Goal: Task Accomplishment & Management: Manage account settings

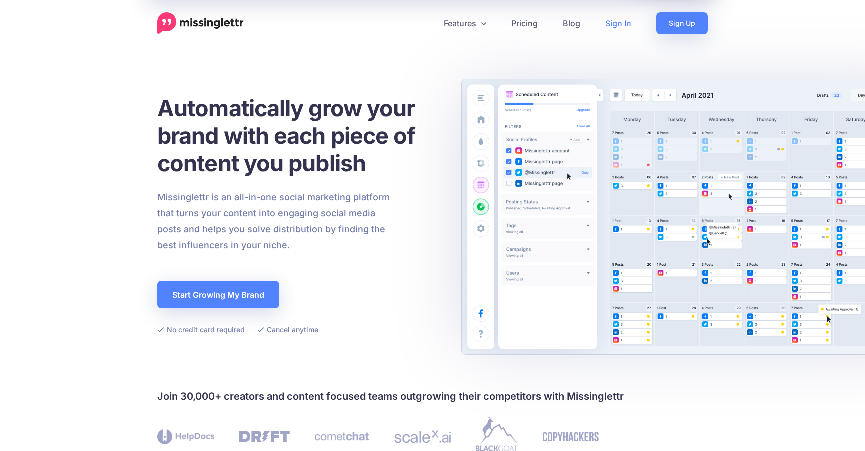
click at [611, 21] on link "Sign In" at bounding box center [617, 24] width 51 height 22
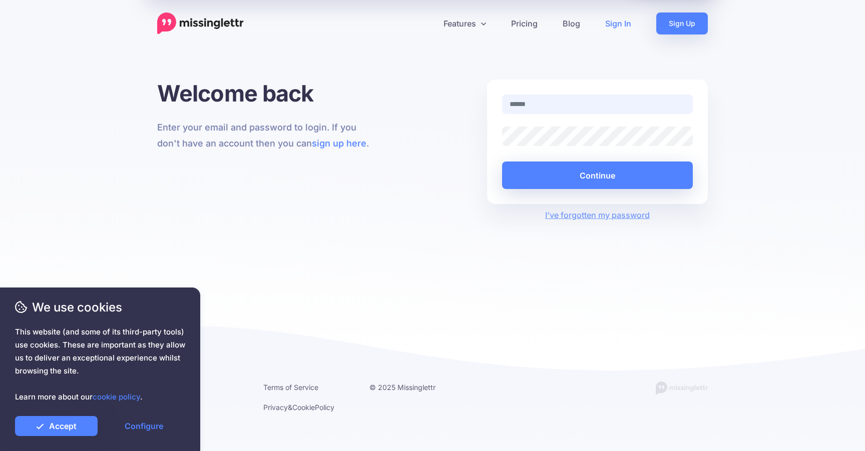
type input "**********"
click at [603, 175] on button "Continue" at bounding box center [597, 176] width 191 height 28
click at [41, 431] on link "Accept" at bounding box center [56, 426] width 83 height 20
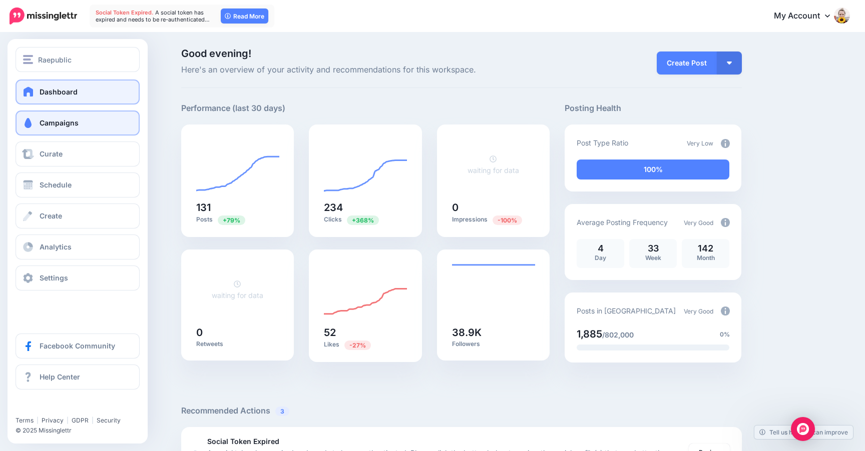
click at [70, 118] on link "Campaigns" at bounding box center [78, 123] width 124 height 25
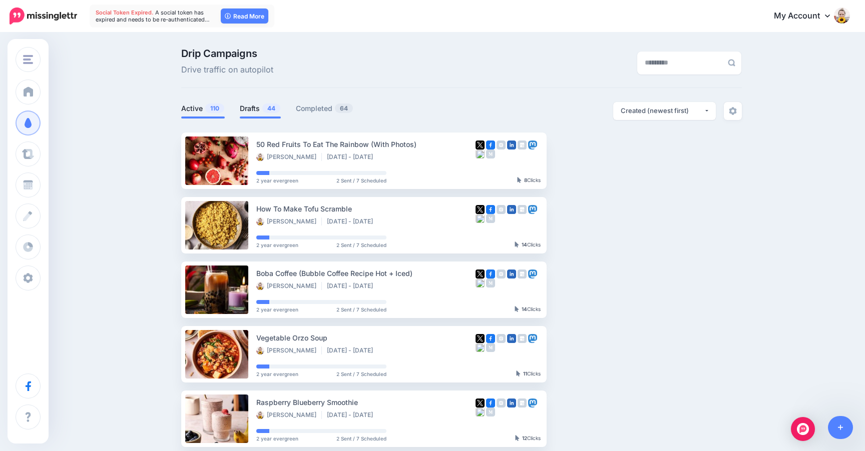
click at [245, 113] on link "Drafts 44" at bounding box center [260, 109] width 41 height 12
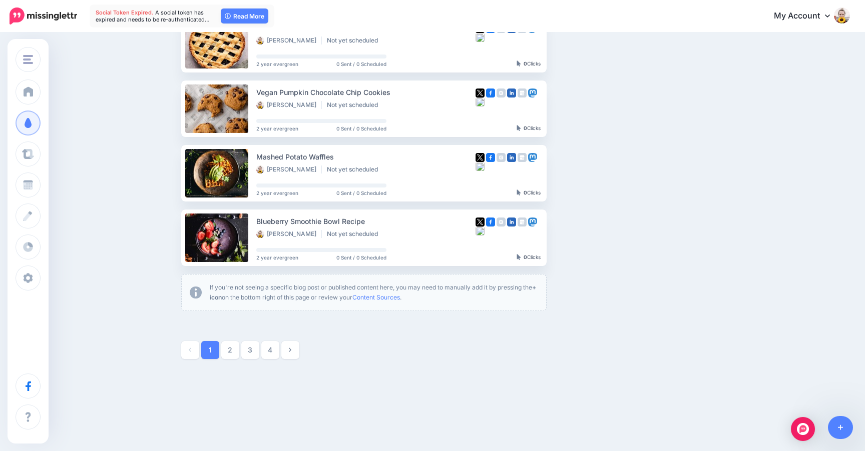
scroll to position [512, 0]
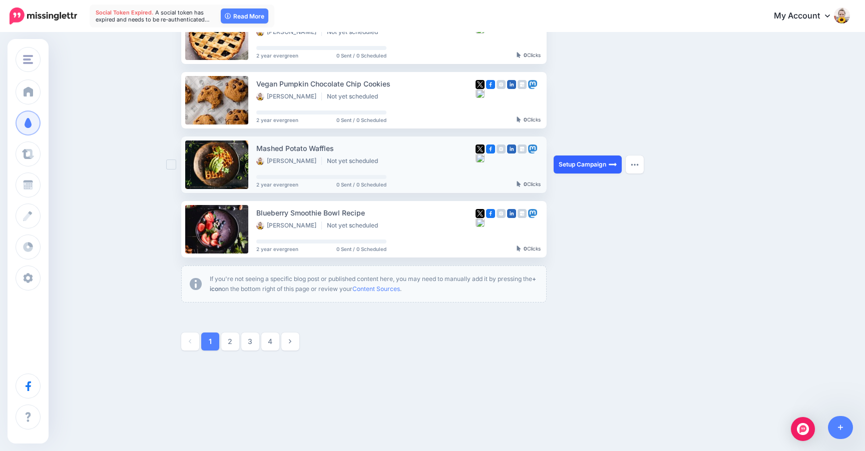
click at [584, 167] on link "Setup Campaign" at bounding box center [587, 165] width 68 height 18
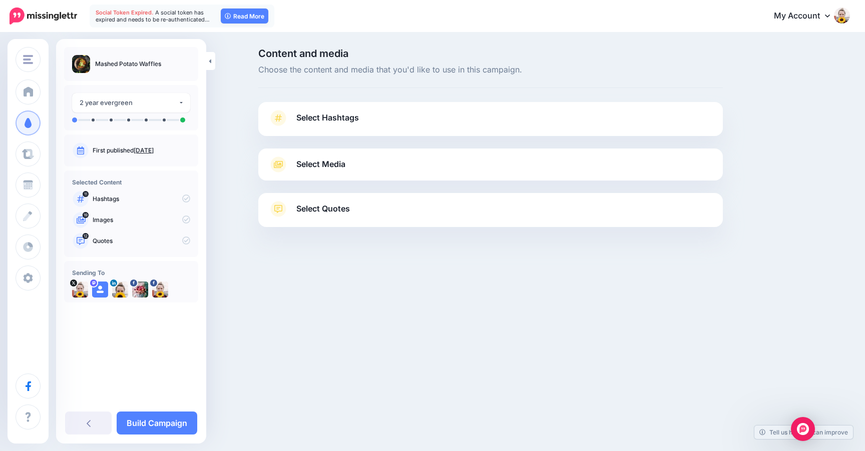
click at [173, 18] on span "A social token has expired and needs to be re-authenticated…" at bounding box center [153, 16] width 114 height 14
click at [157, 12] on span "A social token has expired and needs to be re-authenticated…" at bounding box center [153, 16] width 114 height 14
click at [117, 32] on nav "Social Token Expired. A social token has expired and needs to be re-authenticat…" at bounding box center [433, 16] width 850 height 32
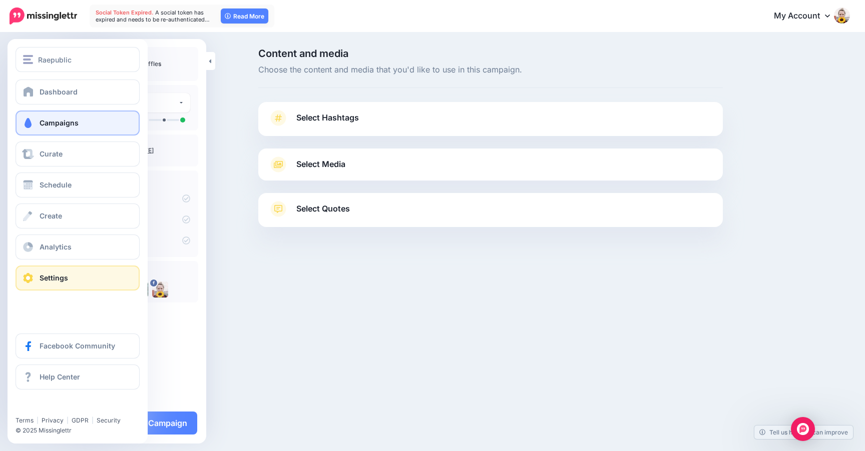
click at [69, 274] on link "Settings" at bounding box center [78, 278] width 124 height 25
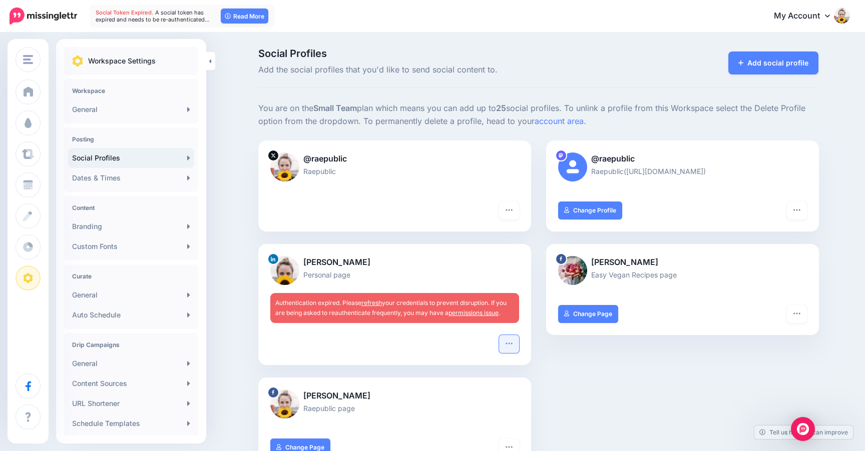
click at [505, 348] on icon "button" at bounding box center [509, 344] width 8 height 8
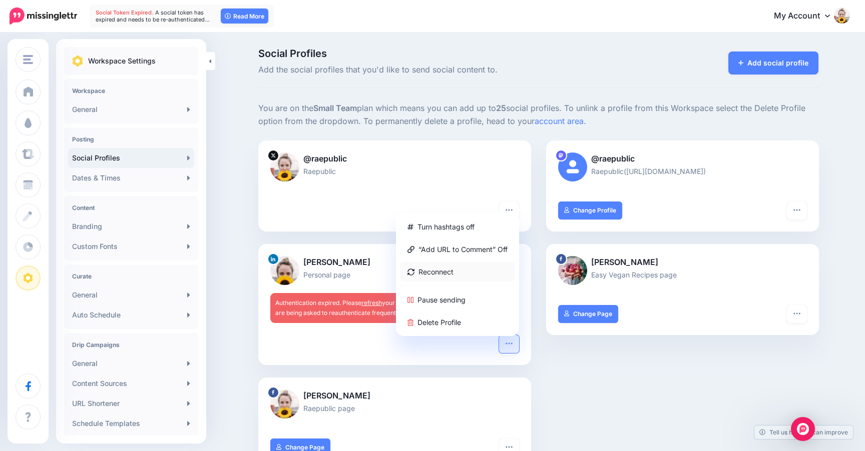
click at [456, 278] on link "Reconnect" at bounding box center [457, 272] width 115 height 20
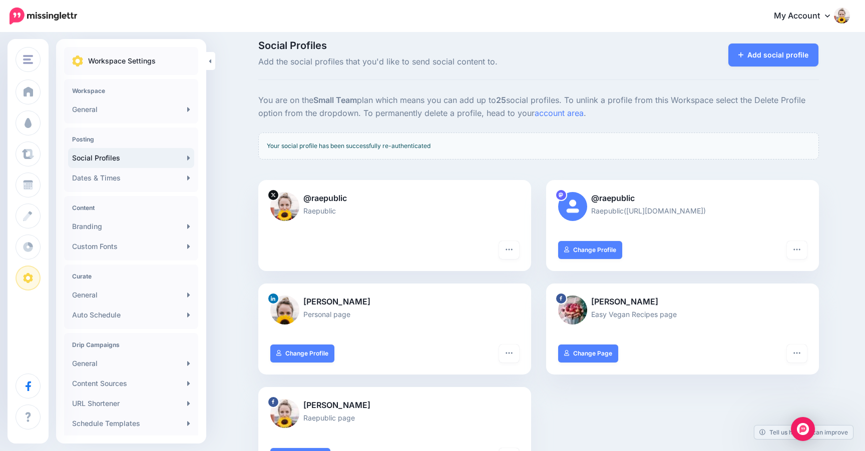
scroll to position [9, 0]
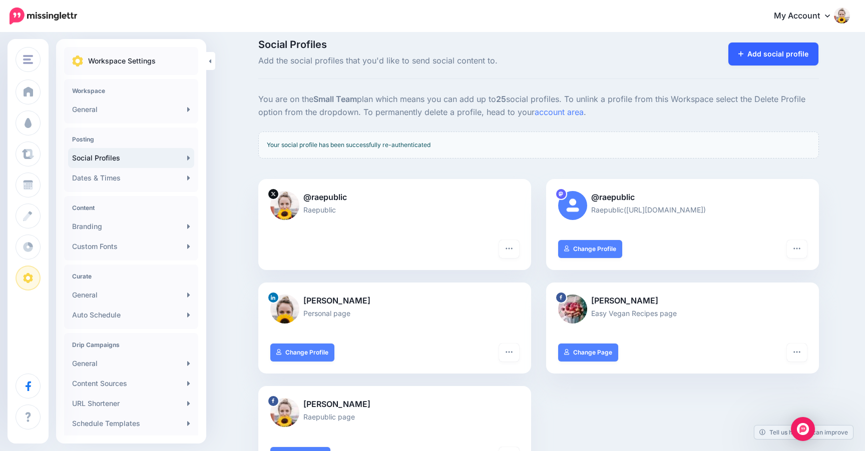
click at [761, 56] on link "Add social profile" at bounding box center [773, 54] width 91 height 23
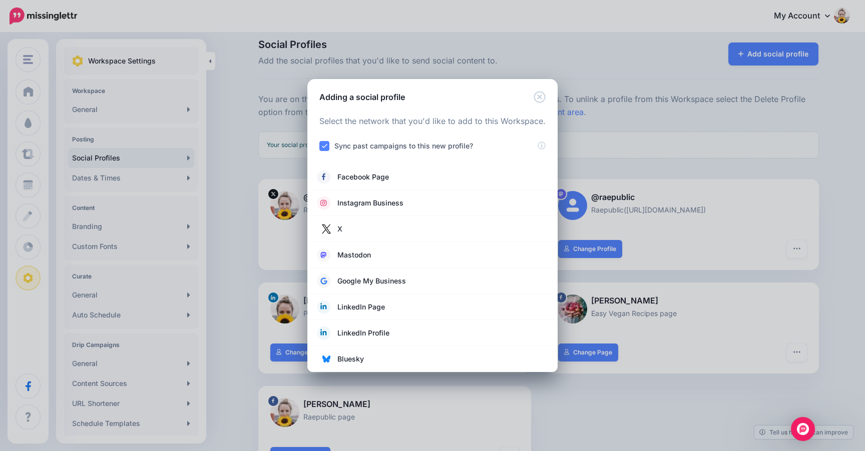
click at [650, 114] on div "Adding a social profile Loading Select the network that you'd like to add to th…" at bounding box center [432, 225] width 865 height 451
click at [546, 98] on div "Adding a social profile" at bounding box center [432, 91] width 250 height 24
click at [539, 96] on icon "Close" at bounding box center [539, 97] width 12 height 12
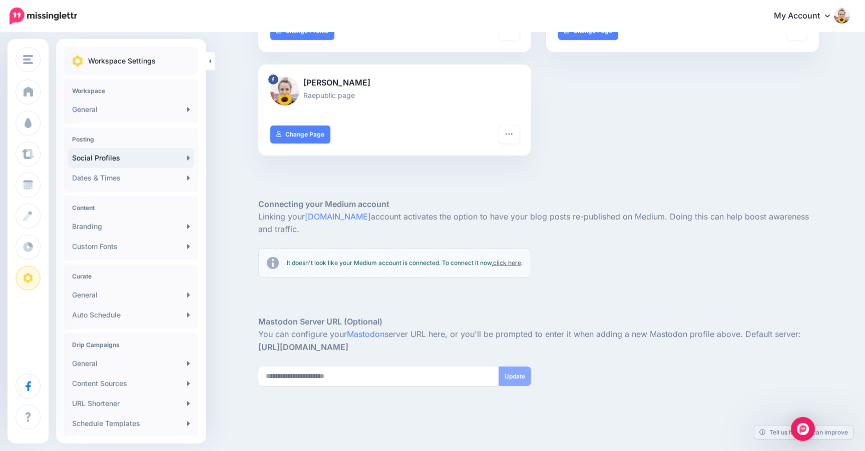
scroll to position [362, 0]
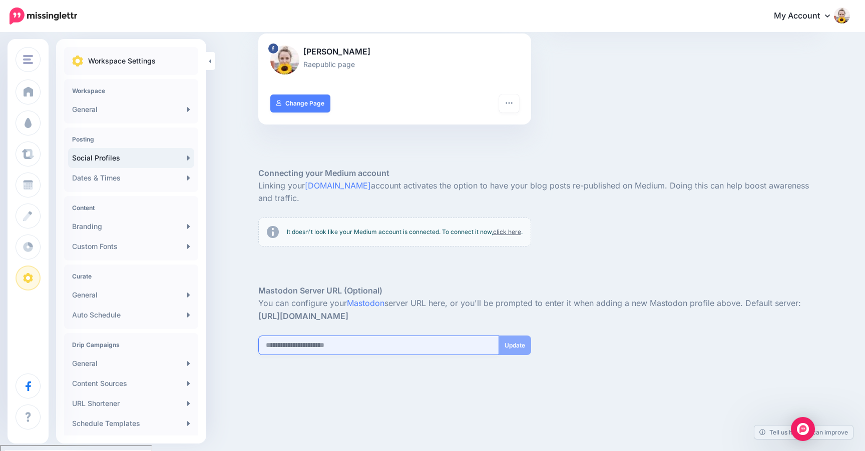
click at [418, 353] on input "url" at bounding box center [378, 346] width 241 height 20
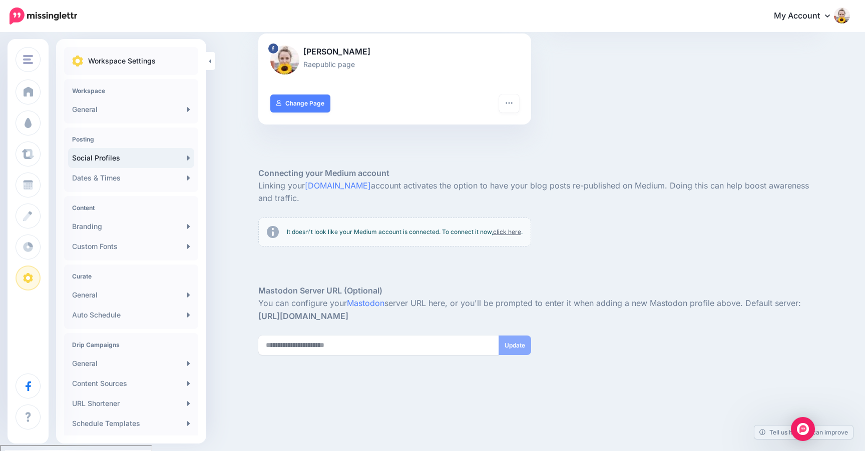
drag, startPoint x: 357, startPoint y: 326, endPoint x: 251, endPoint y: 325, distance: 106.1
click at [251, 325] on div "You are on the Small Team plan which means you can add up to 25 social profiles…" at bounding box center [538, 85] width 575 height 690
copy strong "[URL][DOMAIN_NAME]"
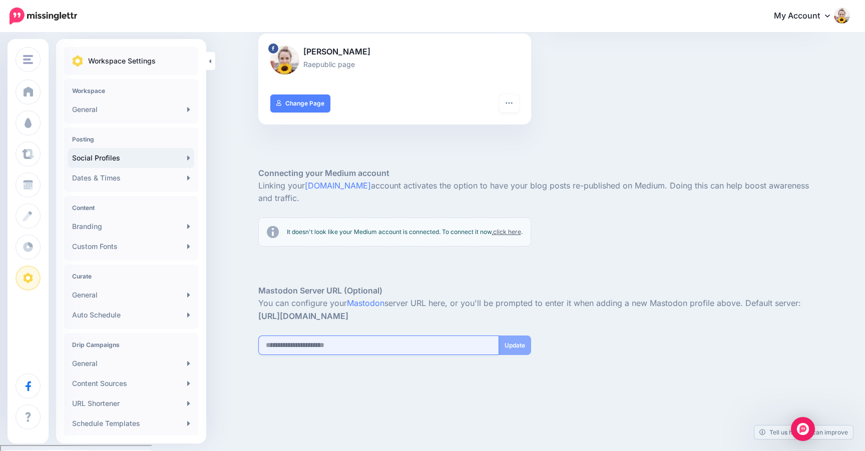
click at [369, 353] on input "url" at bounding box center [378, 346] width 241 height 20
paste input "**********"
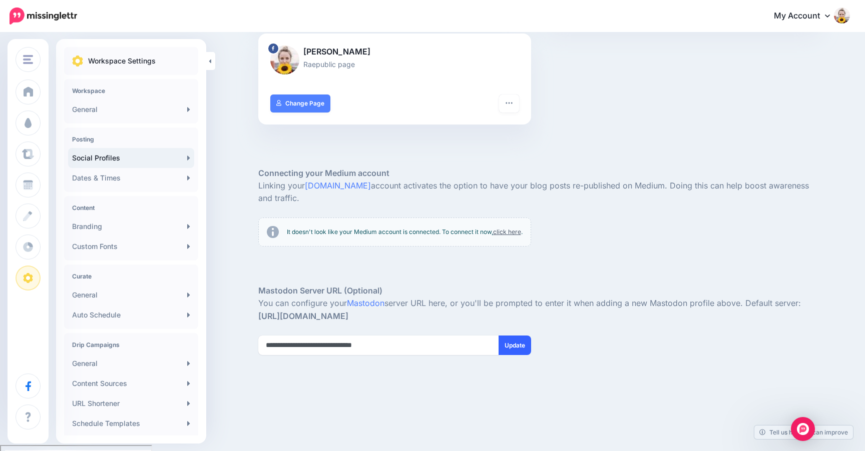
type input "**********"
click at [521, 350] on button "Update" at bounding box center [514, 346] width 33 height 20
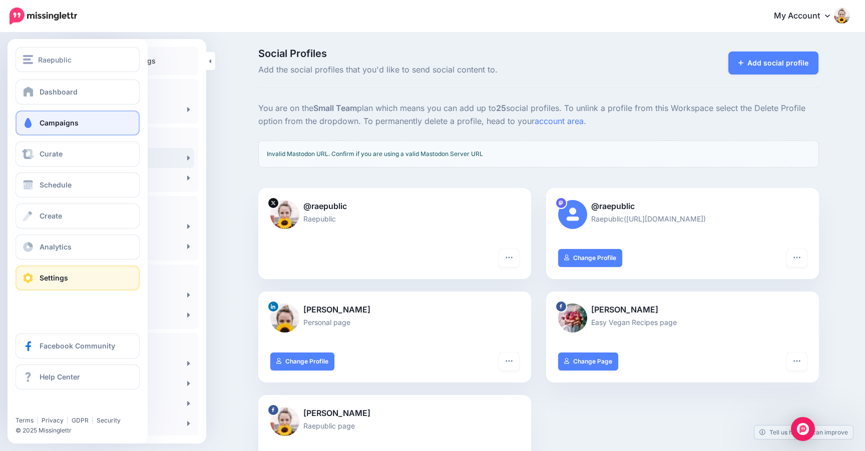
click at [54, 117] on link "Campaigns" at bounding box center [78, 123] width 124 height 25
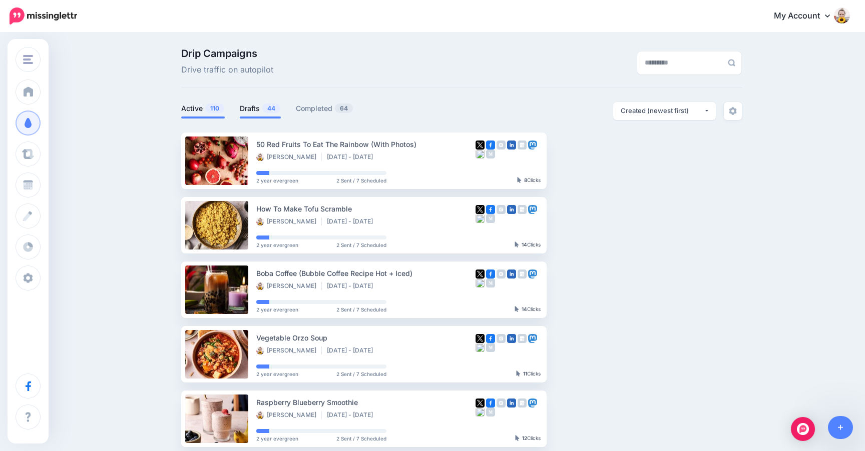
click at [245, 107] on link "Drafts 44" at bounding box center [260, 109] width 41 height 12
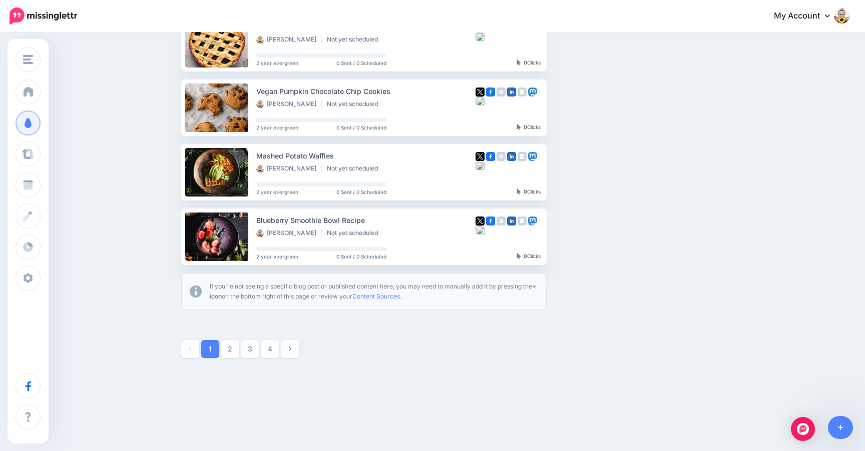
scroll to position [512, 0]
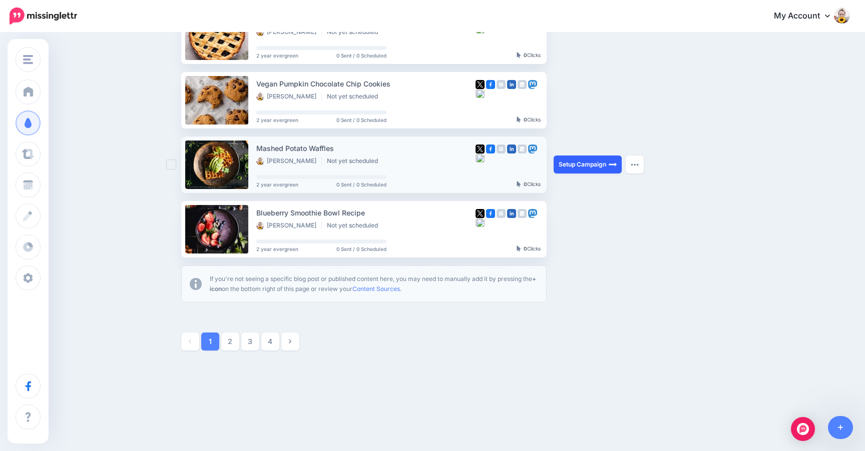
click at [607, 166] on link "Setup Campaign" at bounding box center [587, 165] width 68 height 18
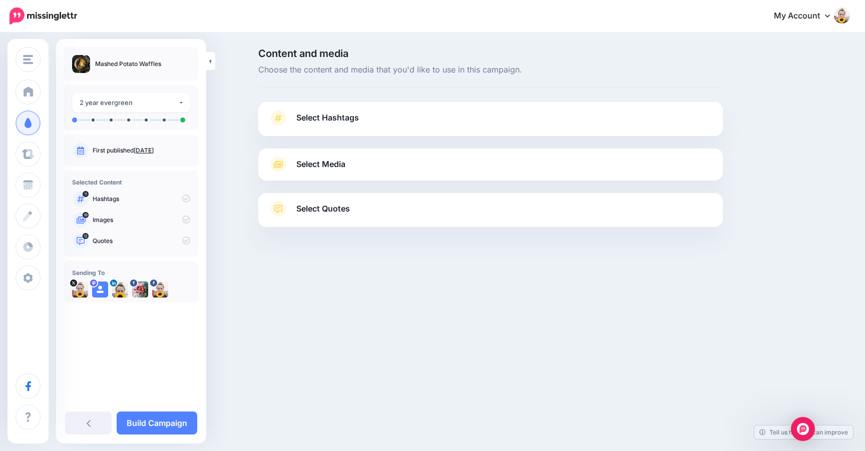
click at [351, 121] on span "Select Hashtags" at bounding box center [327, 118] width 63 height 14
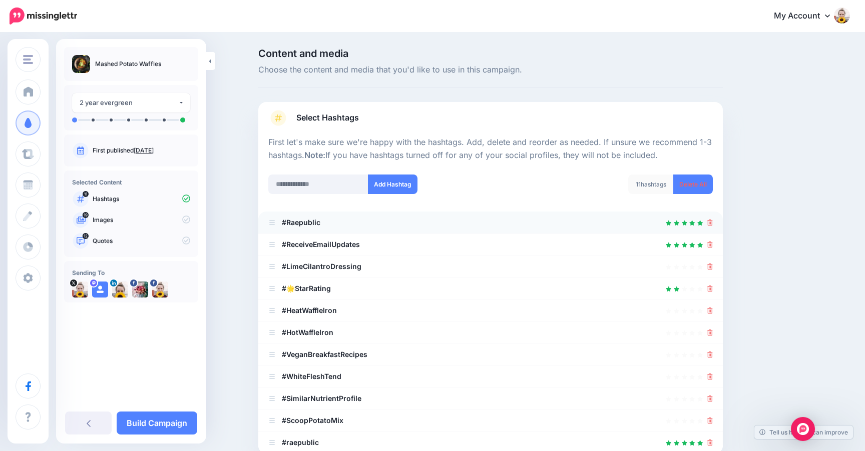
click at [483, 221] on div at bounding box center [490, 223] width 444 height 12
click at [306, 222] on b "#Raepublic" at bounding box center [301, 222] width 39 height 9
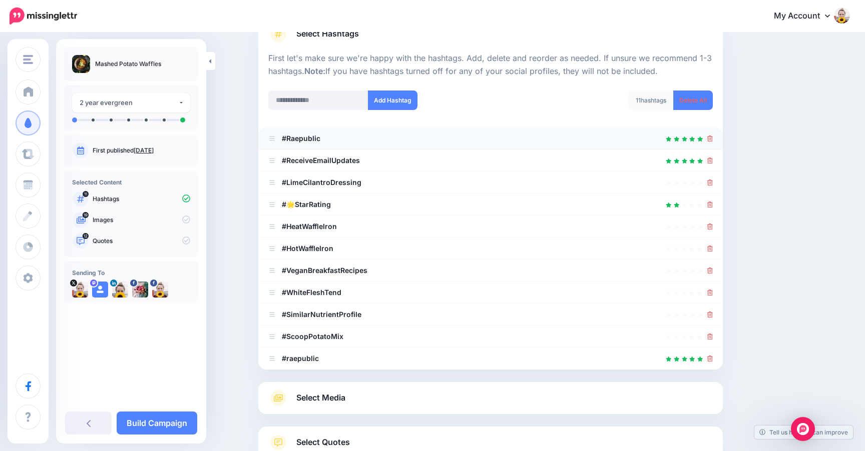
scroll to position [84, 0]
click at [710, 336] on icon at bounding box center [710, 337] width 6 height 6
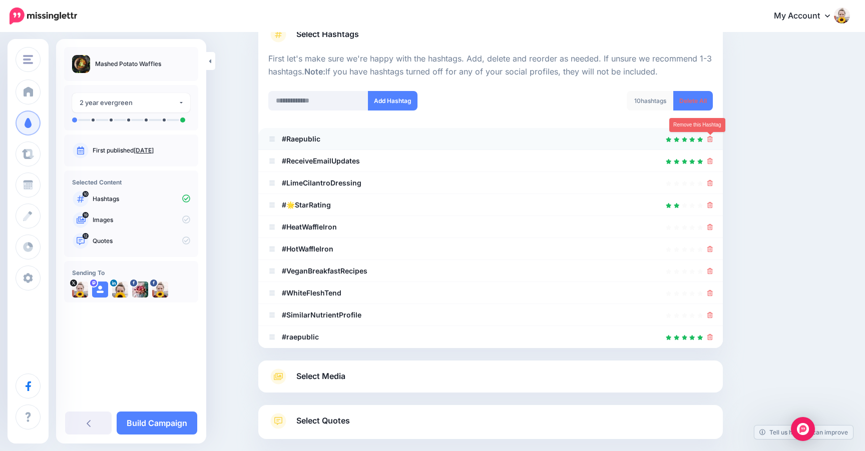
click at [710, 139] on icon at bounding box center [710, 139] width 6 height 6
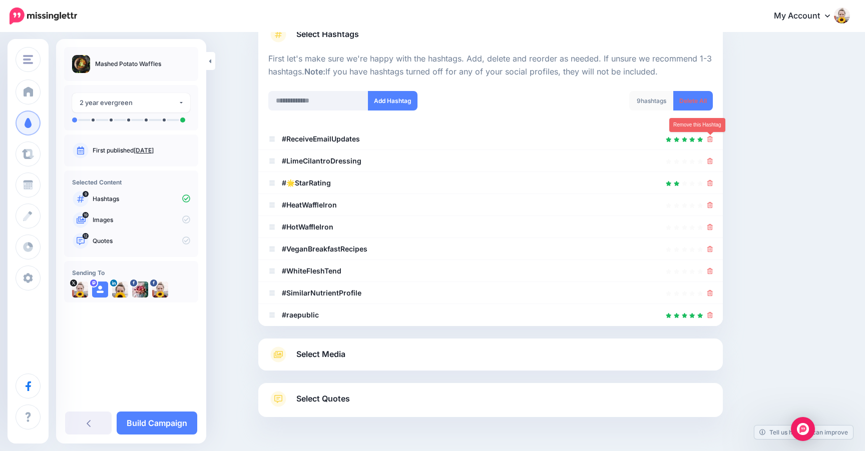
click at [710, 139] on icon at bounding box center [710, 139] width 6 height 6
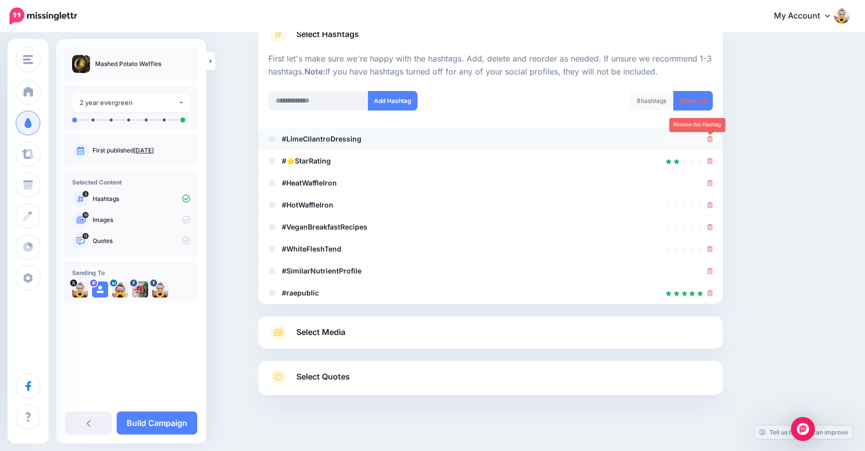
click at [710, 139] on icon at bounding box center [710, 139] width 6 height 6
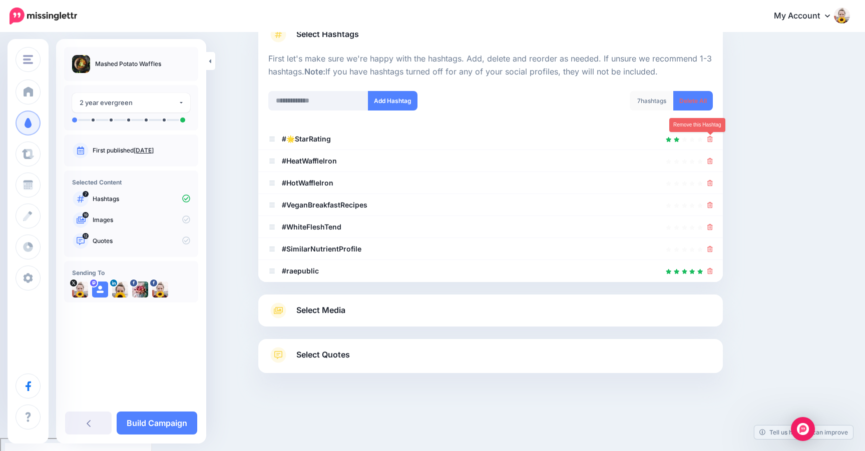
click at [710, 139] on icon at bounding box center [710, 139] width 6 height 6
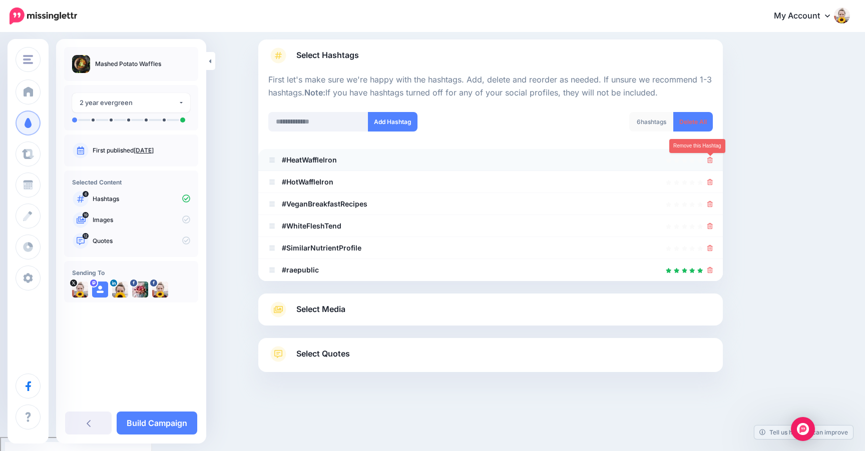
click at [709, 157] on link at bounding box center [710, 160] width 6 height 9
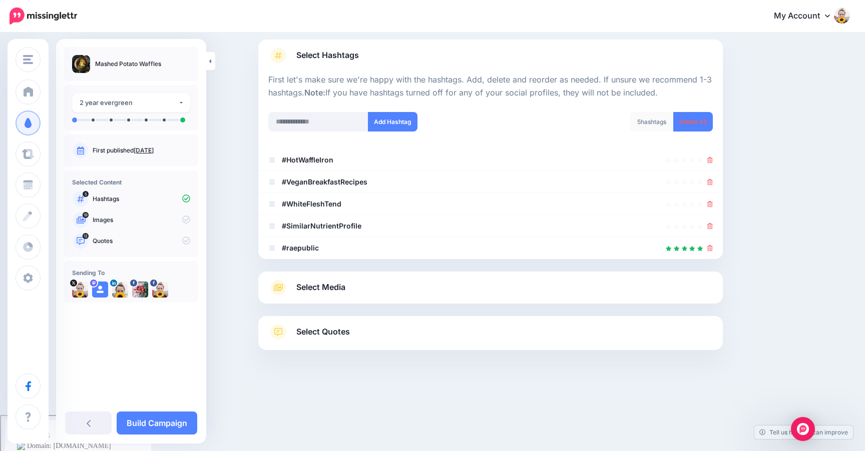
scroll to position [27, 0]
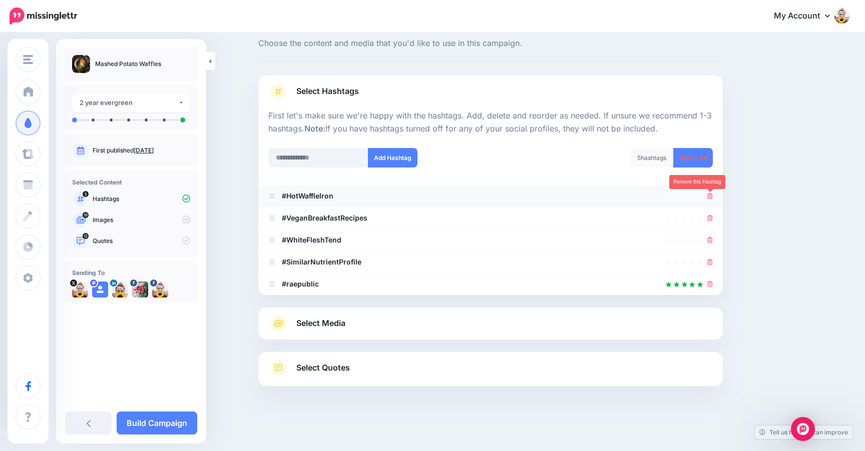
click at [707, 200] on link at bounding box center [710, 196] width 6 height 9
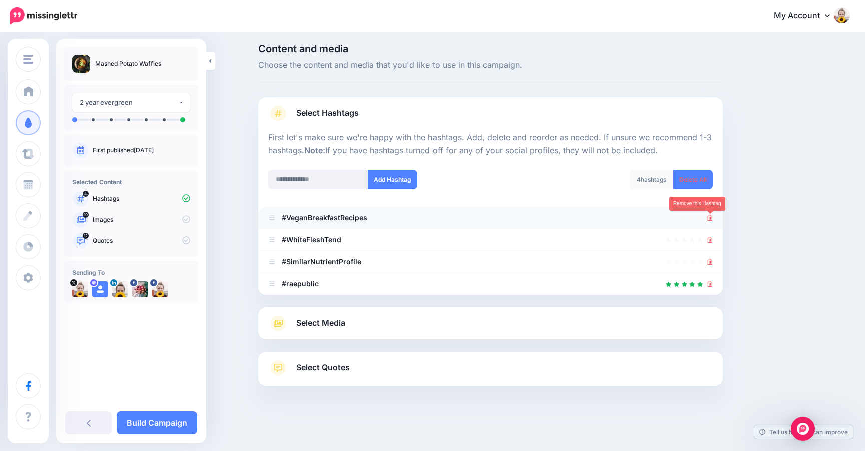
click at [708, 216] on icon at bounding box center [710, 218] width 6 height 6
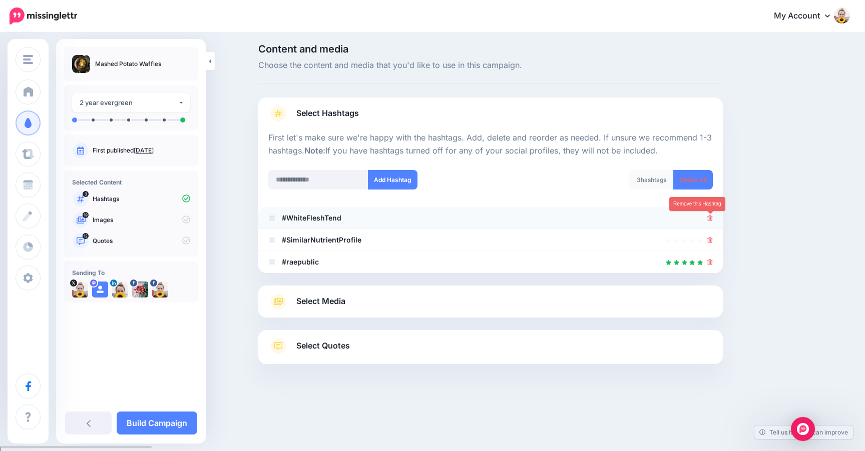
click at [708, 216] on icon at bounding box center [710, 218] width 6 height 6
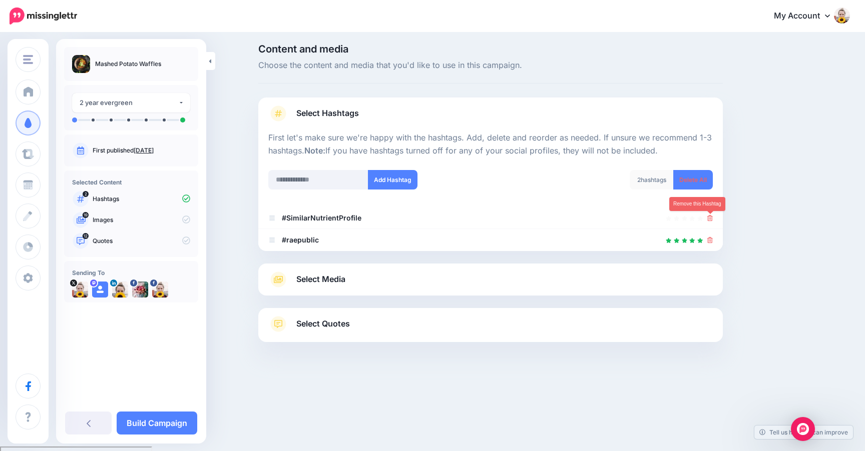
click at [708, 216] on icon at bounding box center [710, 218] width 6 height 6
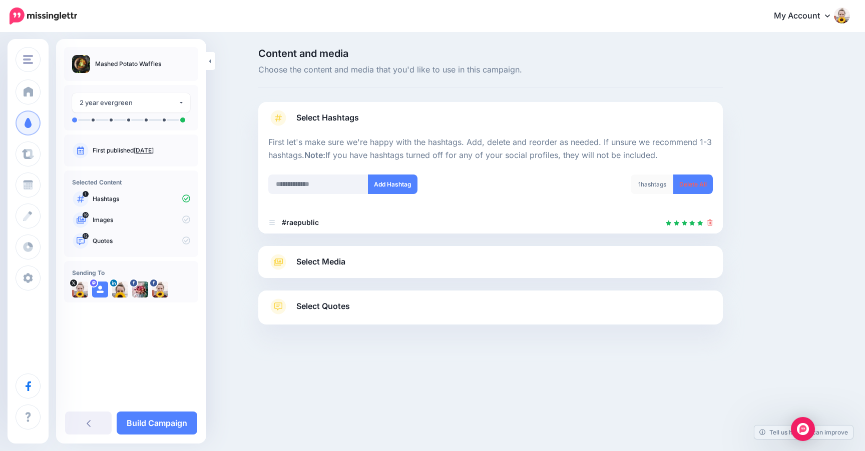
click at [293, 174] on div at bounding box center [490, 168] width 444 height 13
click at [293, 190] on input "text" at bounding box center [318, 185] width 100 height 20
type input "**********"
click at [402, 183] on button "Add Hashtag" at bounding box center [393, 185] width 50 height 20
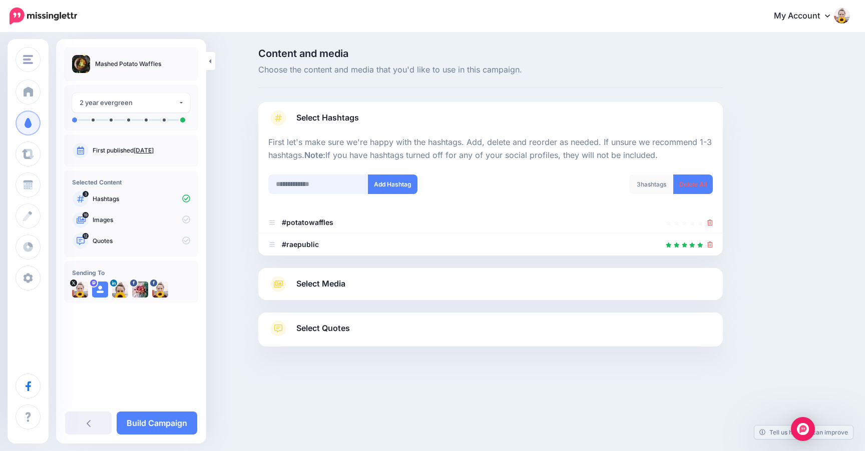
click at [339, 184] on input "text" at bounding box center [318, 185] width 100 height 20
type input "**********"
click at [405, 190] on button "Add Hashtag" at bounding box center [393, 185] width 50 height 20
click at [306, 184] on input "text" at bounding box center [318, 185] width 100 height 20
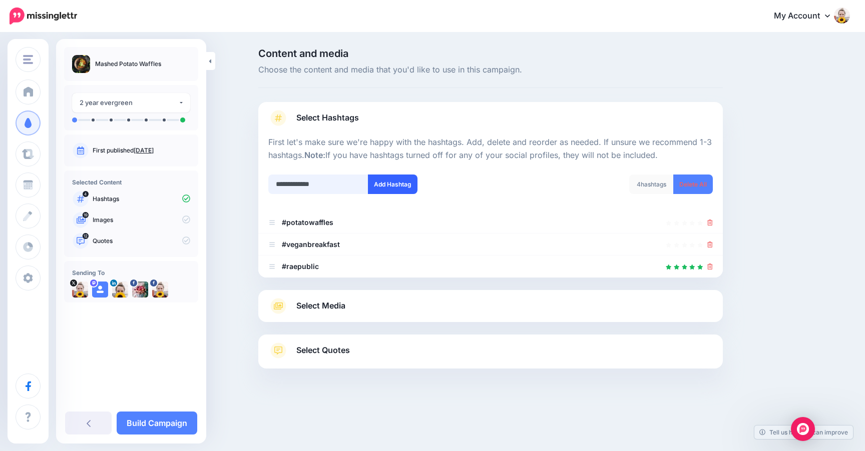
type input "**********"
click at [388, 188] on button "Add Hashtag" at bounding box center [393, 185] width 50 height 20
click at [297, 185] on input "text" at bounding box center [318, 185] width 100 height 20
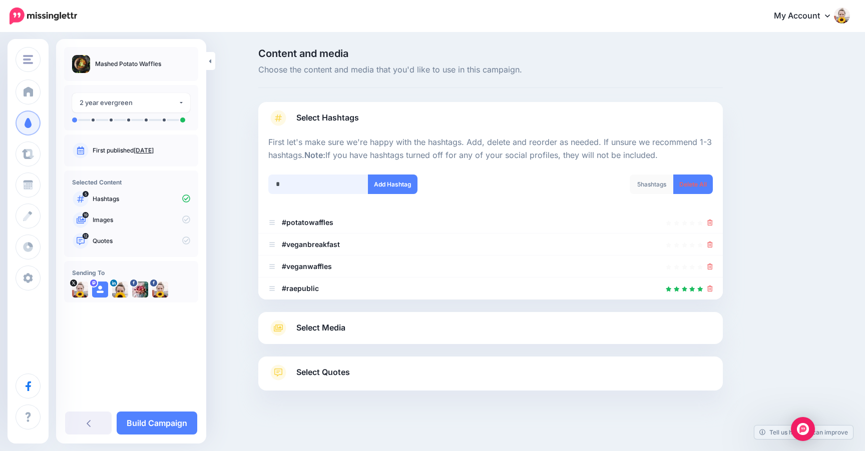
scroll to position [5, 0]
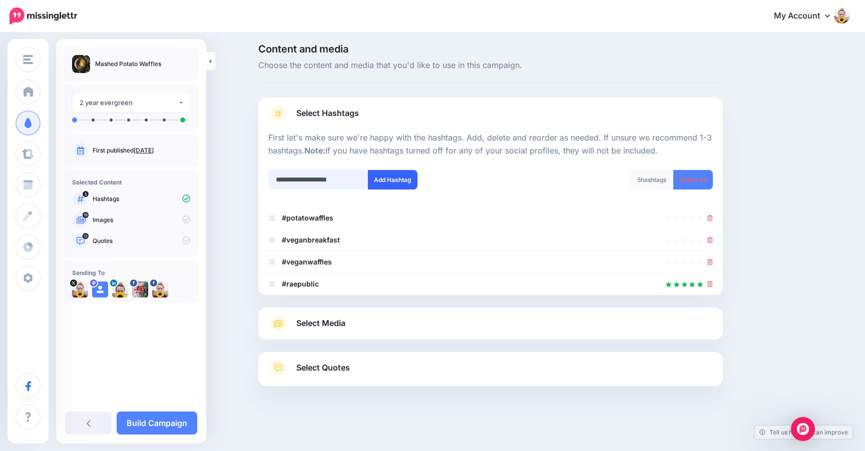
type input "**********"
click at [382, 182] on button "Add Hashtag" at bounding box center [393, 180] width 50 height 20
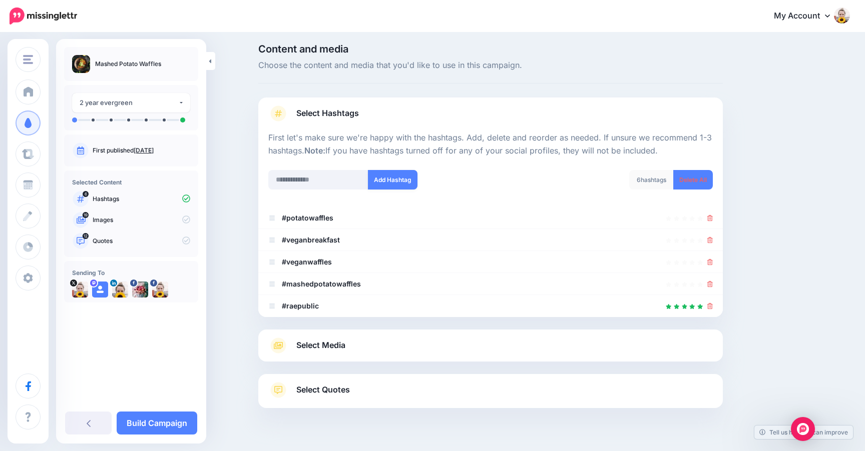
scroll to position [27, 0]
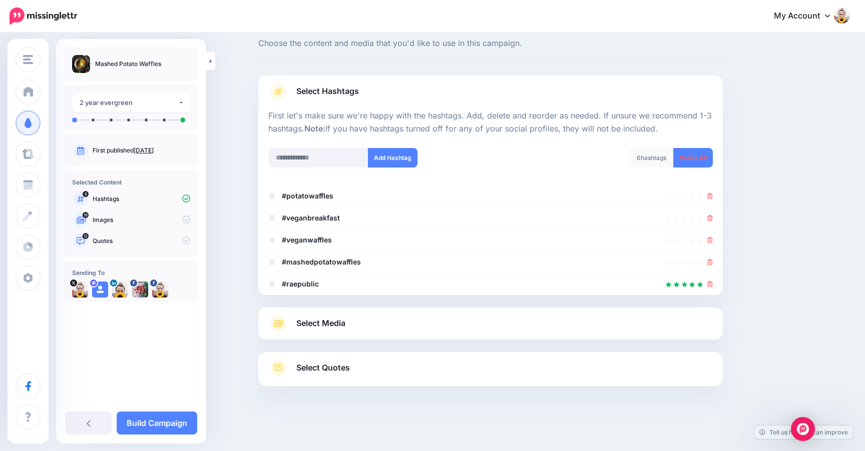
click at [382, 182] on div at bounding box center [490, 182] width 444 height 5
click at [323, 162] on input "text" at bounding box center [318, 158] width 100 height 20
type input "**********"
click at [400, 152] on button "Add Hashtag" at bounding box center [393, 158] width 50 height 20
click at [331, 326] on span "Select Media" at bounding box center [320, 324] width 49 height 14
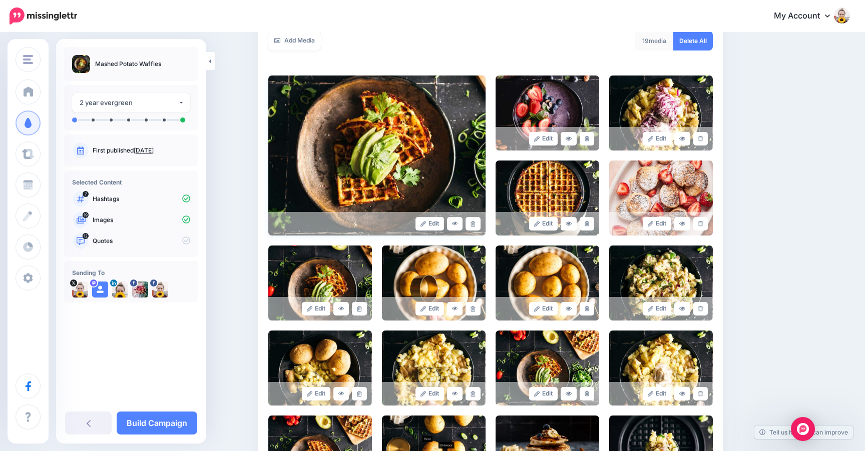
scroll to position [187, 0]
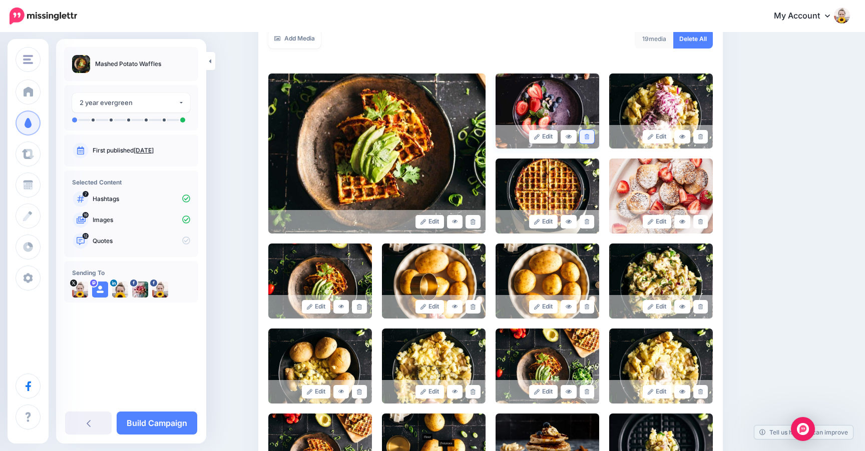
click at [588, 139] on icon at bounding box center [586, 137] width 5 height 6
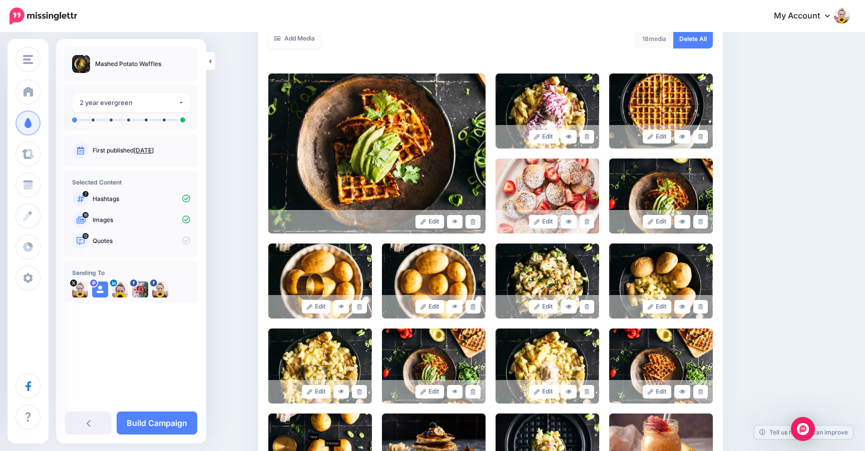
click at [587, 139] on icon at bounding box center [586, 137] width 5 height 6
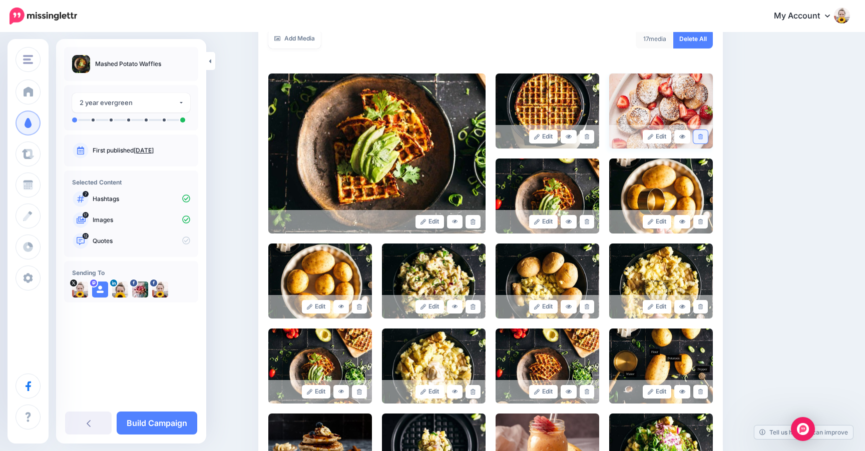
click at [694, 133] on link at bounding box center [700, 137] width 15 height 14
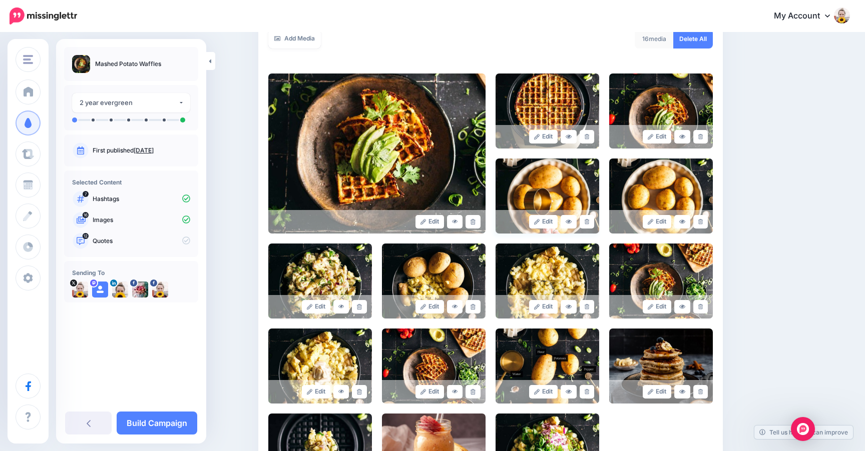
click at [588, 214] on div "Edit" at bounding box center [547, 222] width 104 height 24
click at [588, 218] on link at bounding box center [586, 222] width 15 height 14
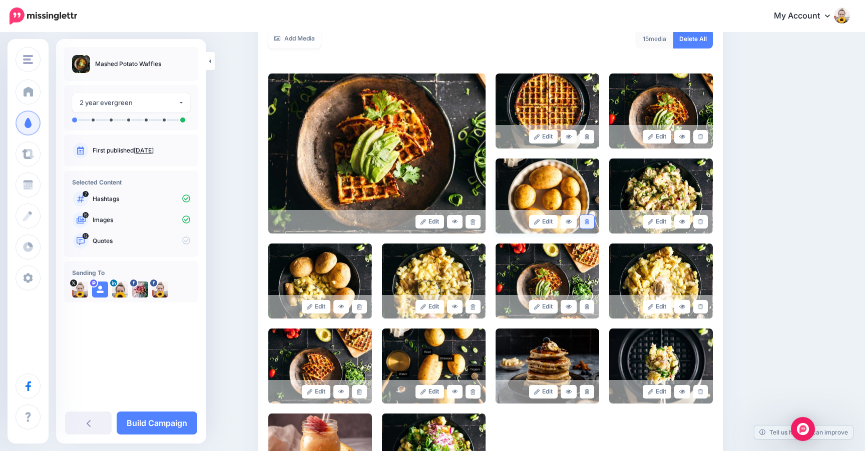
click at [588, 220] on icon at bounding box center [586, 222] width 5 height 6
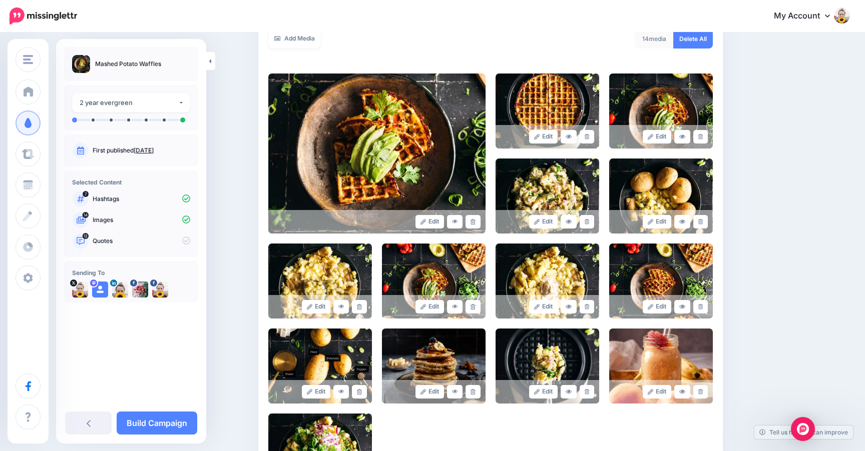
click at [588, 220] on icon at bounding box center [586, 222] width 5 height 6
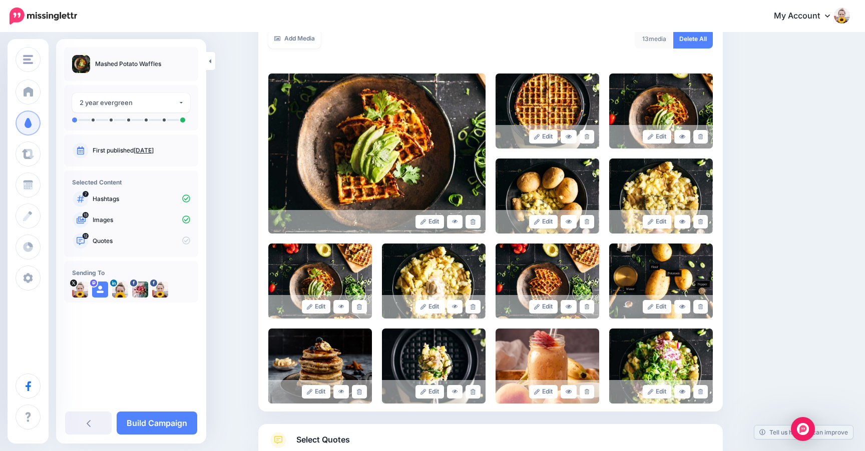
click at [588, 220] on icon at bounding box center [586, 222] width 5 height 6
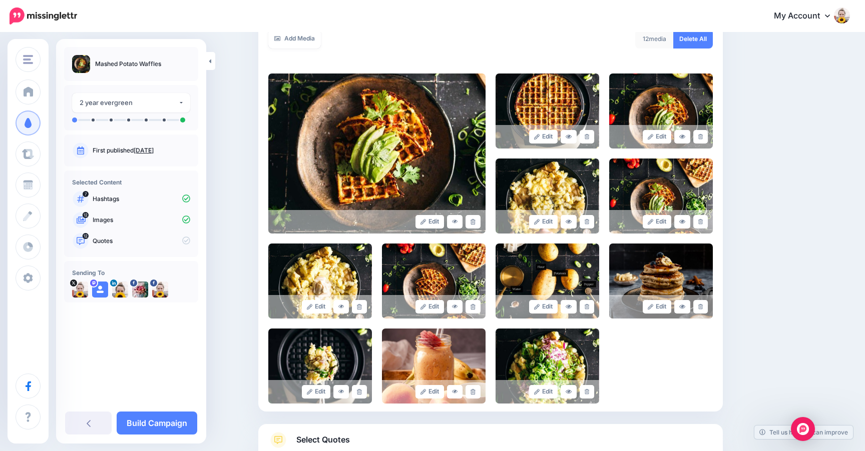
click at [588, 220] on icon at bounding box center [586, 222] width 5 height 6
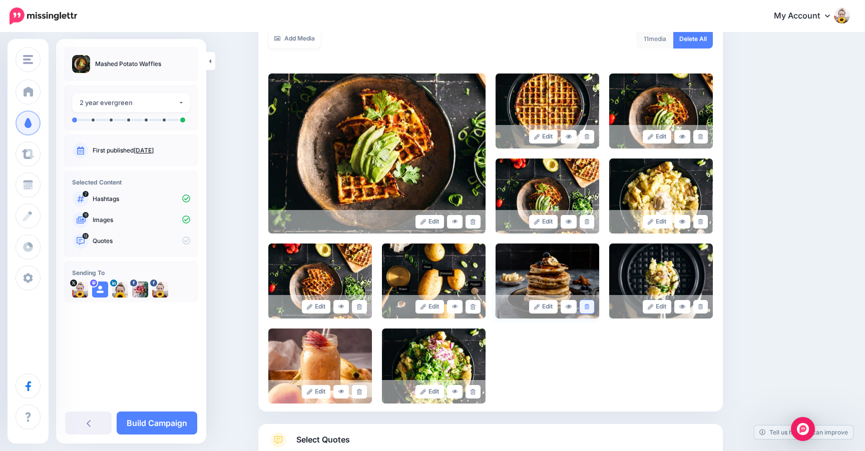
click at [585, 308] on icon at bounding box center [586, 307] width 5 height 6
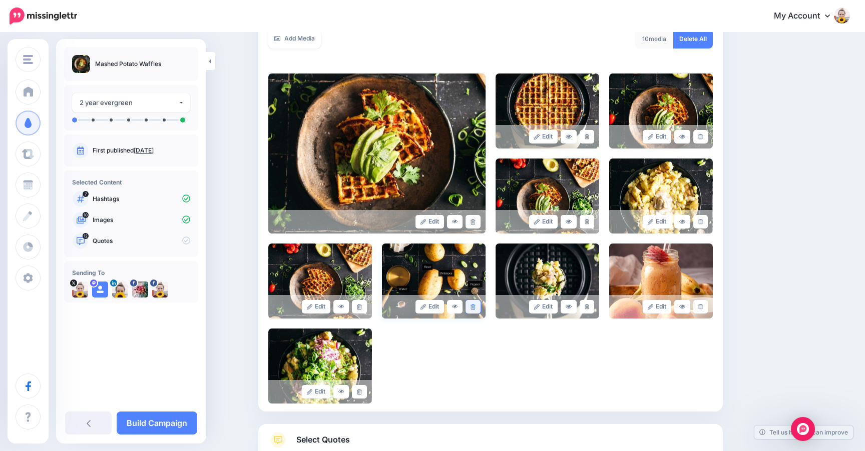
click at [473, 308] on icon at bounding box center [472, 307] width 5 height 6
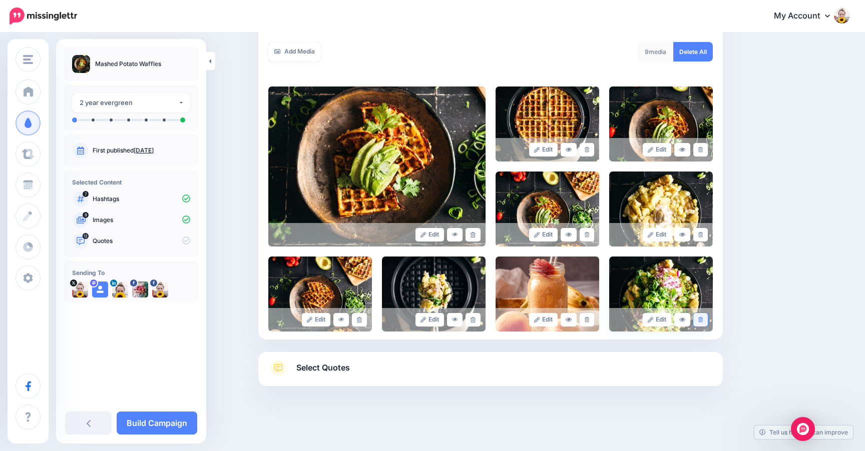
click at [701, 323] on link at bounding box center [700, 320] width 15 height 14
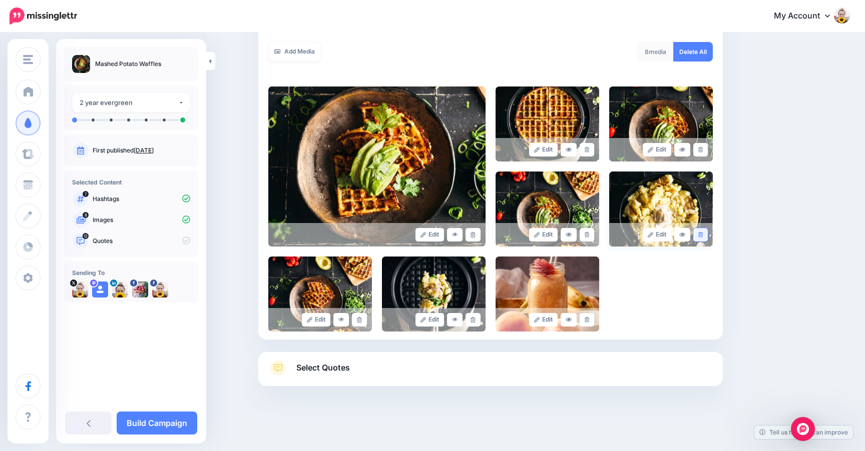
click at [701, 232] on icon at bounding box center [700, 235] width 5 height 6
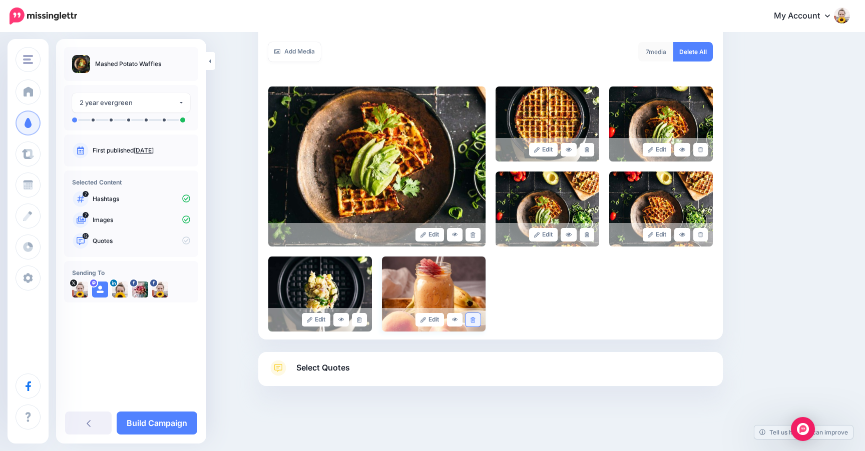
click at [477, 321] on link at bounding box center [472, 320] width 15 height 14
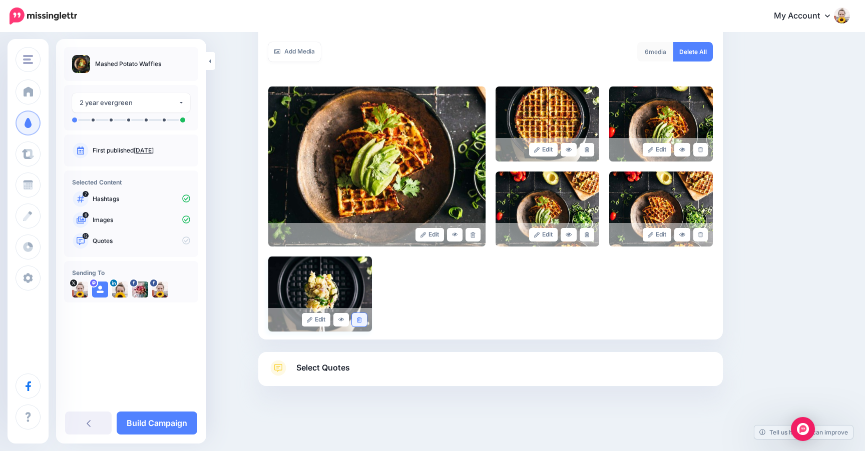
click at [359, 321] on icon at bounding box center [359, 320] width 5 height 6
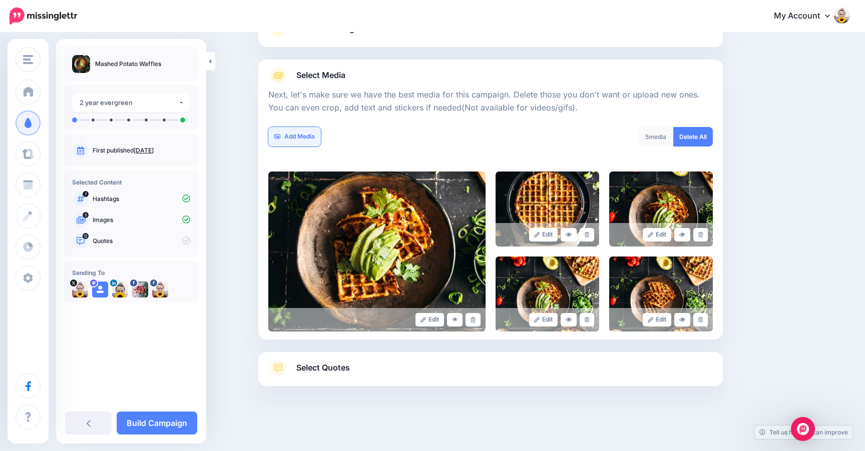
click at [308, 135] on link "Add Media" at bounding box center [294, 137] width 53 height 20
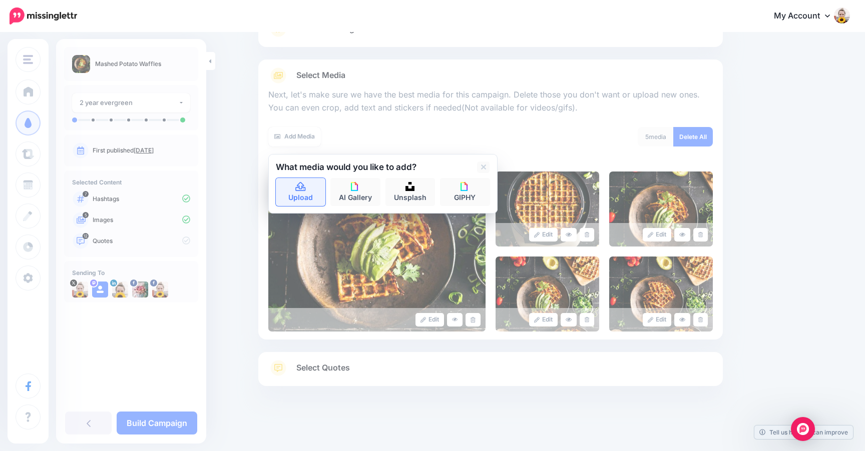
click at [308, 193] on link "Upload" at bounding box center [301, 192] width 50 height 28
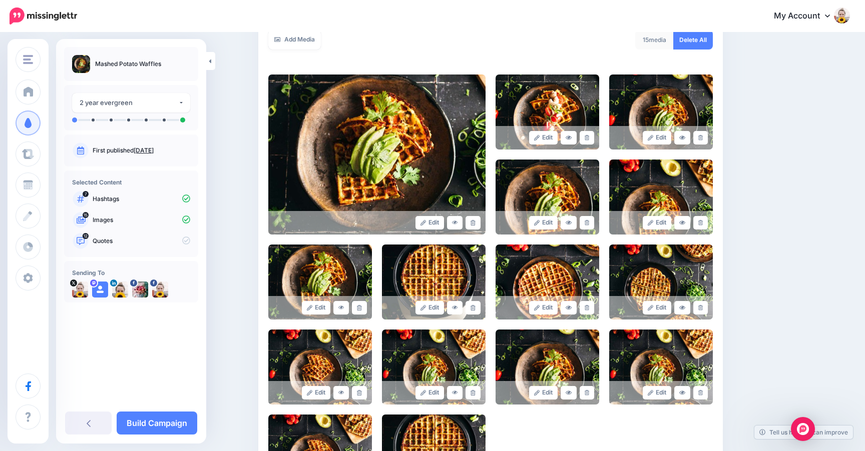
scroll to position [185, 0]
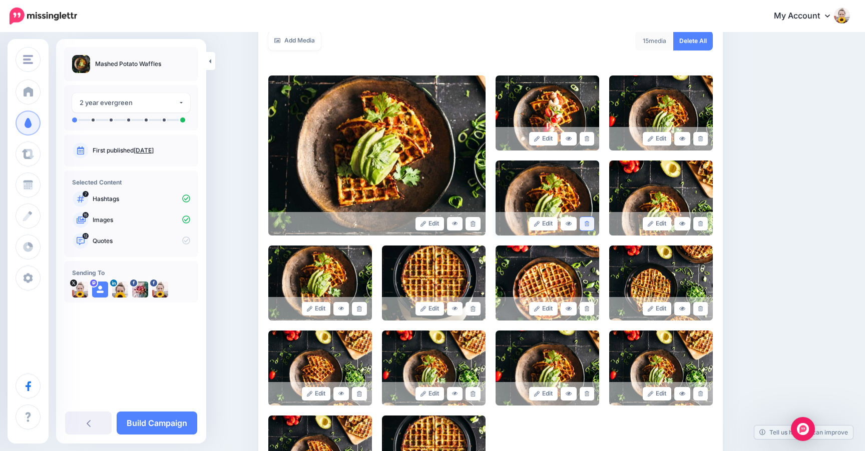
click at [583, 225] on link at bounding box center [586, 224] width 15 height 14
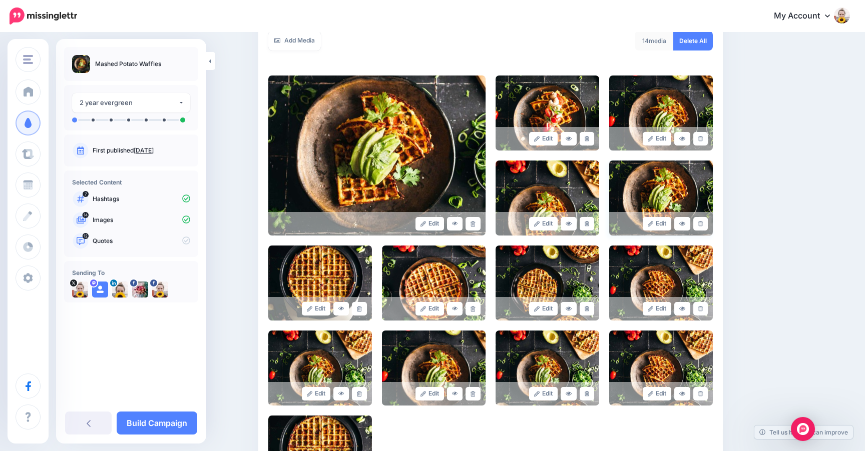
click at [678, 186] on img at bounding box center [661, 198] width 104 height 75
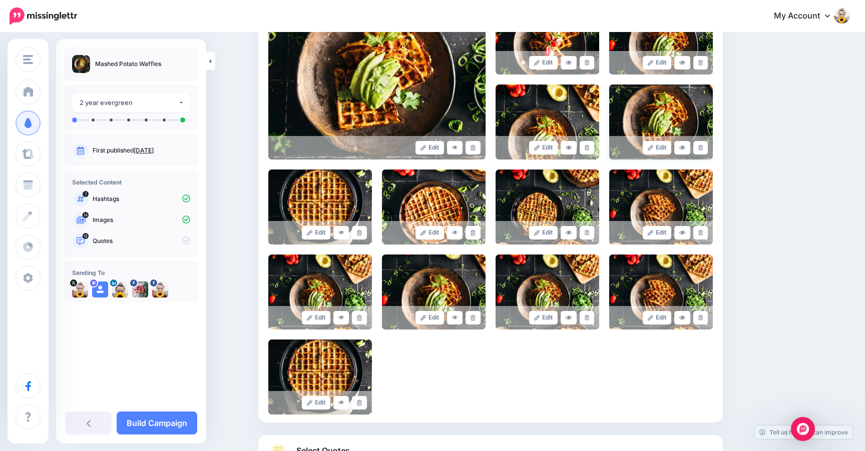
scroll to position [262, 0]
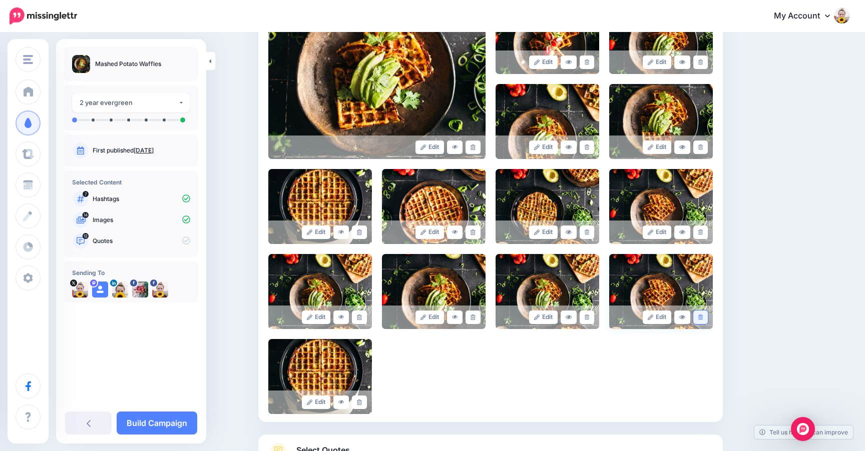
click at [701, 316] on icon at bounding box center [700, 318] width 5 height 6
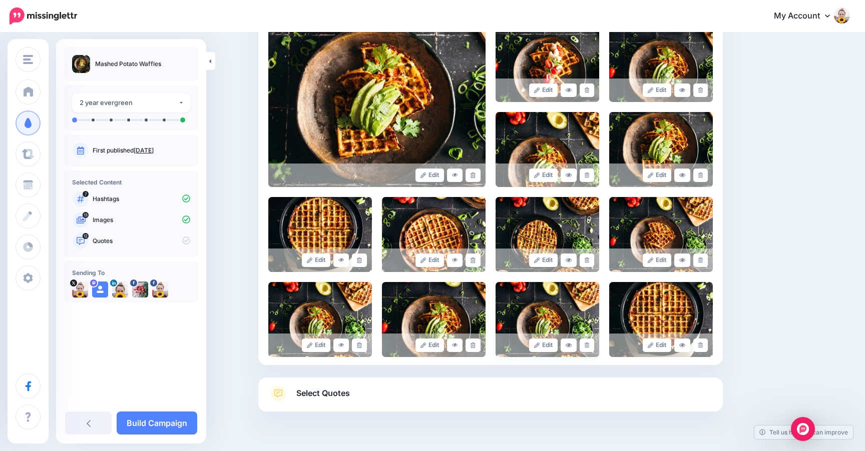
scroll to position [237, 0]
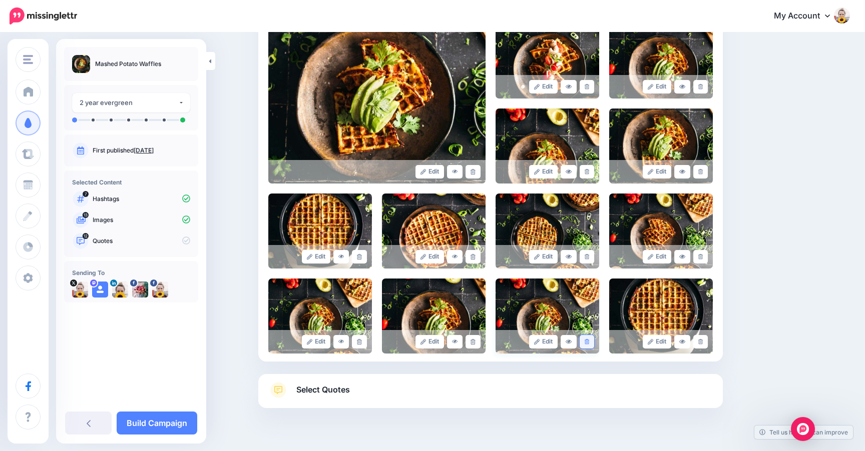
click at [585, 342] on icon at bounding box center [586, 342] width 5 height 6
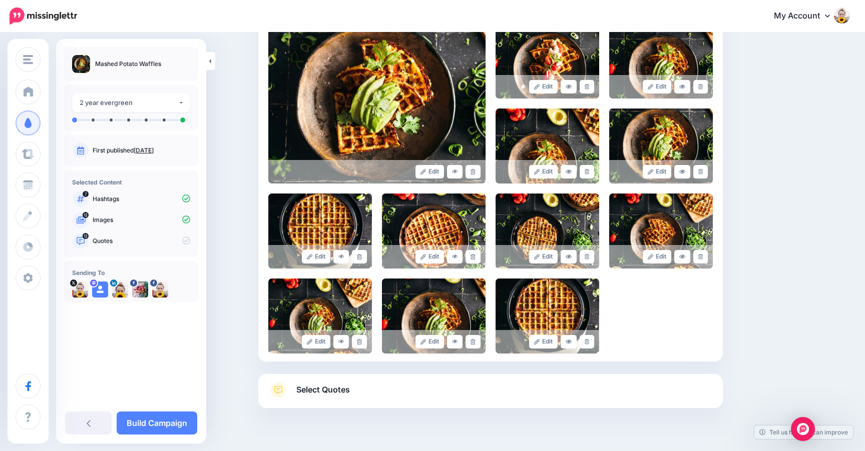
scroll to position [259, 0]
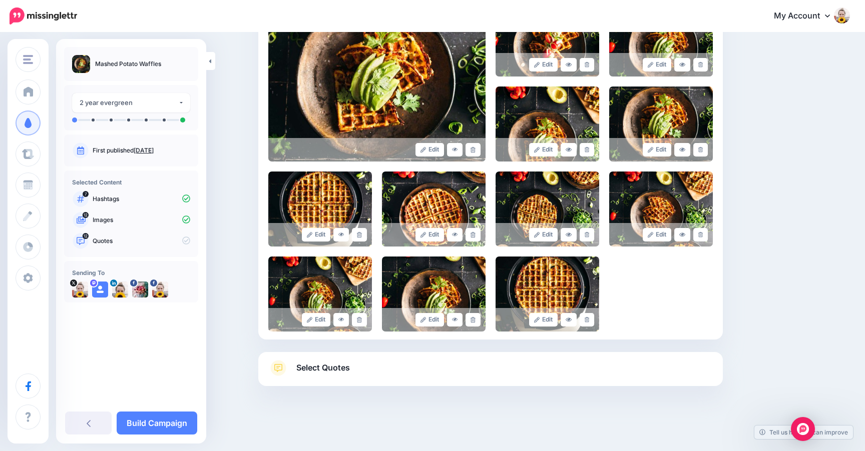
click at [340, 369] on span "Select Quotes" at bounding box center [323, 368] width 54 height 14
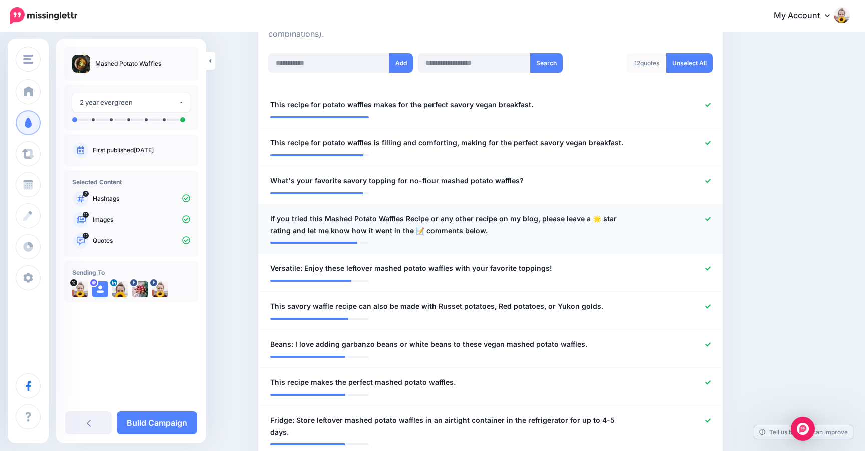
click at [707, 217] on icon at bounding box center [708, 220] width 6 height 6
click at [710, 342] on icon at bounding box center [708, 345] width 6 height 6
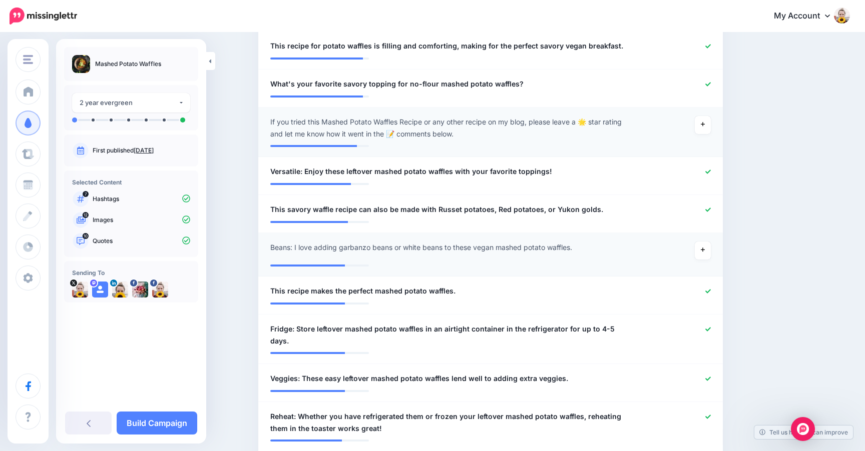
scroll to position [359, 0]
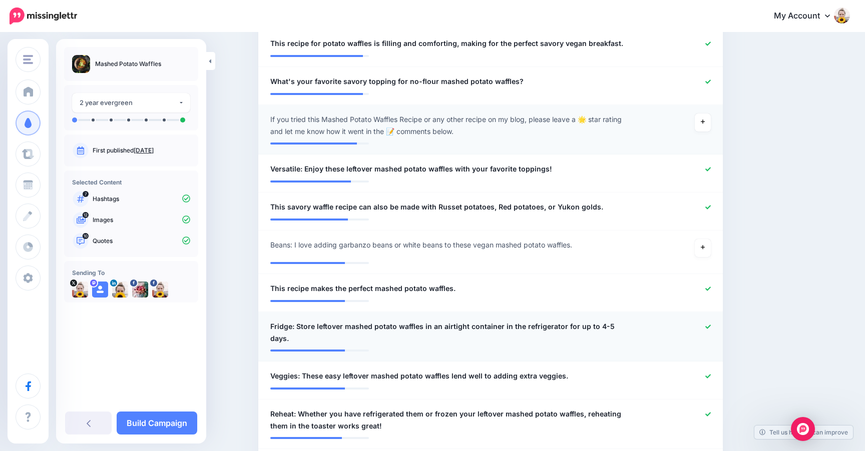
click at [705, 325] on icon at bounding box center [708, 327] width 6 height 4
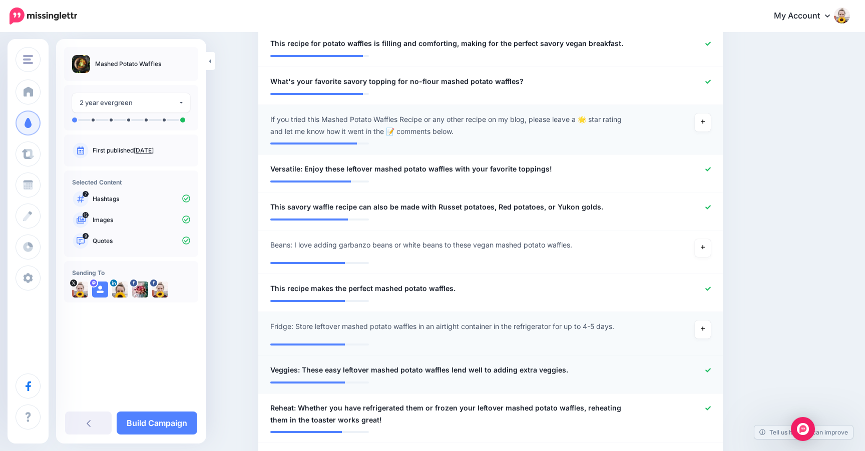
click at [709, 368] on icon at bounding box center [708, 370] width 6 height 4
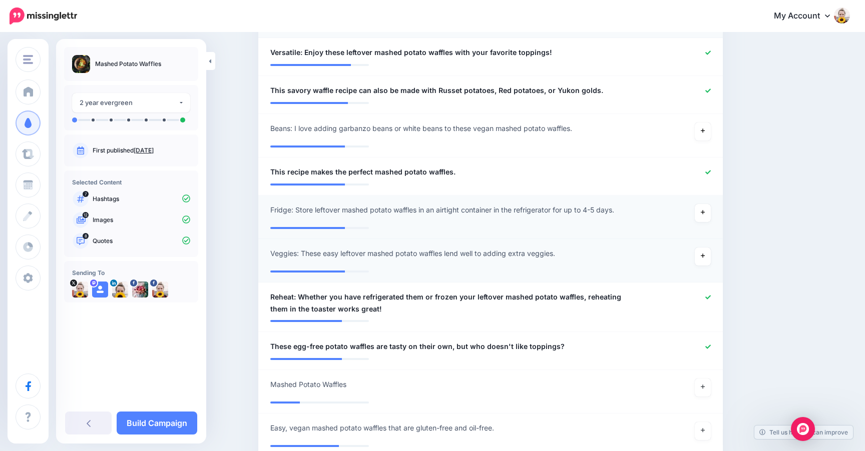
scroll to position [483, 0]
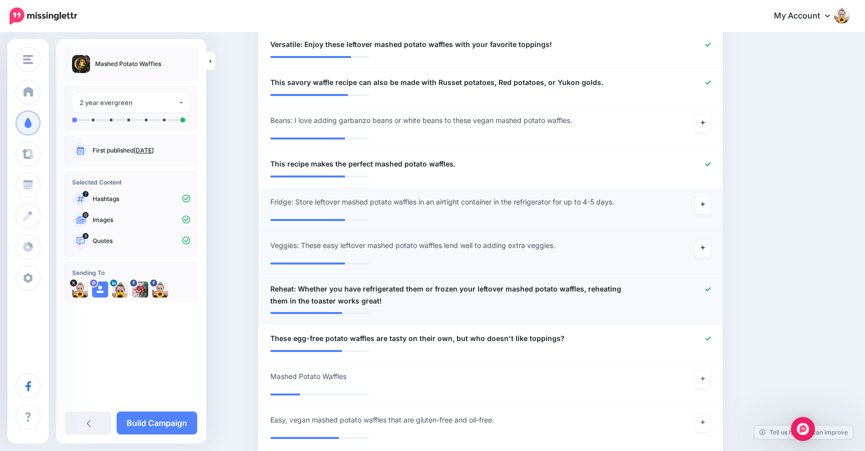
click at [706, 287] on icon at bounding box center [708, 289] width 6 height 4
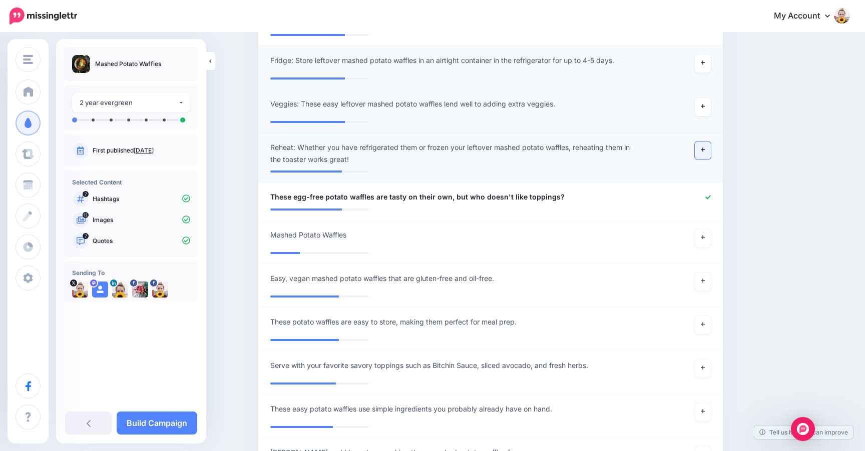
scroll to position [634, 0]
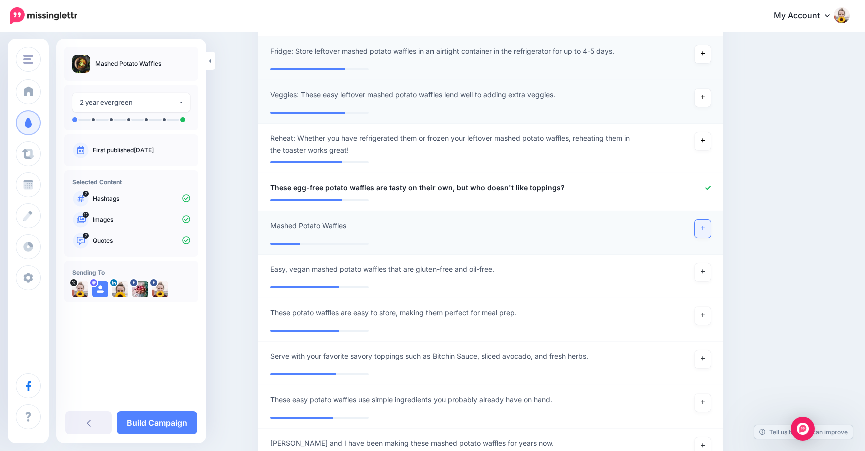
click at [702, 226] on icon at bounding box center [702, 229] width 4 height 6
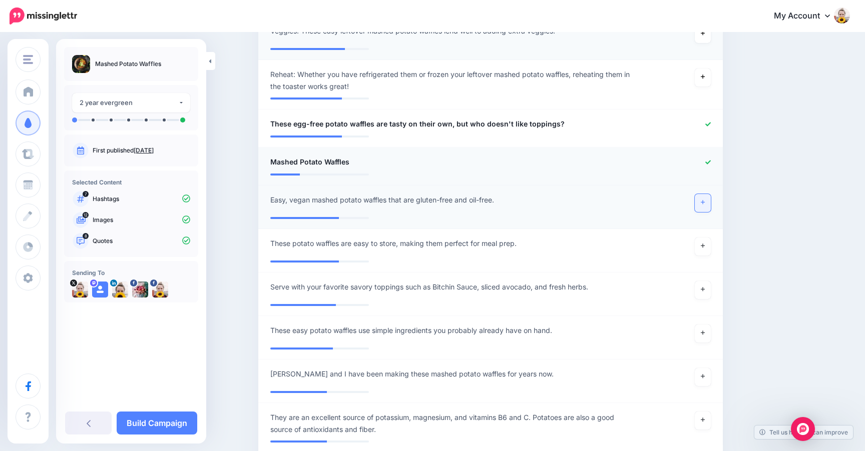
scroll to position [699, 0]
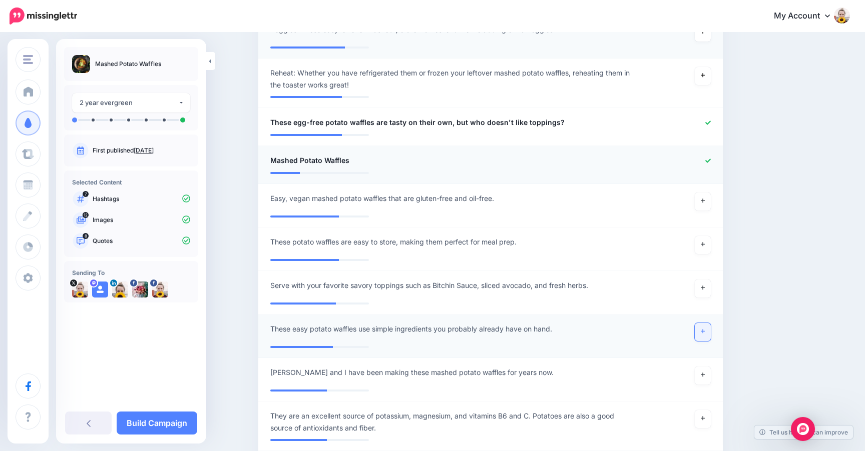
click at [702, 330] on icon at bounding box center [702, 332] width 4 height 4
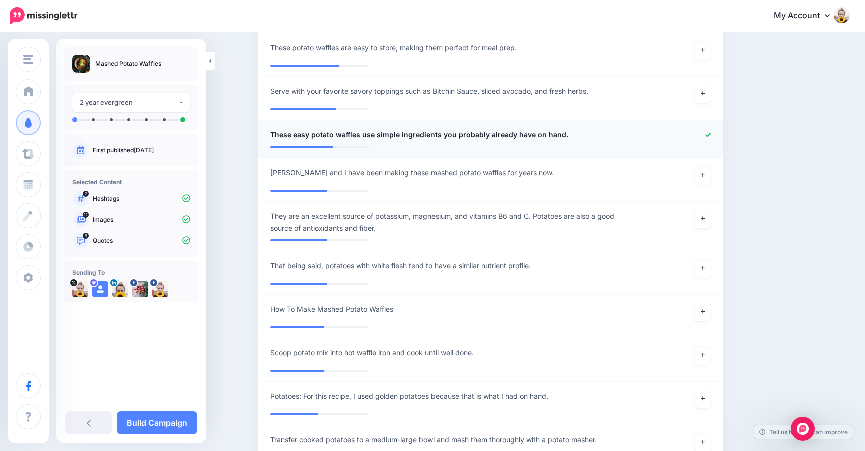
scroll to position [895, 0]
click at [702, 312] on link at bounding box center [702, 312] width 16 height 18
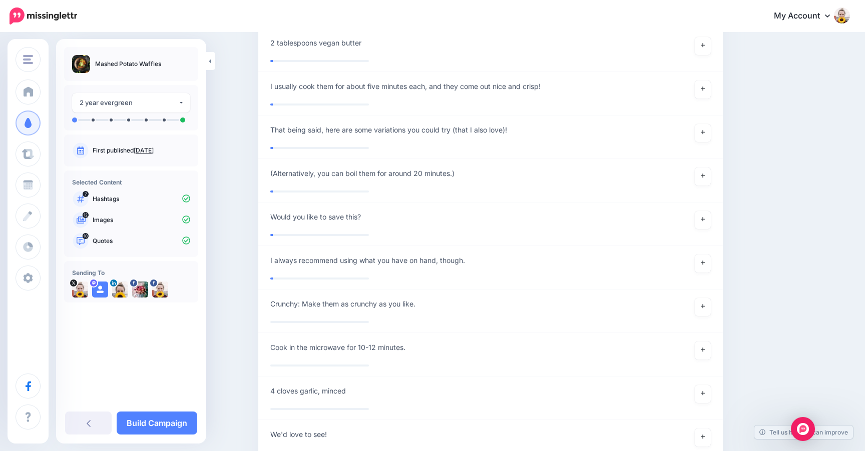
scroll to position [2755, 0]
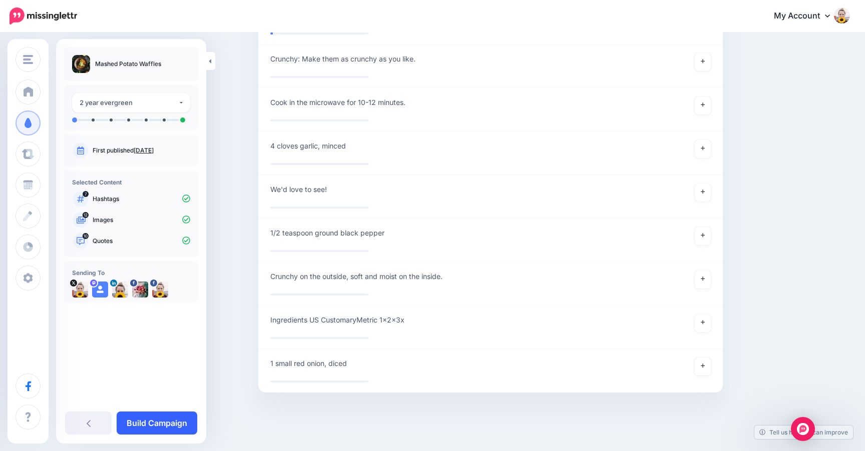
click at [164, 426] on link "Build Campaign" at bounding box center [157, 423] width 81 height 23
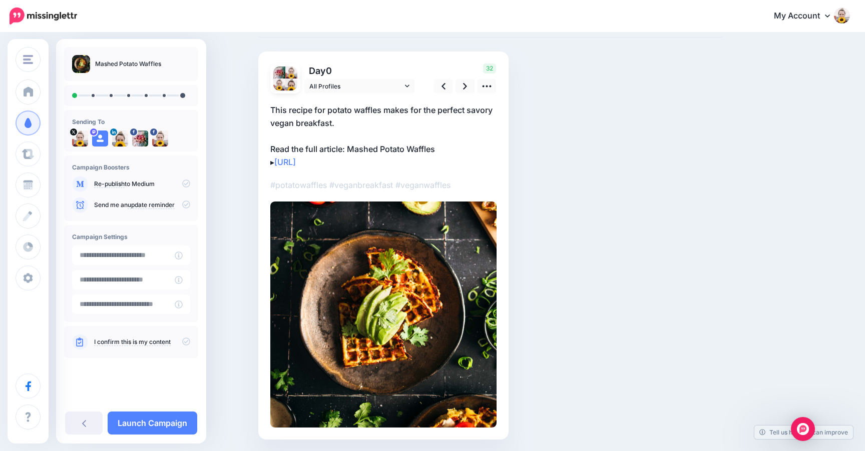
scroll to position [57, 0]
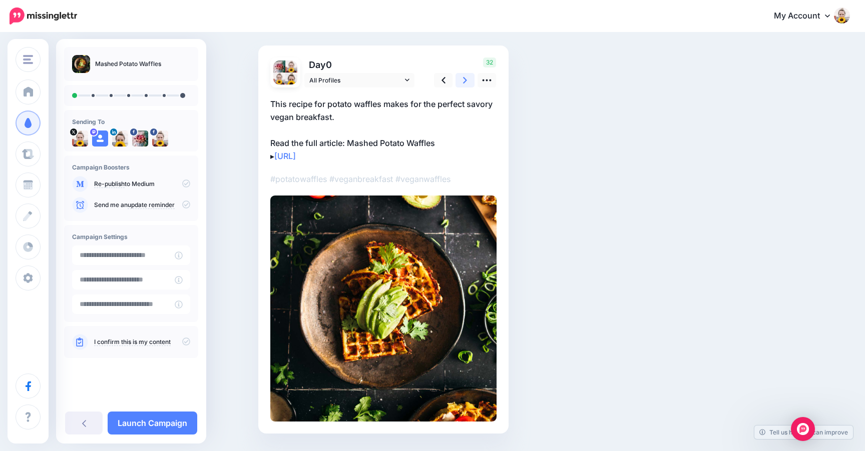
click at [462, 81] on link at bounding box center [464, 80] width 19 height 15
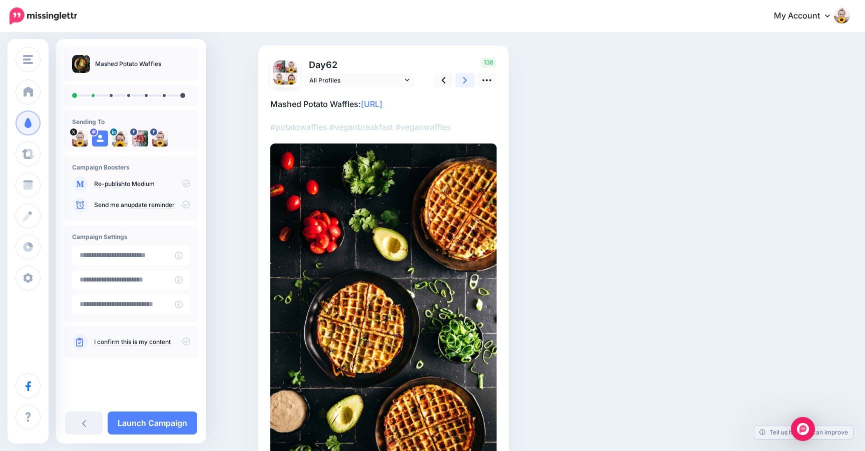
click at [467, 81] on link at bounding box center [464, 80] width 19 height 15
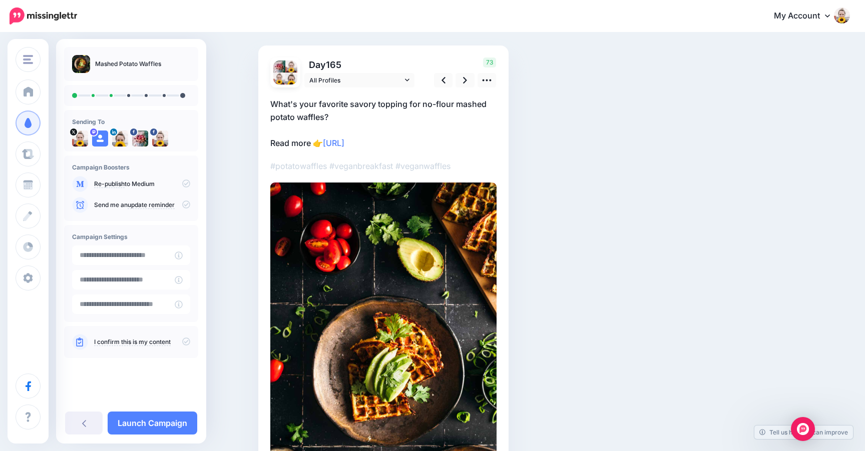
click at [449, 102] on p "What's your favorite savory topping for no-flour mashed potato waffles? Read mo…" at bounding box center [383, 124] width 226 height 52
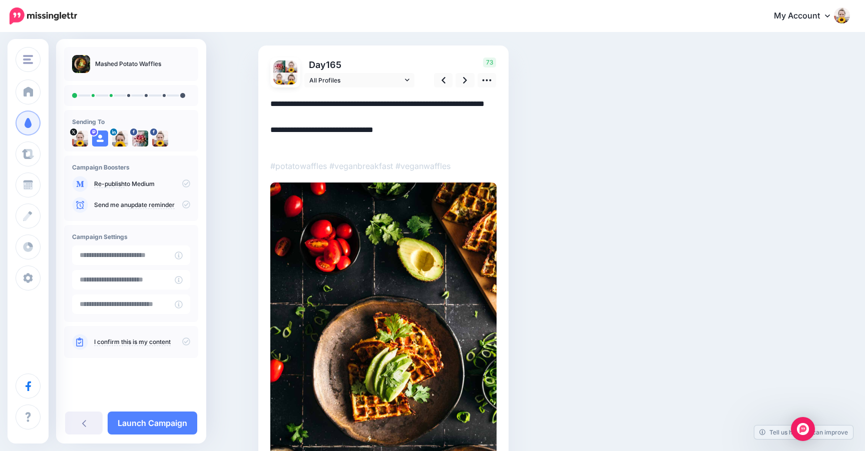
scroll to position [0, 0]
click at [452, 105] on textarea "**********" at bounding box center [383, 124] width 226 height 52
drag, startPoint x: 454, startPoint y: 105, endPoint x: 423, endPoint y: 107, distance: 31.1
click at [423, 107] on textarea "**********" at bounding box center [383, 124] width 226 height 52
click at [467, 83] on link at bounding box center [464, 80] width 19 height 15
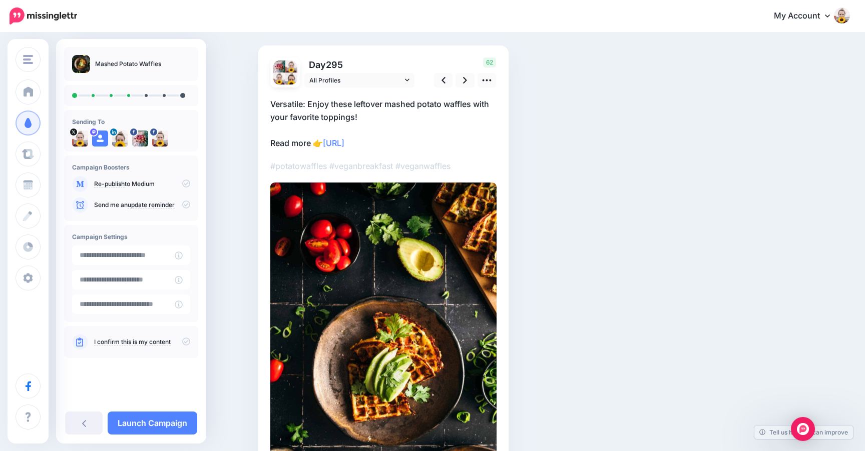
click at [305, 105] on p "Versatile: Enjoy these leftover mashed potato waffles with your favorite toppin…" at bounding box center [383, 124] width 226 height 52
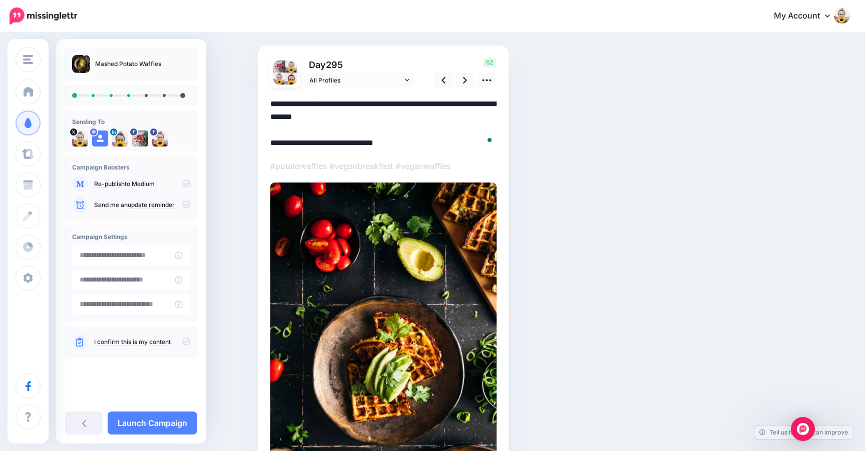
click at [308, 104] on textarea "**********" at bounding box center [383, 124] width 226 height 52
drag, startPoint x: 307, startPoint y: 104, endPoint x: 257, endPoint y: 104, distance: 50.0
click at [257, 104] on div "Social Posts Review the social posts that will be sent to promote this content.…" at bounding box center [490, 278] width 479 height 572
click at [468, 81] on link at bounding box center [464, 80] width 19 height 15
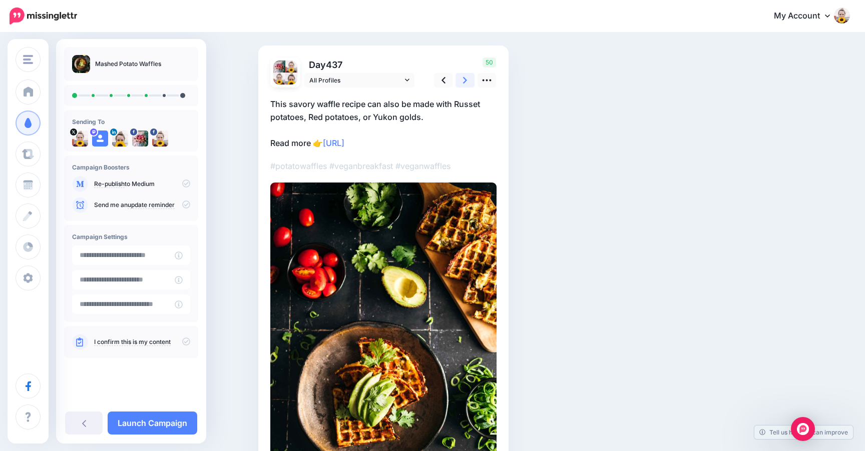
click at [468, 81] on link at bounding box center [464, 80] width 19 height 15
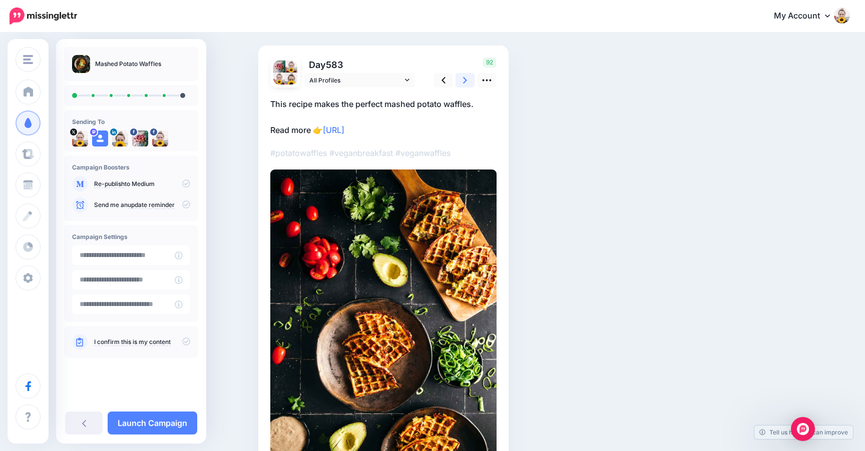
click at [468, 81] on link at bounding box center [464, 80] width 19 height 15
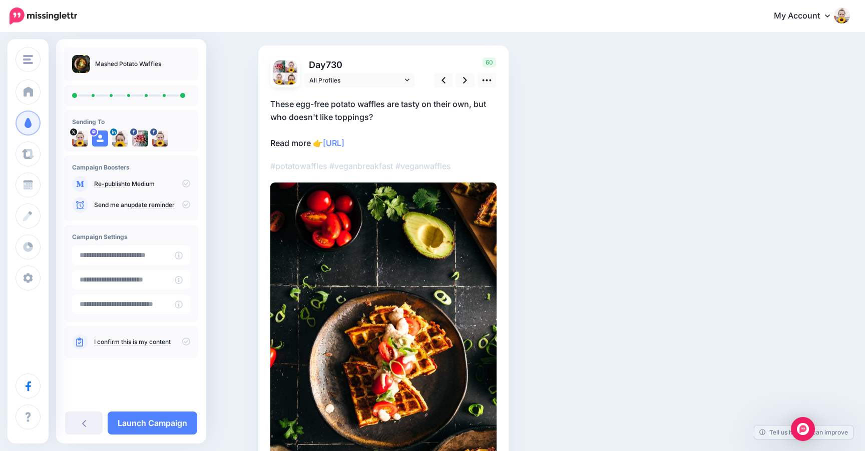
click at [328, 103] on p "These egg-free potato waffles are tasty on their own, but who doesn't like topp…" at bounding box center [383, 124] width 226 height 52
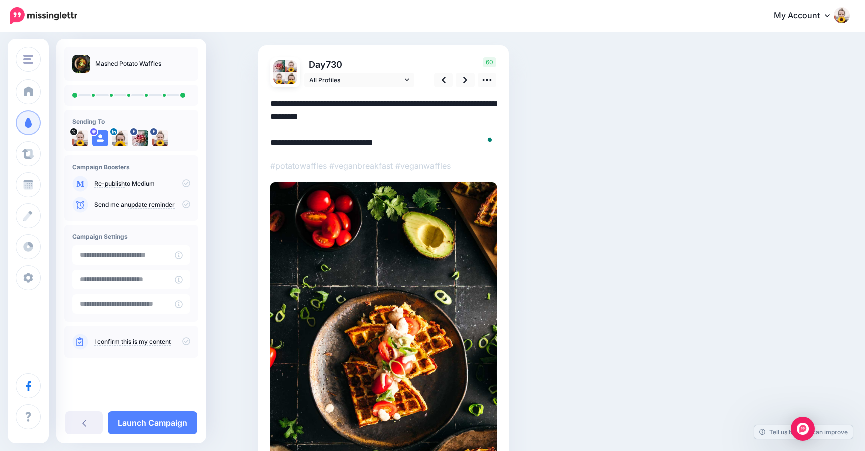
click at [331, 103] on textarea "**********" at bounding box center [383, 124] width 226 height 52
drag, startPoint x: 329, startPoint y: 105, endPoint x: 297, endPoint y: 108, distance: 32.2
click at [297, 108] on textarea "**********" at bounding box center [383, 124] width 226 height 52
type textarea "**********"
click at [464, 84] on icon at bounding box center [465, 80] width 4 height 11
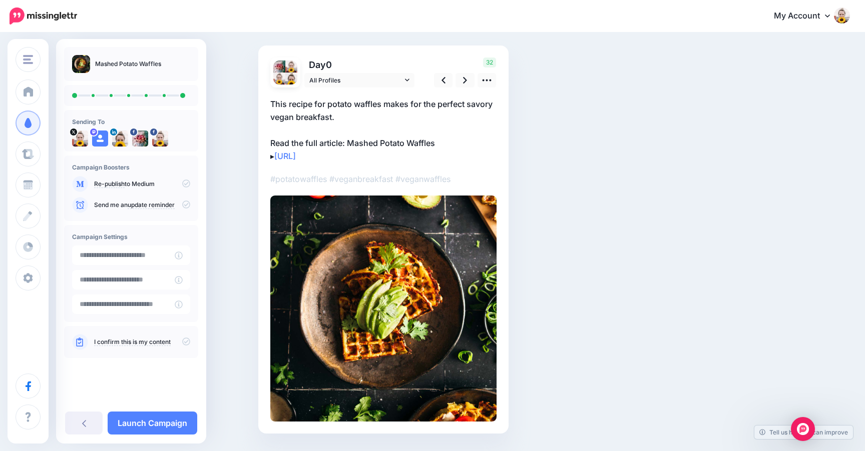
click at [423, 225] on img at bounding box center [383, 309] width 226 height 226
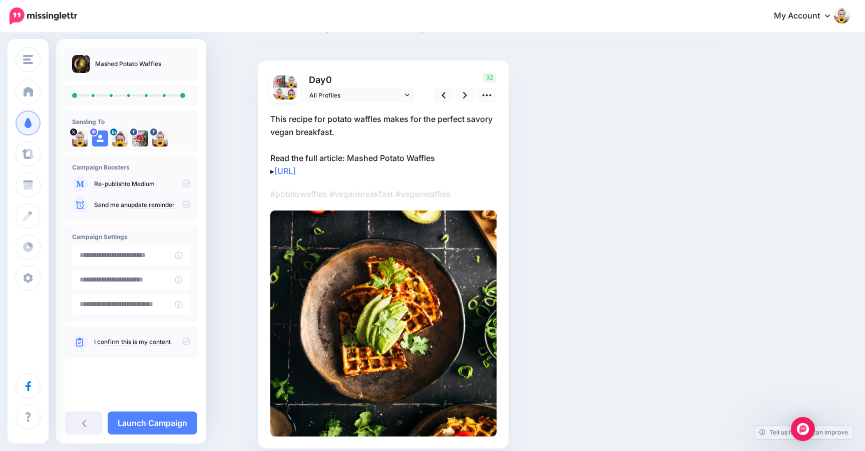
scroll to position [40, 0]
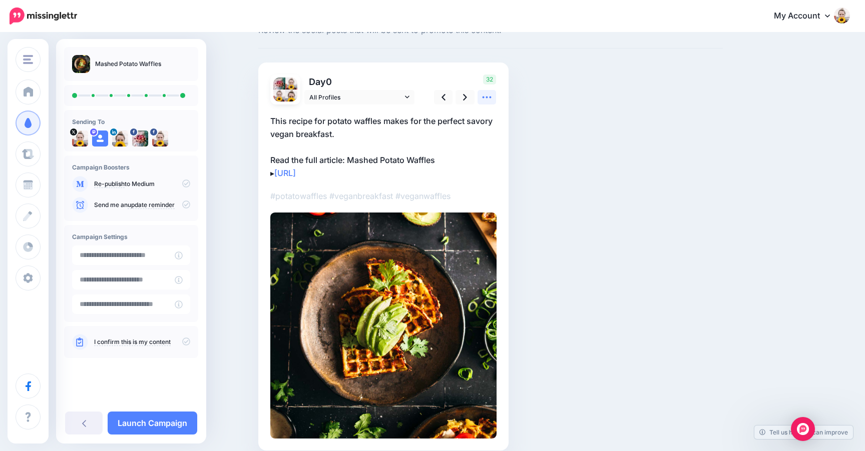
click at [485, 99] on icon at bounding box center [486, 97] width 11 height 11
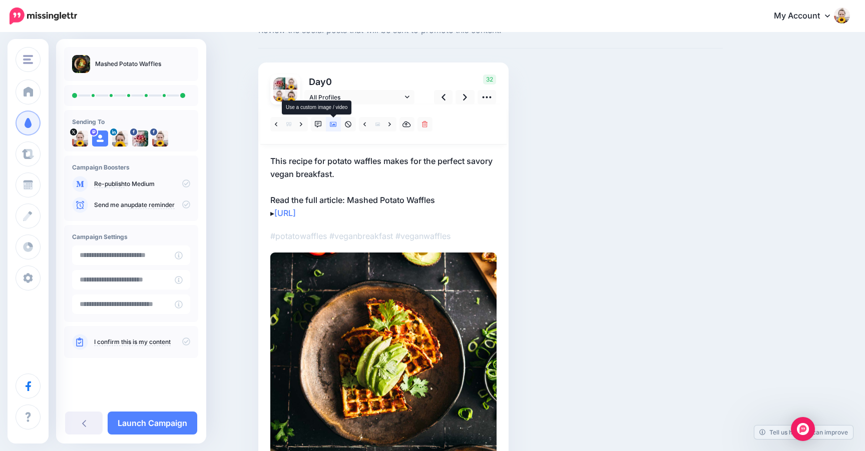
click at [333, 123] on icon at bounding box center [333, 124] width 7 height 7
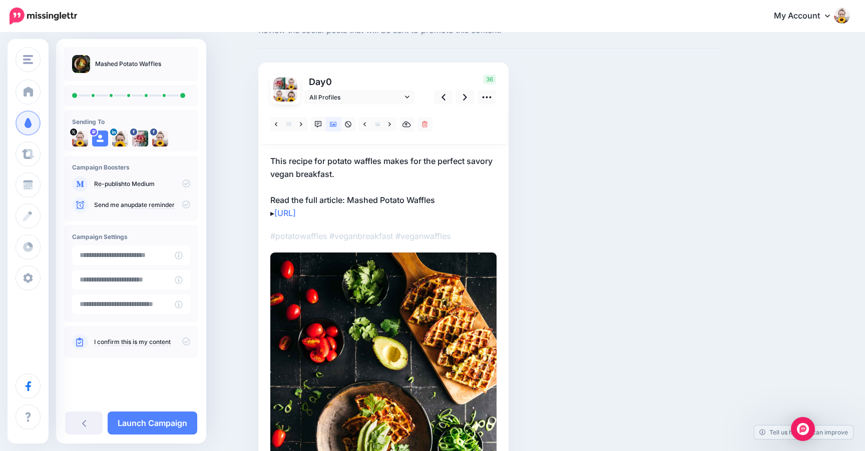
click at [181, 343] on p "I confirm this is my content" at bounding box center [142, 342] width 96 height 9
click at [105, 346] on link "I confirm this is my content" at bounding box center [132, 342] width 77 height 8
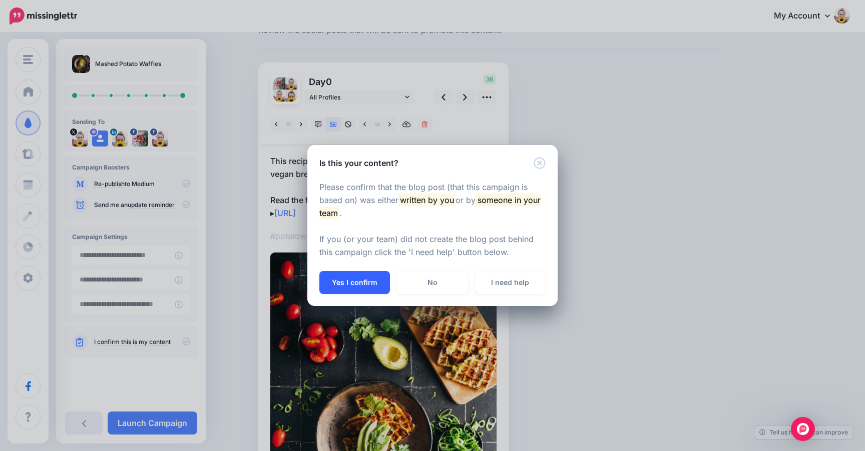
click at [355, 281] on button "Yes I confirm" at bounding box center [354, 282] width 71 height 23
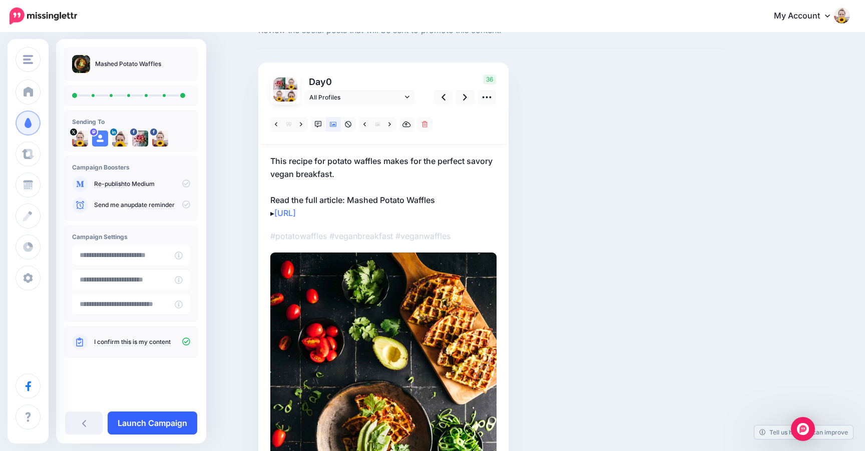
click at [172, 421] on link "Launch Campaign" at bounding box center [153, 423] width 90 height 23
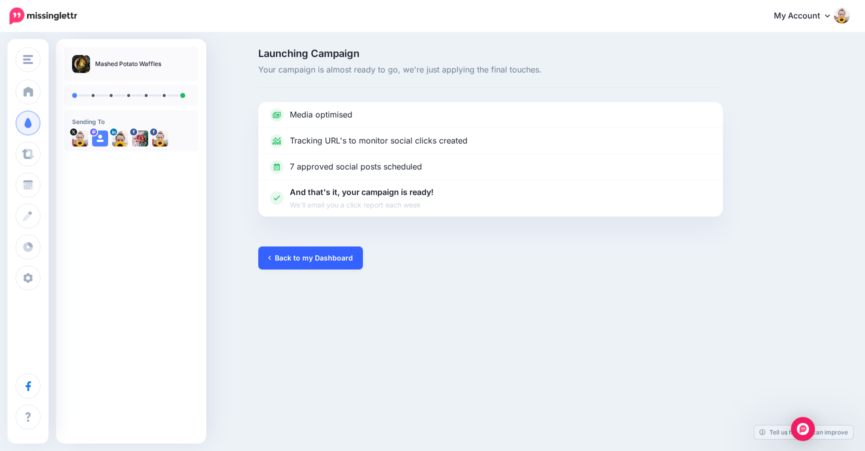
click at [314, 257] on link "Back to my Dashboard" at bounding box center [310, 258] width 105 height 23
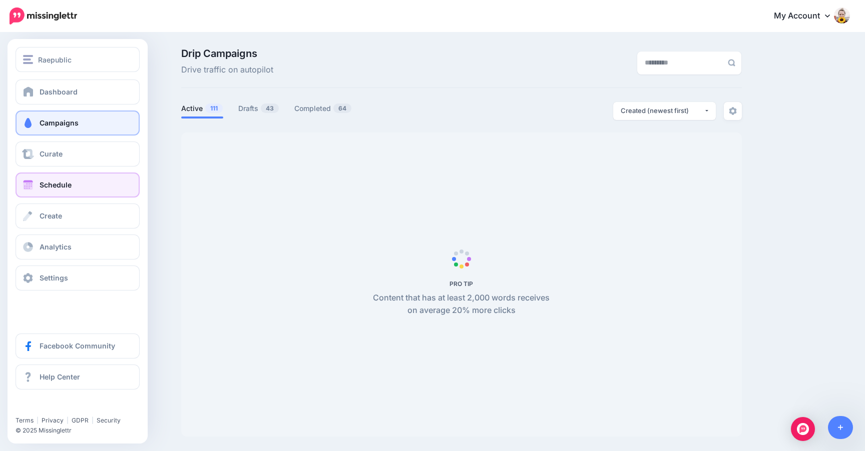
click at [39, 190] on link "Schedule" at bounding box center [78, 185] width 124 height 25
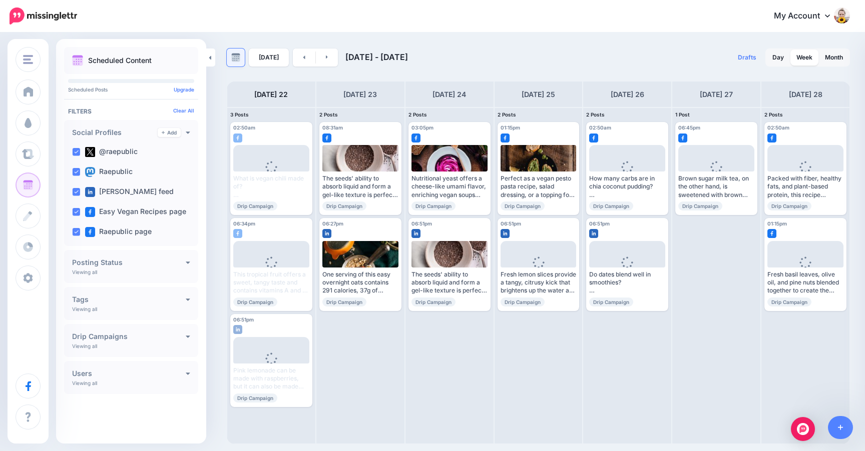
click at [236, 59] on img at bounding box center [235, 57] width 9 height 9
click at [831, 55] on link "Month" at bounding box center [834, 58] width 30 height 16
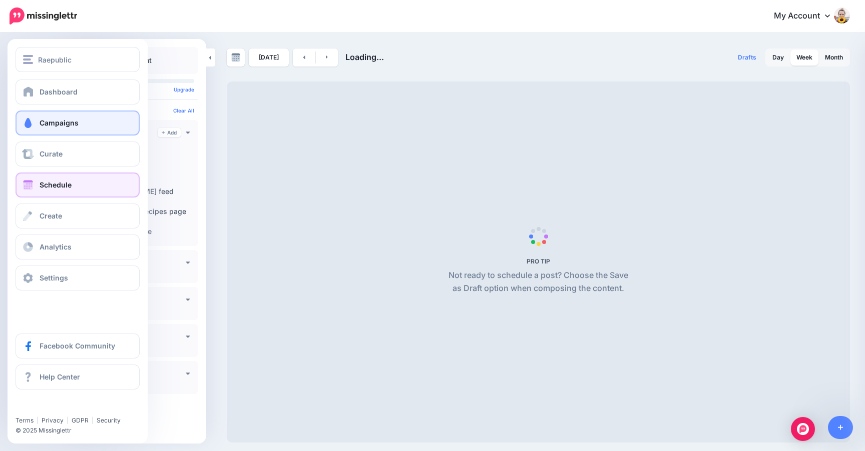
click at [51, 118] on link "Campaigns" at bounding box center [78, 123] width 124 height 25
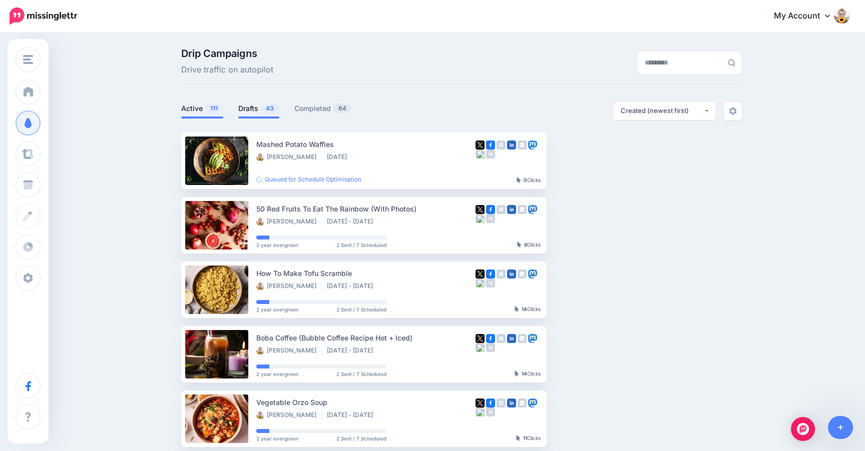
click at [248, 106] on link "Drafts 43" at bounding box center [258, 109] width 41 height 12
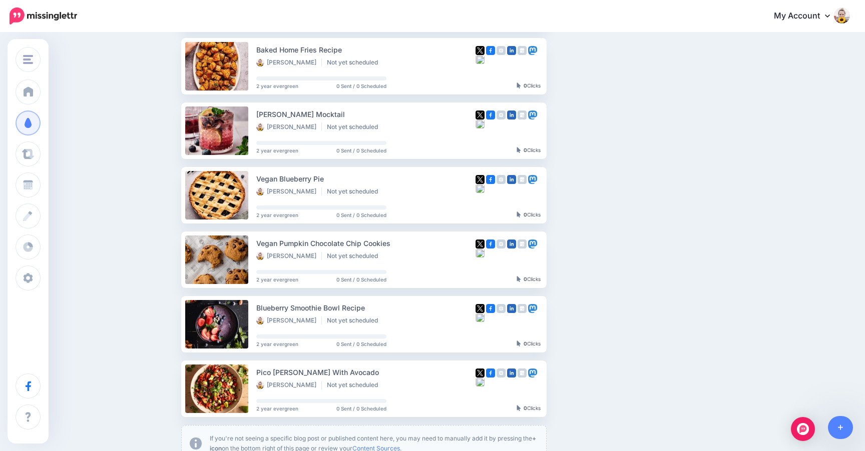
scroll to position [512, 0]
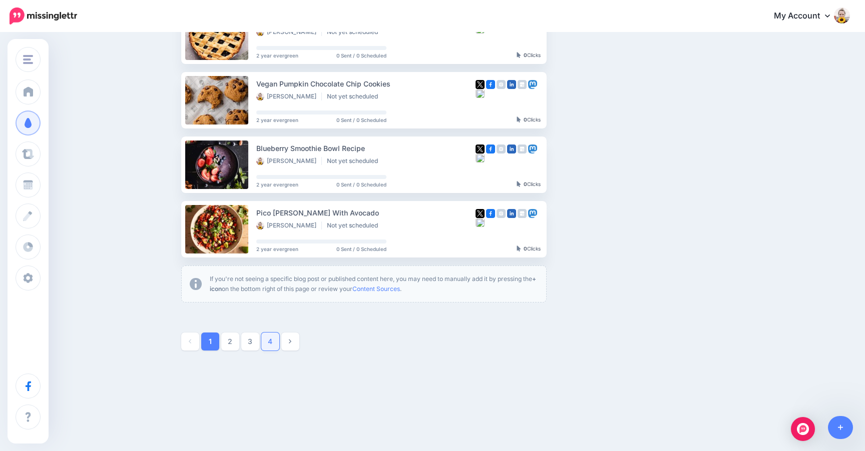
click at [265, 343] on link "4" at bounding box center [270, 342] width 18 height 18
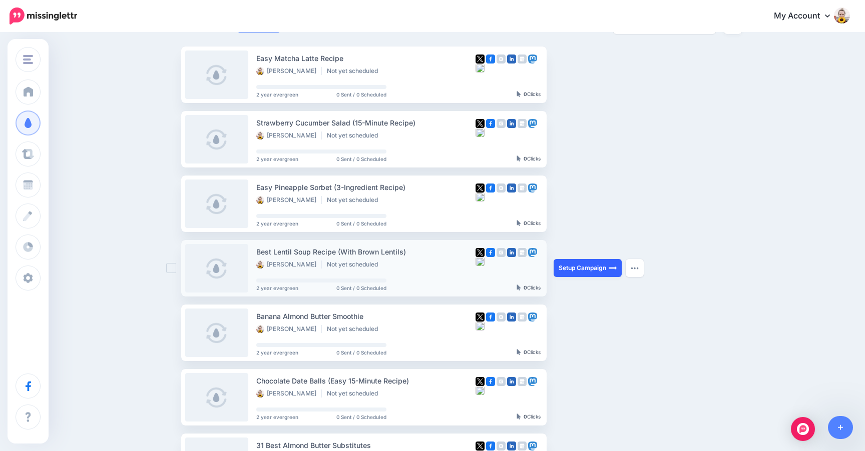
click at [599, 270] on link "Setup Campaign" at bounding box center [587, 268] width 68 height 18
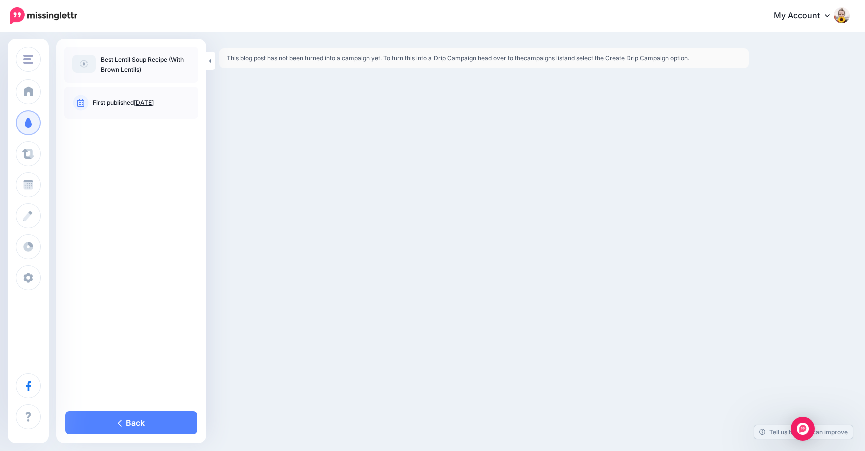
click at [119, 103] on p "First published [DATE]" at bounding box center [142, 103] width 98 height 9
click at [140, 427] on link "Back" at bounding box center [131, 423] width 132 height 23
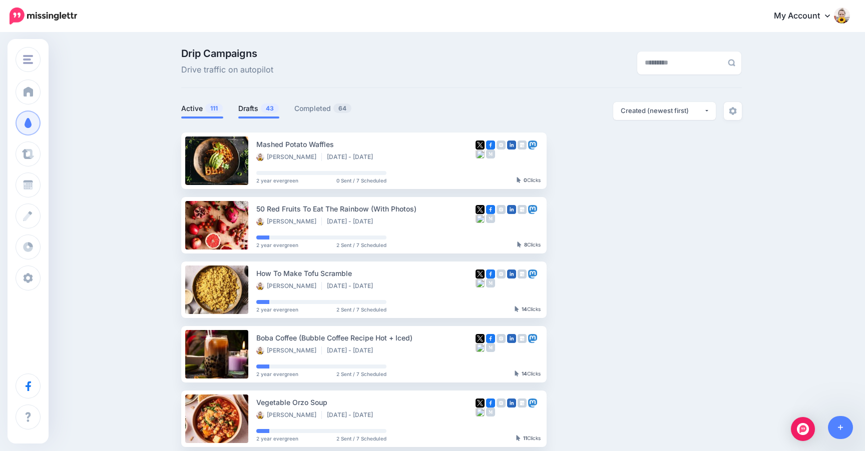
click at [246, 108] on link "Drafts 43" at bounding box center [258, 109] width 41 height 12
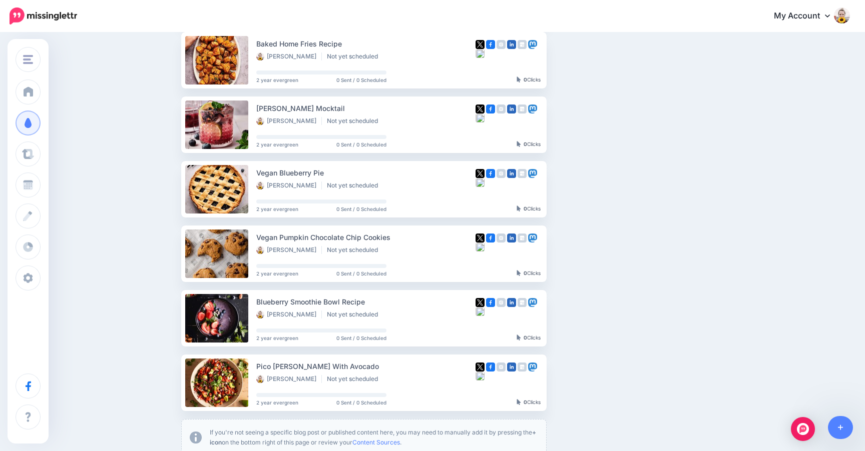
scroll to position [358, 0]
click at [592, 253] on link "Setup Campaign" at bounding box center [587, 254] width 68 height 18
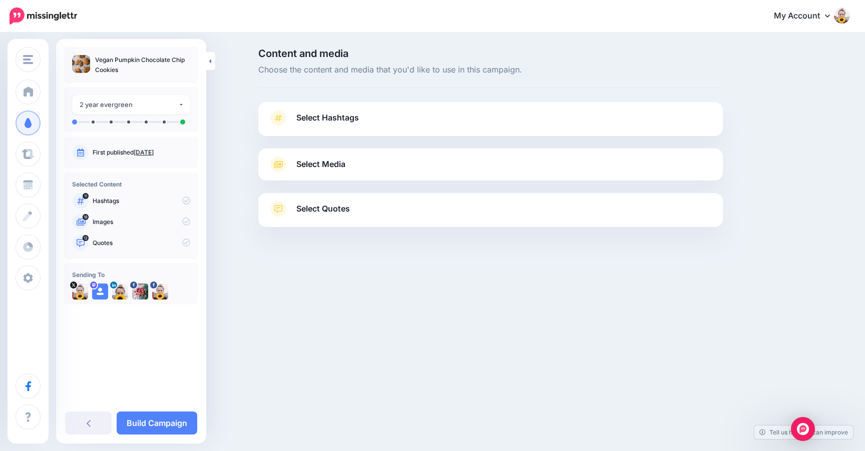
click at [343, 121] on span "Select Hashtags" at bounding box center [327, 118] width 63 height 14
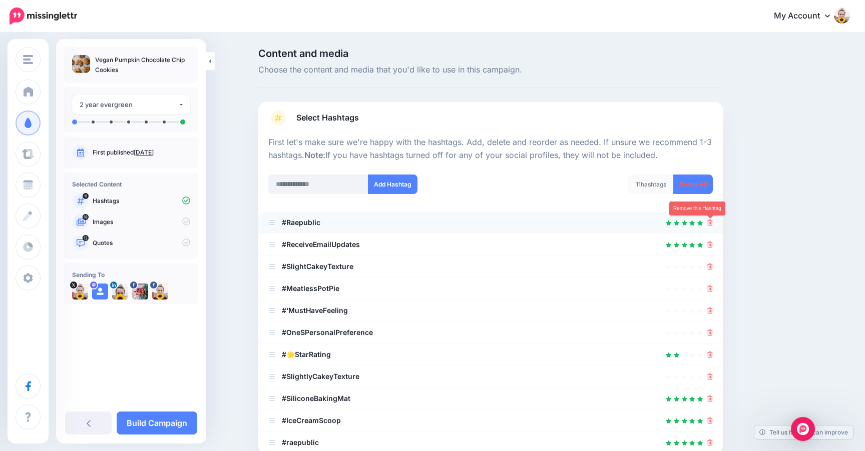
click at [711, 225] on icon at bounding box center [710, 223] width 6 height 6
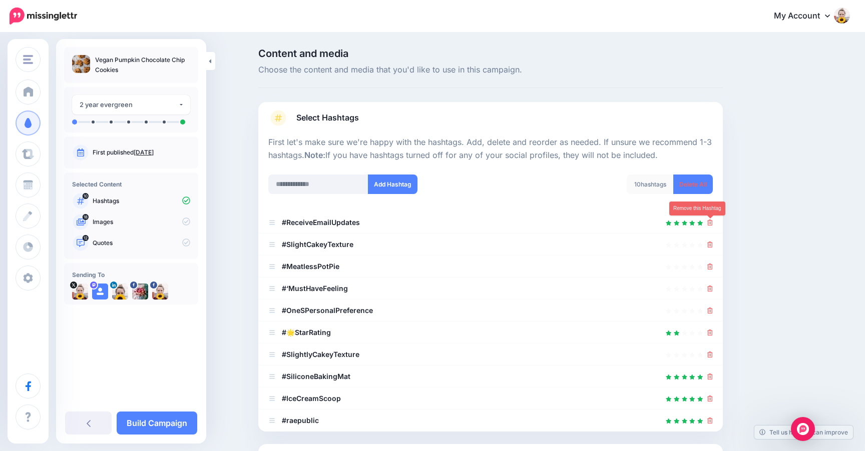
click at [711, 225] on icon at bounding box center [710, 223] width 6 height 6
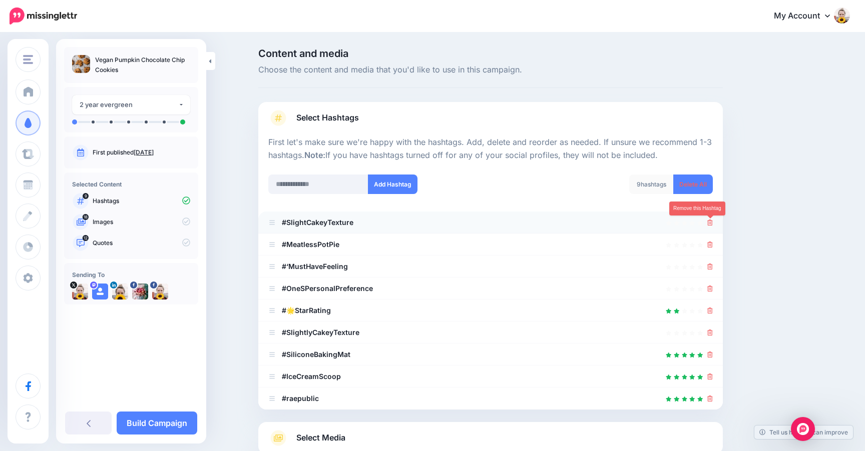
click at [711, 222] on icon at bounding box center [710, 223] width 6 height 6
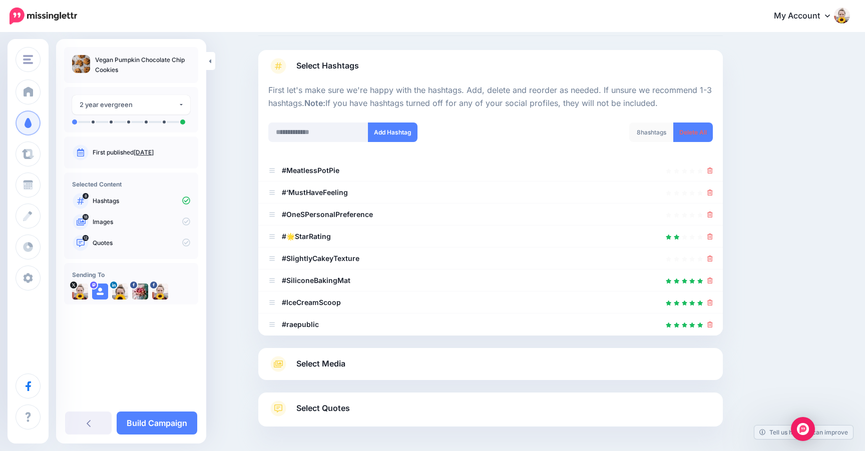
scroll to position [107, 0]
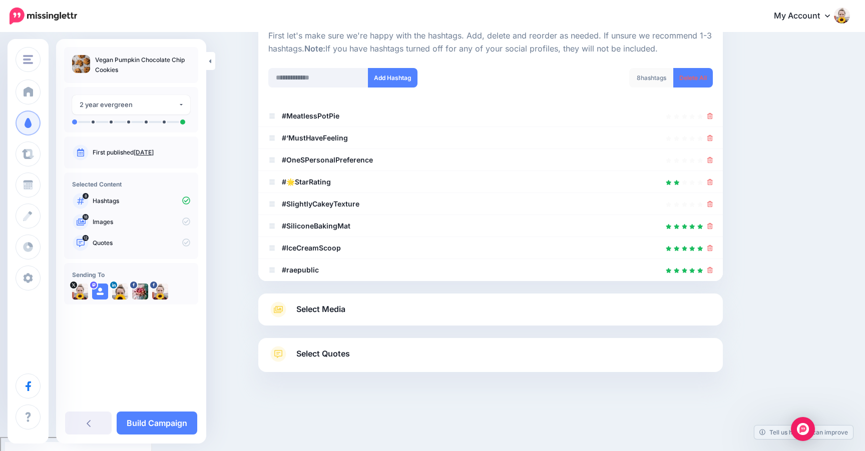
click at [336, 308] on span "Select Media" at bounding box center [320, 310] width 49 height 14
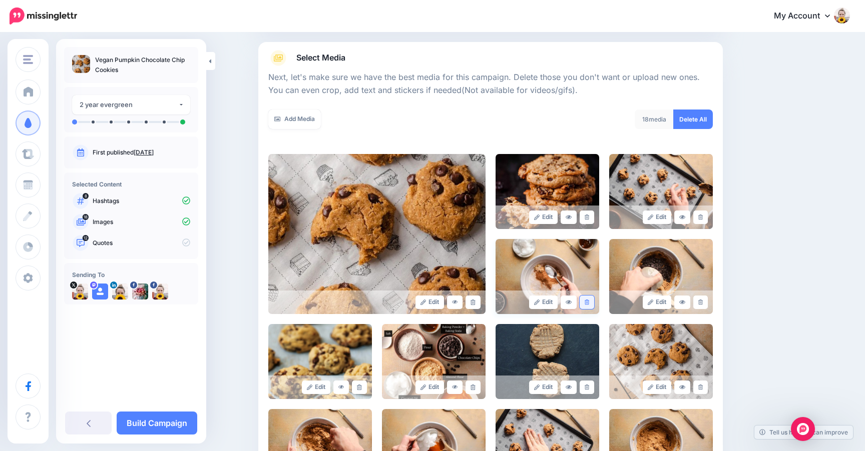
click at [585, 301] on icon at bounding box center [586, 303] width 5 height 6
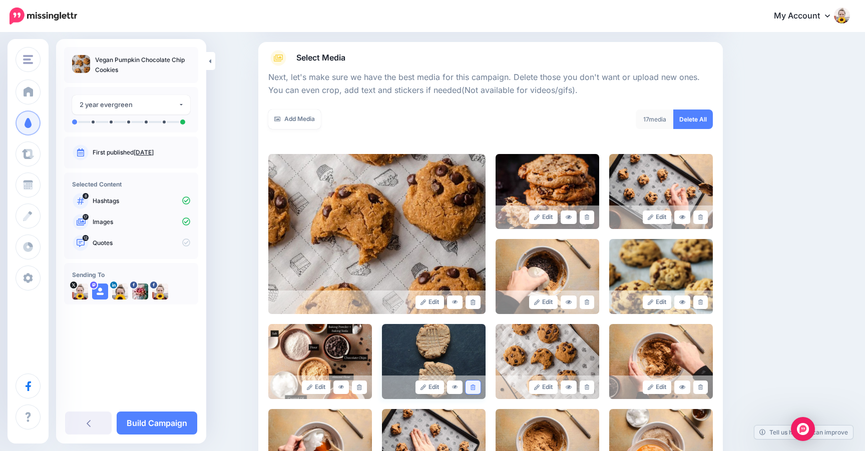
click at [475, 386] on icon at bounding box center [472, 388] width 5 height 6
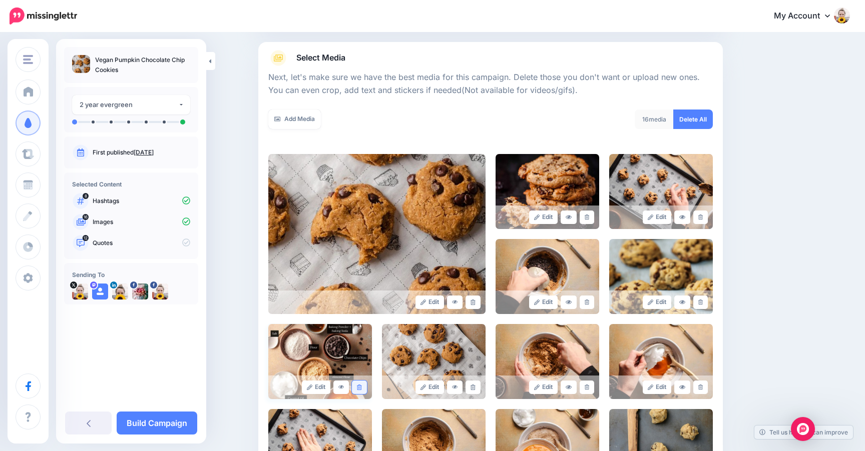
click at [359, 386] on icon at bounding box center [359, 388] width 5 height 6
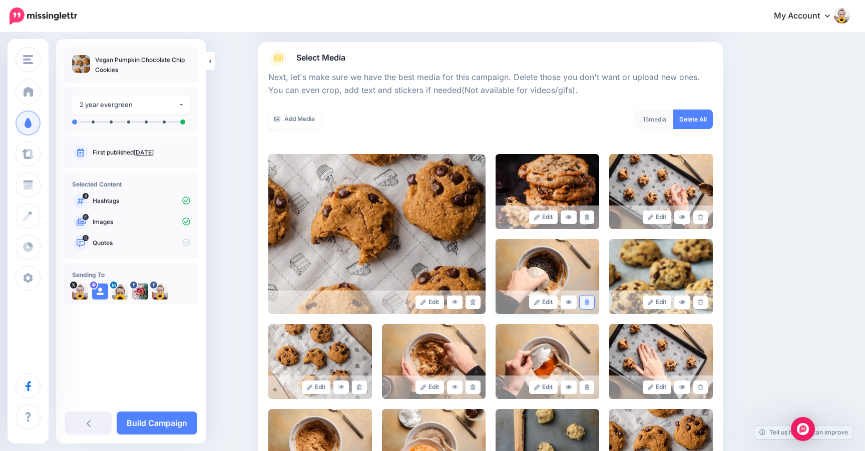
click at [584, 304] on icon at bounding box center [586, 303] width 5 height 6
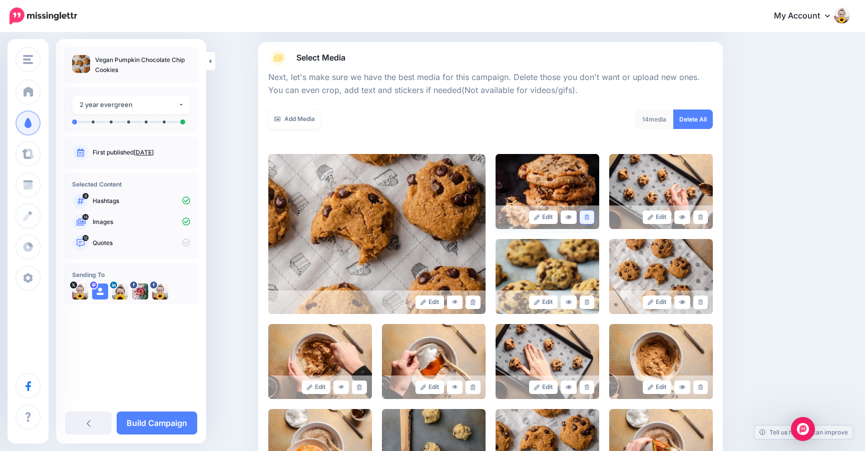
click at [586, 215] on icon at bounding box center [586, 218] width 5 height 6
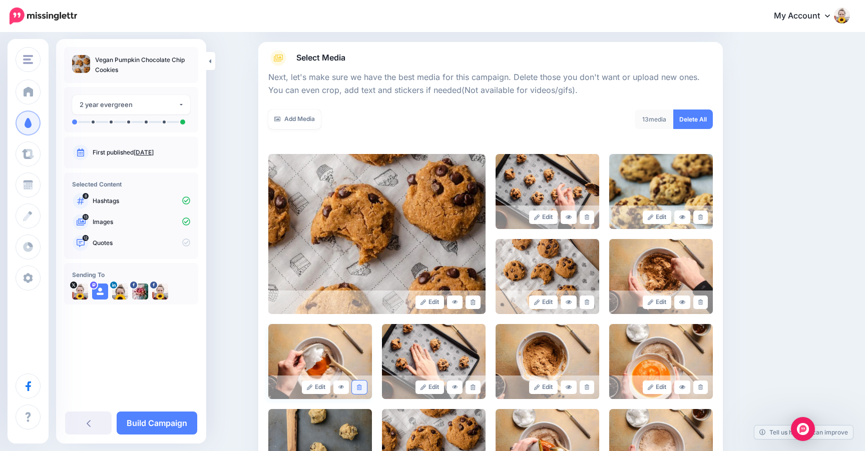
click at [360, 389] on icon at bounding box center [359, 388] width 5 height 6
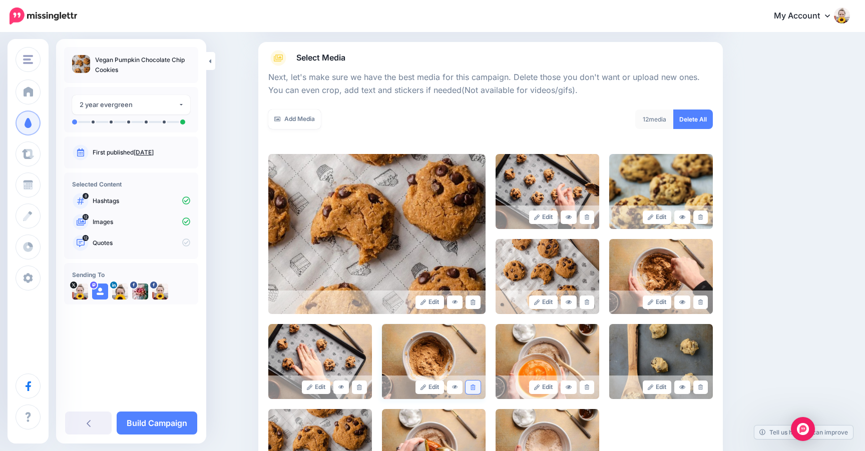
click at [474, 386] on icon at bounding box center [472, 388] width 5 height 6
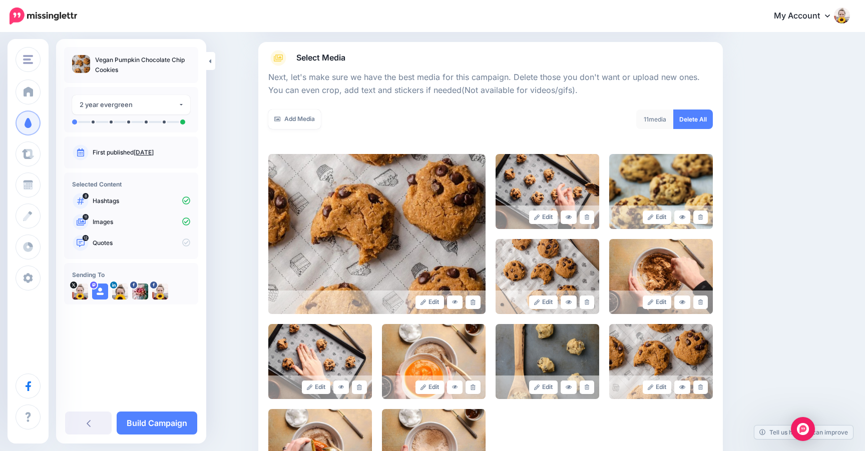
click at [474, 386] on icon at bounding box center [472, 388] width 5 height 6
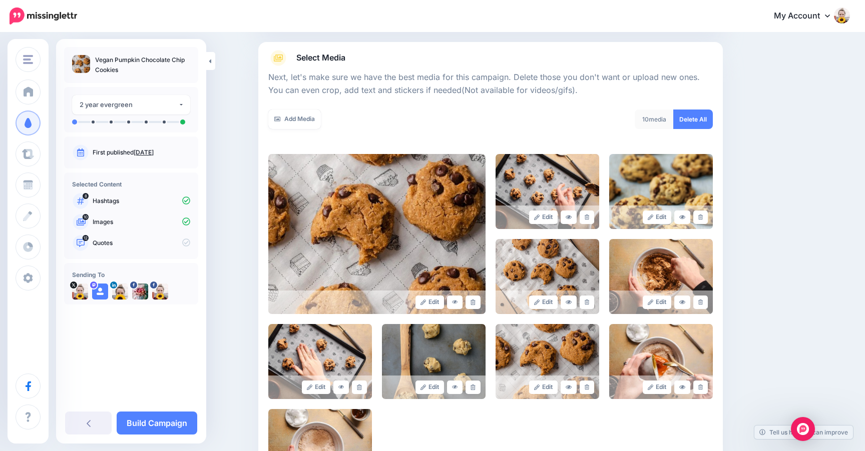
click at [474, 386] on icon at bounding box center [472, 388] width 5 height 6
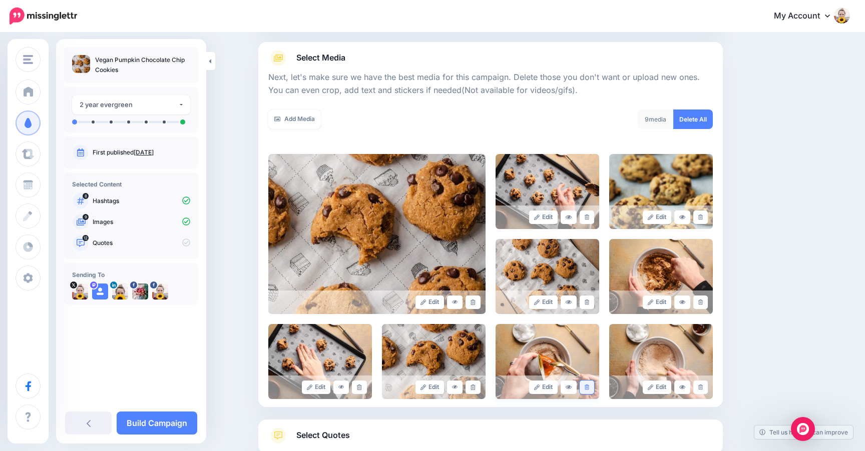
click at [588, 390] on link at bounding box center [586, 388] width 15 height 14
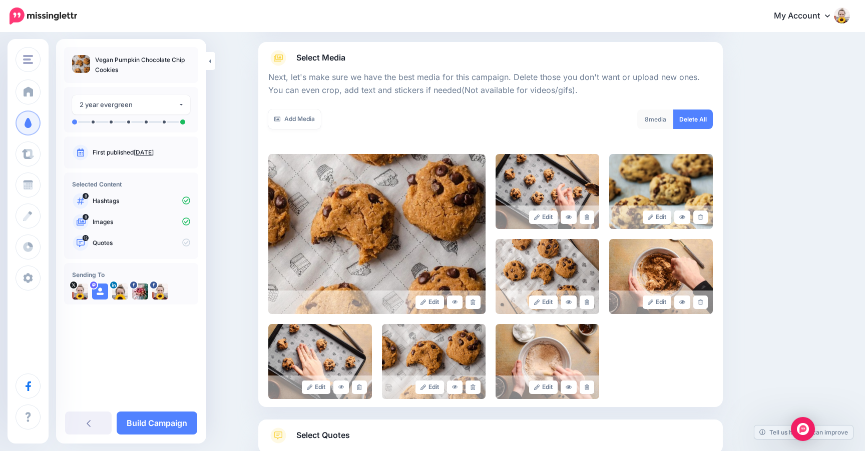
click at [588, 390] on link at bounding box center [586, 388] width 15 height 14
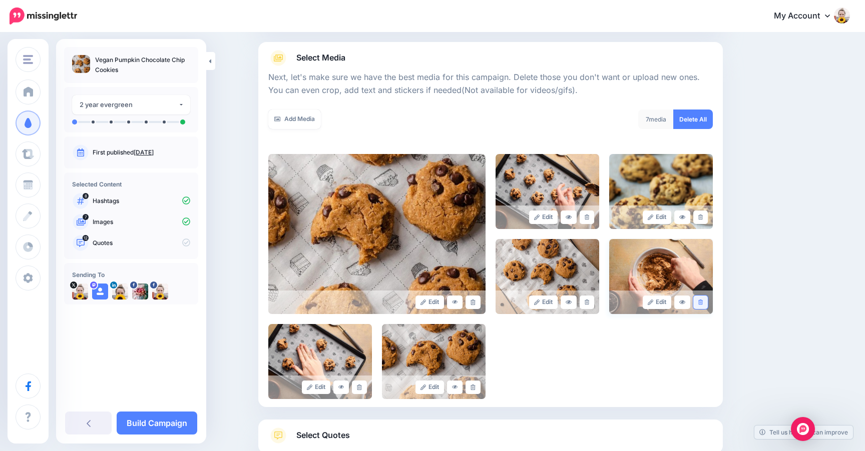
click at [702, 304] on icon at bounding box center [700, 303] width 5 height 6
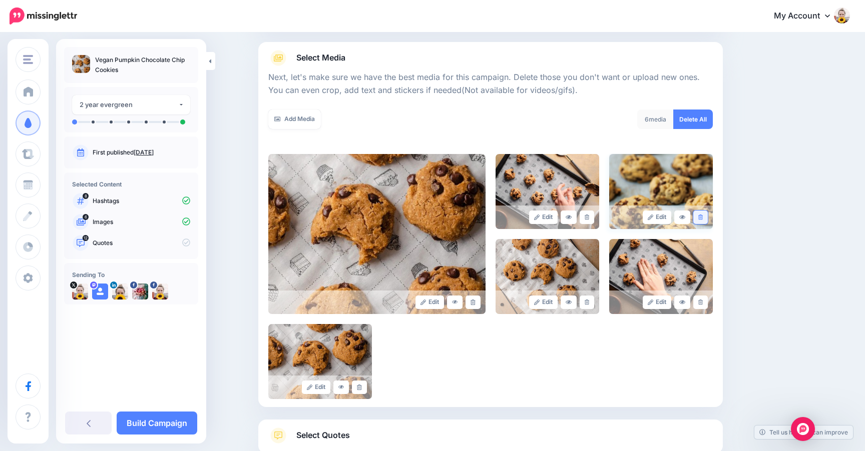
click at [704, 216] on link at bounding box center [700, 218] width 15 height 14
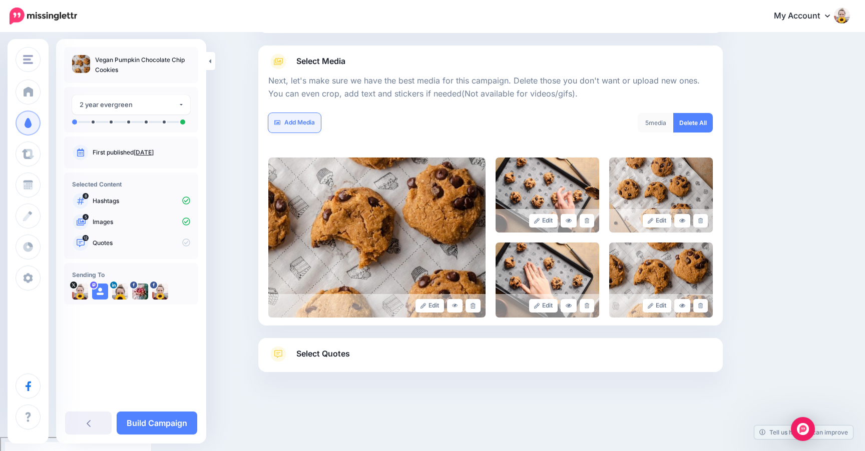
click at [307, 114] on link "Add Media" at bounding box center [294, 123] width 53 height 20
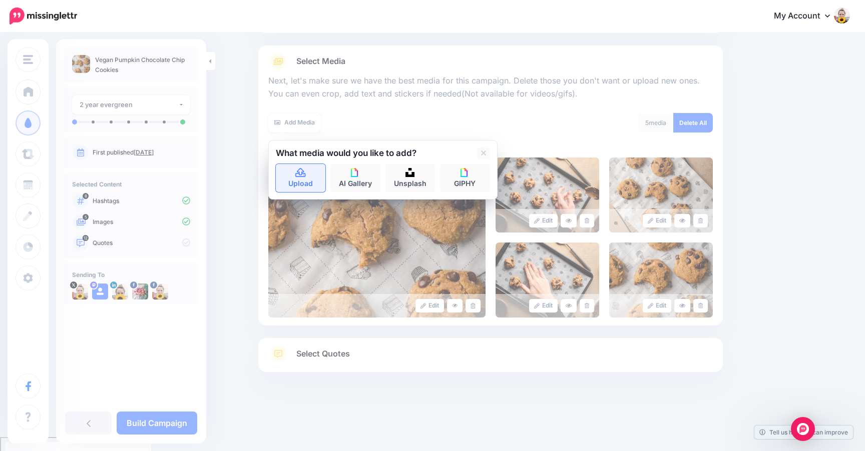
click at [302, 179] on link "Upload" at bounding box center [301, 178] width 50 height 28
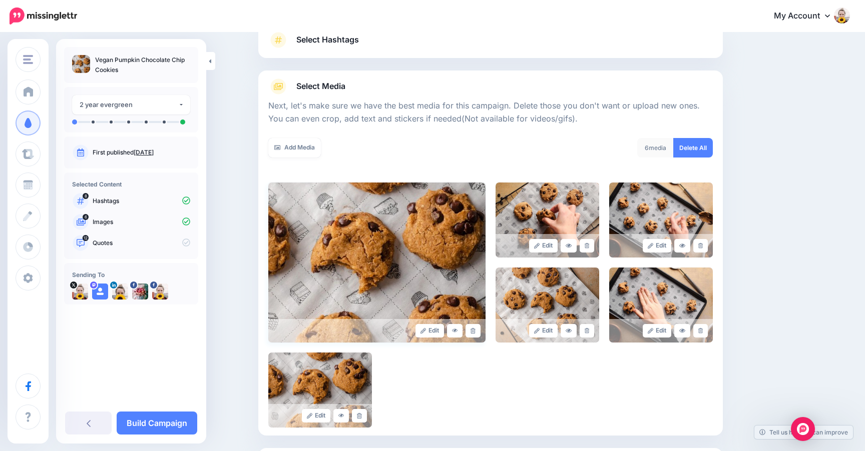
scroll to position [0, 0]
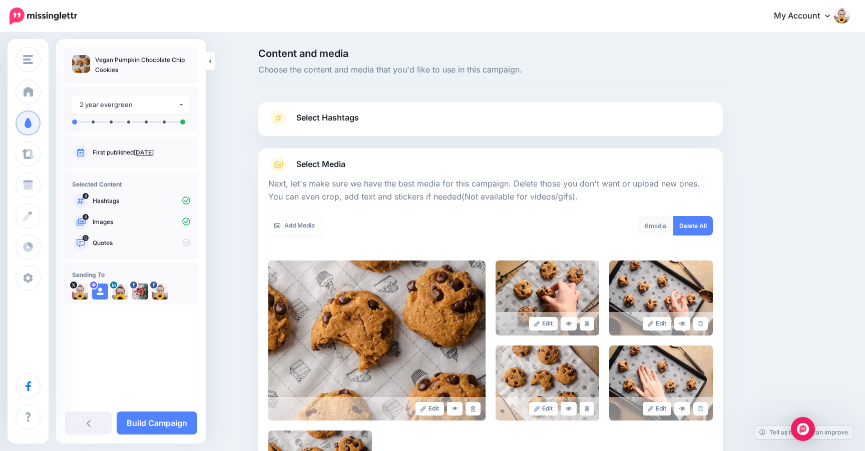
click at [340, 121] on span "Select Hashtags" at bounding box center [327, 118] width 63 height 14
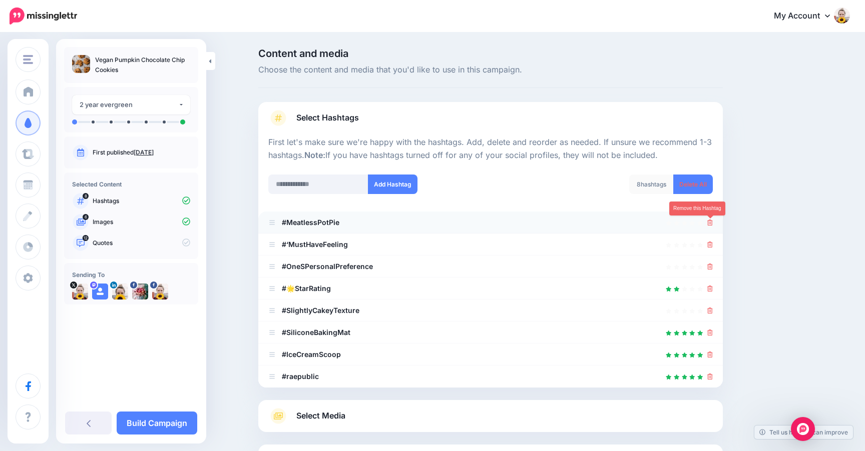
click at [709, 220] on icon at bounding box center [710, 223] width 6 height 6
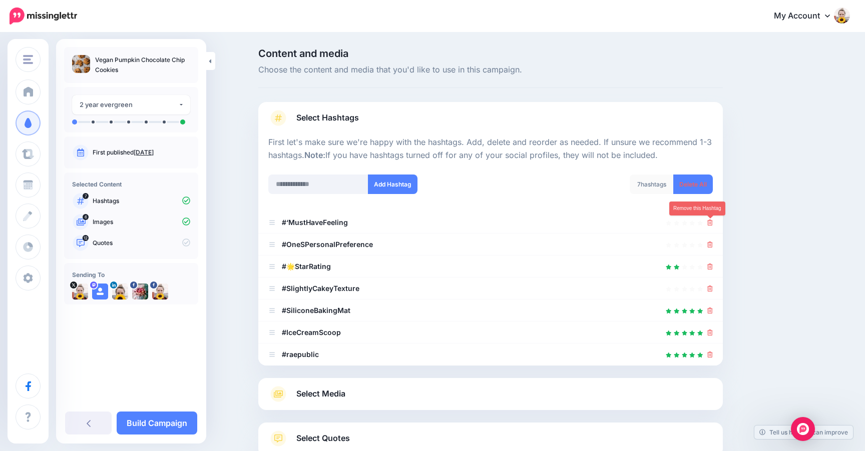
click at [709, 220] on icon at bounding box center [710, 223] width 6 height 6
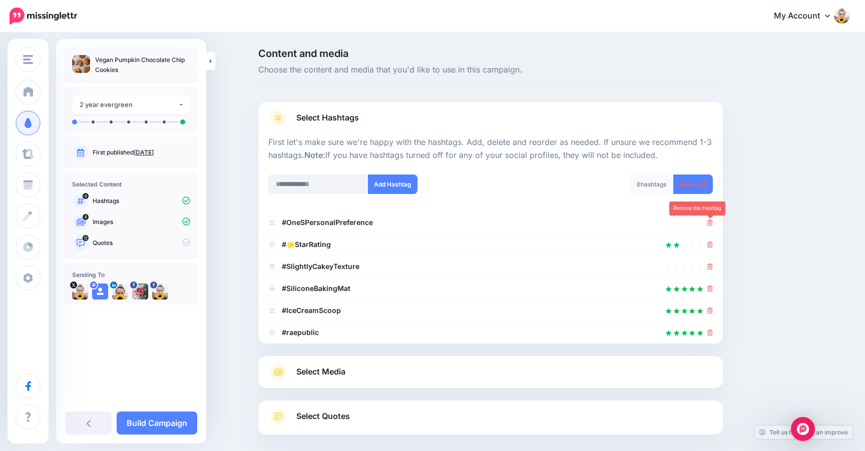
click at [709, 220] on icon at bounding box center [710, 223] width 6 height 6
click at [709, 220] on link at bounding box center [706, 222] width 11 height 9
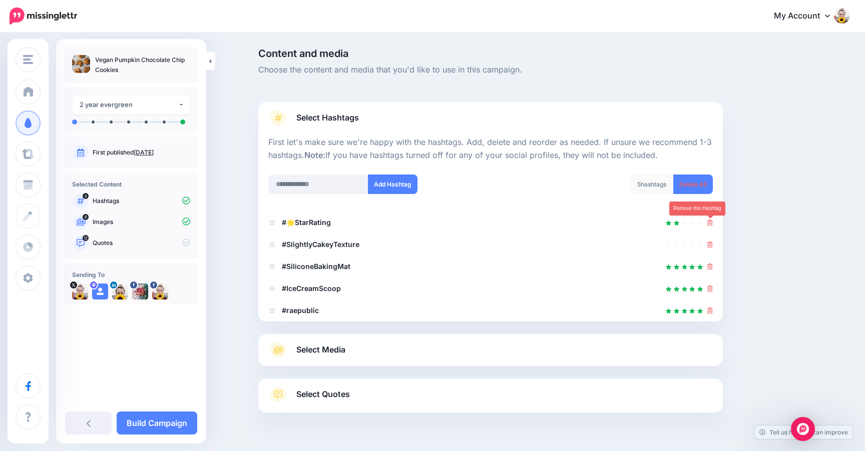
click at [709, 220] on icon at bounding box center [710, 223] width 6 height 6
click at [709, 220] on link at bounding box center [706, 222] width 11 height 9
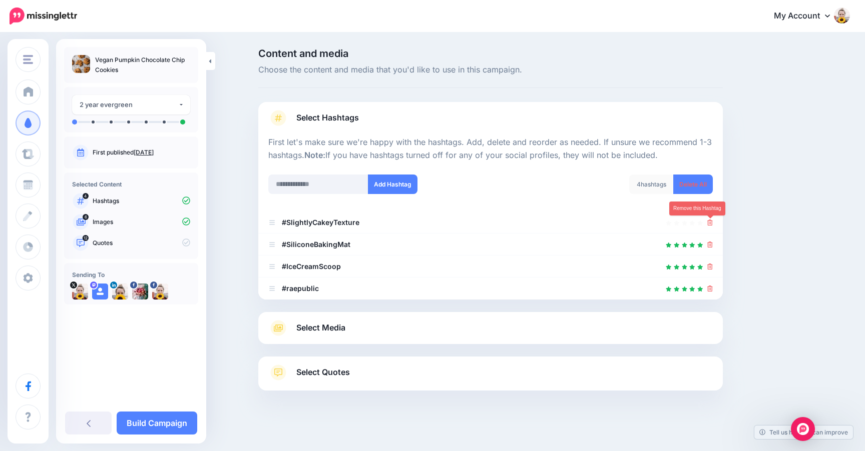
click at [709, 220] on icon at bounding box center [710, 223] width 6 height 6
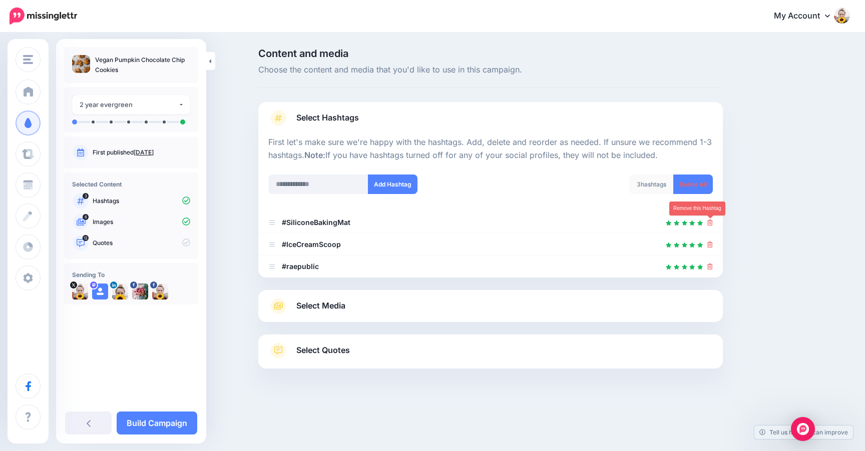
click at [709, 220] on icon at bounding box center [710, 223] width 6 height 6
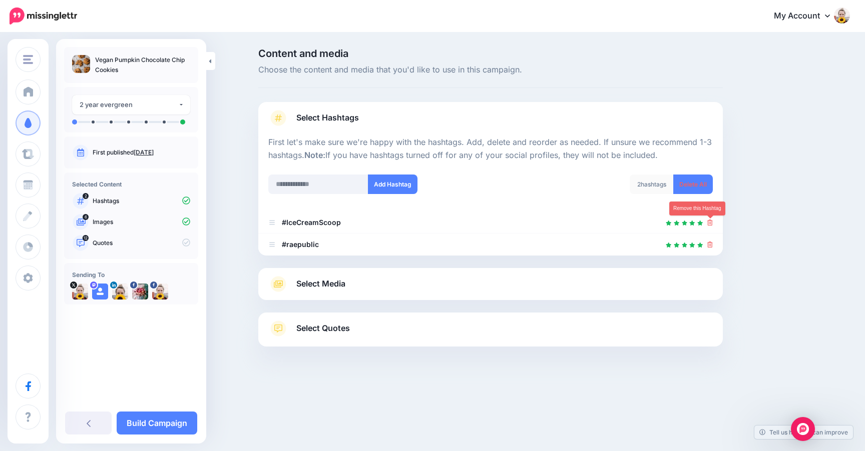
click at [709, 220] on icon at bounding box center [710, 223] width 6 height 6
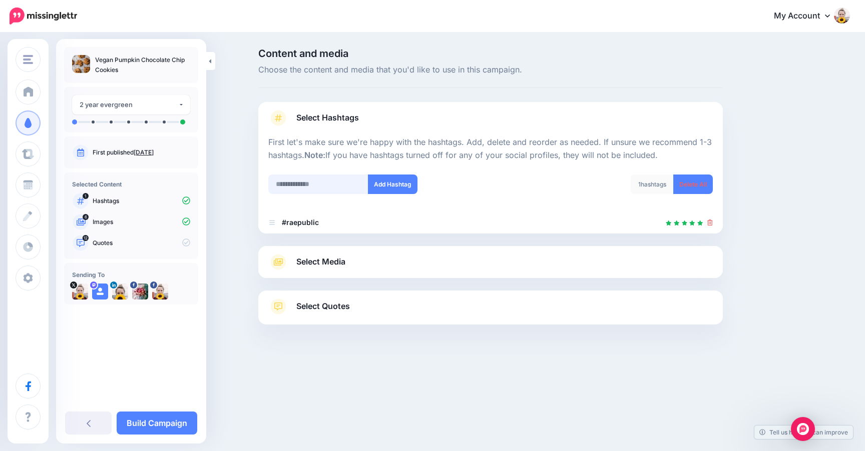
click at [292, 187] on input "text" at bounding box center [318, 185] width 100 height 20
type input "********"
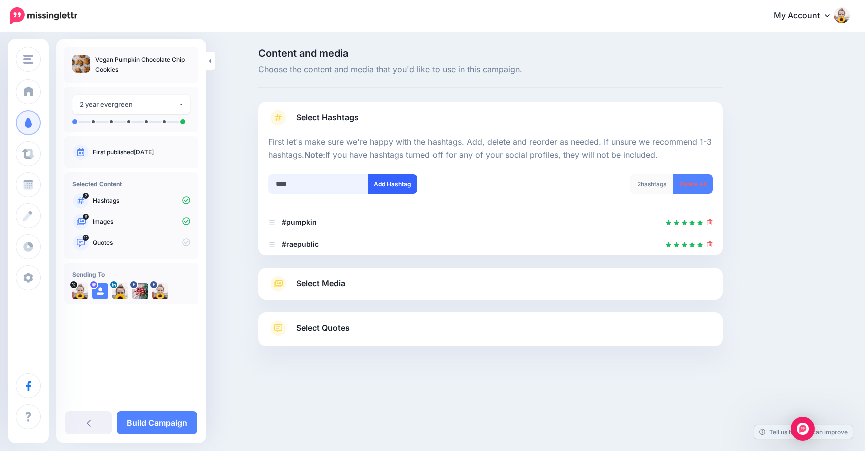
type input "****"
click at [393, 186] on button "Add Hashtag" at bounding box center [393, 185] width 50 height 20
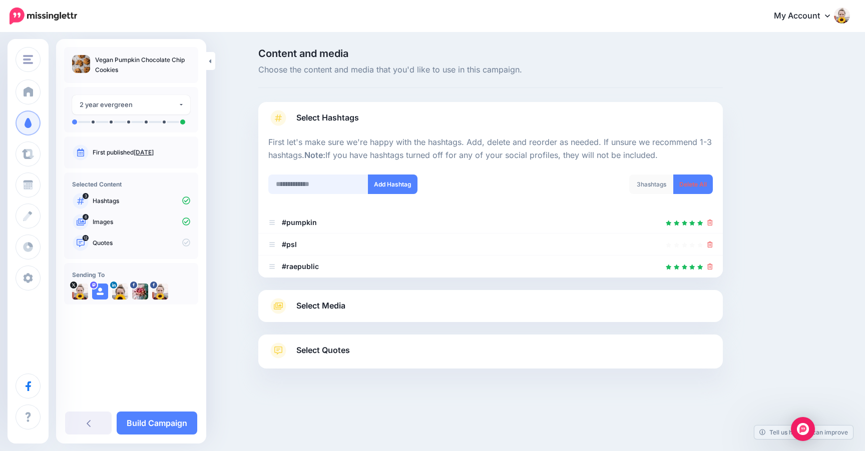
click at [306, 181] on input "text" at bounding box center [318, 185] width 100 height 20
type input "**********"
click at [384, 187] on button "Add Hashtag" at bounding box center [393, 185] width 50 height 20
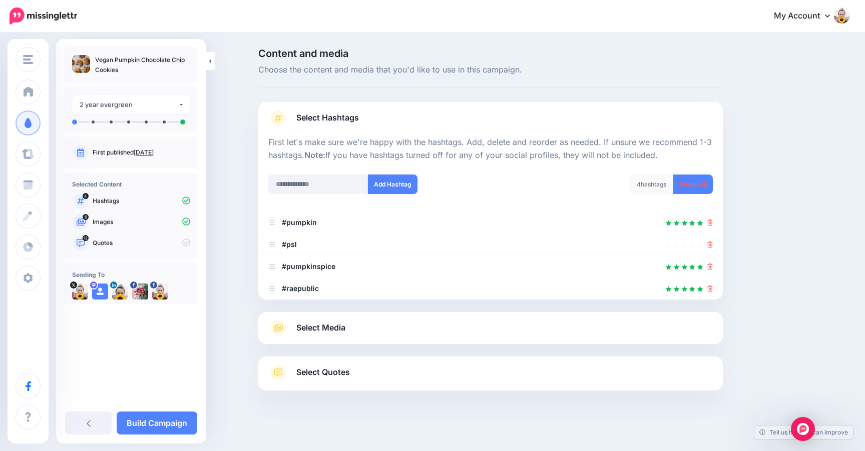
scroll to position [5, 0]
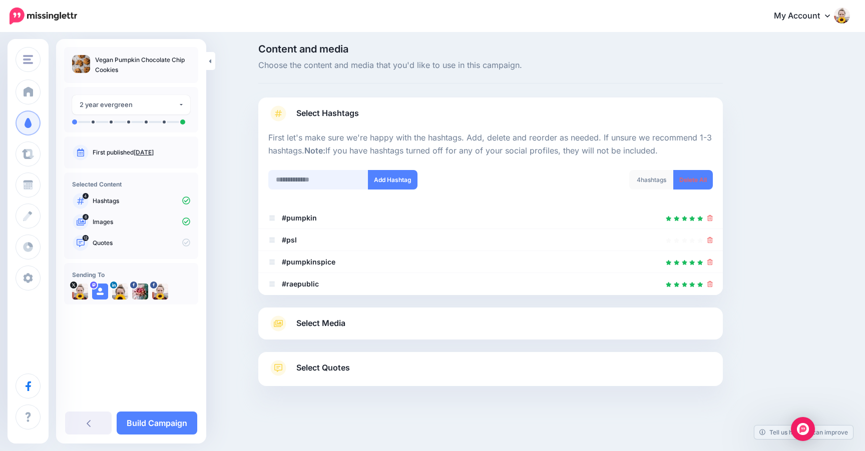
click at [334, 187] on input "text" at bounding box center [318, 180] width 100 height 20
type input "**********"
click at [407, 179] on button "Add Hashtag" at bounding box center [393, 180] width 50 height 20
click at [323, 178] on input "text" at bounding box center [318, 180] width 100 height 20
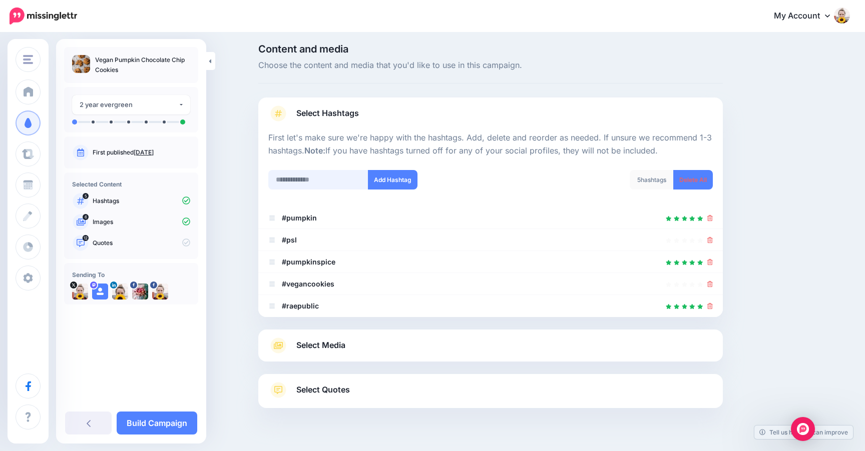
scroll to position [27, 0]
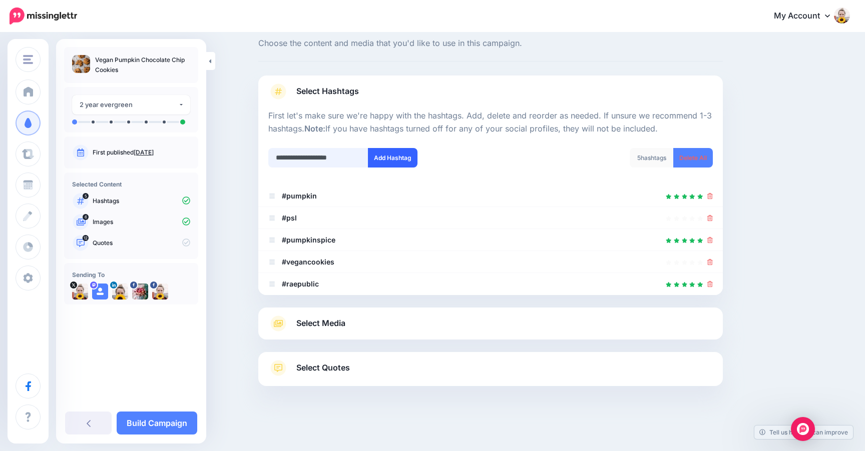
type input "**********"
click at [398, 157] on button "Add Hashtag" at bounding box center [393, 158] width 50 height 20
click at [305, 161] on input "text" at bounding box center [318, 158] width 100 height 20
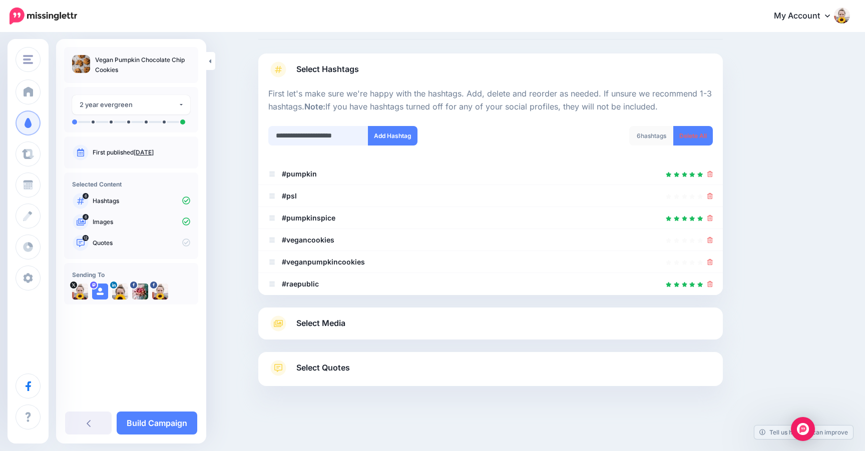
scroll to position [0, 1]
type input "**********"
click at [384, 131] on button "Add Hashtag" at bounding box center [393, 136] width 50 height 20
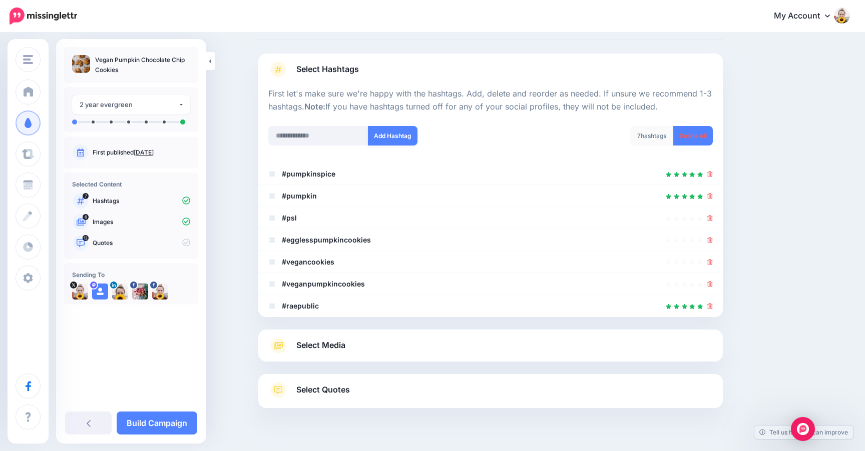
scroll to position [71, 0]
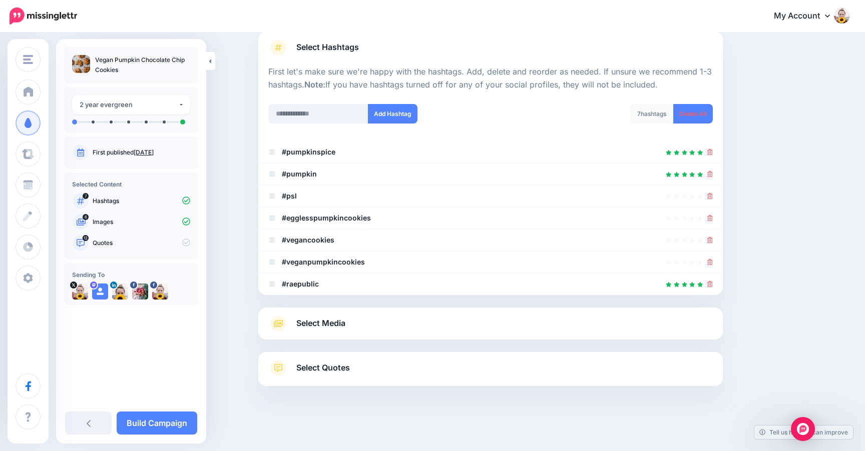
click at [333, 324] on span "Select Media" at bounding box center [320, 324] width 49 height 14
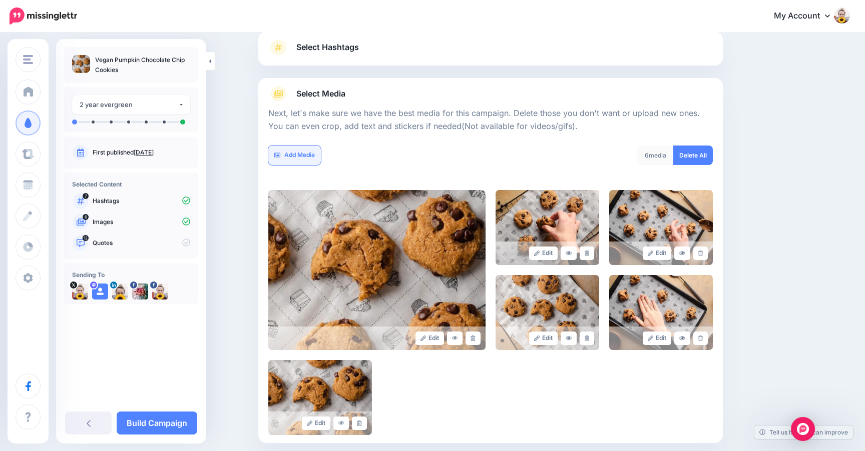
click at [298, 163] on link "Add Media" at bounding box center [294, 156] width 53 height 20
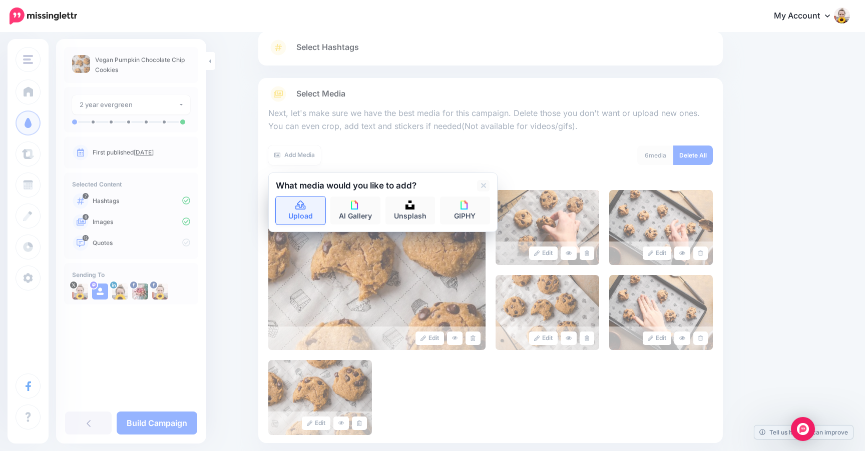
click at [301, 213] on link "Upload" at bounding box center [301, 211] width 50 height 28
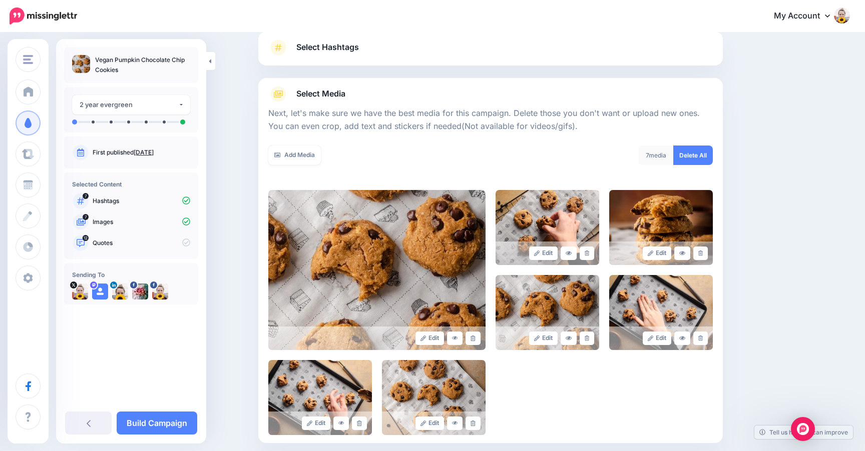
scroll to position [174, 0]
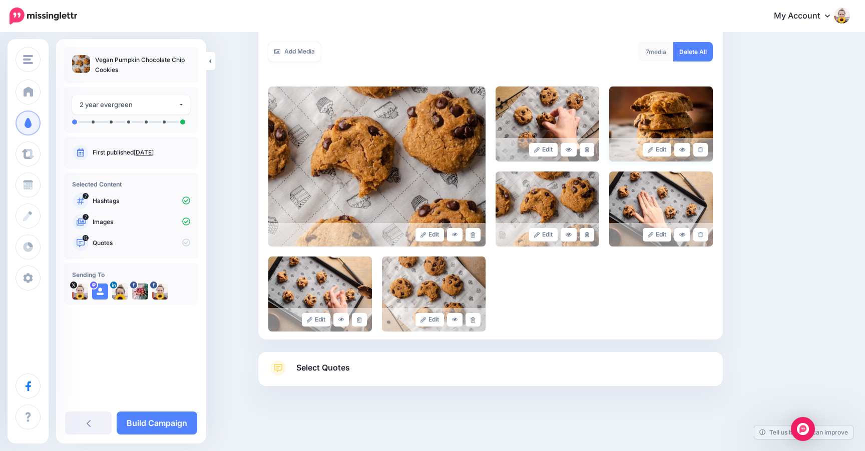
click at [661, 105] on img at bounding box center [661, 124] width 104 height 75
click at [685, 148] on link at bounding box center [682, 150] width 16 height 14
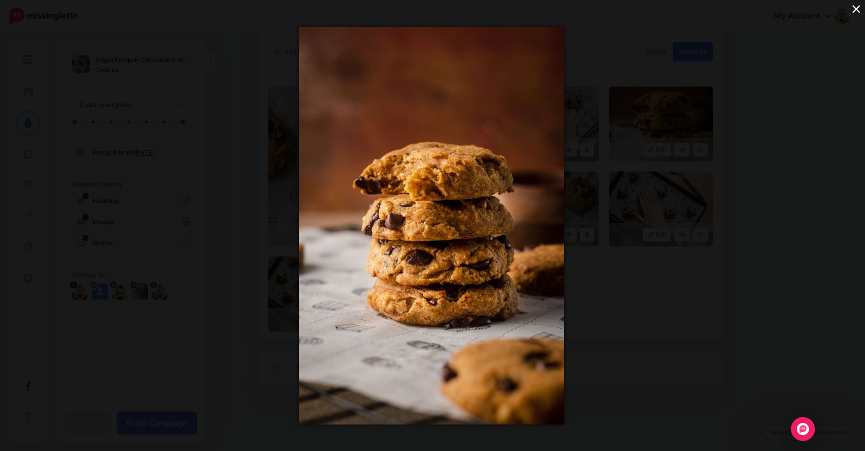
click at [785, 141] on div "×" at bounding box center [432, 225] width 865 height 451
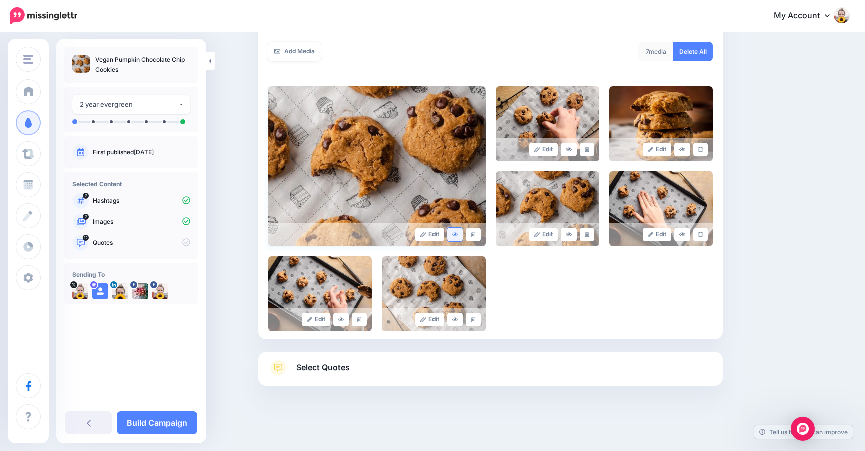
click at [453, 235] on icon at bounding box center [455, 235] width 6 height 4
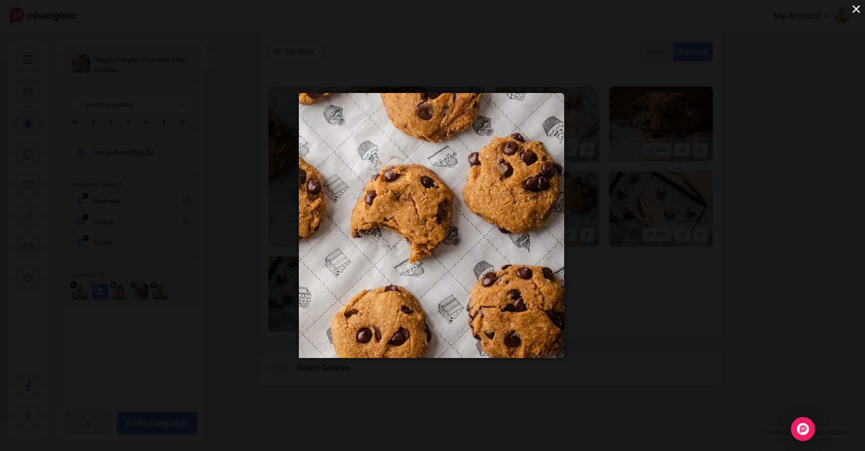
click at [811, 127] on div "×" at bounding box center [432, 225] width 865 height 451
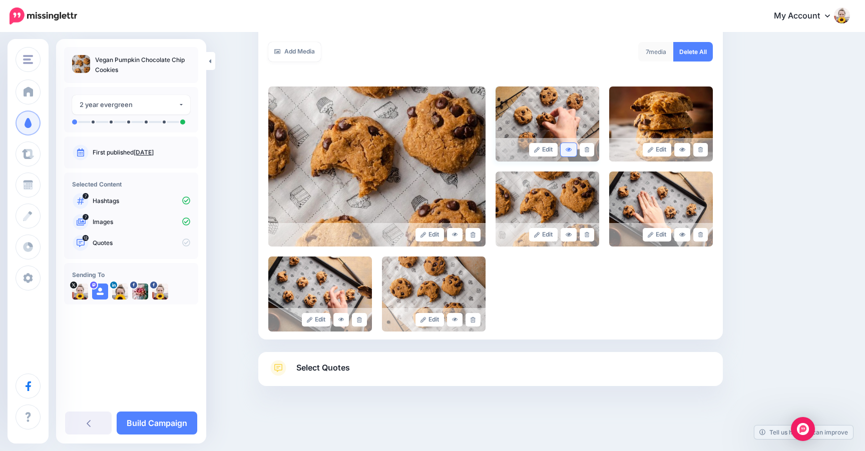
click at [569, 152] on icon at bounding box center [568, 150] width 6 height 6
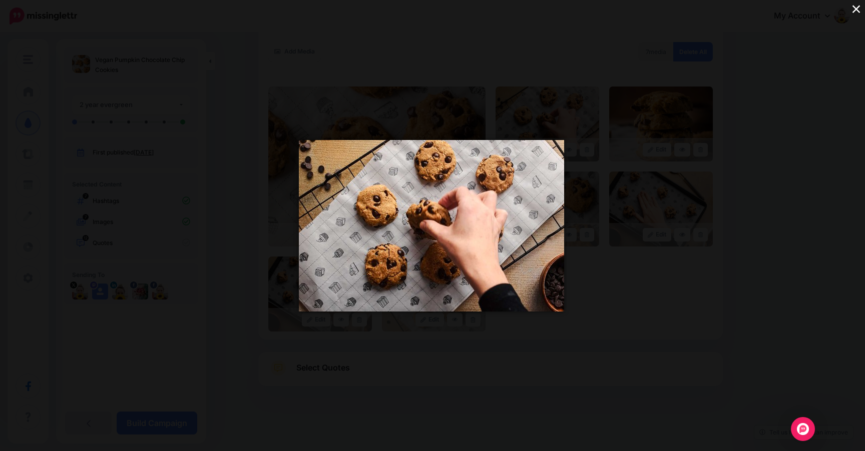
click at [797, 150] on div "×" at bounding box center [432, 225] width 865 height 451
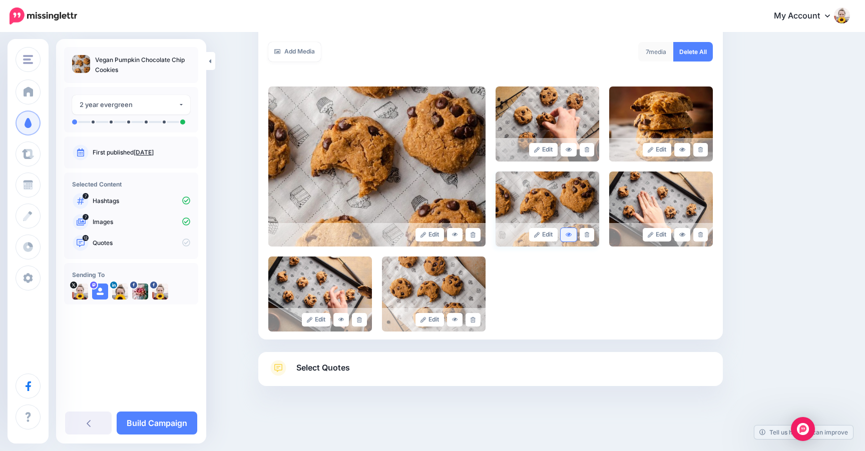
click at [568, 236] on icon at bounding box center [568, 235] width 6 height 4
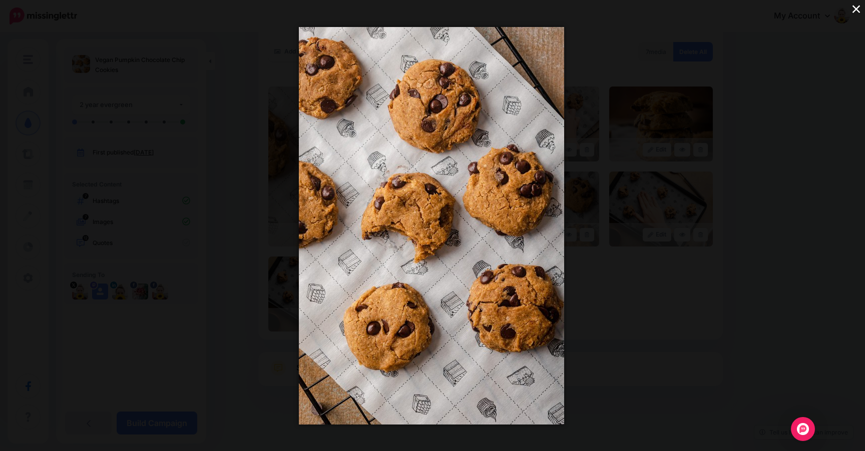
click at [808, 198] on div "×" at bounding box center [432, 225] width 865 height 451
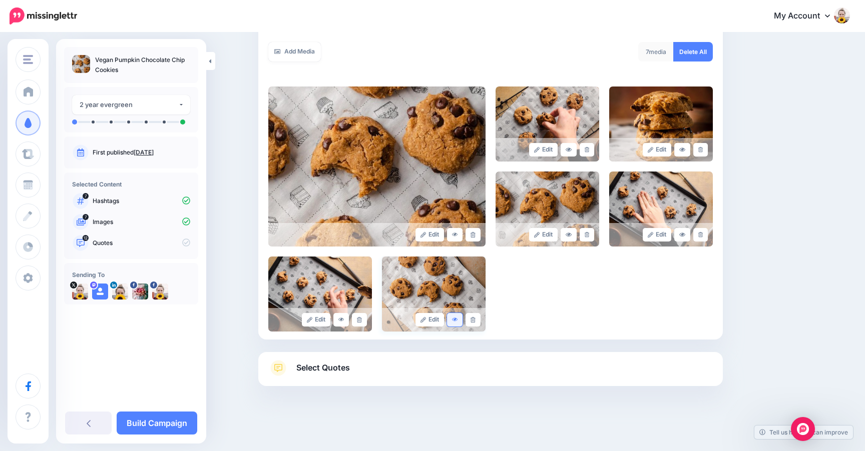
click at [456, 322] on icon at bounding box center [455, 320] width 6 height 6
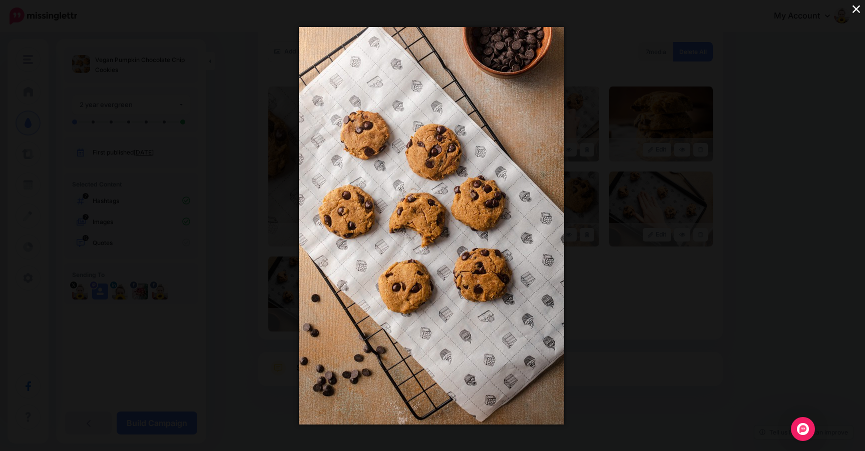
click at [808, 261] on div "×" at bounding box center [432, 225] width 865 height 451
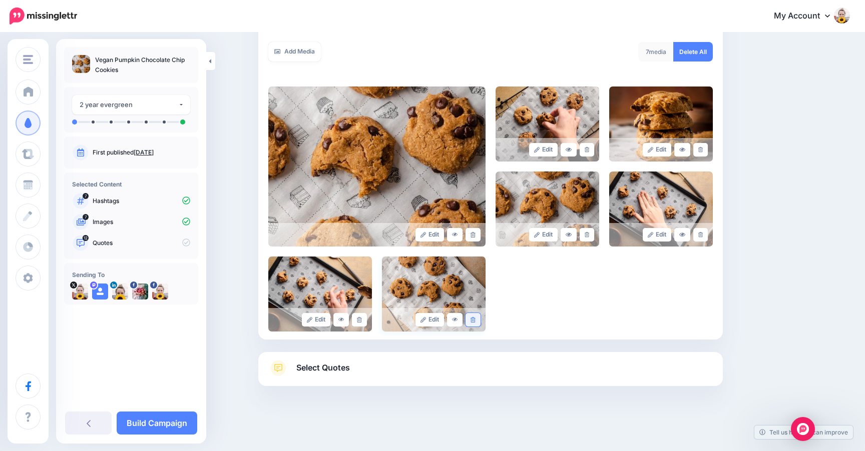
click at [469, 317] on link at bounding box center [472, 320] width 15 height 14
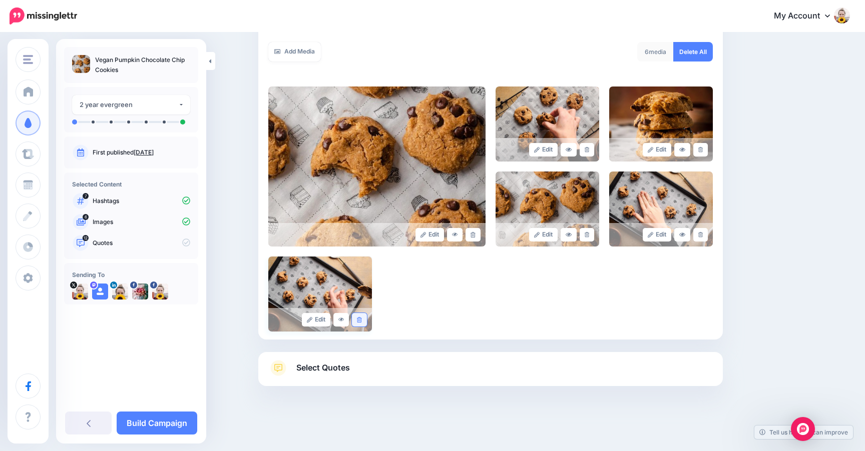
click at [357, 321] on icon at bounding box center [359, 320] width 5 height 6
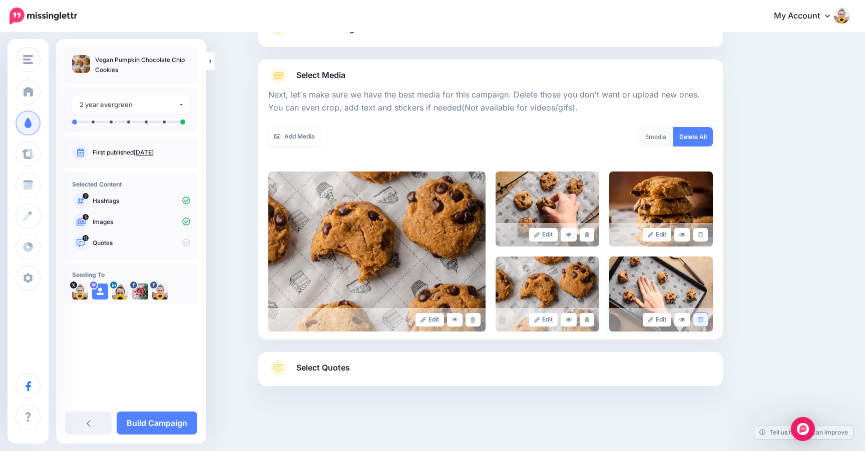
click at [699, 320] on icon at bounding box center [700, 320] width 5 height 6
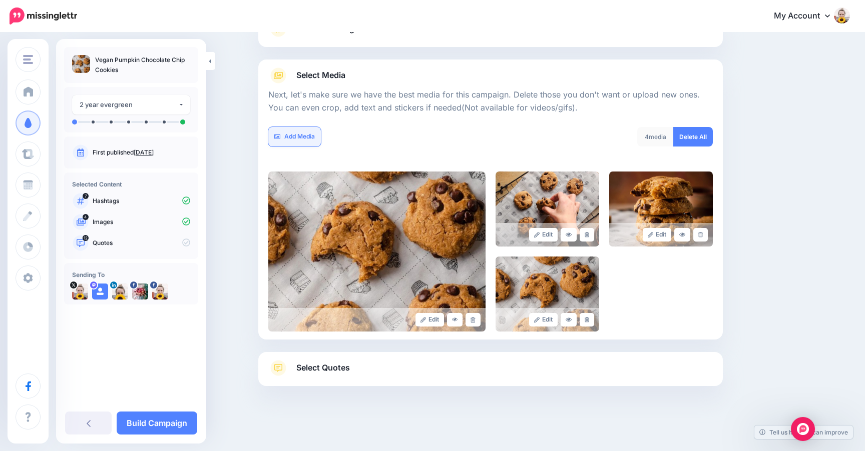
click at [307, 138] on link "Add Media" at bounding box center [294, 137] width 53 height 20
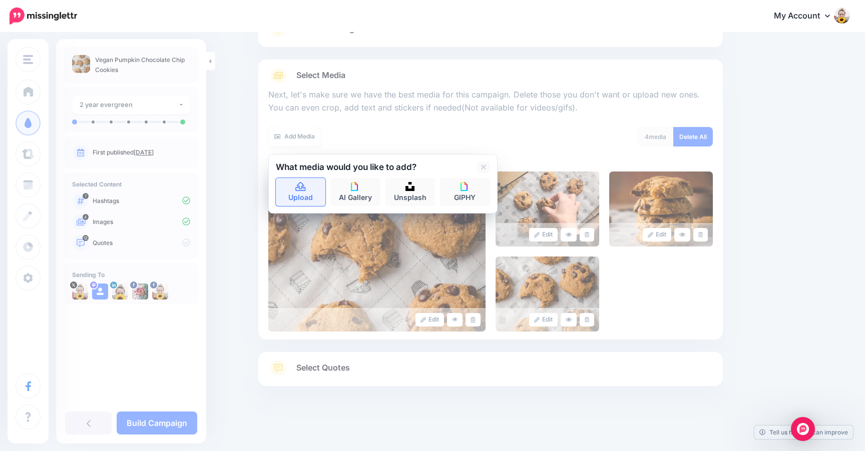
click at [299, 204] on link "Upload" at bounding box center [301, 192] width 50 height 28
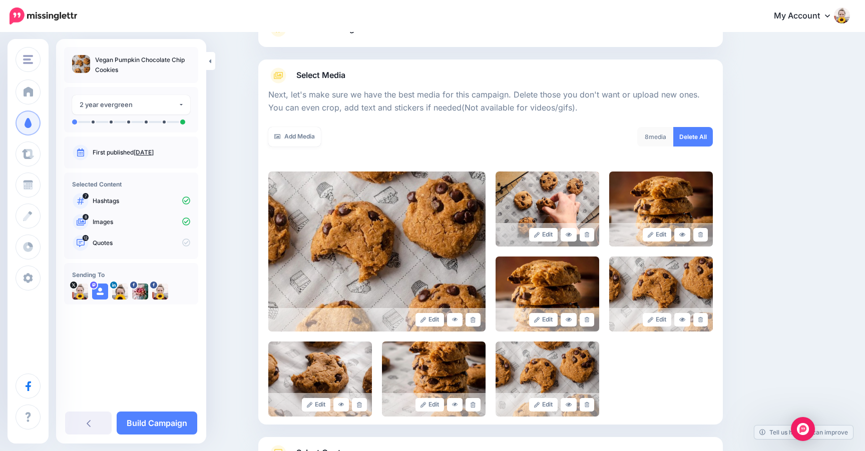
scroll to position [174, 0]
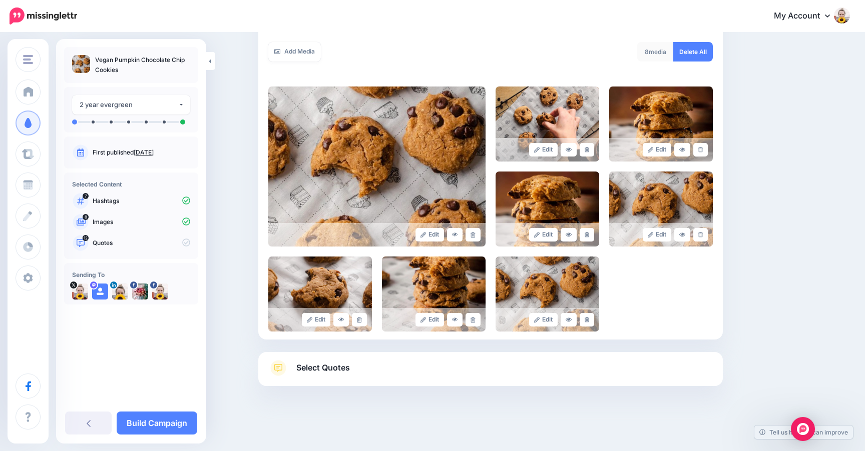
click at [339, 365] on span "Select Quotes" at bounding box center [323, 368] width 54 height 14
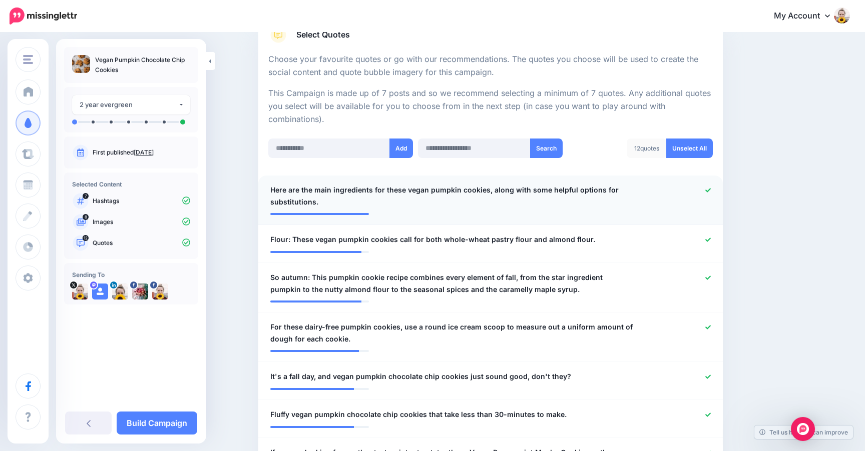
click at [708, 188] on icon at bounding box center [708, 191] width 6 height 6
click at [706, 238] on icon at bounding box center [708, 240] width 6 height 6
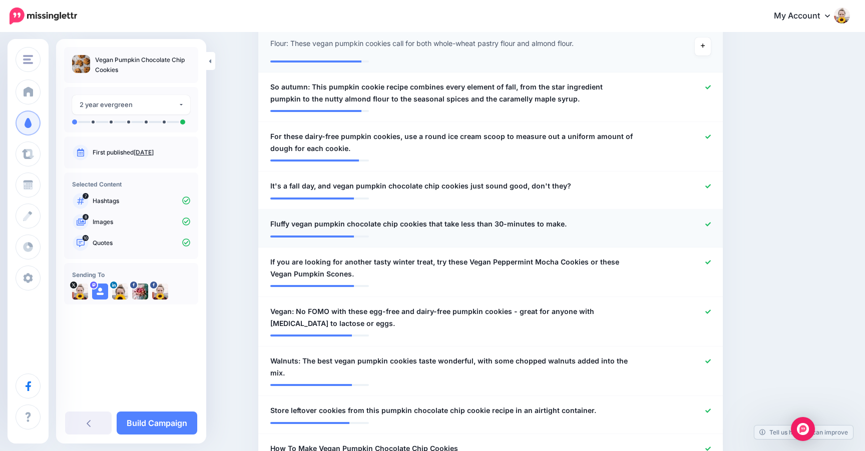
scroll to position [373, 0]
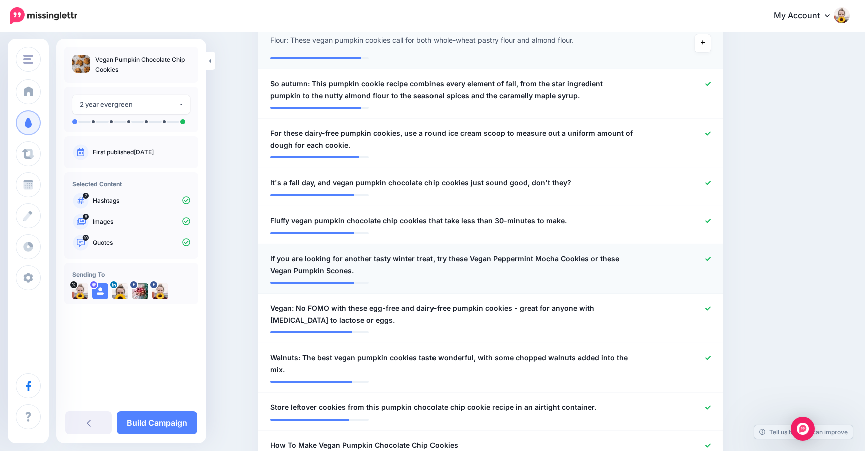
click at [706, 257] on icon at bounding box center [708, 260] width 6 height 6
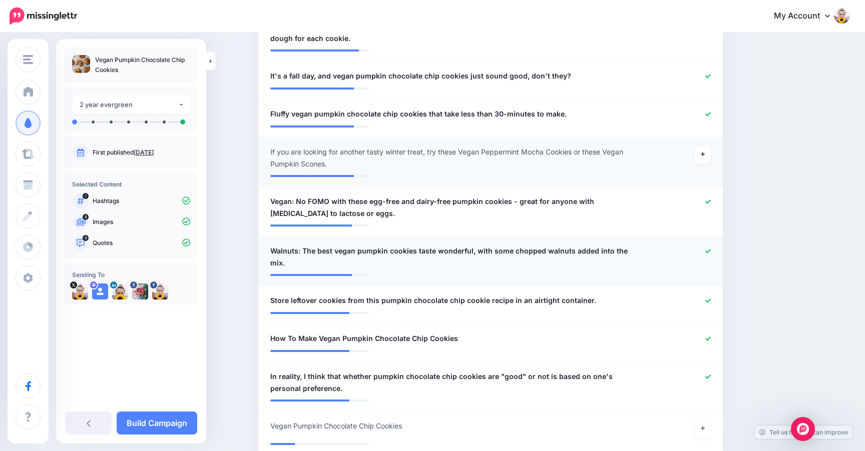
scroll to position [482, 0]
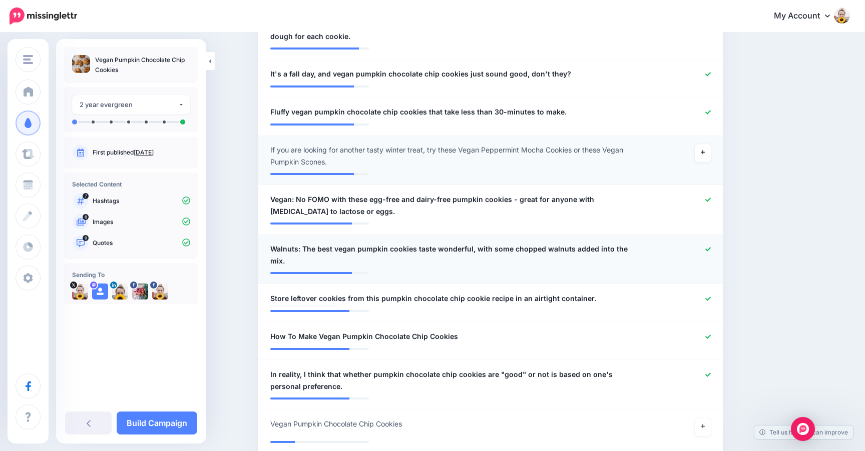
click at [707, 247] on icon at bounding box center [708, 250] width 6 height 6
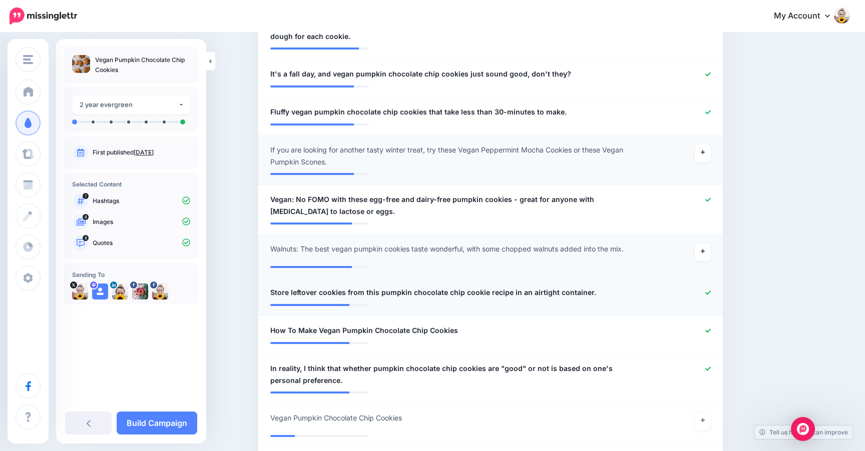
click at [707, 287] on div at bounding box center [680, 293] width 76 height 13
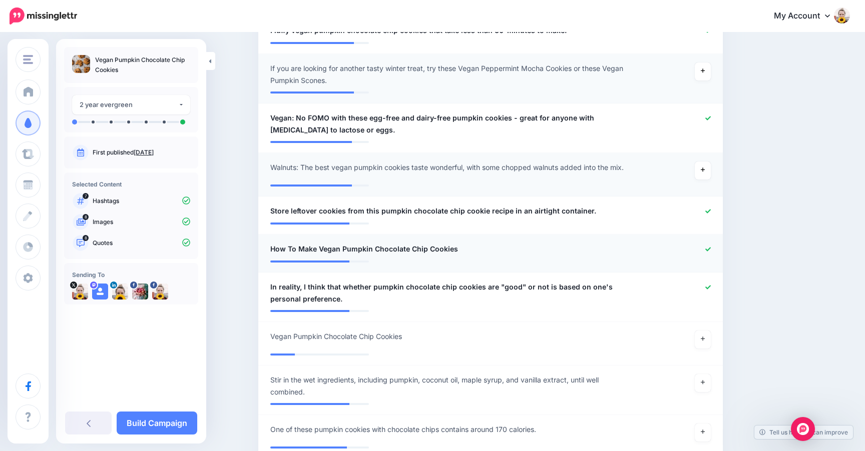
scroll to position [566, 0]
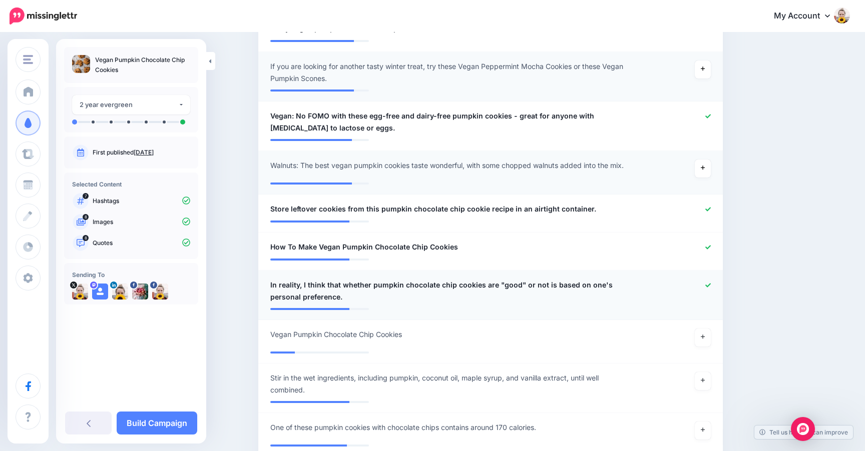
click at [707, 283] on icon at bounding box center [708, 286] width 6 height 6
click at [703, 335] on icon at bounding box center [702, 337] width 4 height 4
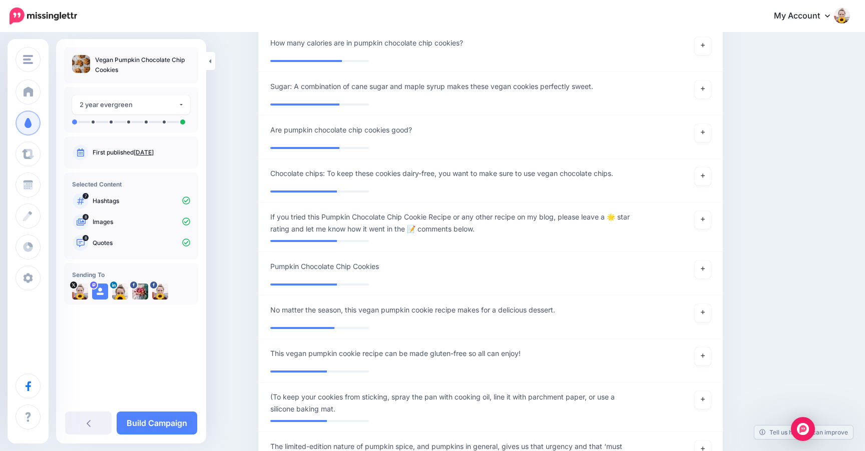
scroll to position [1033, 0]
click at [706, 309] on link at bounding box center [702, 312] width 16 height 18
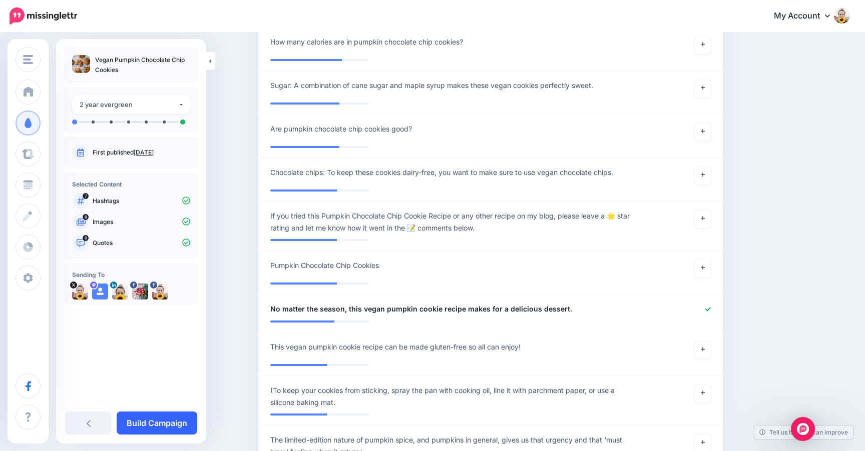
click at [158, 426] on link "Build Campaign" at bounding box center [157, 423] width 81 height 23
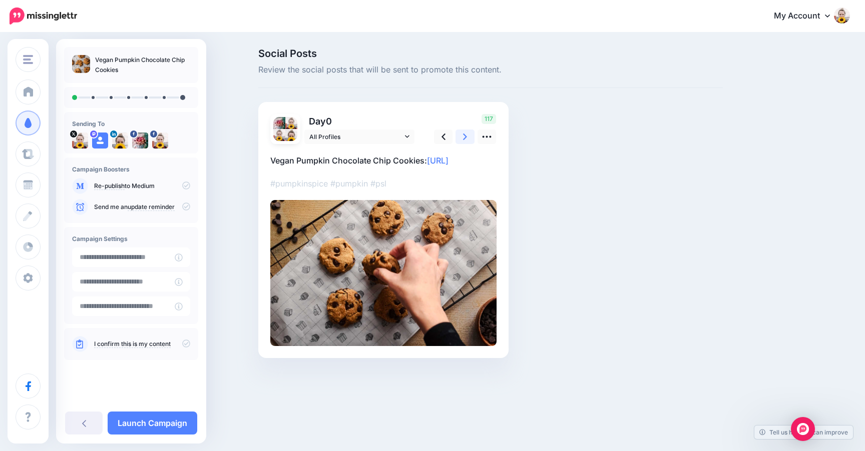
click at [463, 137] on icon at bounding box center [465, 137] width 4 height 11
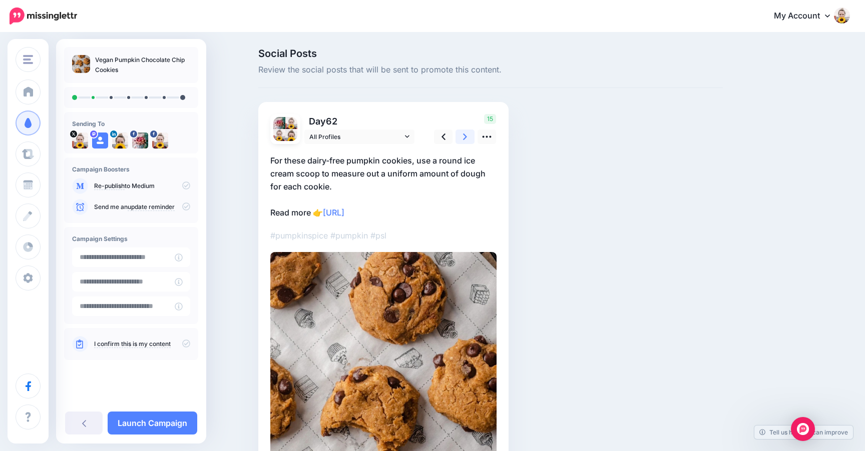
click at [463, 137] on icon at bounding box center [465, 137] width 4 height 11
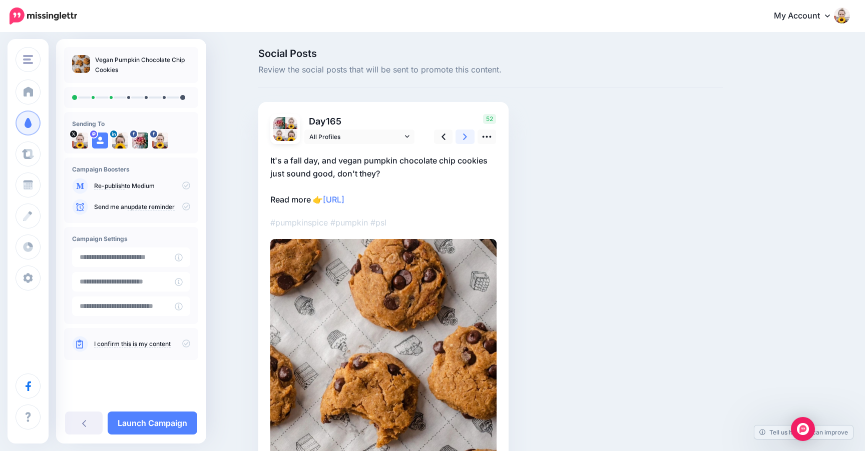
click at [463, 137] on icon at bounding box center [465, 137] width 4 height 11
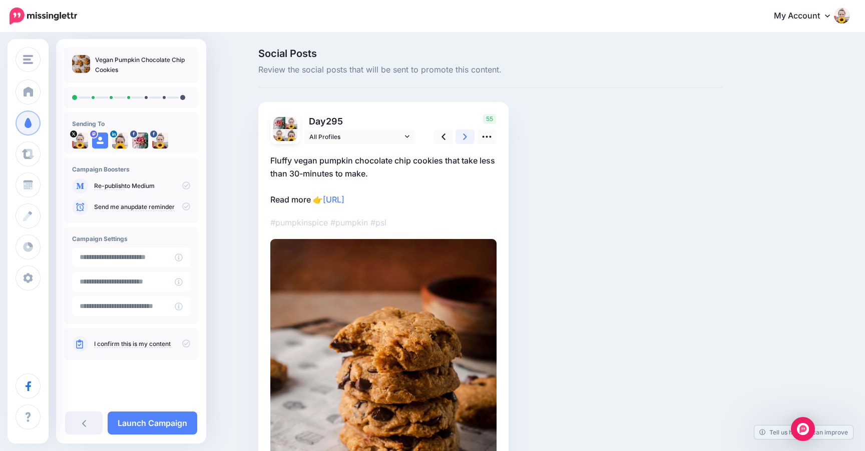
click at [463, 137] on icon at bounding box center [465, 137] width 4 height 11
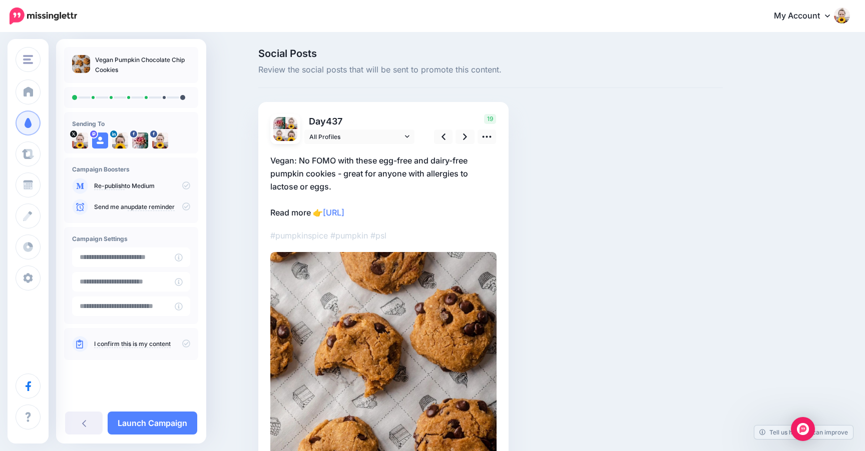
click at [291, 153] on div at bounding box center [383, 311] width 226 height 334
click at [298, 161] on p "Vegan: No FOMO with these egg-free and dairy-free pumpkin cookies - great for a…" at bounding box center [383, 186] width 226 height 65
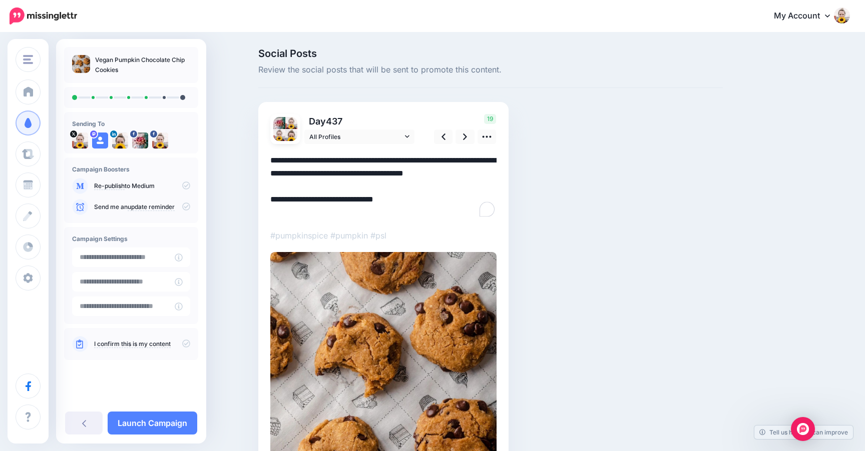
click at [300, 162] on textarea "**********" at bounding box center [383, 186] width 226 height 65
drag, startPoint x: 299, startPoint y: 161, endPoint x: 255, endPoint y: 161, distance: 44.0
click at [255, 161] on div "Social Posts Review the social posts that will be sent to promote this content.…" at bounding box center [490, 285] width 479 height 472
click at [466, 138] on icon at bounding box center [465, 137] width 4 height 11
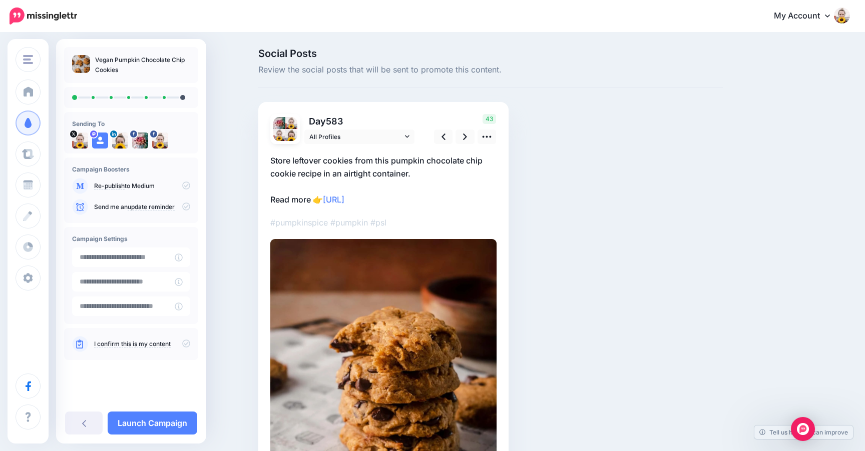
click at [396, 166] on p "Store leftover cookies from this pumpkin chocolate chip cookie recipe in an air…" at bounding box center [383, 180] width 226 height 52
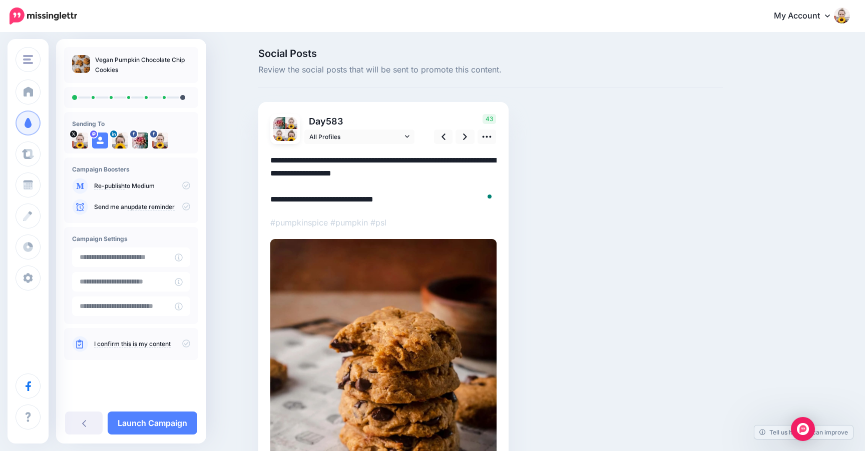
click at [396, 166] on textarea "**********" at bounding box center [383, 180] width 226 height 52
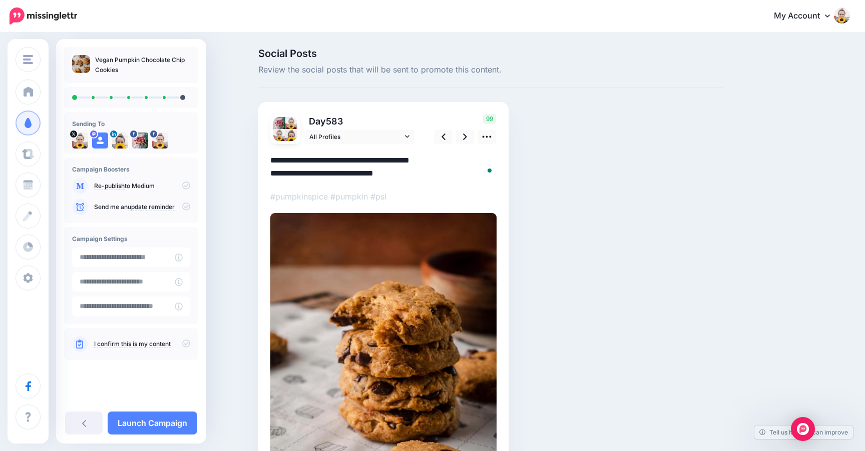
type textarea "**********"
click at [466, 137] on icon at bounding box center [465, 137] width 4 height 7
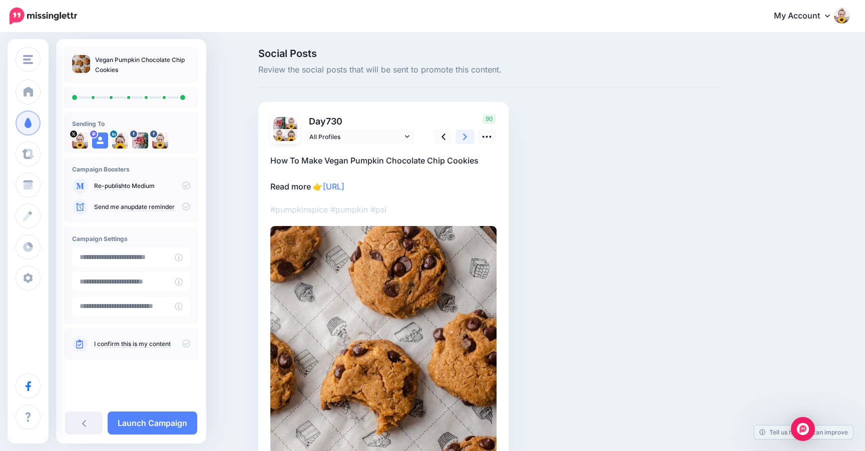
click at [466, 137] on icon at bounding box center [465, 137] width 4 height 7
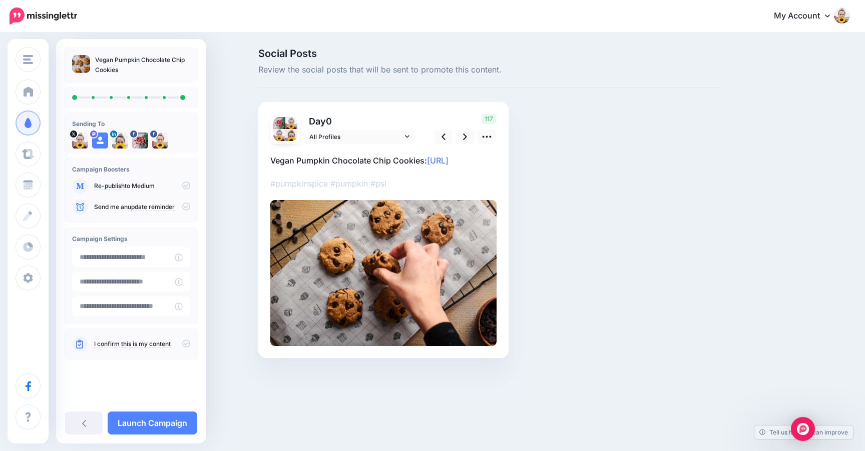
click at [143, 343] on link "I confirm this is my content" at bounding box center [132, 344] width 77 height 8
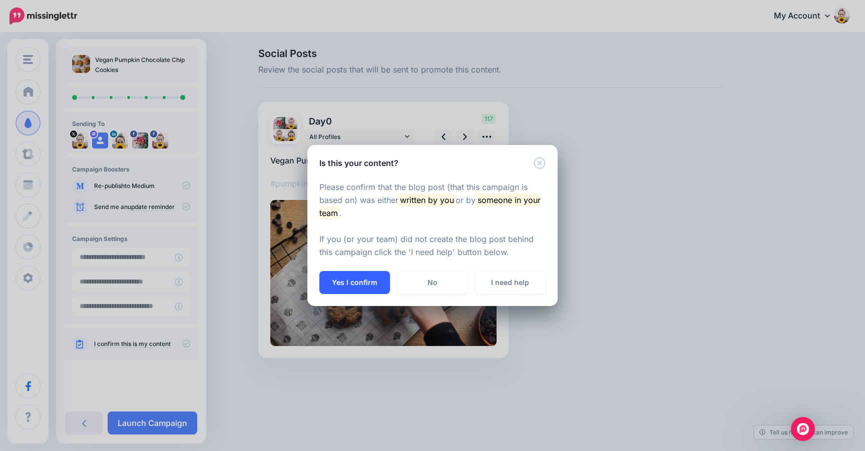
click at [345, 278] on button "Yes I confirm" at bounding box center [354, 282] width 71 height 23
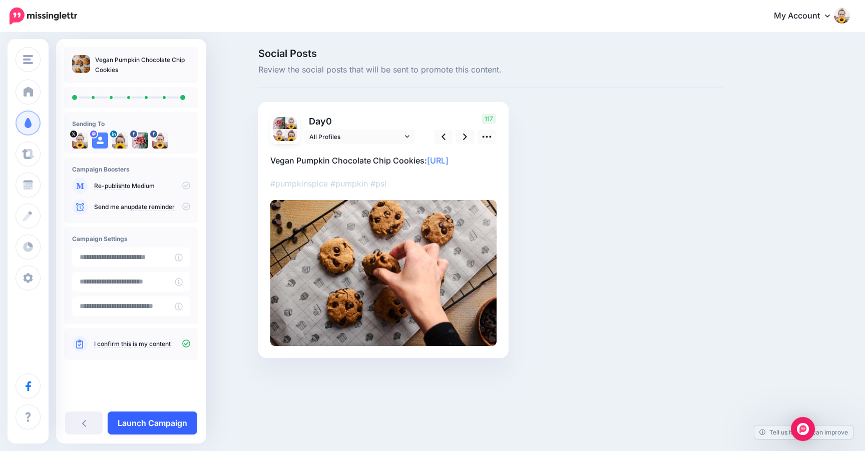
click at [163, 422] on link "Launch Campaign" at bounding box center [153, 423] width 90 height 23
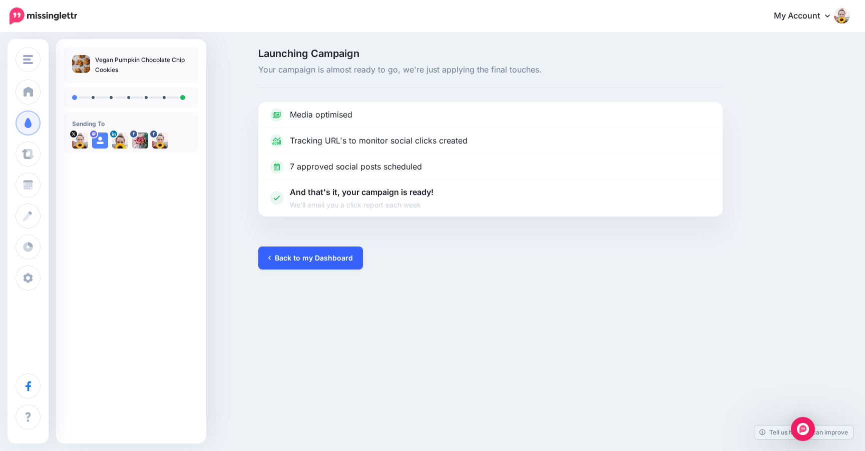
click at [322, 264] on link "Back to my Dashboard" at bounding box center [310, 258] width 105 height 23
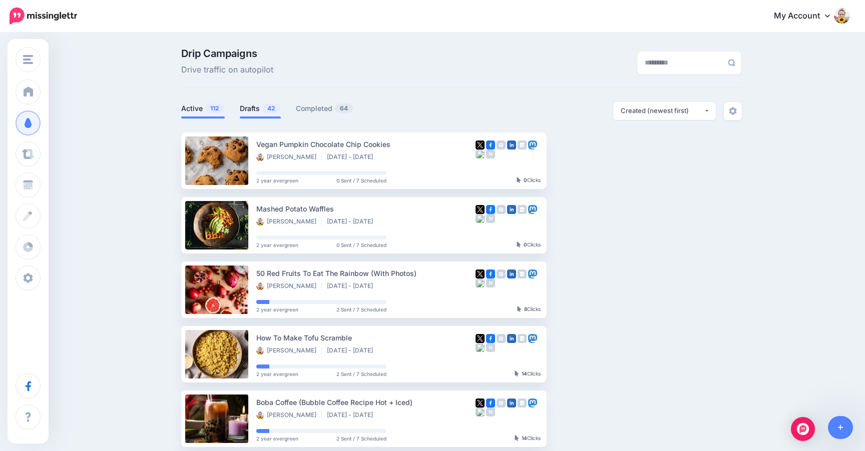
click at [256, 110] on link "Drafts 42" at bounding box center [260, 109] width 41 height 12
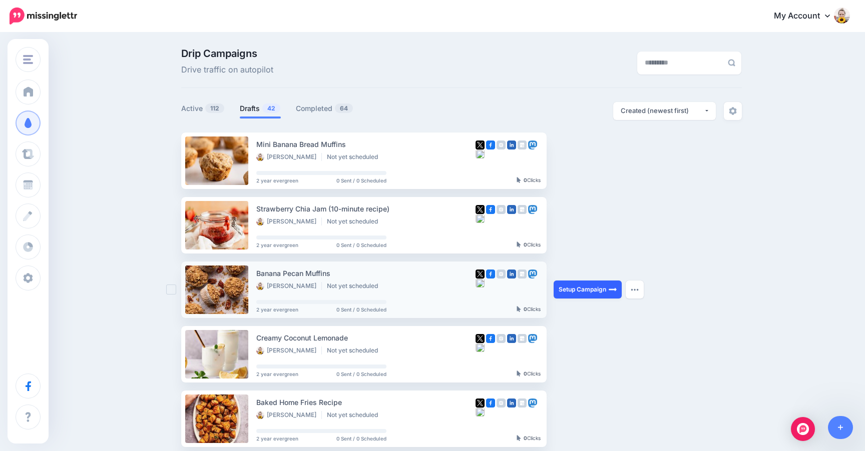
click at [576, 289] on link "Setup Campaign" at bounding box center [587, 290] width 68 height 18
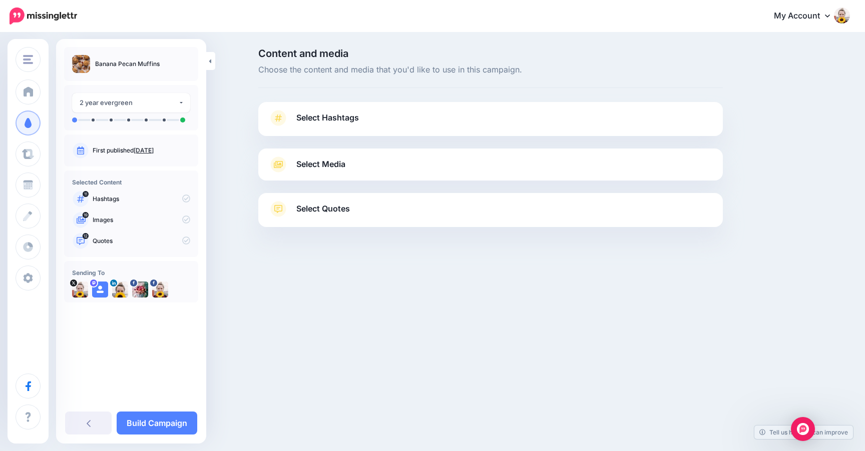
click at [353, 113] on span "Select Hashtags" at bounding box center [327, 118] width 63 height 14
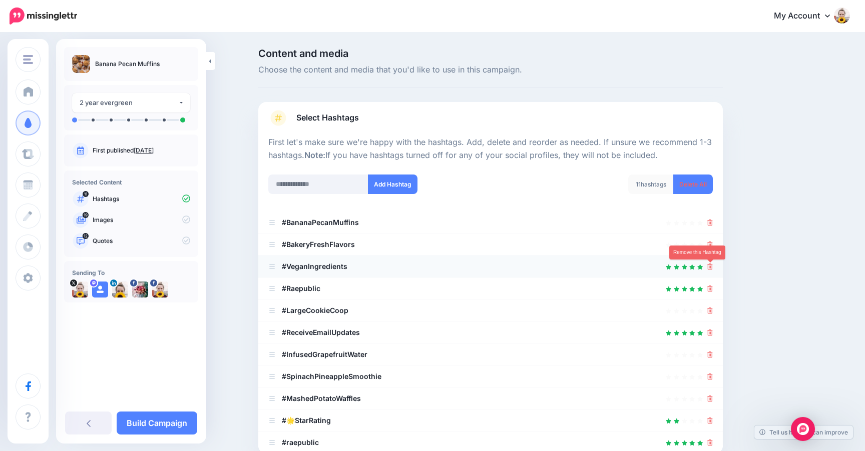
click at [709, 267] on icon at bounding box center [710, 267] width 6 height 6
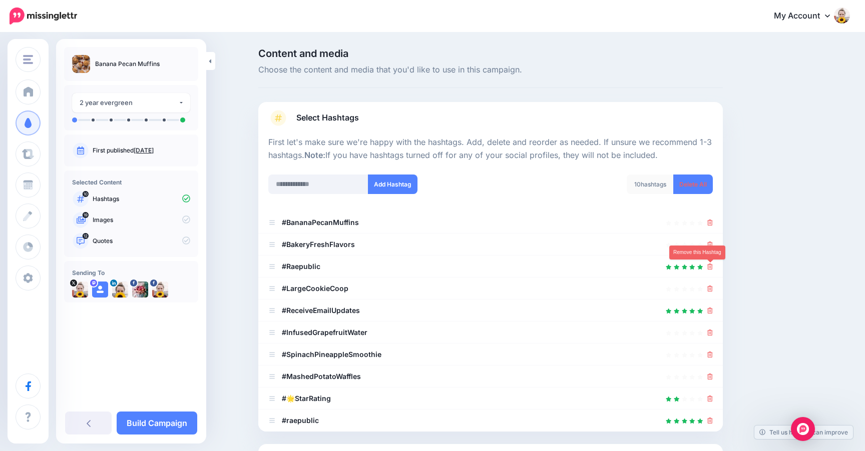
click at [709, 267] on icon at bounding box center [710, 267] width 6 height 6
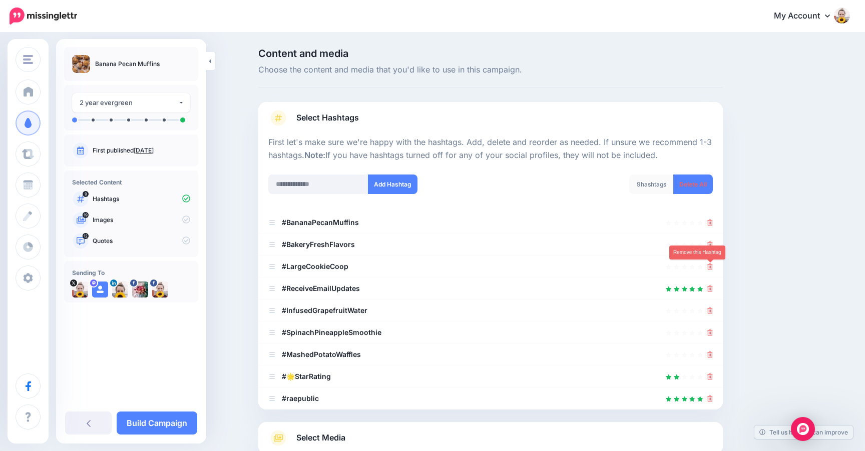
click at [709, 267] on icon at bounding box center [710, 267] width 6 height 6
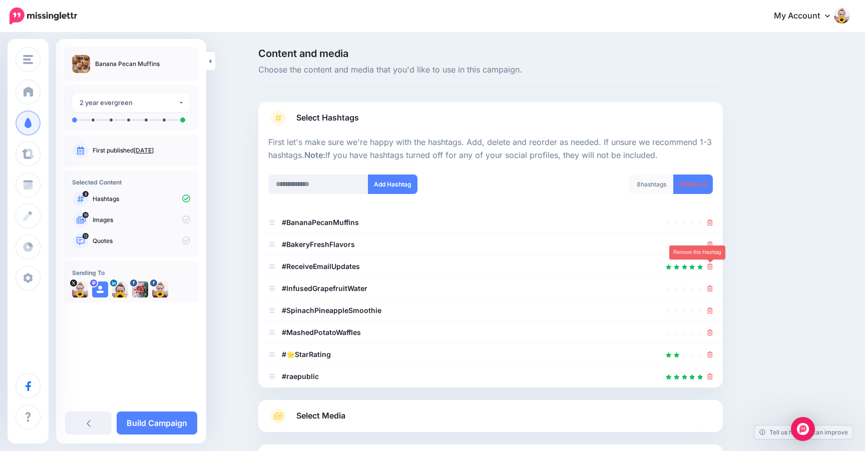
click at [709, 267] on icon at bounding box center [710, 267] width 6 height 6
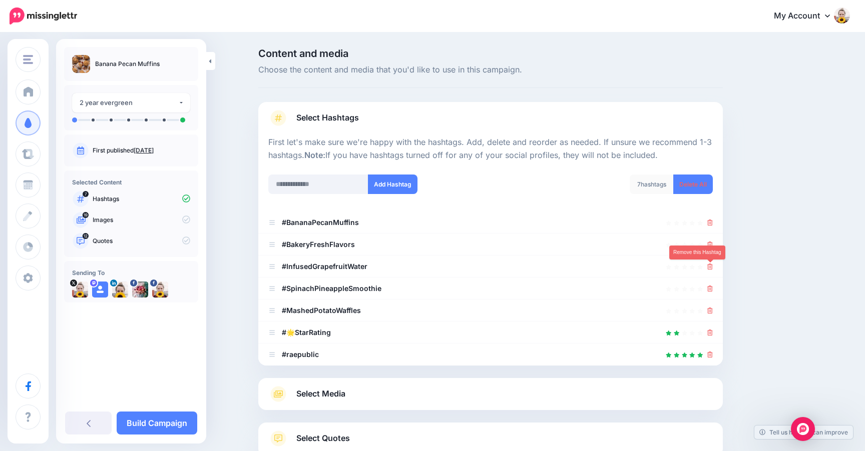
click at [709, 267] on icon at bounding box center [710, 267] width 6 height 6
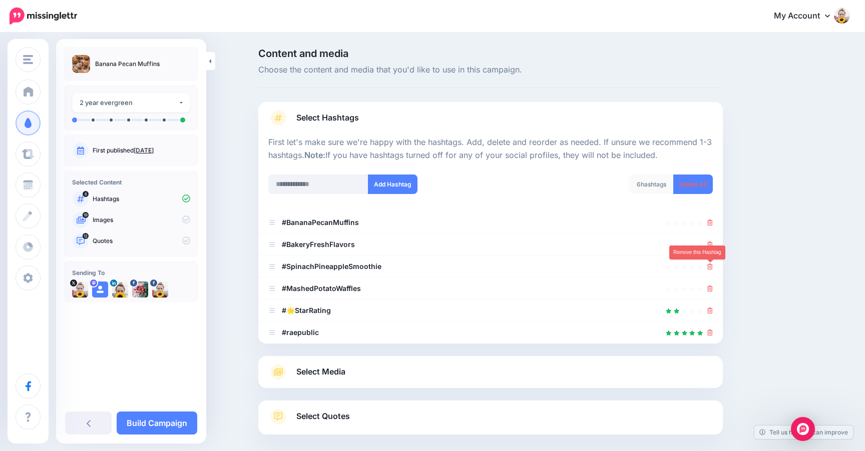
click at [709, 267] on icon at bounding box center [710, 267] width 6 height 6
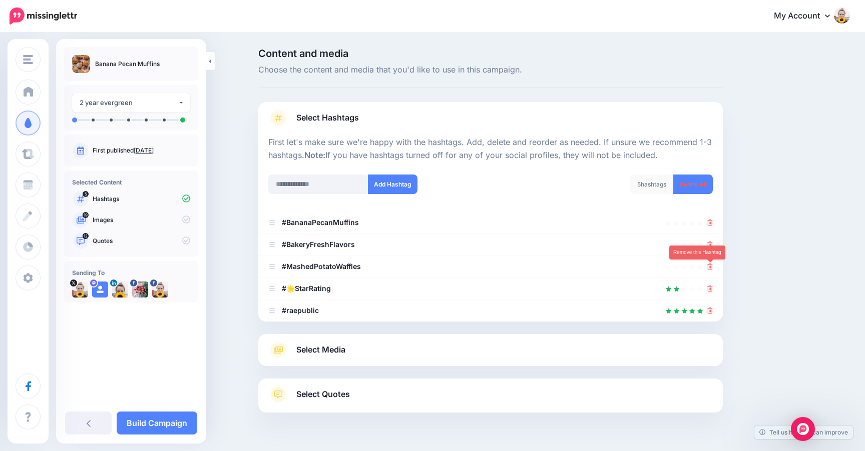
click at [709, 267] on icon at bounding box center [710, 267] width 6 height 6
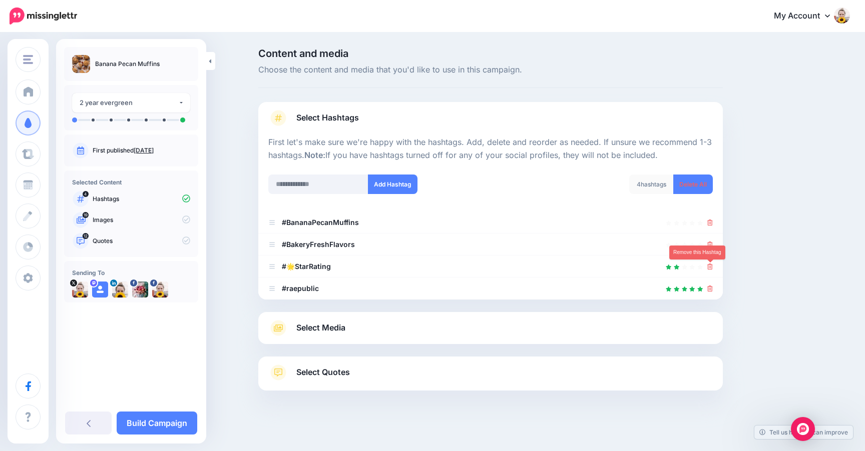
click at [709, 267] on icon at bounding box center [710, 267] width 6 height 6
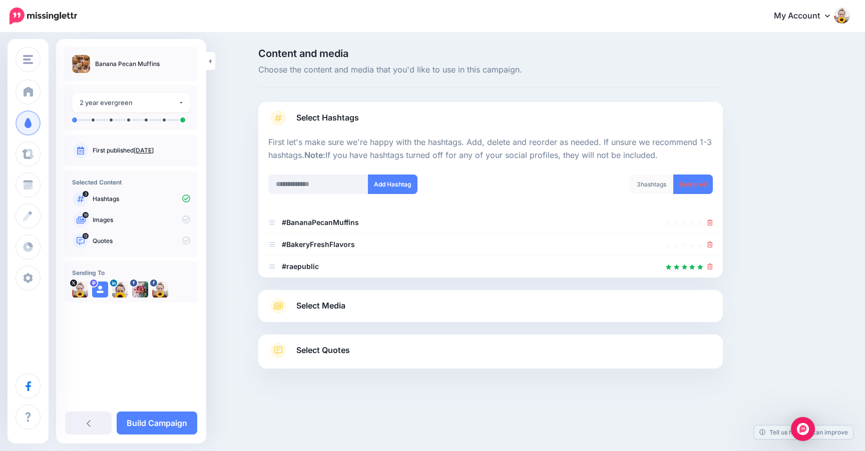
click at [337, 306] on span "Select Media" at bounding box center [320, 306] width 49 height 14
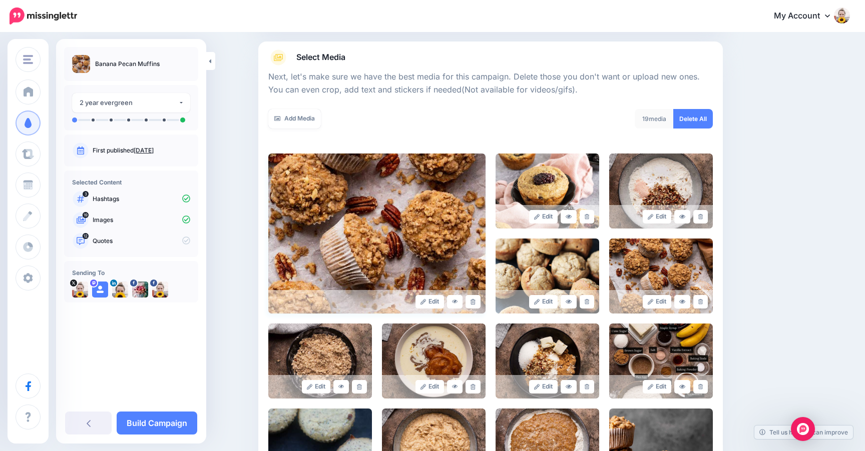
scroll to position [120, 0]
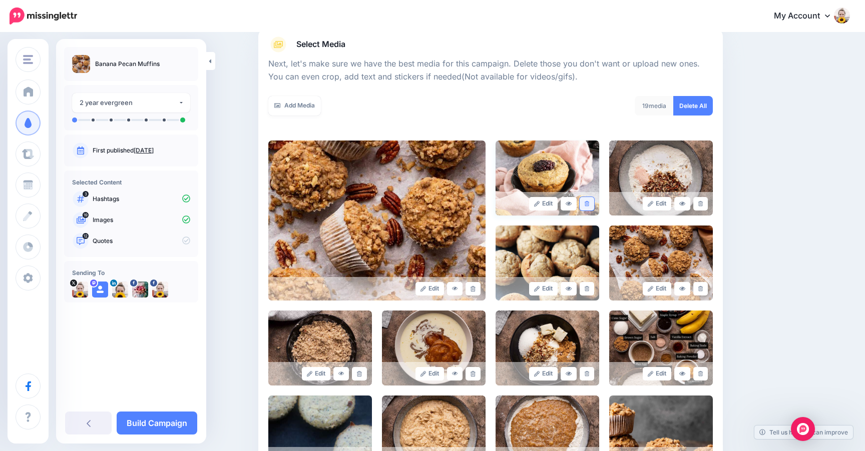
click at [585, 206] on icon at bounding box center [586, 204] width 5 height 6
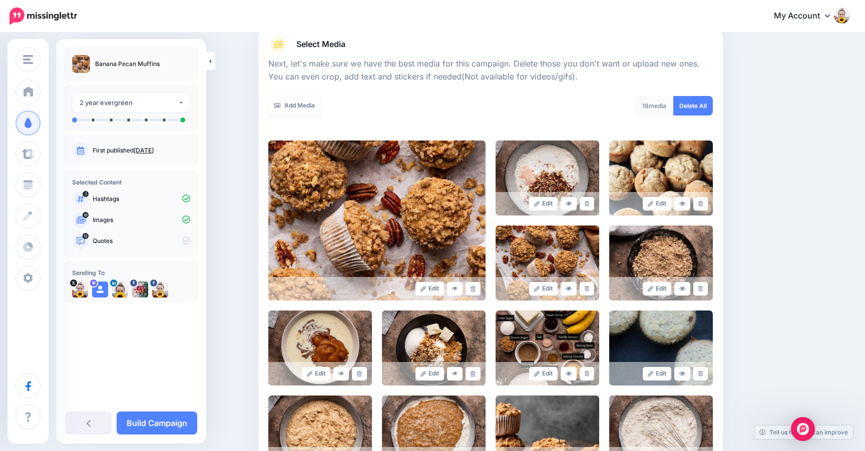
click at [585, 206] on link at bounding box center [586, 204] width 15 height 14
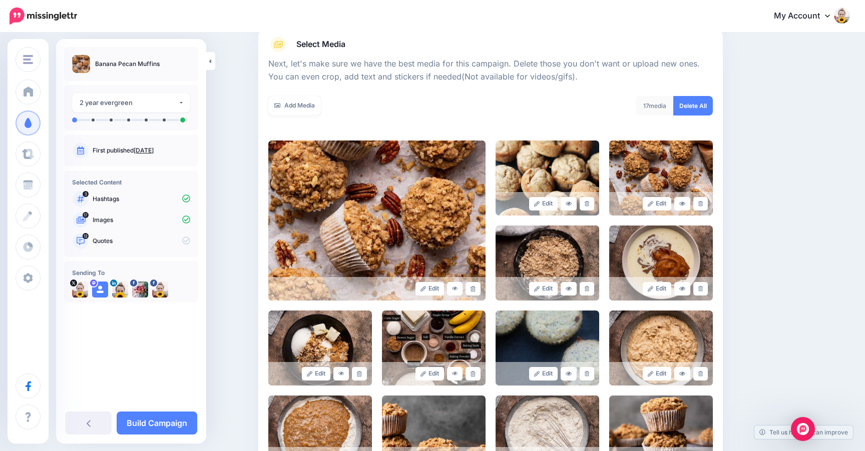
click at [585, 206] on link at bounding box center [586, 204] width 15 height 14
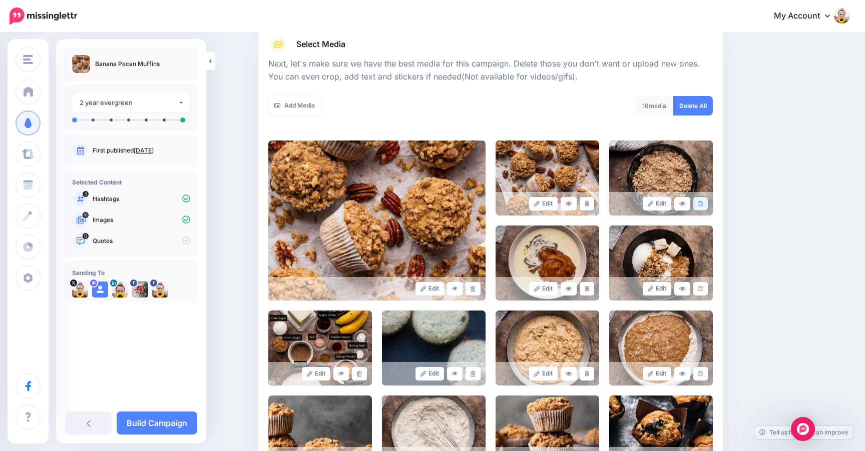
click at [705, 203] on link at bounding box center [700, 204] width 15 height 14
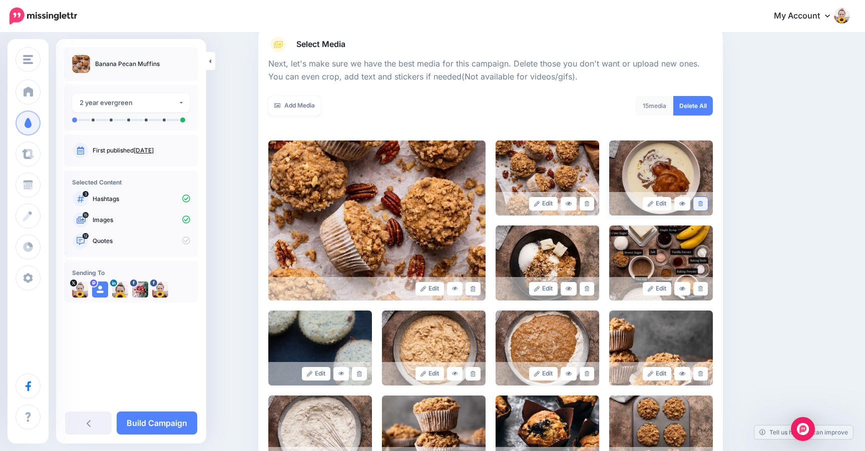
click at [703, 204] on link at bounding box center [700, 204] width 15 height 14
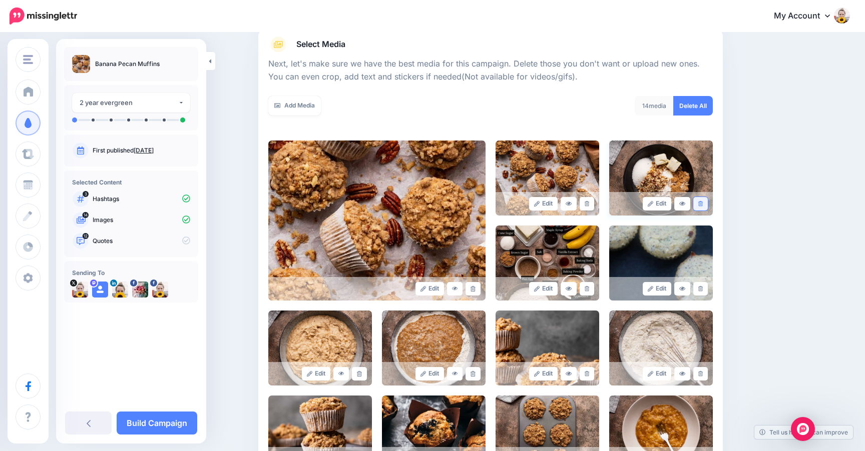
click at [701, 201] on icon at bounding box center [700, 204] width 5 height 6
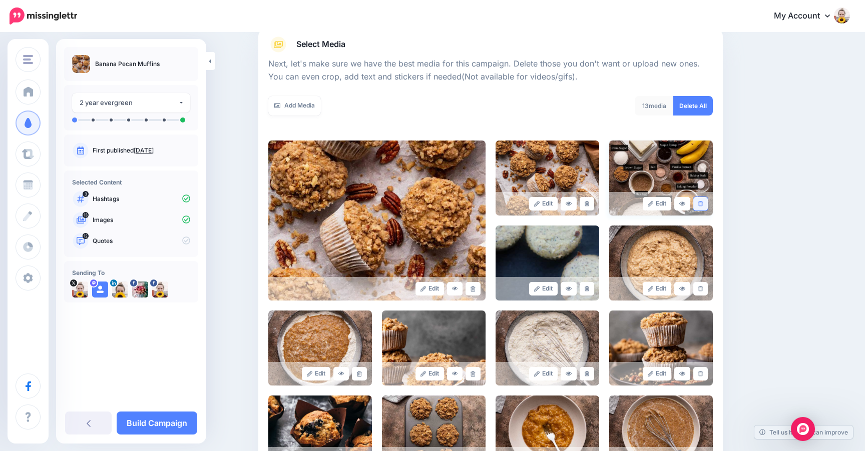
click at [702, 201] on link at bounding box center [700, 204] width 15 height 14
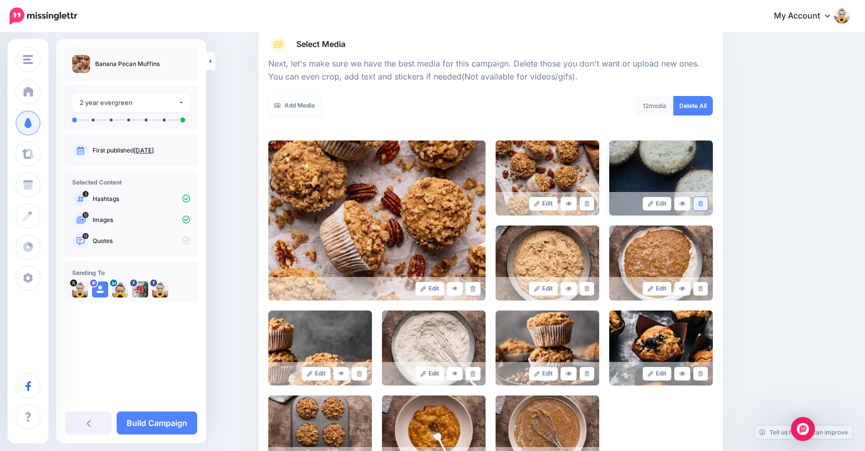
click at [701, 203] on icon at bounding box center [700, 204] width 5 height 6
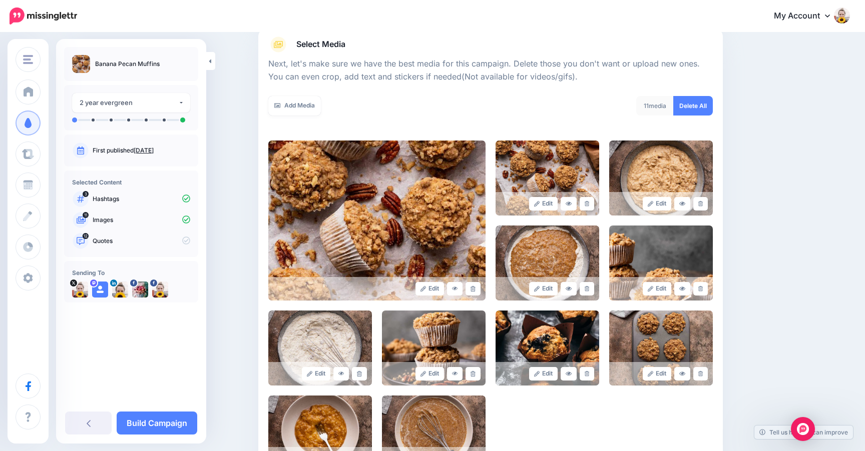
click at [701, 203] on icon at bounding box center [700, 204] width 5 height 6
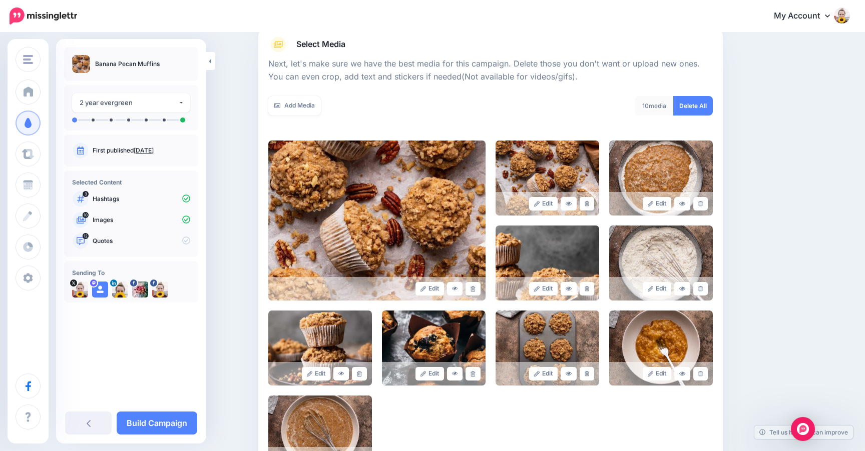
click at [701, 203] on icon at bounding box center [700, 204] width 5 height 6
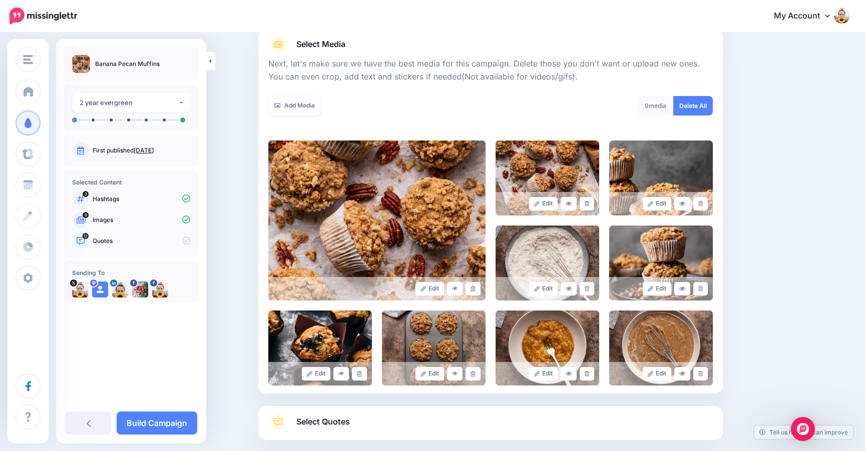
click at [701, 203] on icon at bounding box center [700, 204] width 5 height 6
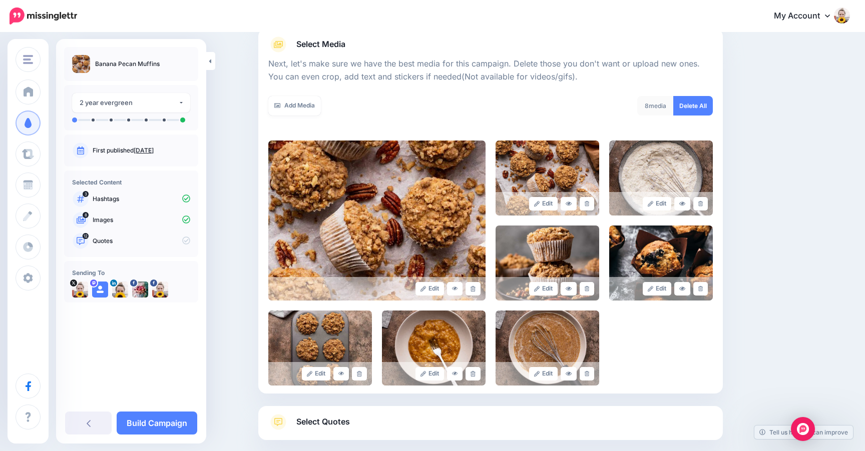
click at [701, 203] on icon at bounding box center [700, 204] width 5 height 6
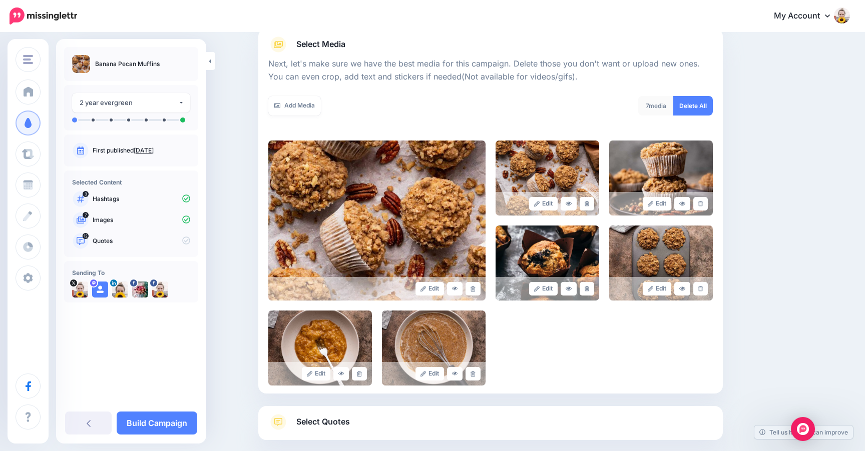
click at [701, 203] on icon at bounding box center [700, 204] width 5 height 6
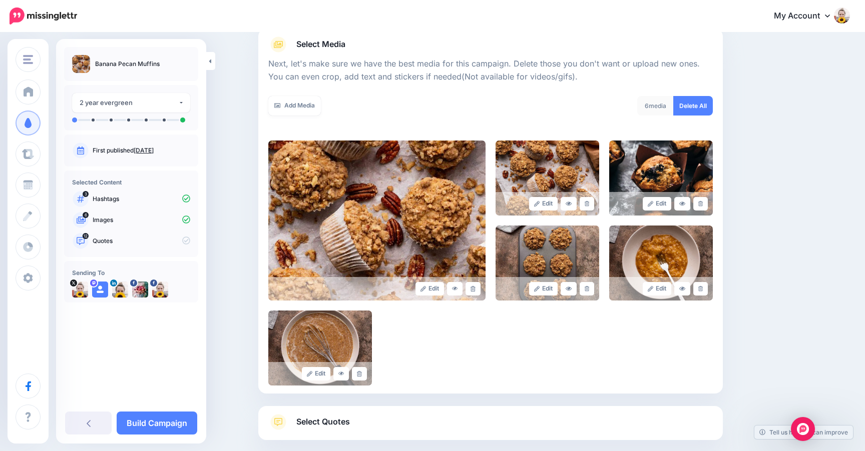
click at [701, 203] on icon at bounding box center [700, 204] width 5 height 6
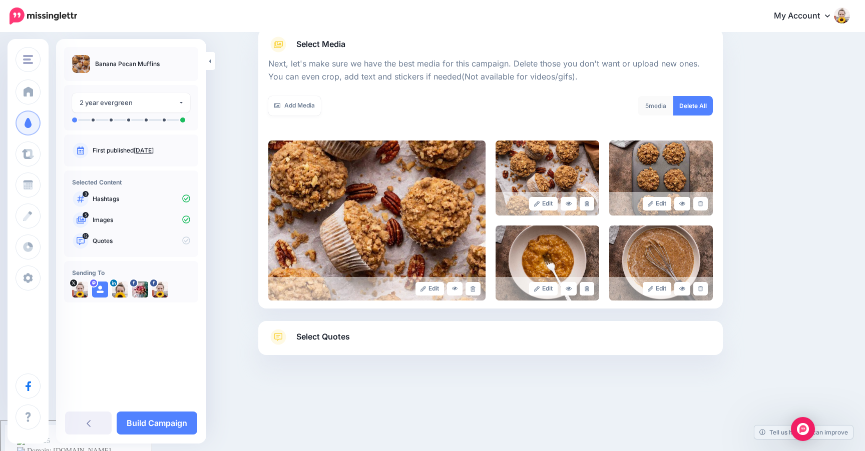
scroll to position [103, 0]
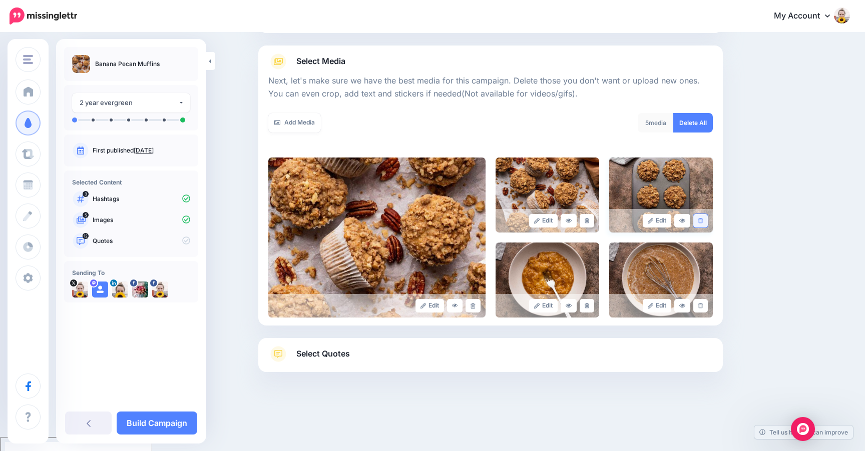
click at [700, 222] on icon at bounding box center [700, 221] width 5 height 6
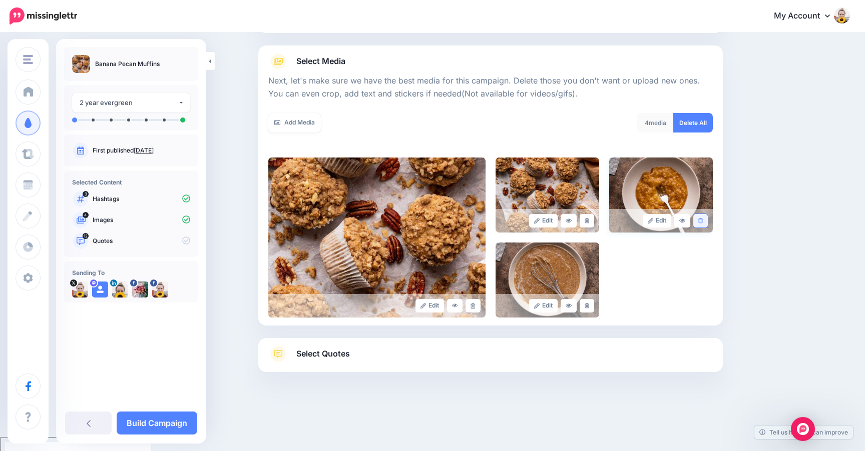
click at [700, 221] on icon at bounding box center [700, 221] width 5 height 6
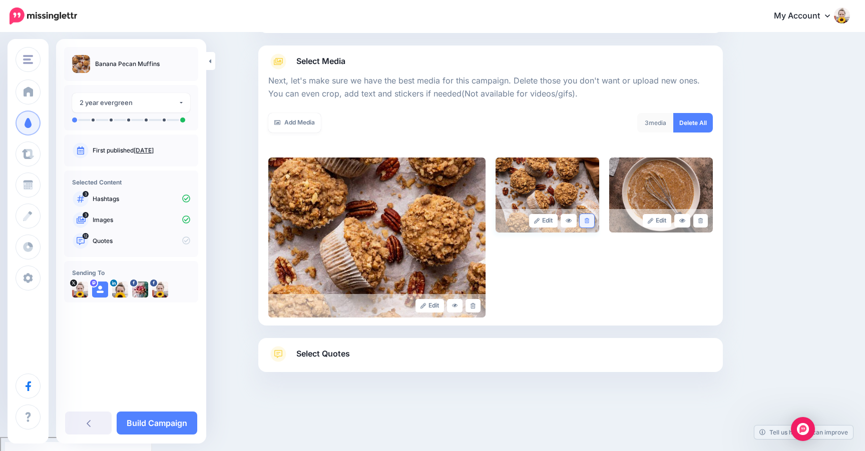
click at [588, 222] on icon at bounding box center [586, 221] width 5 height 6
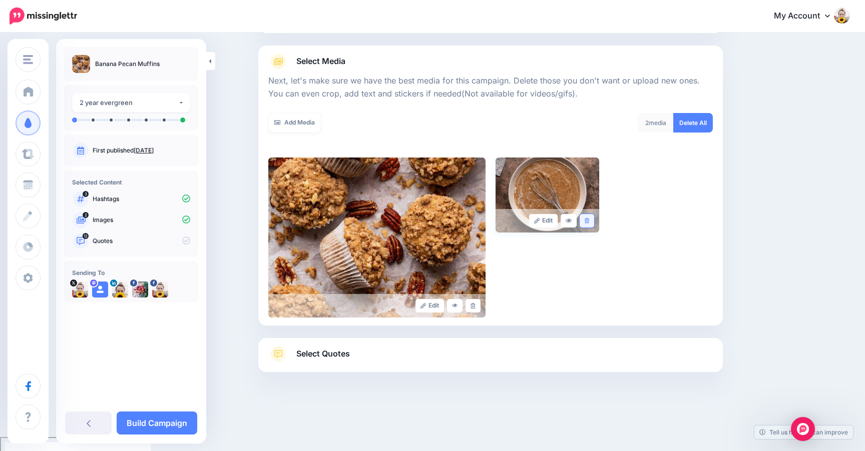
click at [586, 223] on icon at bounding box center [586, 221] width 5 height 6
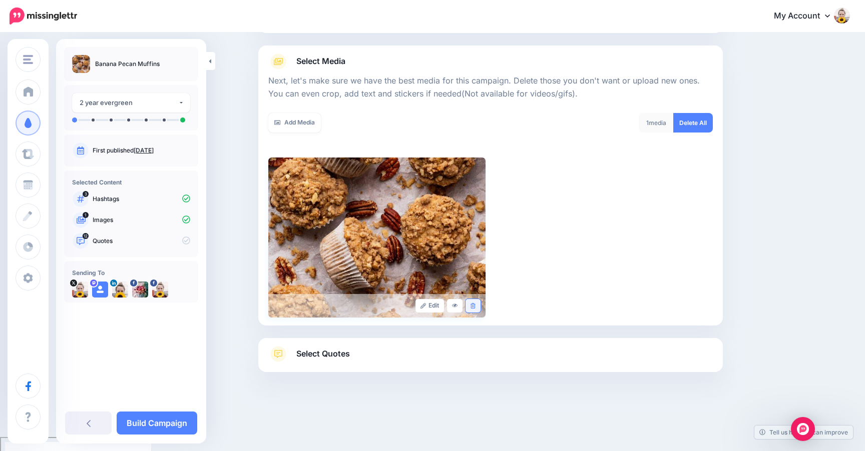
click at [473, 305] on icon at bounding box center [472, 306] width 5 height 6
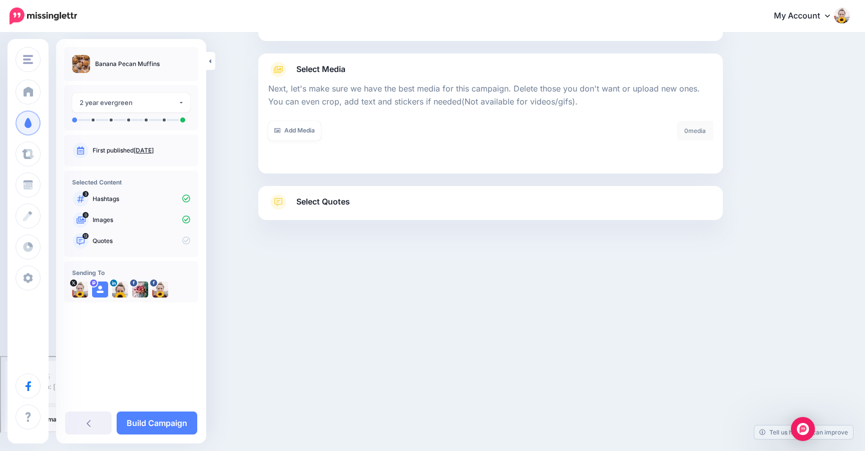
scroll to position [14, 0]
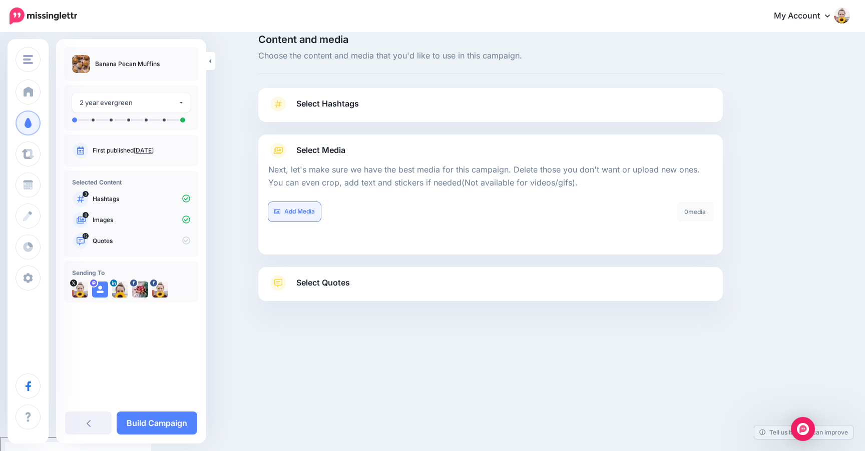
click at [306, 210] on link "Add Media" at bounding box center [294, 212] width 53 height 20
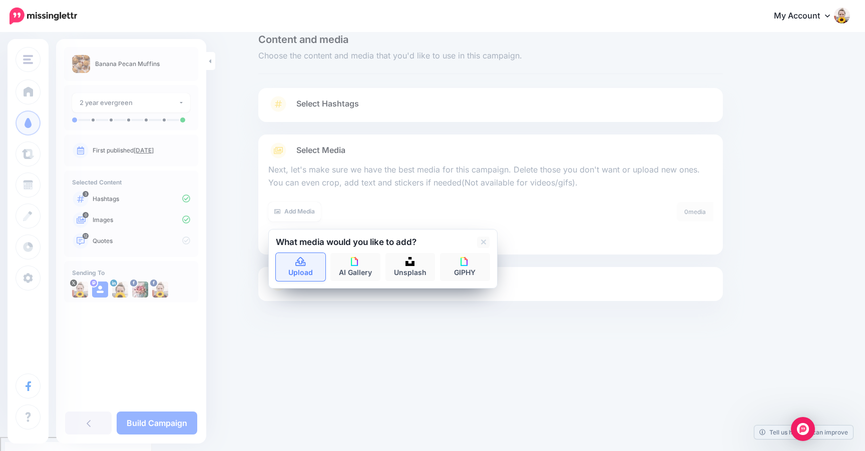
click at [303, 266] on link "Upload" at bounding box center [301, 267] width 50 height 28
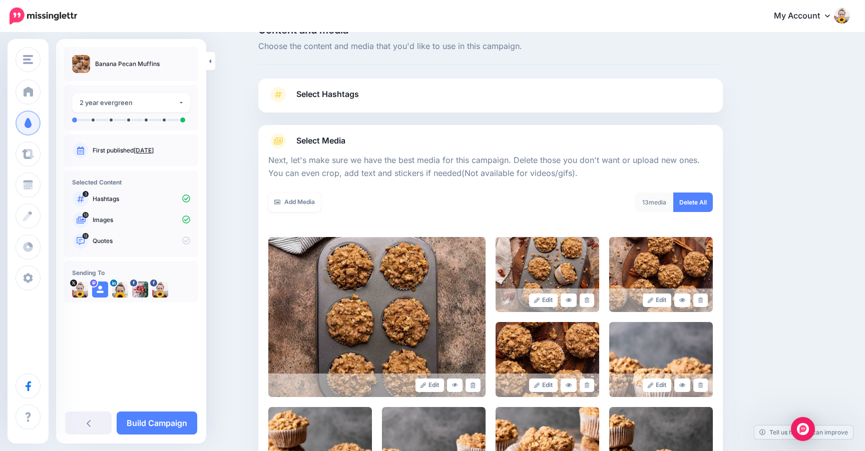
scroll to position [0, 0]
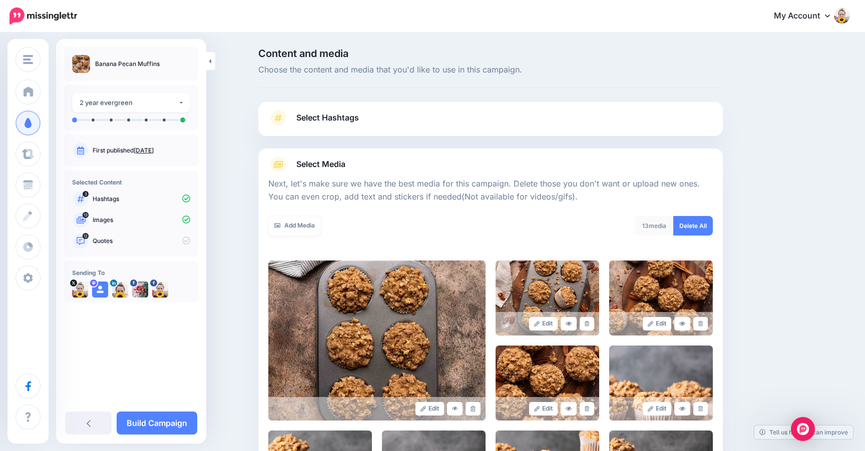
click at [321, 116] on span "Select Hashtags" at bounding box center [327, 118] width 63 height 14
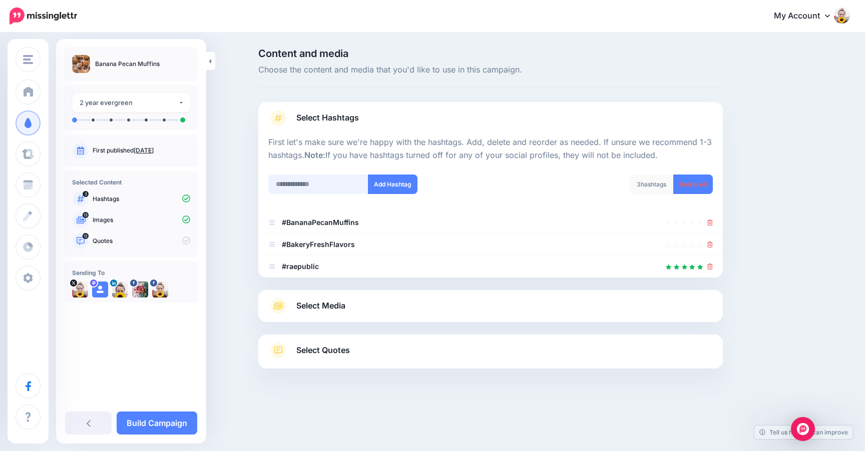
click at [320, 186] on input "text" at bounding box center [318, 185] width 100 height 20
type input "**********"
click at [400, 185] on button "Add Hashtag" at bounding box center [393, 185] width 50 height 20
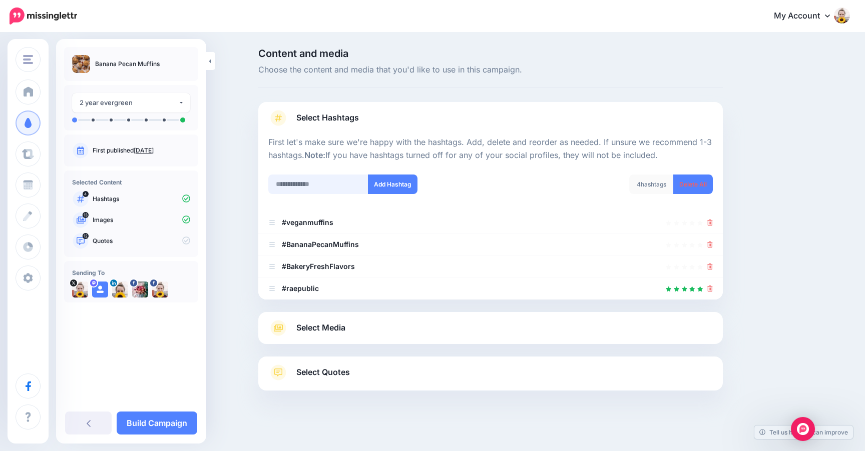
click at [298, 179] on input "text" at bounding box center [318, 185] width 100 height 20
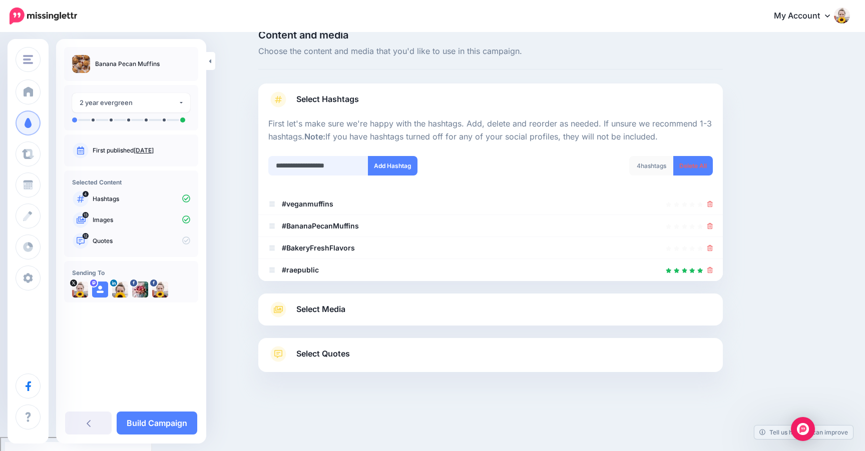
type input "**********"
click at [389, 168] on button "Add Hashtag" at bounding box center [393, 166] width 50 height 20
click at [294, 164] on input "text" at bounding box center [318, 166] width 100 height 20
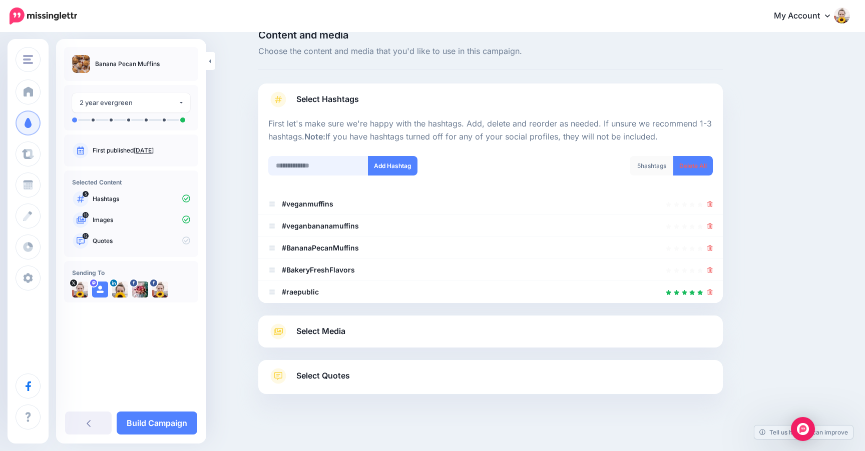
scroll to position [41, 0]
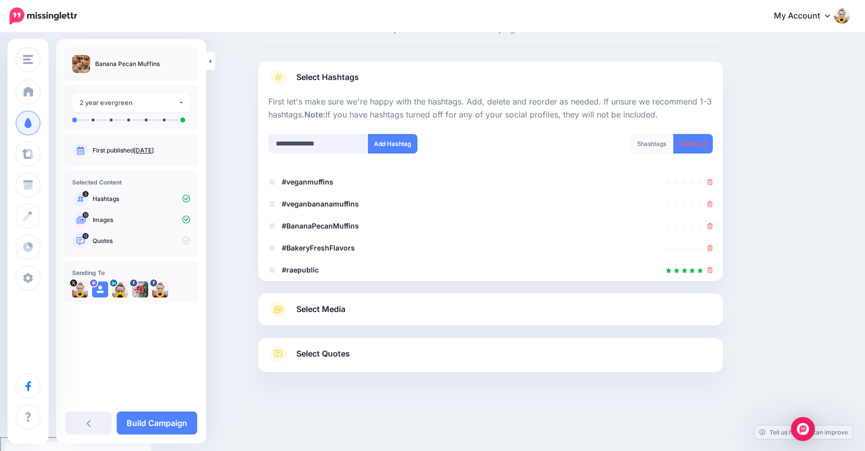
type input "**********"
click at [388, 144] on button "Add Hashtag" at bounding box center [393, 144] width 50 height 20
click at [329, 146] on input "text" at bounding box center [318, 144] width 100 height 20
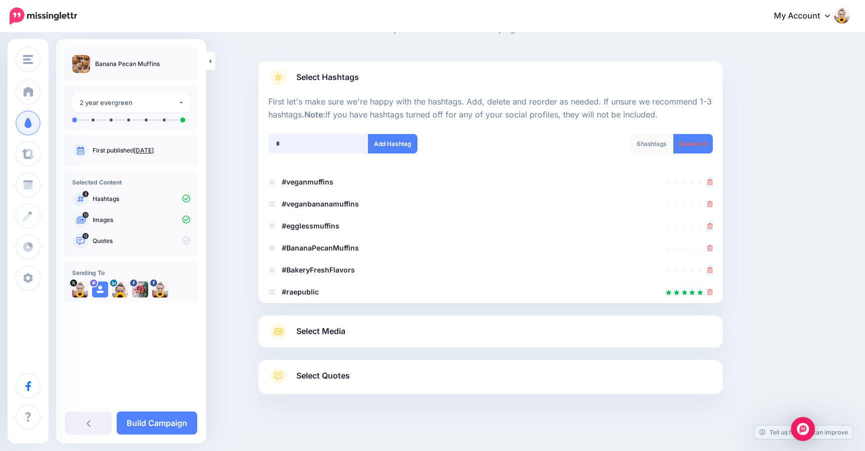
scroll to position [63, 0]
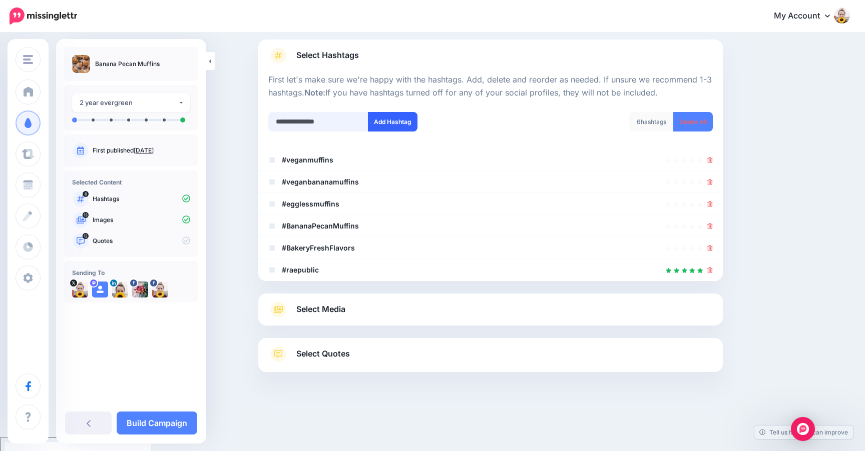
type input "**********"
click at [390, 127] on button "Add Hashtag" at bounding box center [393, 122] width 50 height 20
click at [285, 120] on input "text" at bounding box center [318, 122] width 100 height 20
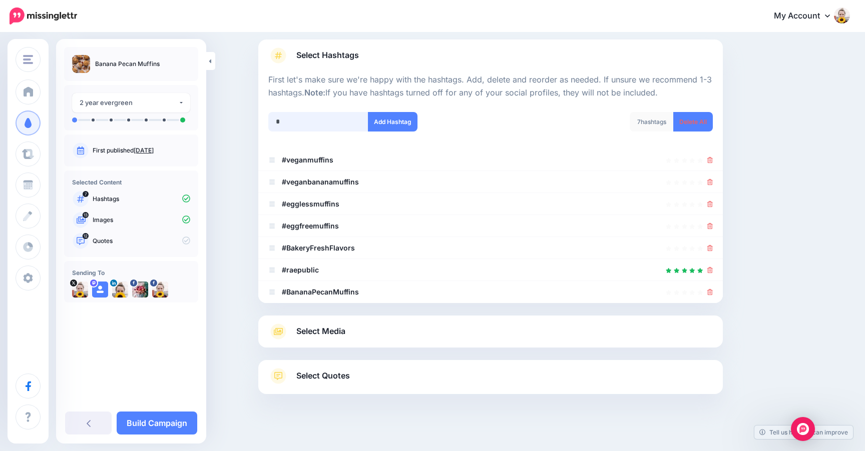
scroll to position [85, 0]
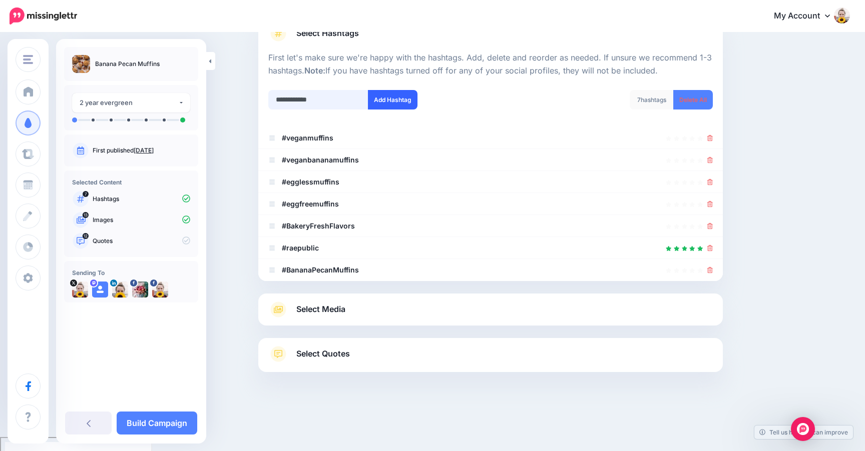
type input "**********"
click at [402, 94] on button "Add Hashtag" at bounding box center [393, 100] width 50 height 20
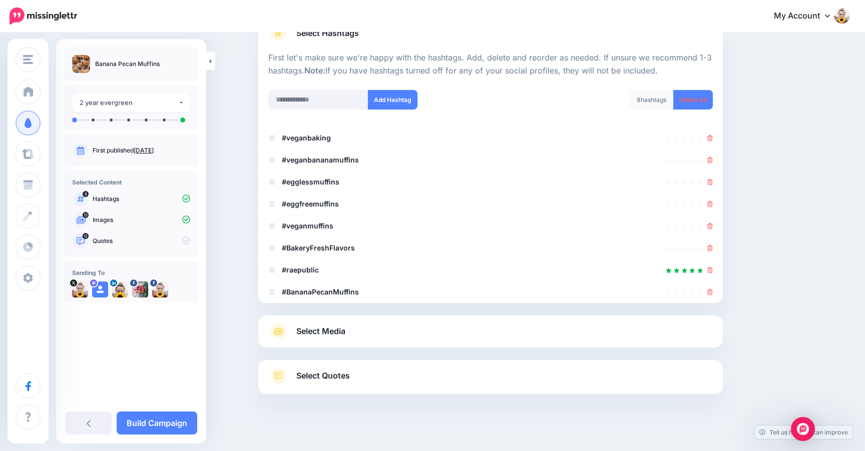
scroll to position [107, 0]
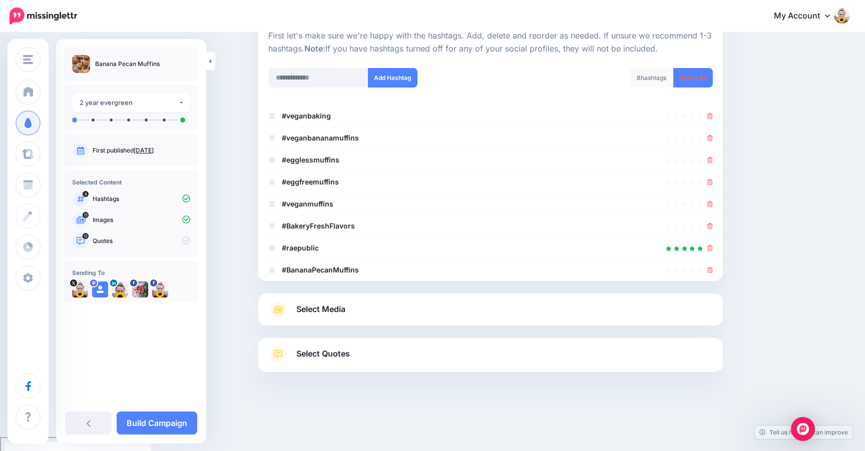
click at [339, 353] on span "Select Quotes" at bounding box center [323, 354] width 54 height 14
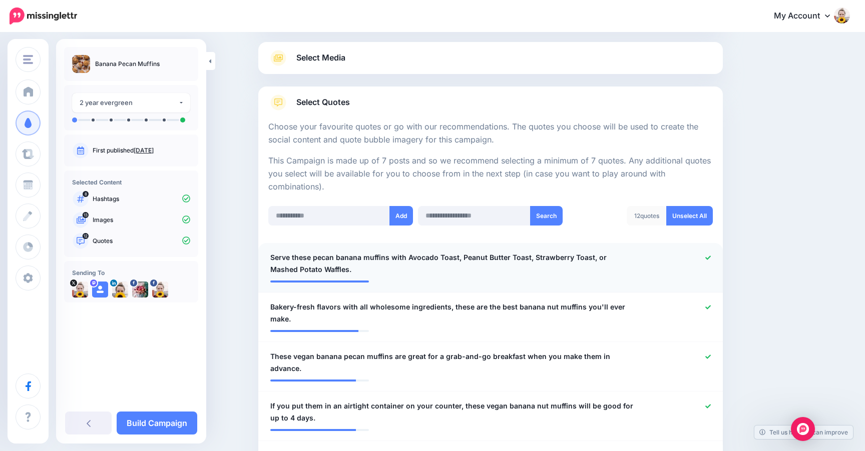
click at [708, 255] on icon at bounding box center [708, 258] width 6 height 6
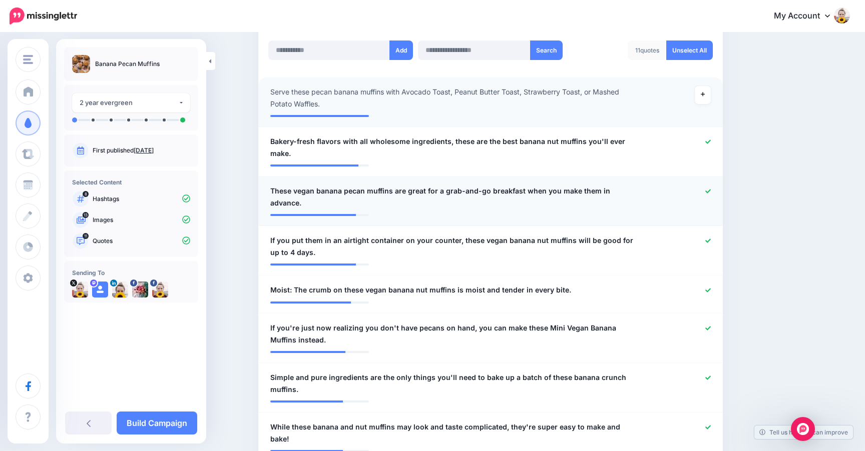
scroll to position [275, 0]
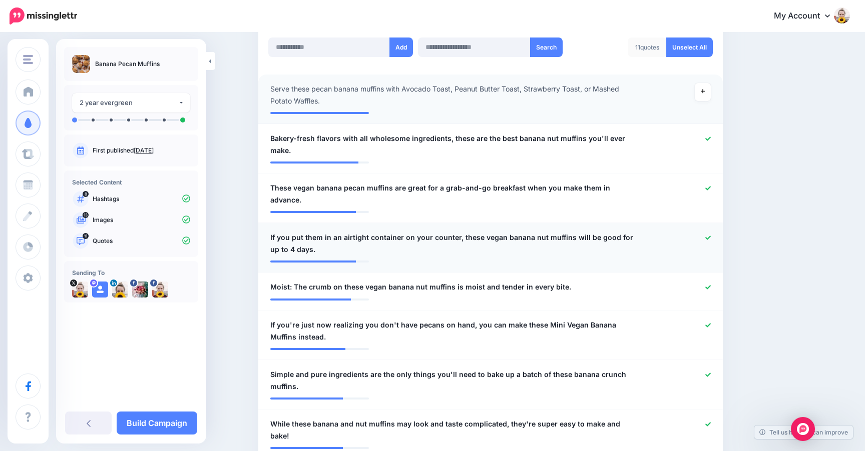
click at [706, 235] on icon at bounding box center [708, 238] width 6 height 6
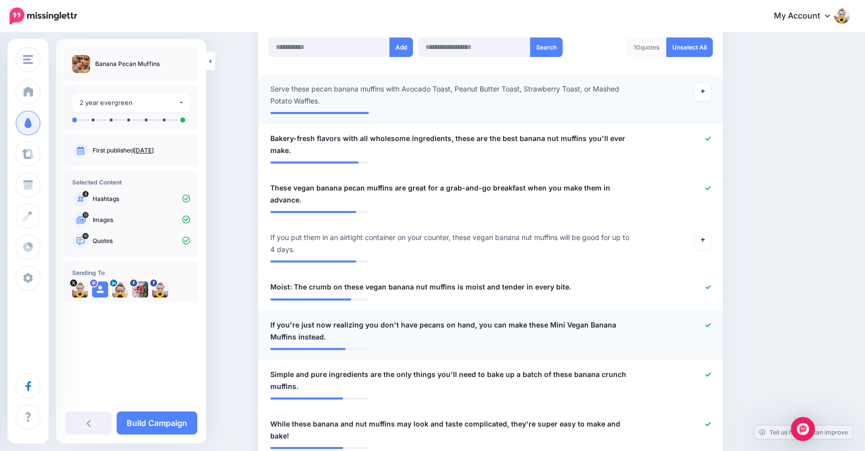
click at [707, 323] on icon at bounding box center [708, 326] width 6 height 6
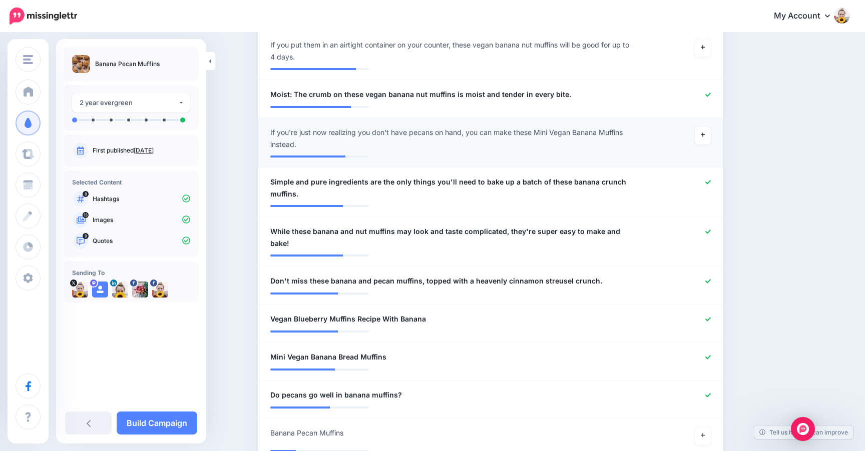
scroll to position [469, 0]
click at [709, 315] on link at bounding box center [708, 318] width 6 height 7
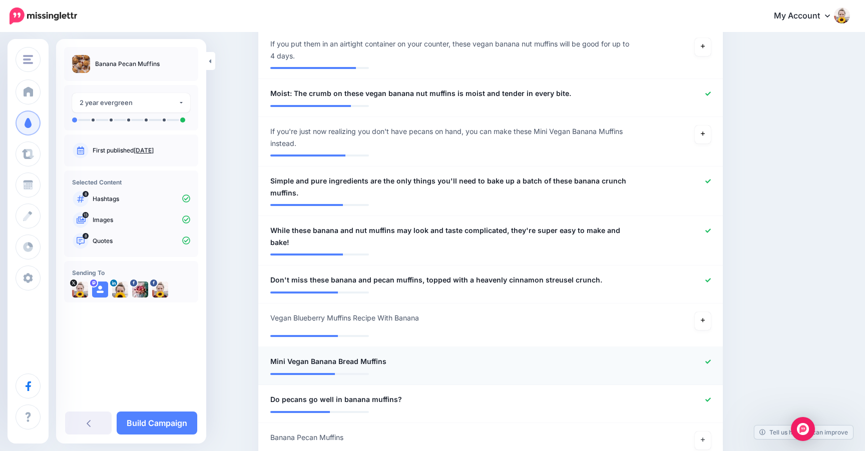
click at [707, 359] on icon at bounding box center [708, 362] width 6 height 6
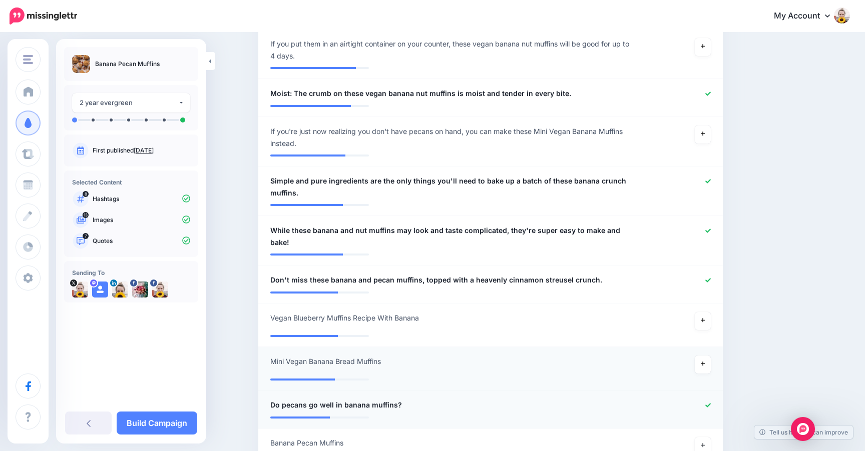
click at [706, 403] on icon at bounding box center [708, 405] width 6 height 4
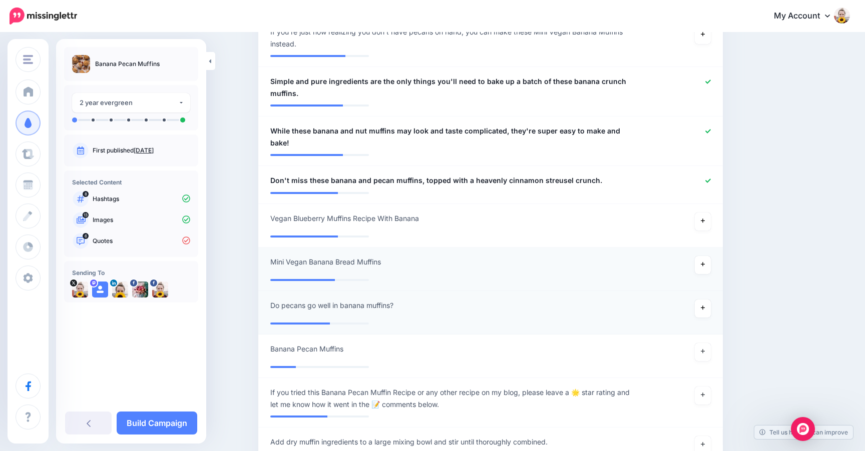
scroll to position [593, 0]
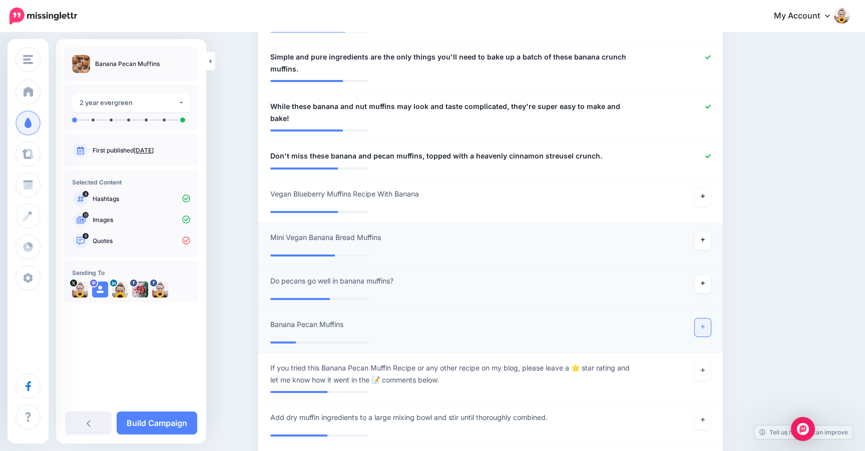
click at [703, 319] on link at bounding box center [702, 328] width 16 height 18
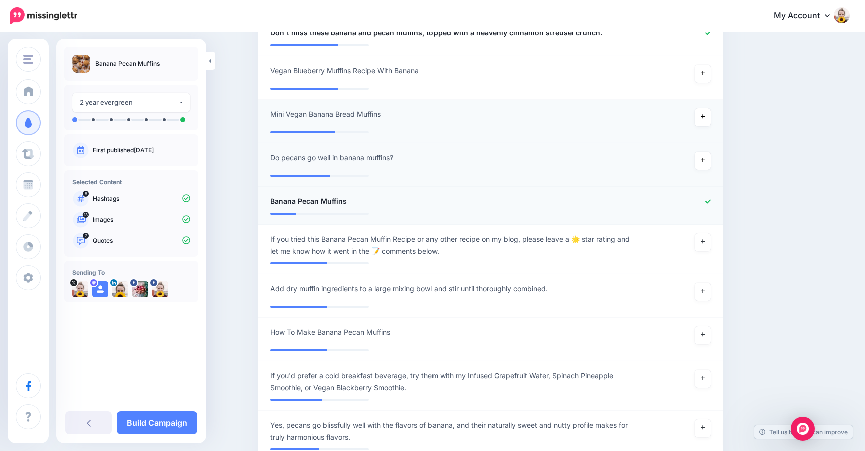
scroll to position [720, 0]
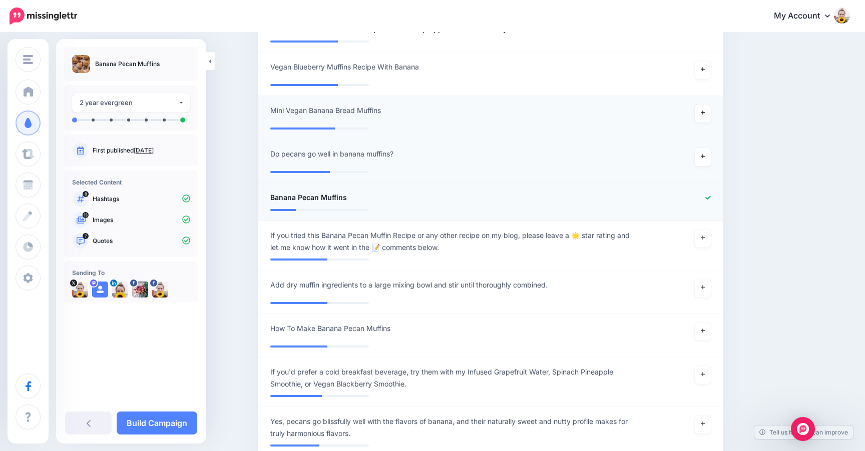
click at [703, 328] on icon at bounding box center [702, 331] width 4 height 6
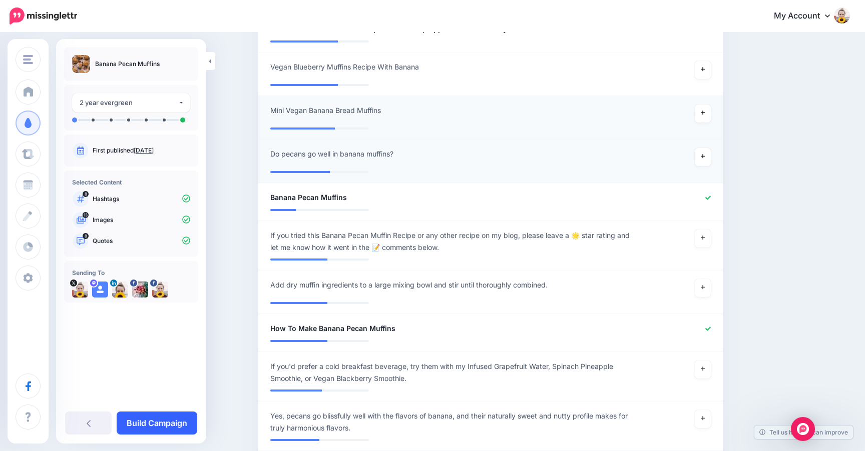
click at [169, 424] on link "Build Campaign" at bounding box center [157, 423] width 81 height 23
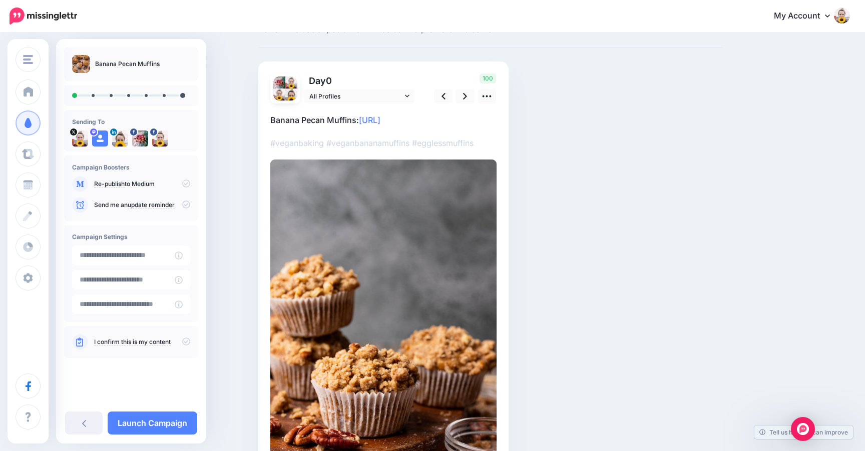
scroll to position [47, 0]
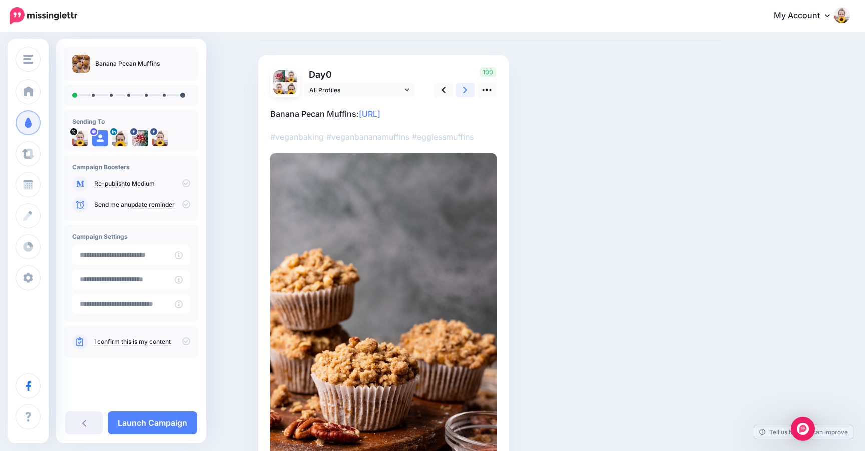
click at [463, 94] on icon at bounding box center [465, 90] width 4 height 11
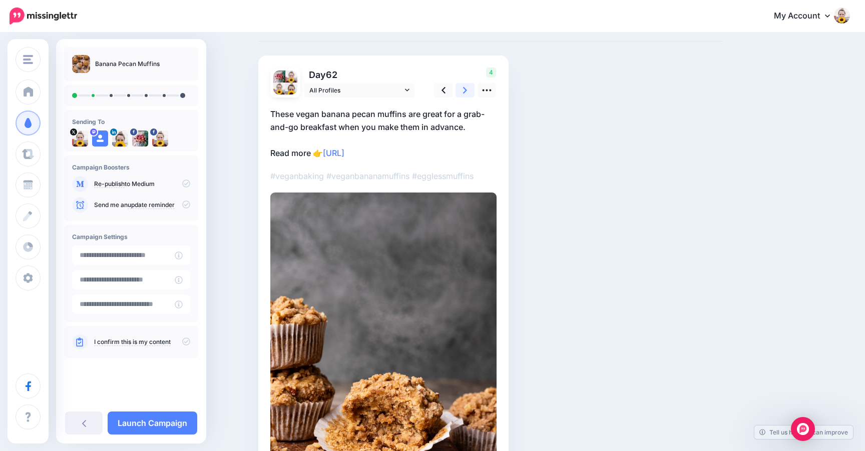
click at [463, 94] on icon at bounding box center [465, 90] width 4 height 11
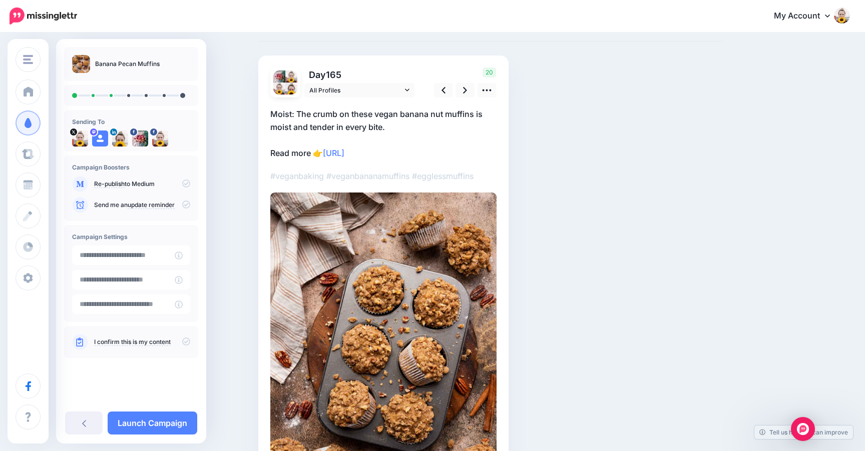
click at [295, 113] on p "Moist: The crumb on these vegan banana nut muffins is moist and tender in every…" at bounding box center [383, 134] width 226 height 52
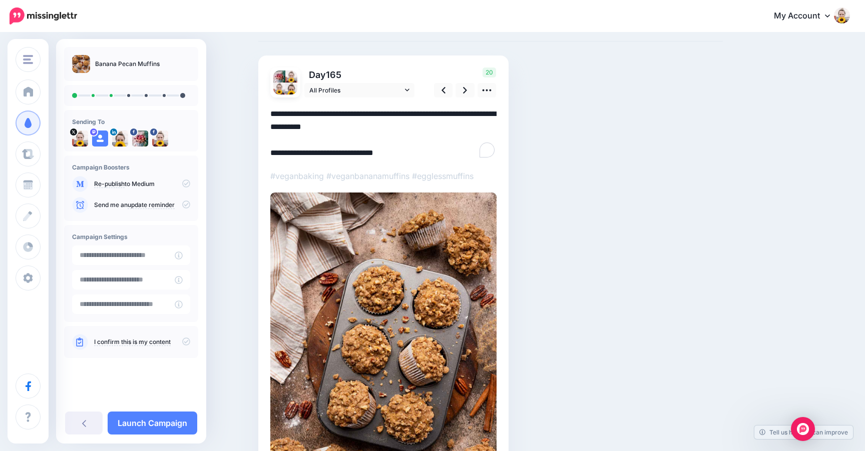
click at [295, 114] on textarea "**********" at bounding box center [383, 134] width 226 height 52
drag, startPoint x: 295, startPoint y: 115, endPoint x: 257, endPoint y: 112, distance: 38.2
click at [257, 112] on div "Social Posts Review the social posts that will be sent to promote this content.…" at bounding box center [490, 288] width 479 height 572
type textarea "**********"
click at [464, 91] on icon at bounding box center [465, 90] width 4 height 11
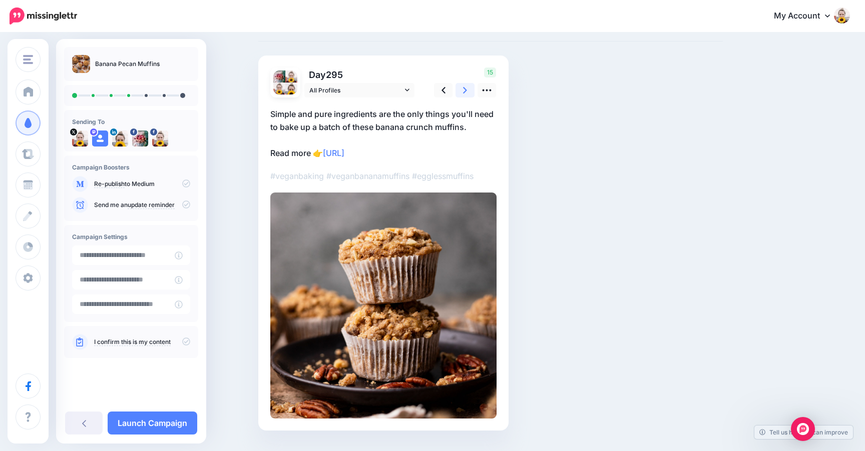
click at [464, 91] on icon at bounding box center [465, 90] width 4 height 11
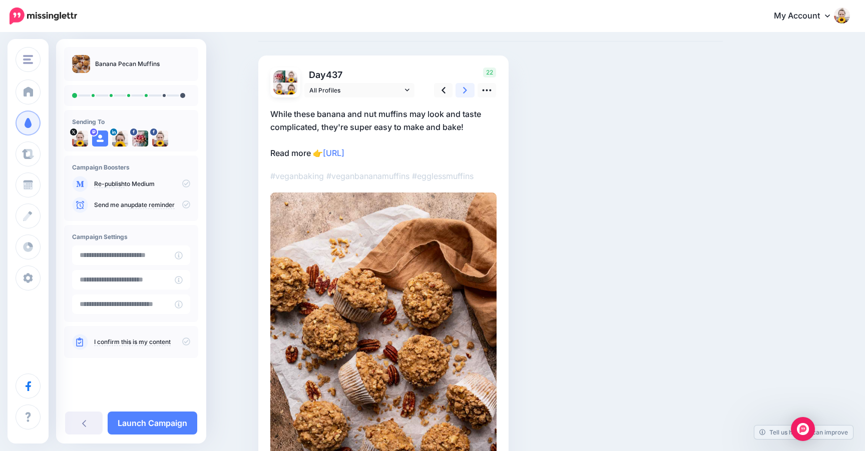
click at [464, 91] on icon at bounding box center [465, 90] width 4 height 11
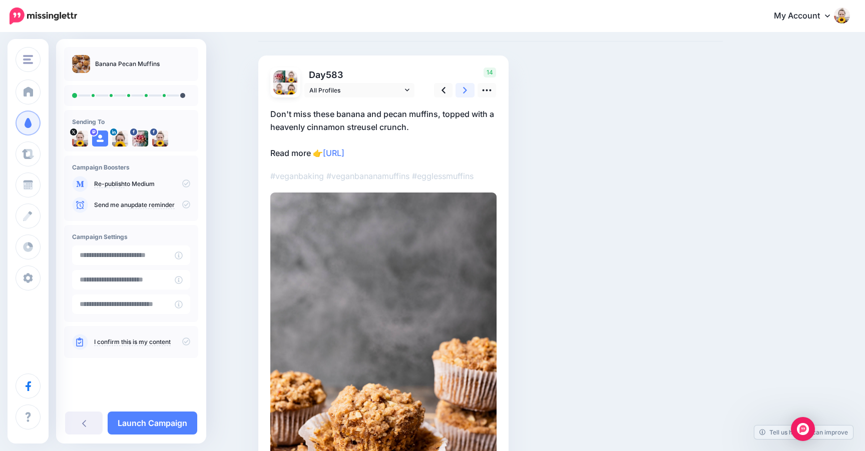
click at [464, 91] on icon at bounding box center [465, 90] width 4 height 11
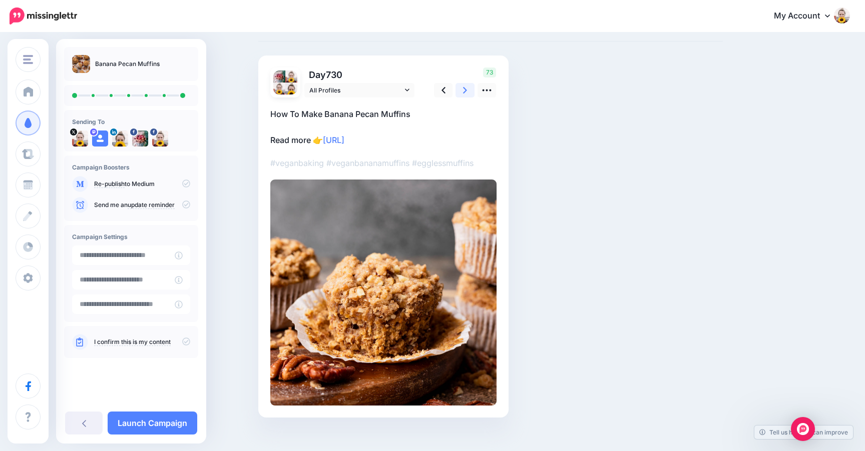
click at [464, 91] on icon at bounding box center [465, 90] width 4 height 11
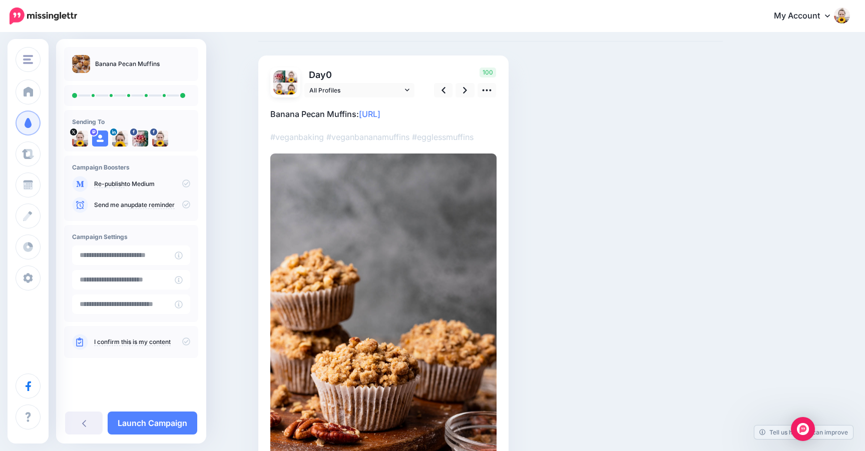
click at [144, 345] on link "I confirm this is my content" at bounding box center [132, 342] width 77 height 8
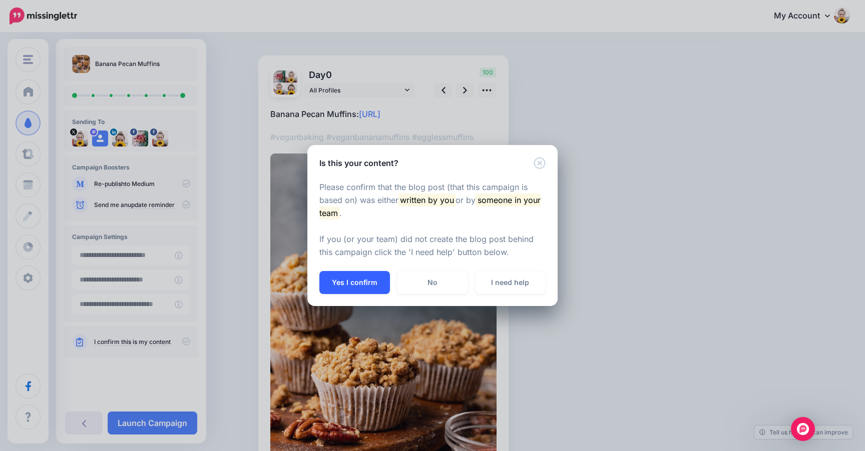
click at [337, 283] on button "Yes I confirm" at bounding box center [354, 282] width 71 height 23
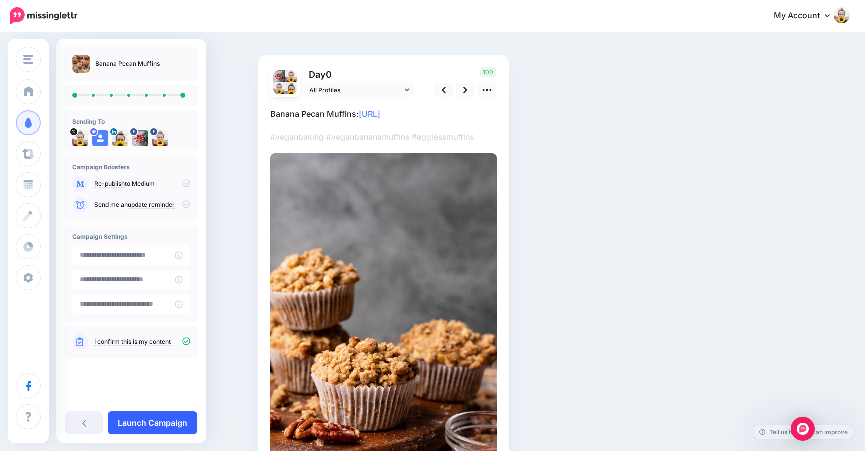
click at [162, 426] on link "Launch Campaign" at bounding box center [153, 423] width 90 height 23
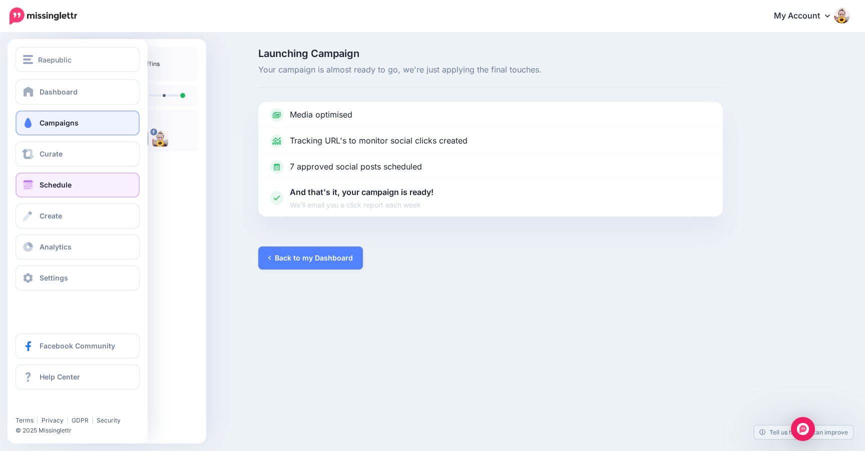
click at [33, 187] on span at bounding box center [28, 185] width 13 height 10
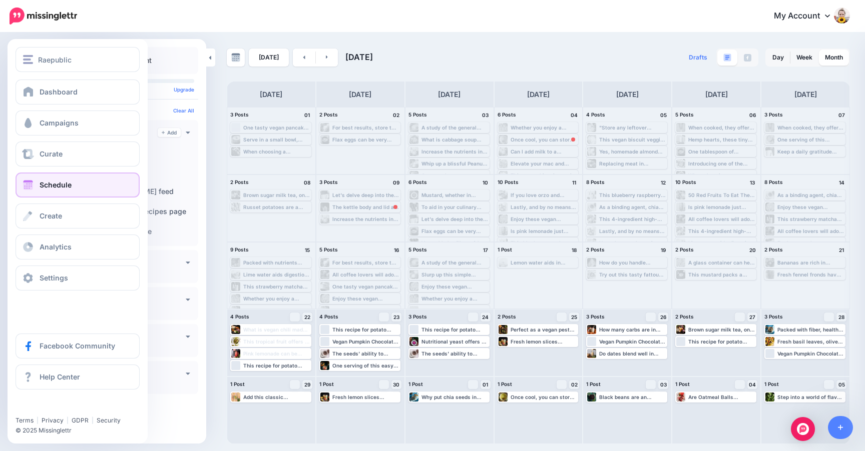
click at [48, 184] on span "Schedule" at bounding box center [56, 185] width 32 height 9
click at [71, 125] on span "Campaigns" at bounding box center [59, 123] width 39 height 9
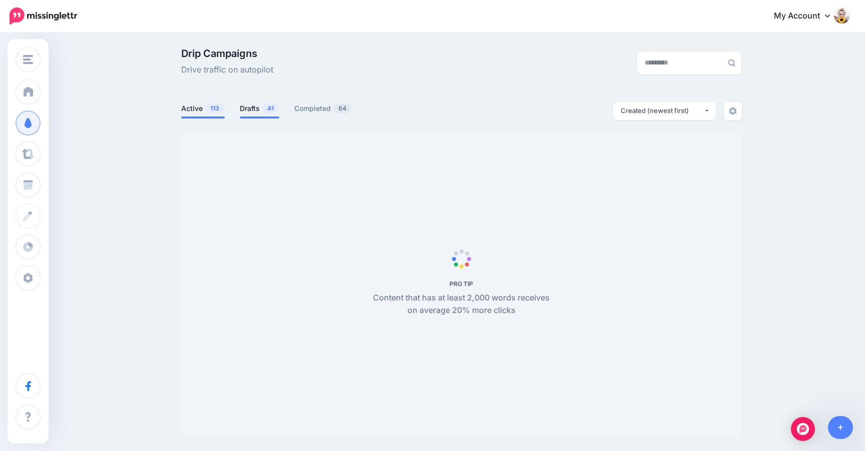
click at [259, 111] on link "Drafts 41" at bounding box center [260, 109] width 40 height 12
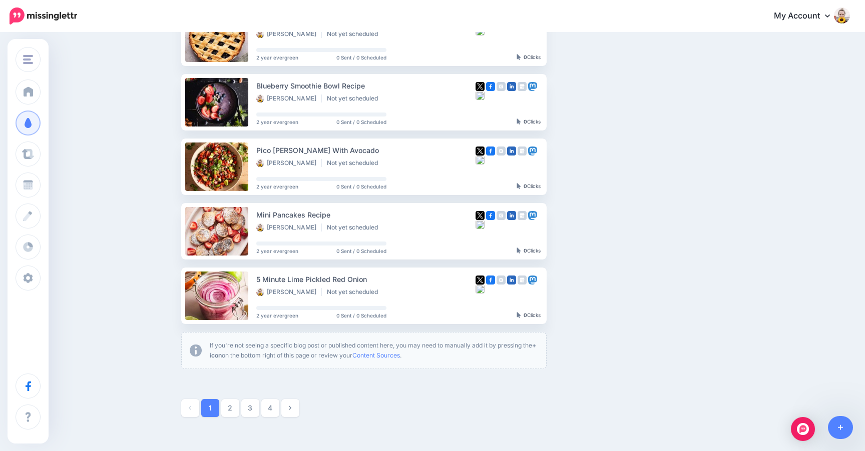
scroll to position [512, 0]
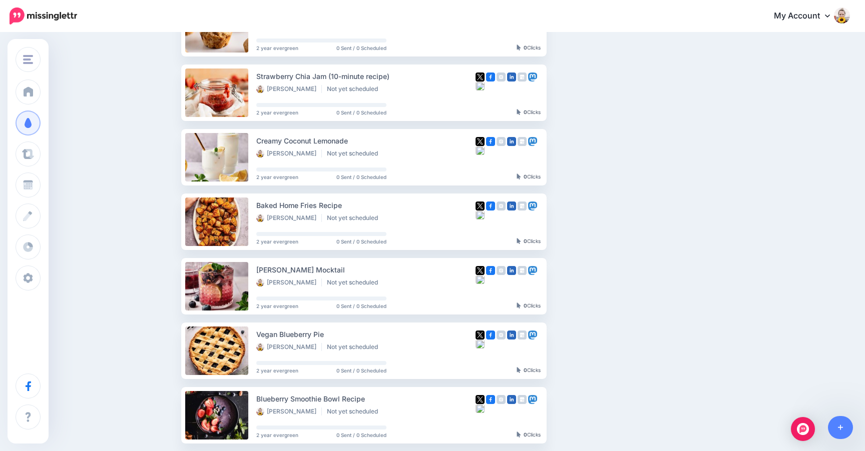
click at [400, 143] on div "Creamy Coconut Lemonade" at bounding box center [365, 141] width 219 height 12
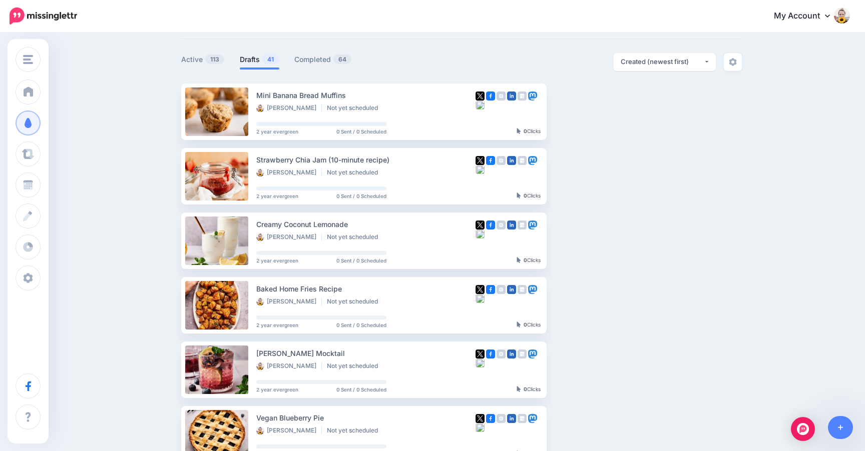
scroll to position [36, 0]
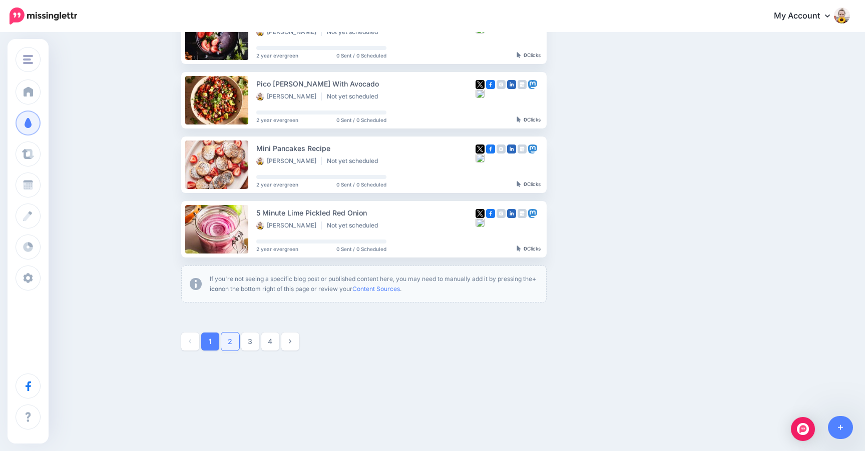
click at [234, 345] on link "2" at bounding box center [230, 342] width 18 height 18
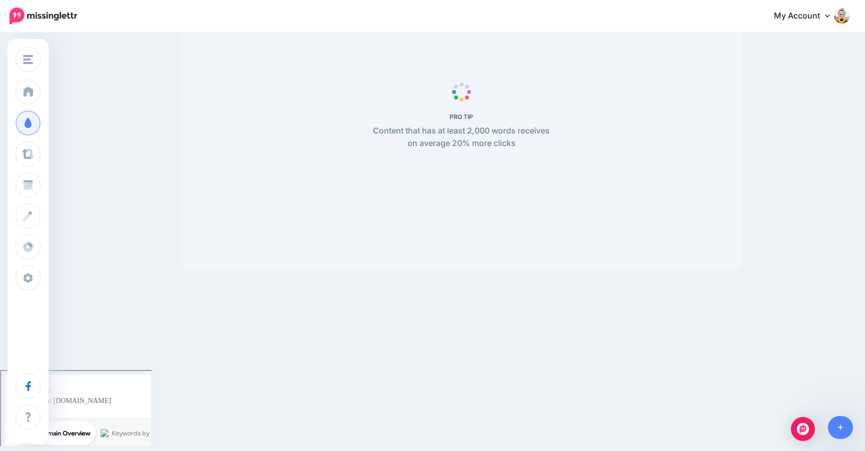
scroll to position [86, 0]
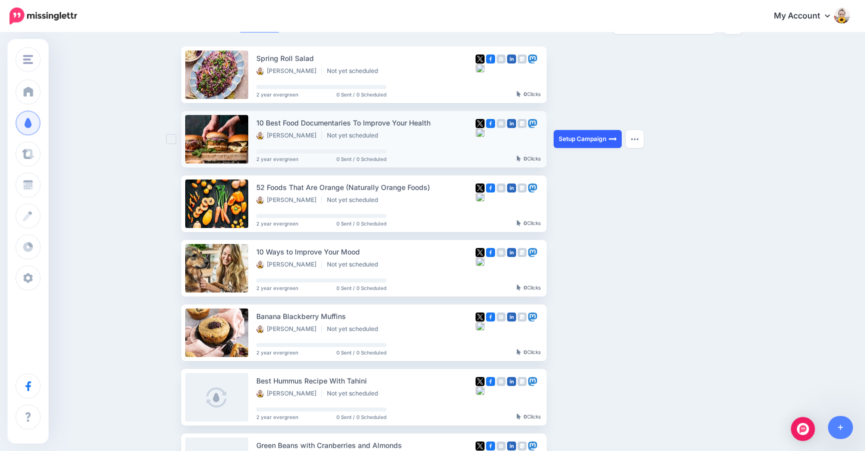
click at [601, 144] on link "Setup Campaign" at bounding box center [587, 139] width 68 height 18
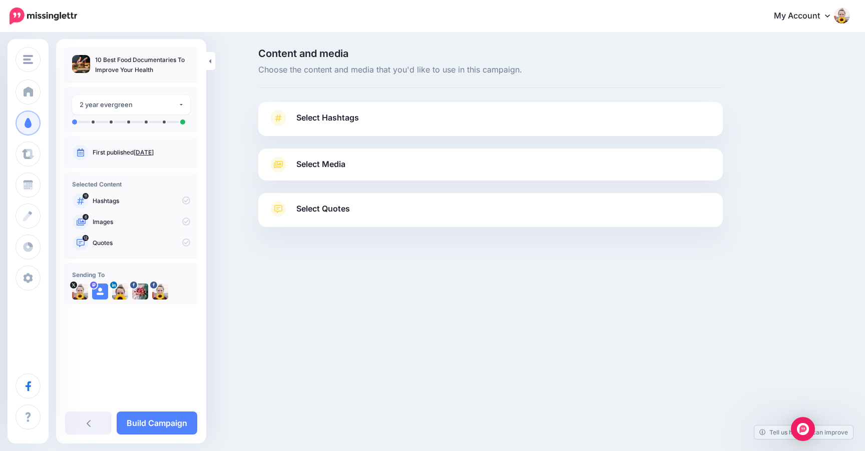
click at [346, 116] on span "Select Hashtags" at bounding box center [327, 118] width 63 height 14
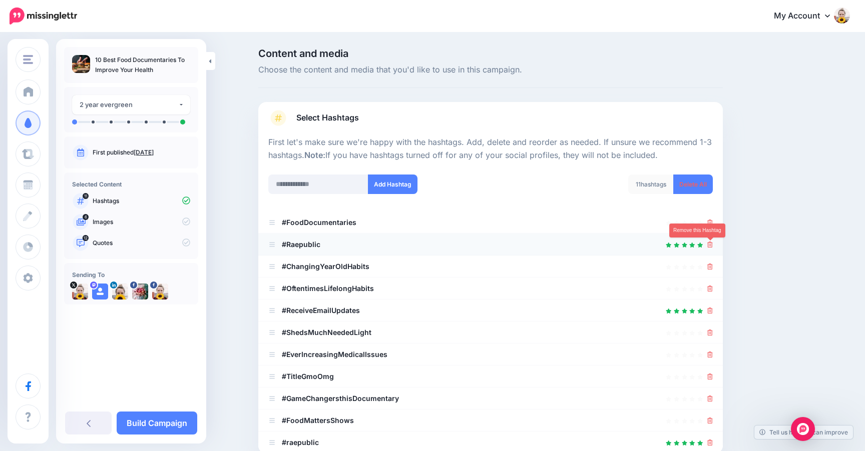
click at [710, 244] on icon at bounding box center [710, 245] width 6 height 6
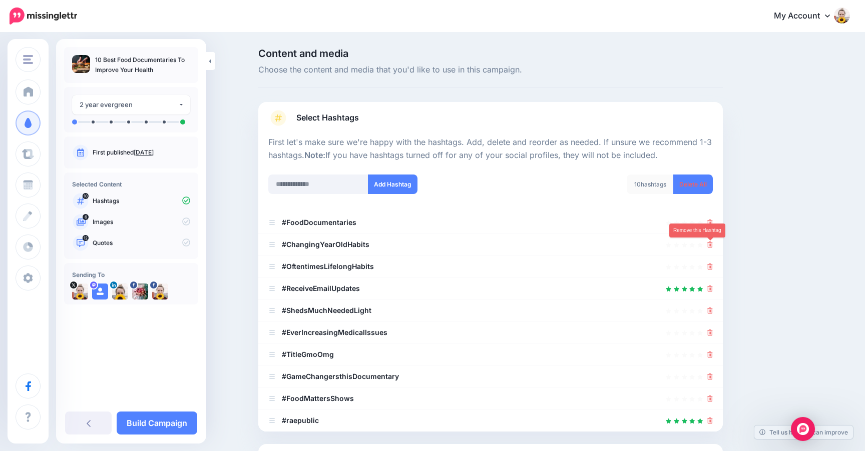
click at [710, 244] on icon at bounding box center [710, 245] width 6 height 6
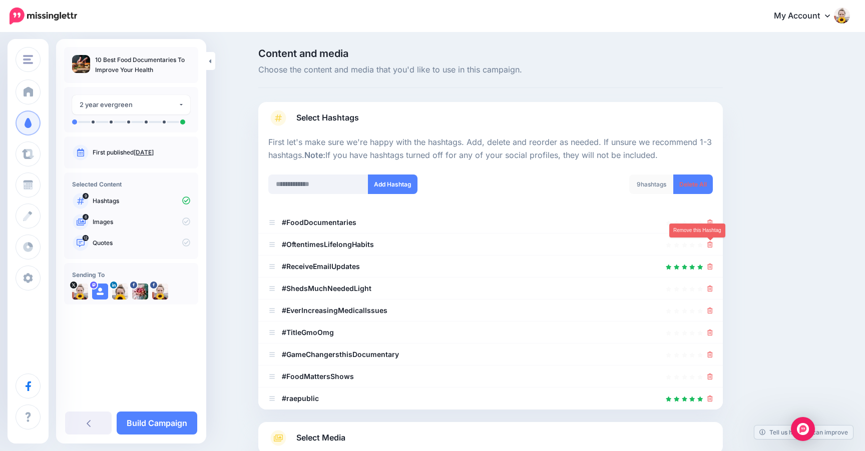
click at [710, 244] on icon at bounding box center [710, 245] width 6 height 6
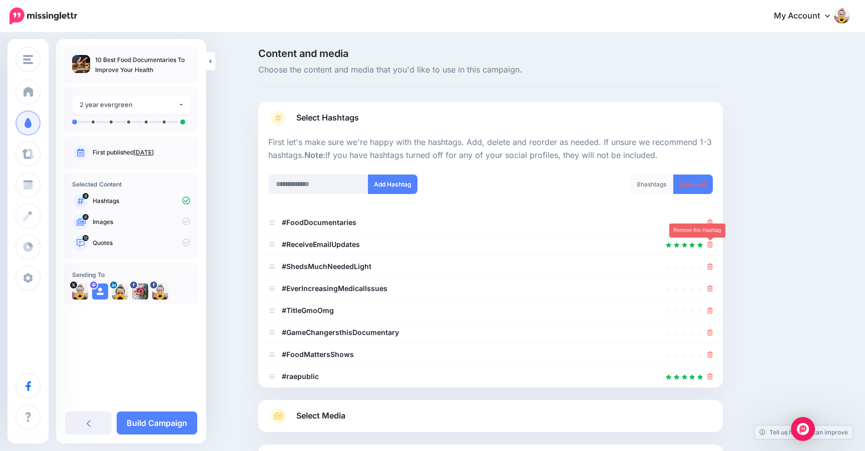
click at [710, 244] on icon at bounding box center [710, 245] width 6 height 6
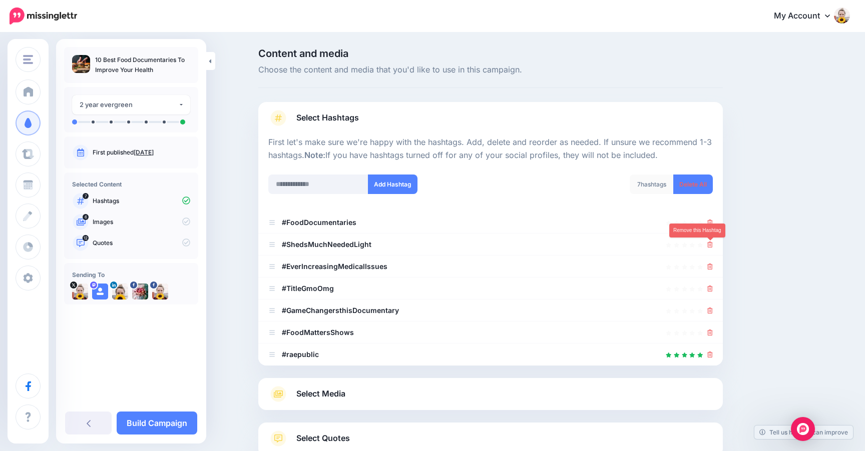
click at [710, 244] on icon at bounding box center [710, 245] width 6 height 6
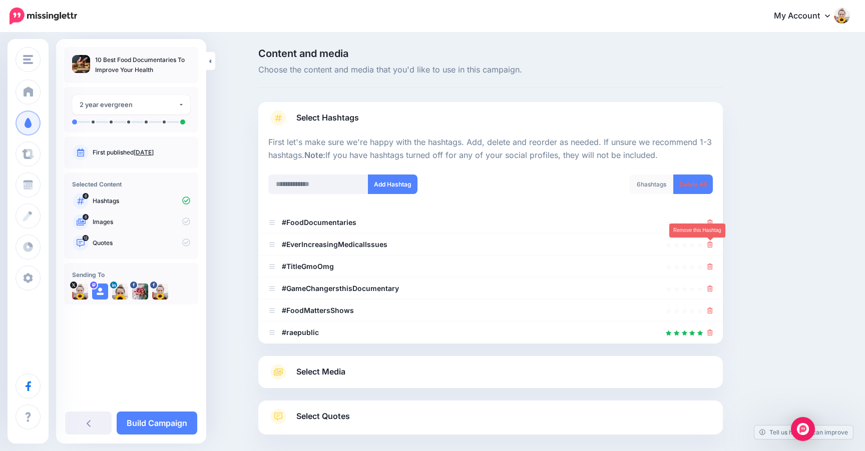
click at [710, 244] on icon at bounding box center [710, 245] width 6 height 6
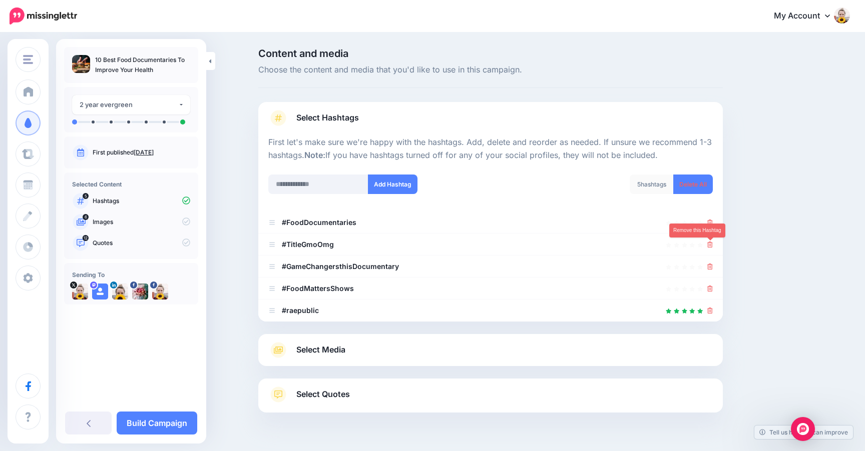
click at [710, 244] on icon at bounding box center [710, 245] width 6 height 6
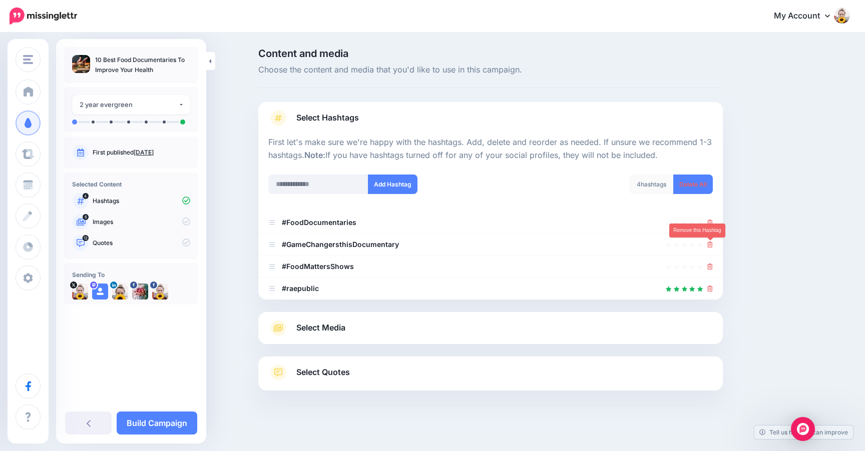
click at [710, 244] on icon at bounding box center [710, 245] width 6 height 6
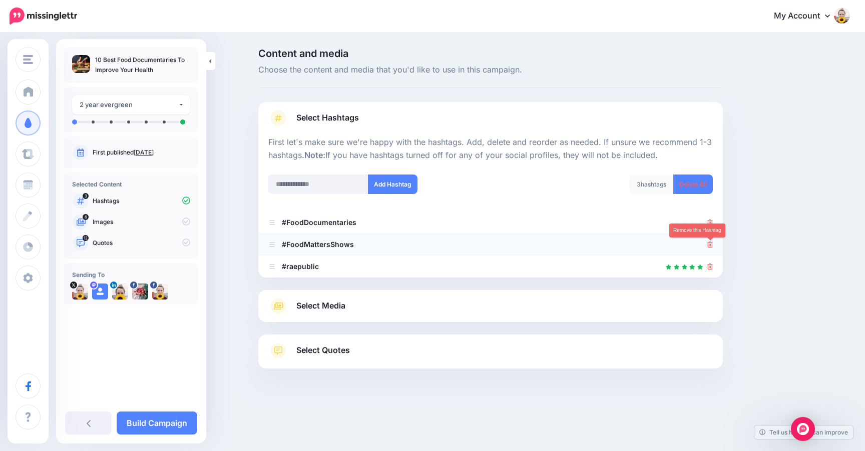
click at [710, 244] on icon at bounding box center [710, 245] width 6 height 6
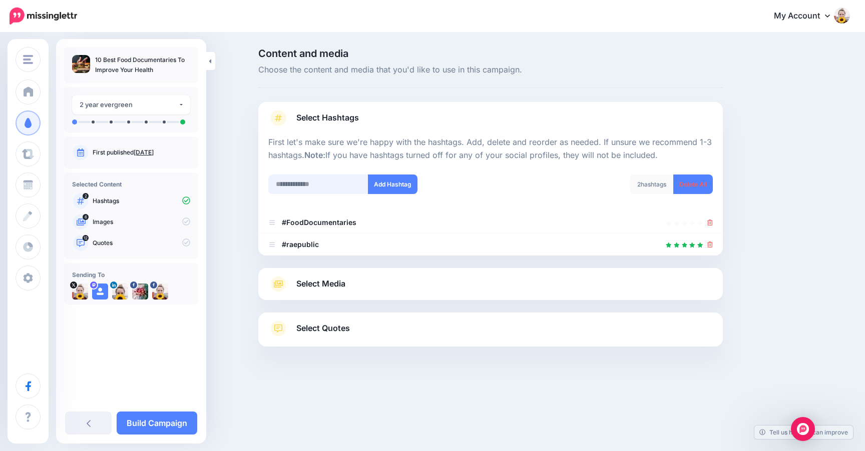
click at [286, 183] on input "text" at bounding box center [318, 185] width 100 height 20
type input "**********"
click at [390, 183] on button "Add Hashtag" at bounding box center [393, 185] width 50 height 20
click at [328, 187] on input "text" at bounding box center [318, 185] width 100 height 20
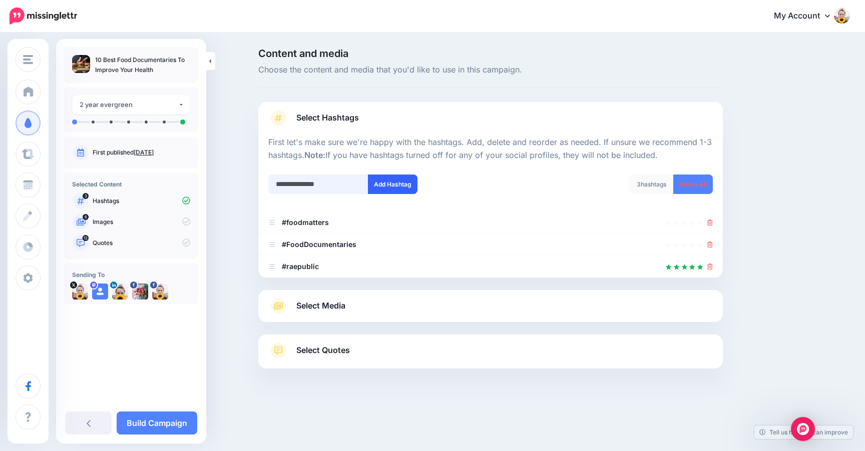
type input "**********"
click at [416, 182] on button "Add Hashtag" at bounding box center [393, 185] width 50 height 20
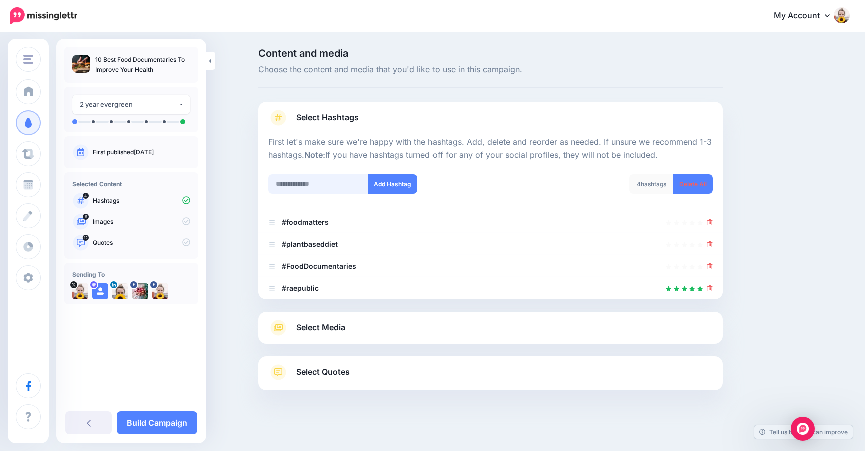
click at [292, 188] on input "text" at bounding box center [318, 185] width 100 height 20
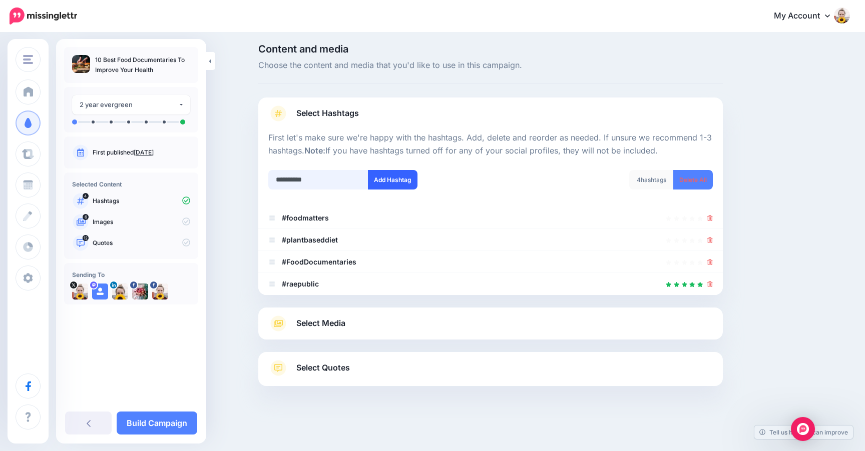
type input "**********"
click at [407, 179] on button "Add Hashtag" at bounding box center [393, 180] width 50 height 20
click at [316, 177] on input "text" at bounding box center [318, 180] width 100 height 20
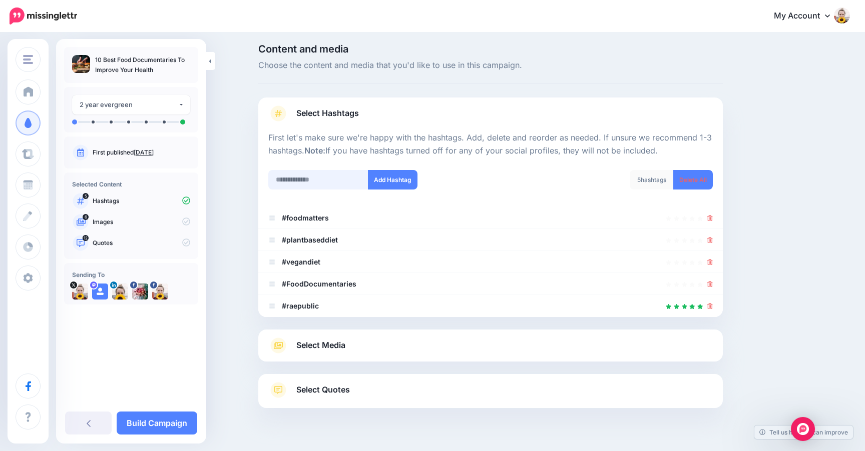
scroll to position [27, 0]
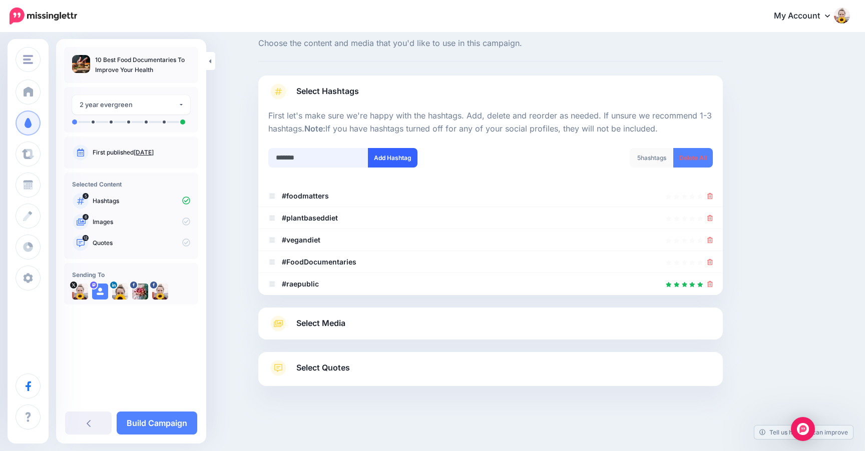
type input "*******"
click at [397, 156] on button "Add Hashtag" at bounding box center [393, 158] width 50 height 20
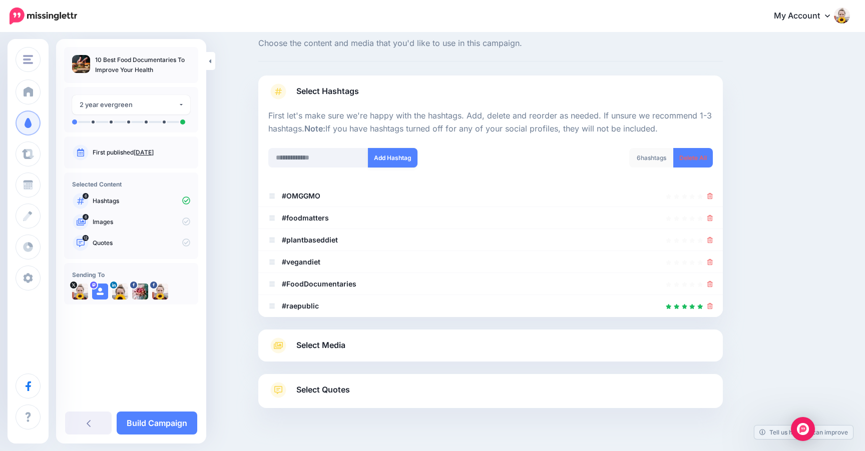
scroll to position [49, 0]
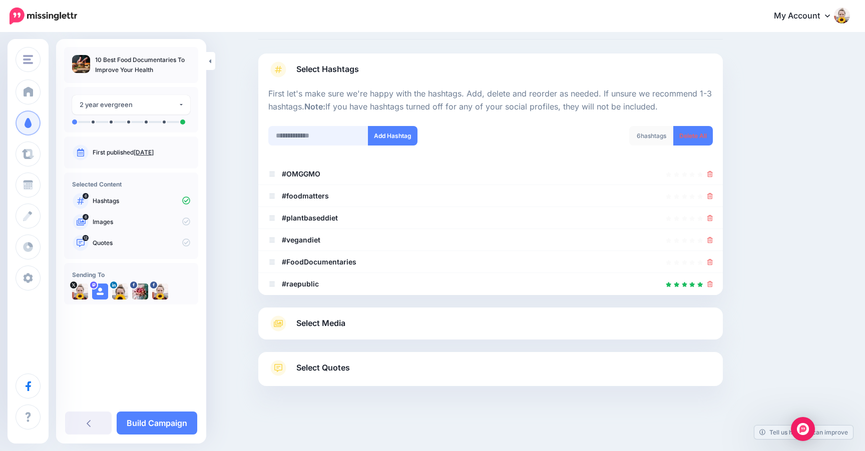
click at [322, 142] on input "text" at bounding box center [318, 136] width 100 height 20
type input "**********"
click at [388, 139] on button "Add Hashtag" at bounding box center [393, 136] width 50 height 20
click at [337, 320] on span "Select Media" at bounding box center [320, 324] width 49 height 14
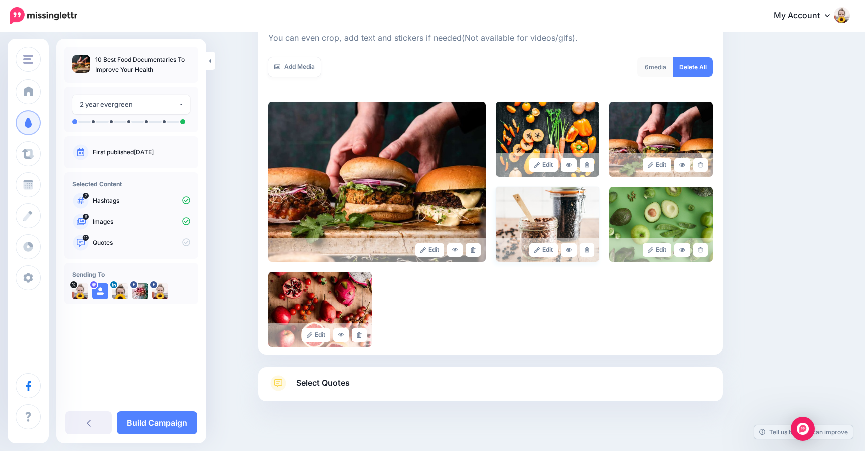
scroll to position [167, 0]
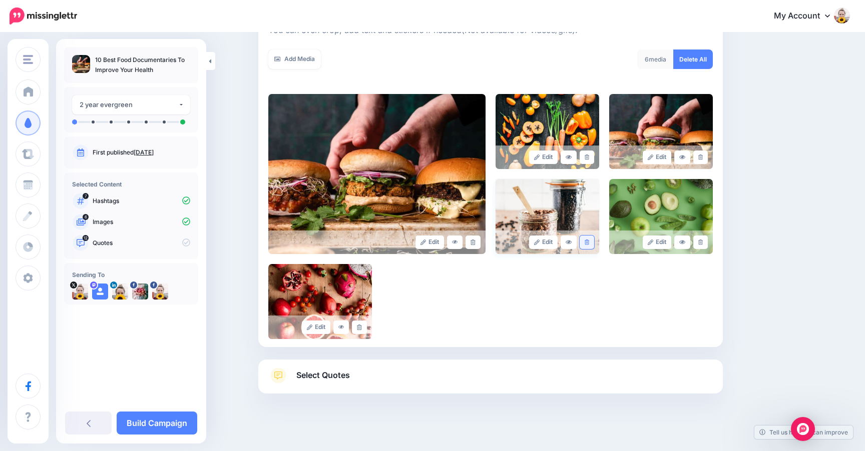
click at [587, 242] on icon at bounding box center [586, 243] width 5 height 6
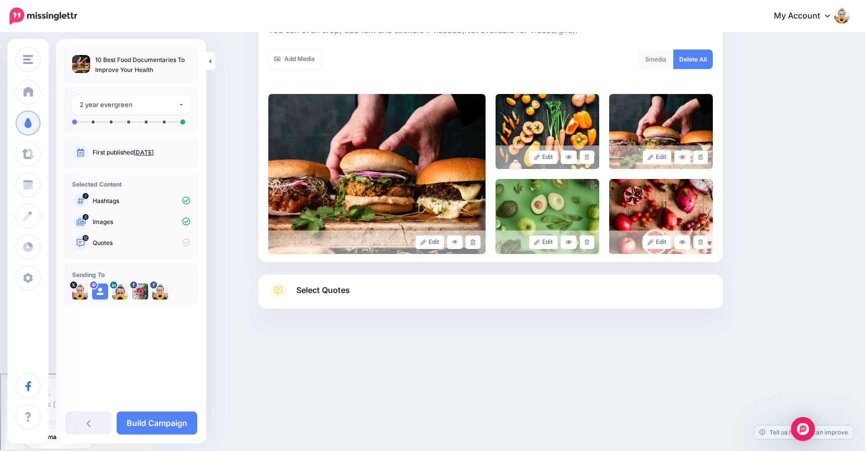
scroll to position [89, 0]
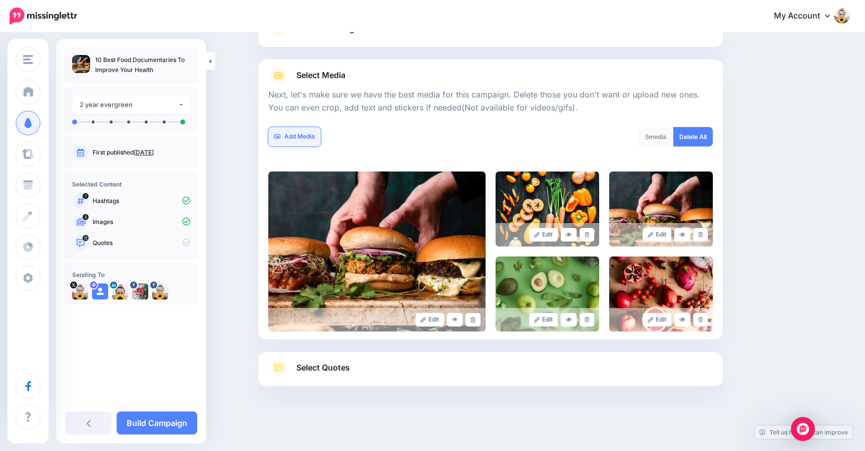
click at [308, 135] on link "Add Media" at bounding box center [294, 137] width 53 height 20
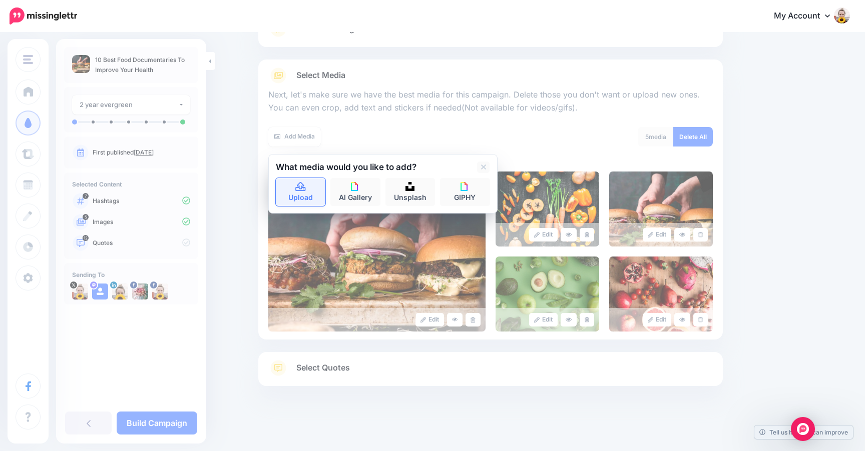
click at [300, 186] on icon at bounding box center [301, 187] width 12 height 9
click at [587, 319] on icon at bounding box center [586, 320] width 5 height 6
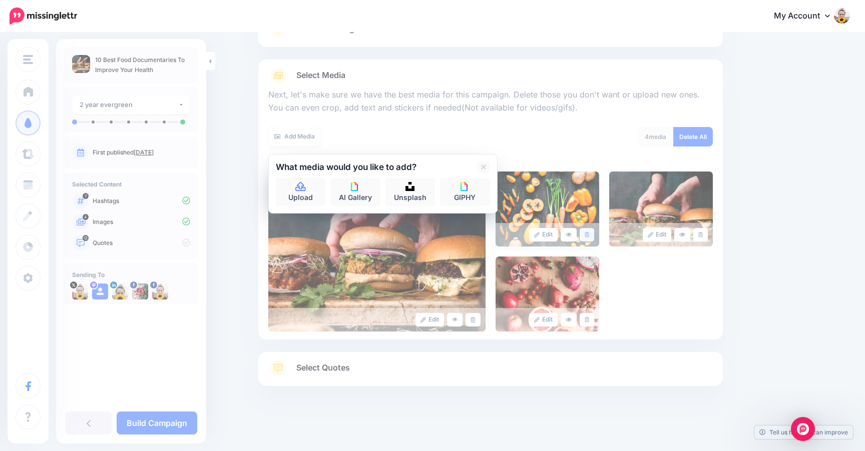
click at [585, 238] on link at bounding box center [586, 235] width 15 height 14
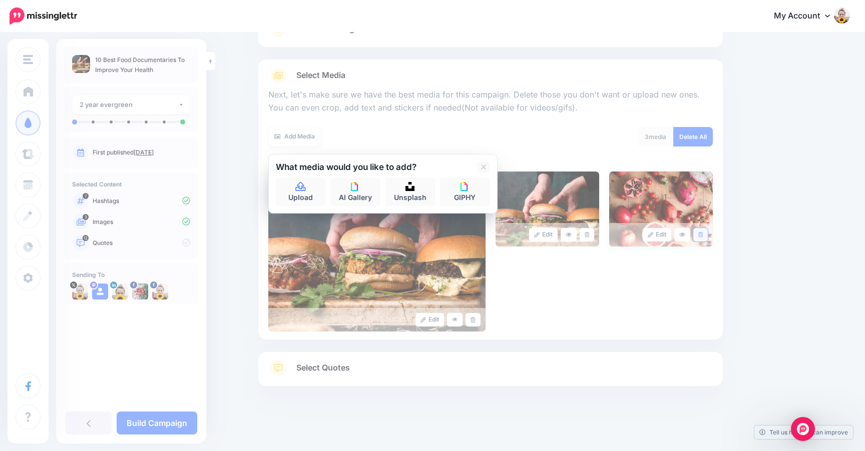
click at [699, 231] on link at bounding box center [700, 235] width 15 height 14
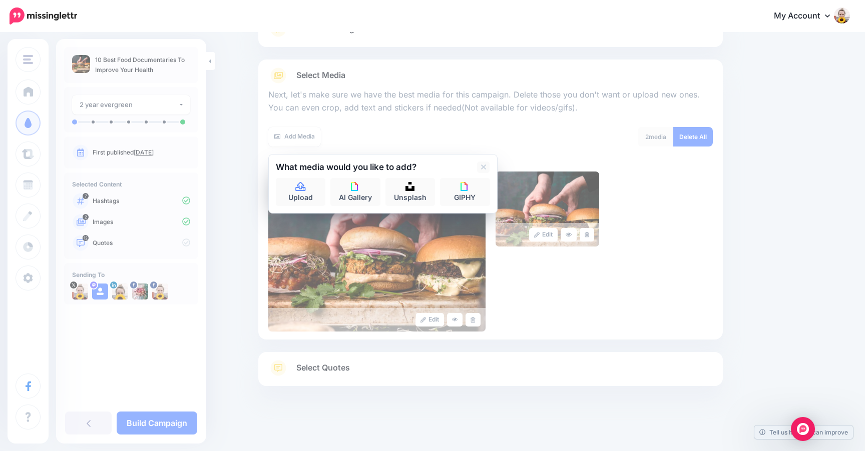
click at [653, 196] on div "Edit Edit" at bounding box center [490, 252] width 444 height 160
click at [483, 167] on icon at bounding box center [483, 167] width 5 height 5
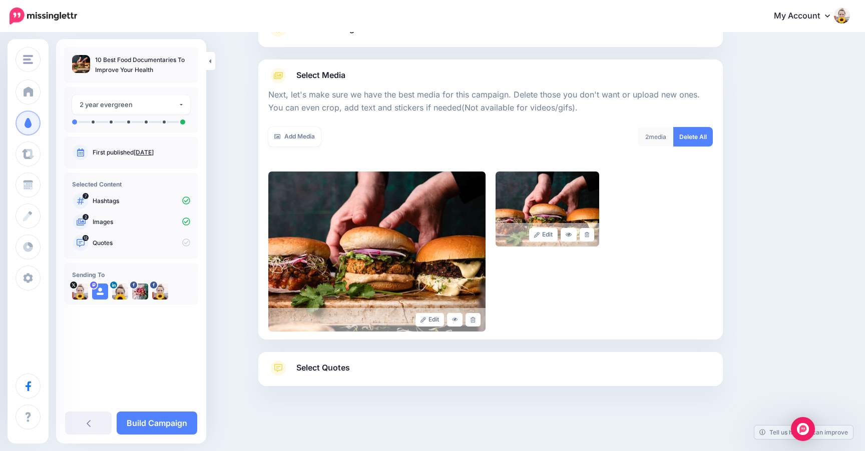
click at [313, 370] on span "Select Quotes" at bounding box center [323, 368] width 54 height 14
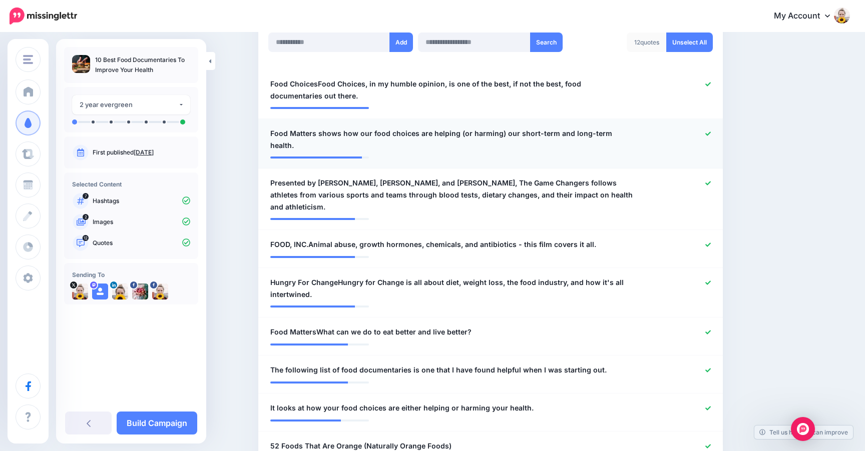
scroll to position [292, 0]
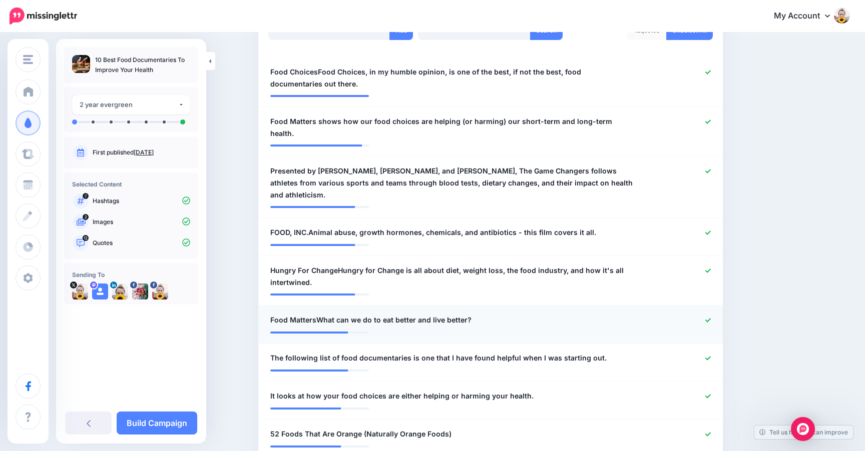
click at [708, 318] on icon at bounding box center [708, 320] width 6 height 4
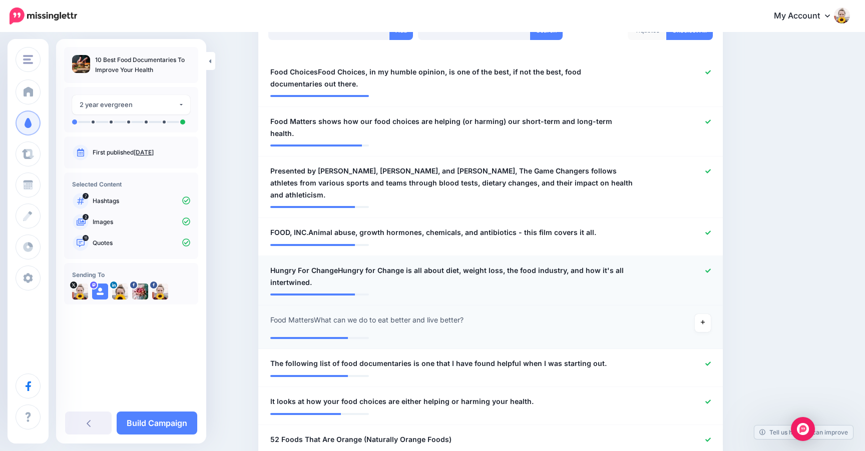
click at [707, 268] on icon at bounding box center [708, 271] width 6 height 6
click at [706, 230] on icon at bounding box center [708, 233] width 6 height 6
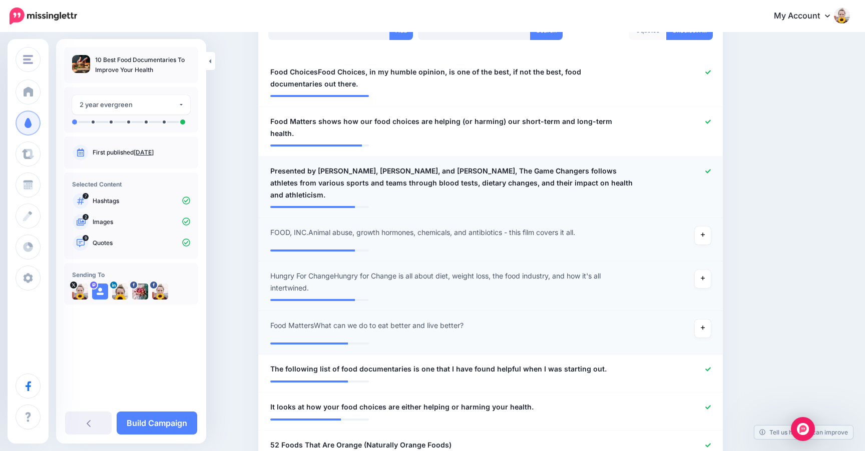
click at [706, 169] on icon at bounding box center [708, 171] width 6 height 4
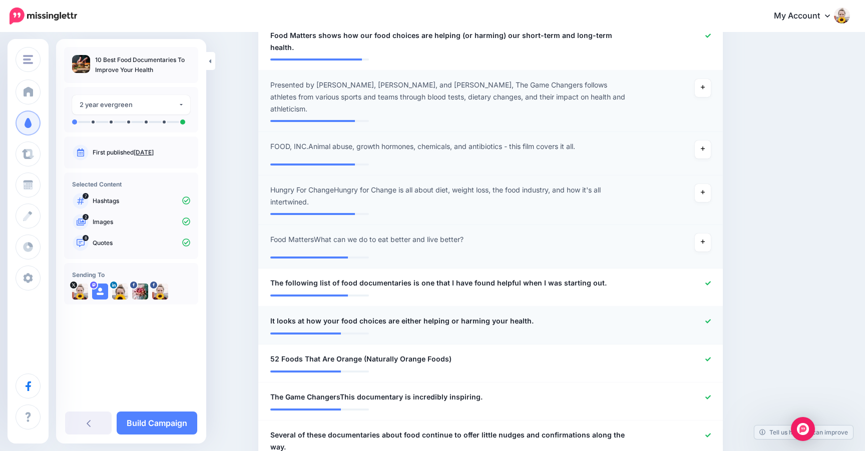
scroll to position [396, 0]
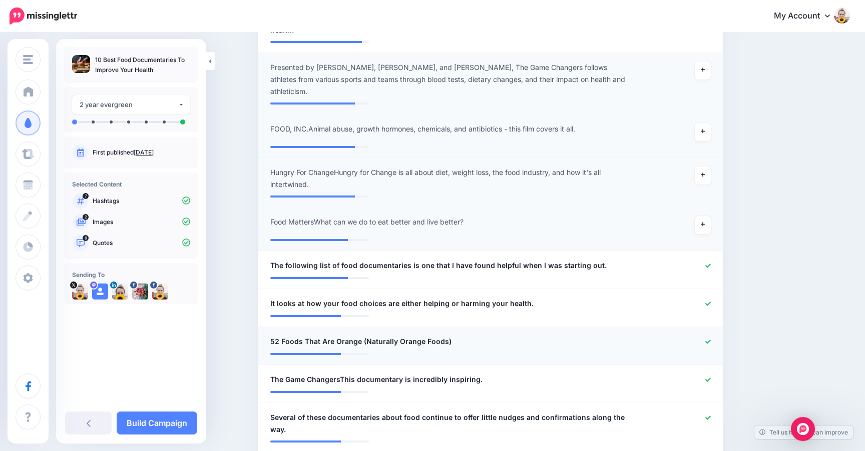
click at [708, 339] on icon at bounding box center [708, 342] width 6 height 6
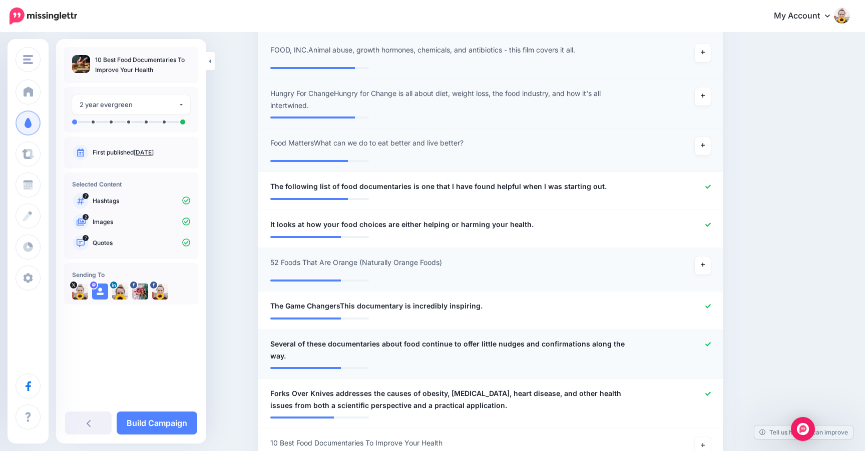
scroll to position [499, 0]
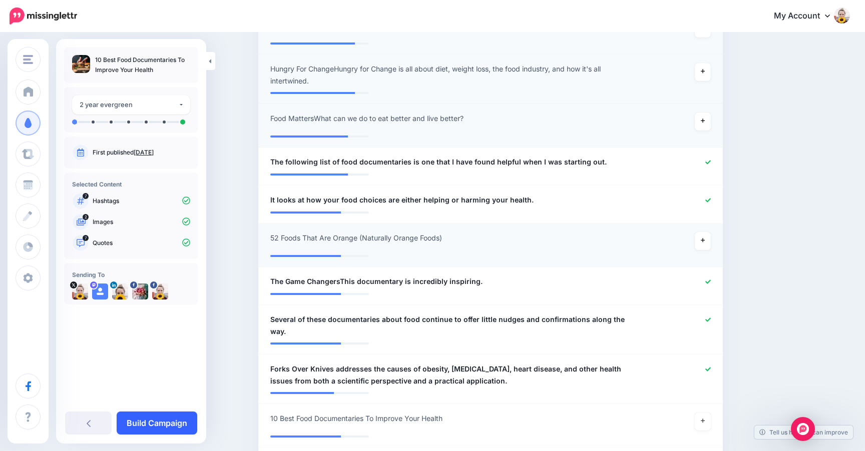
click at [179, 424] on link "Build Campaign" at bounding box center [157, 423] width 81 height 23
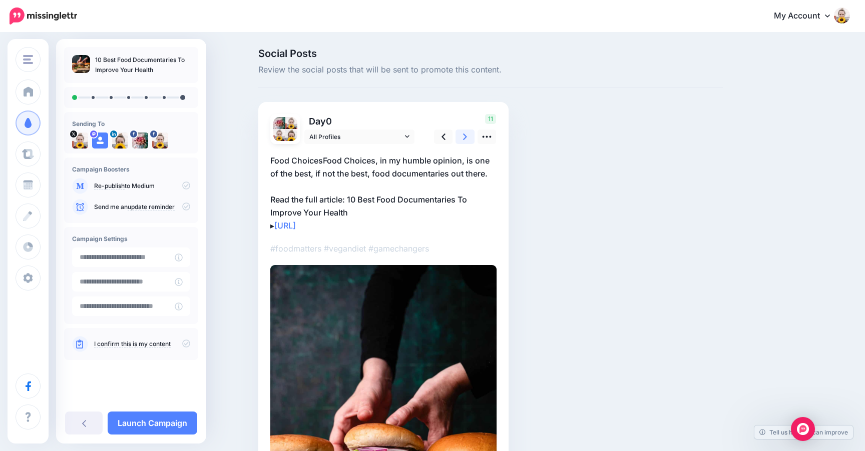
click at [465, 140] on icon at bounding box center [465, 137] width 4 height 11
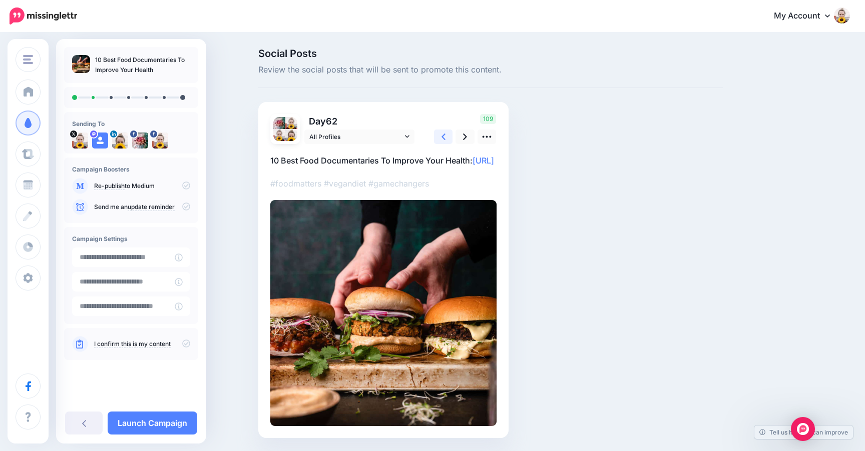
click at [442, 139] on icon at bounding box center [443, 137] width 4 height 11
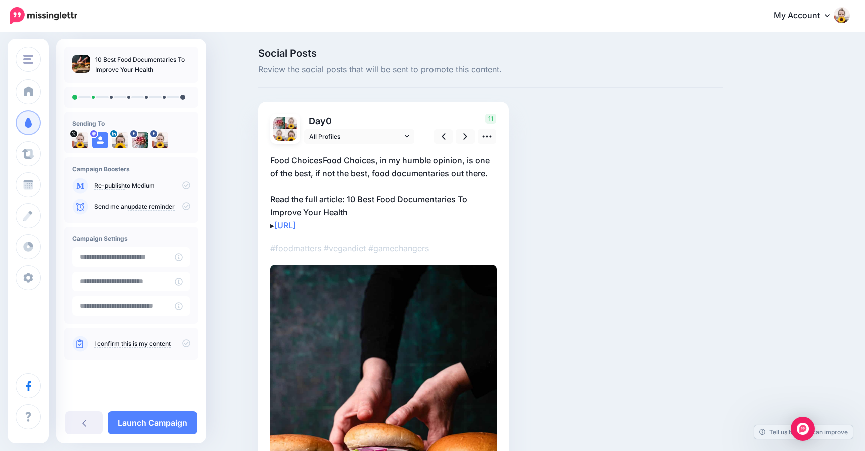
click at [324, 161] on p "Food ChoicesFood Choices, in my humble opinion, is one of the best, if not the …" at bounding box center [383, 193] width 226 height 78
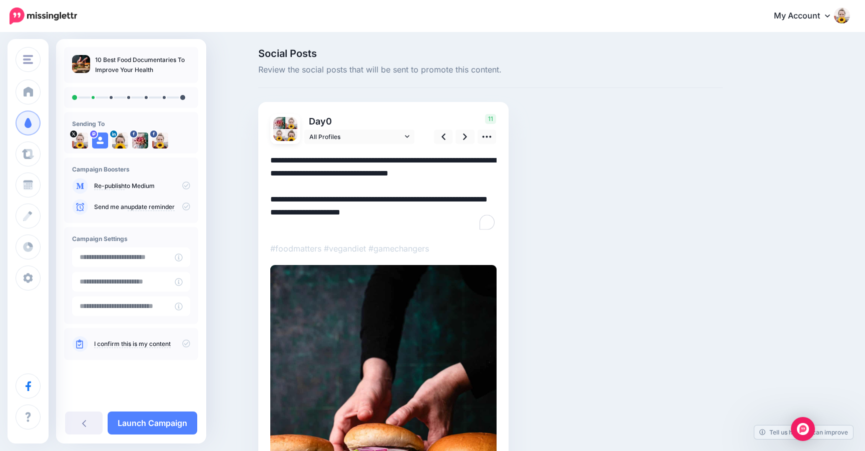
click at [322, 163] on textarea "**********" at bounding box center [383, 193] width 226 height 78
drag, startPoint x: 321, startPoint y: 161, endPoint x: 248, endPoint y: 160, distance: 73.6
click at [248, 160] on div "Social Posts Review the social posts that will be sent to promote this content.…" at bounding box center [432, 348] width 865 height 628
click at [469, 136] on link at bounding box center [464, 137] width 19 height 15
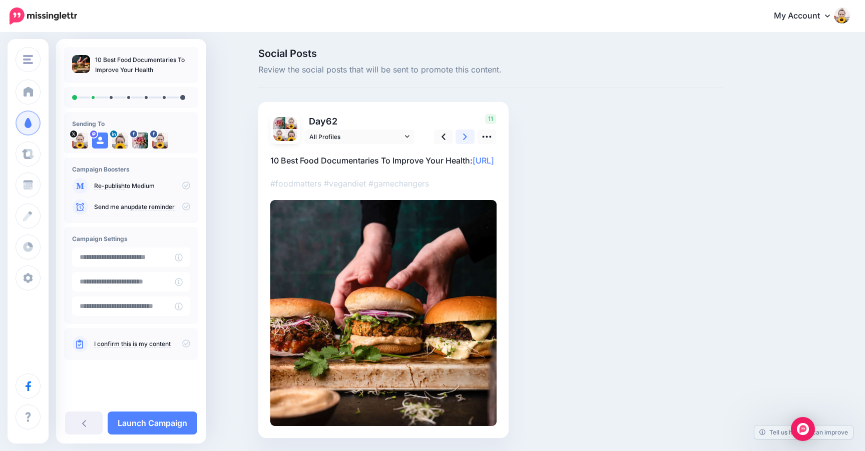
click at [469, 136] on link at bounding box center [464, 137] width 19 height 15
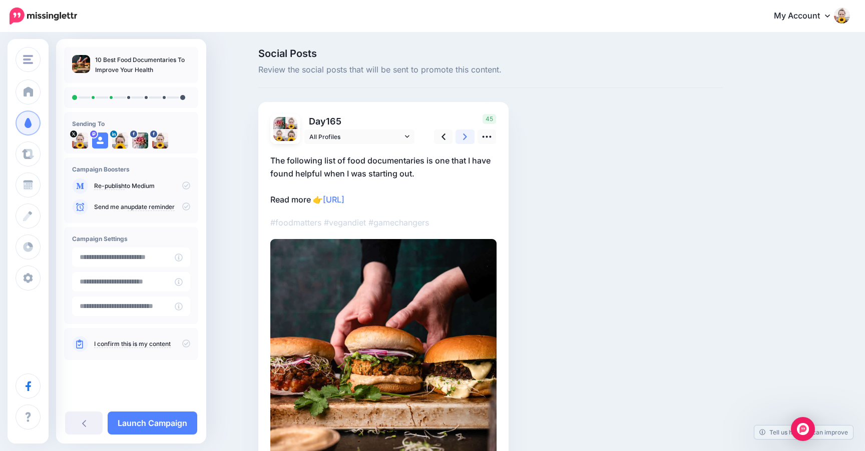
click at [469, 136] on link at bounding box center [464, 137] width 19 height 15
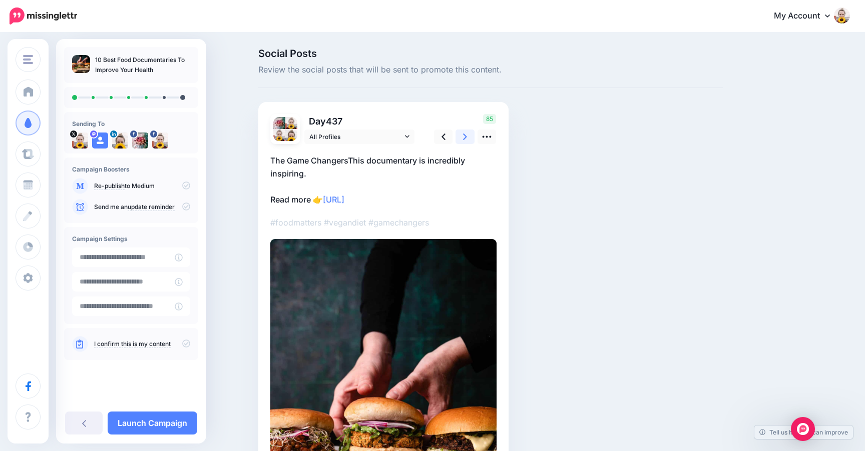
click at [469, 136] on link at bounding box center [464, 137] width 19 height 15
click at [446, 134] on link at bounding box center [443, 137] width 19 height 15
click at [349, 159] on p "The Game ChangersThis documentary is incredibly inspiring. Read more 👉 [URL]" at bounding box center [383, 180] width 226 height 52
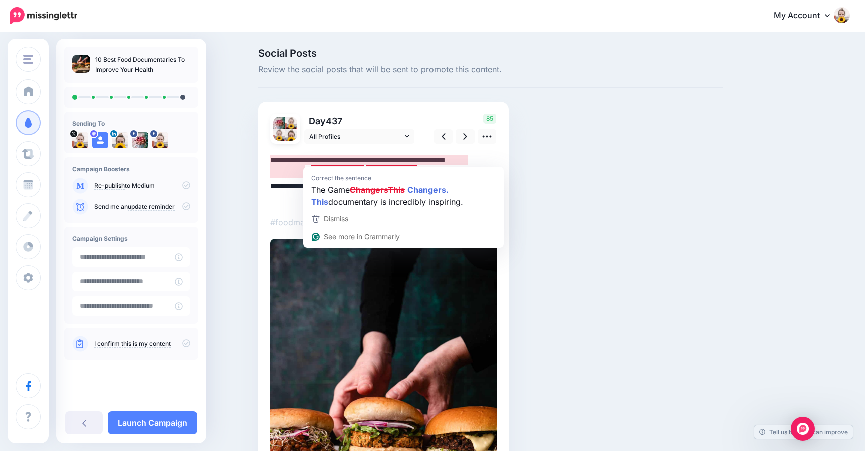
click at [349, 160] on textarea "**********" at bounding box center [383, 180] width 226 height 52
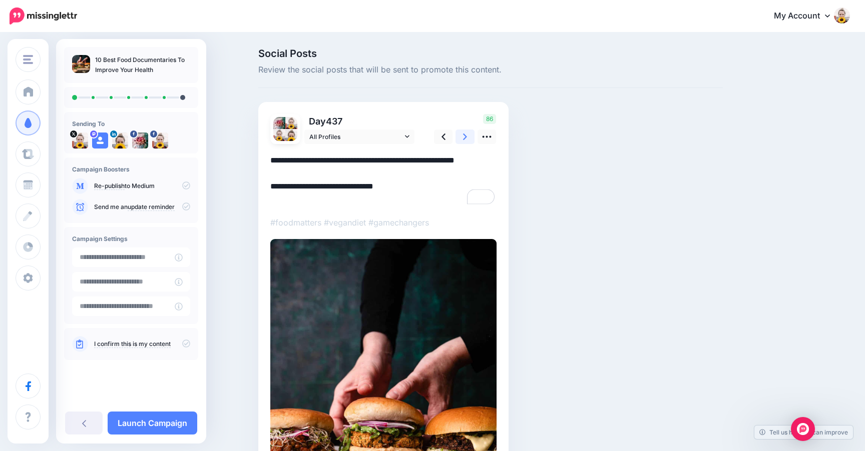
click at [467, 137] on link at bounding box center [464, 137] width 19 height 15
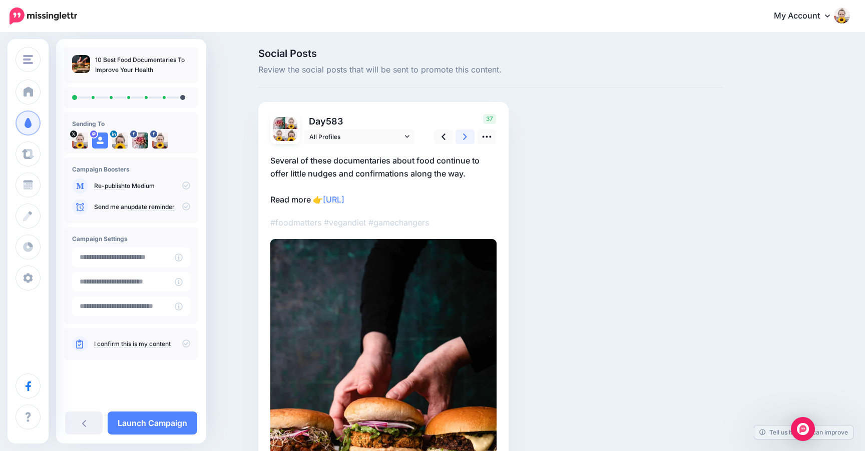
click at [467, 137] on link at bounding box center [464, 137] width 19 height 15
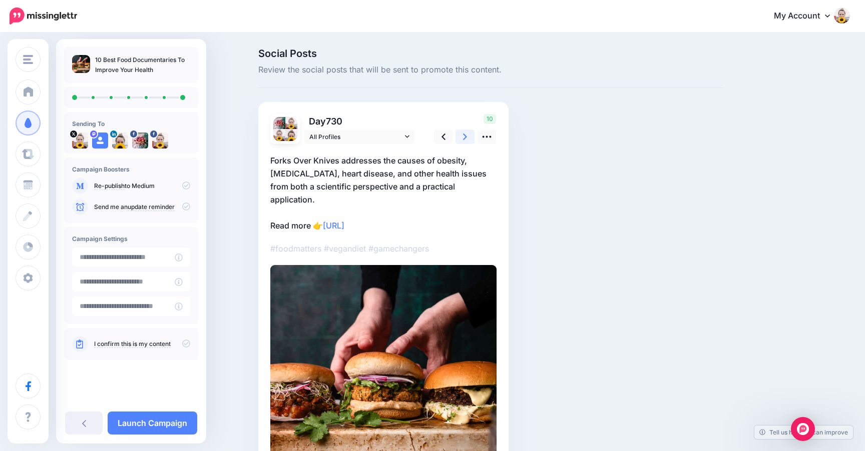
click at [467, 137] on link at bounding box center [464, 137] width 19 height 15
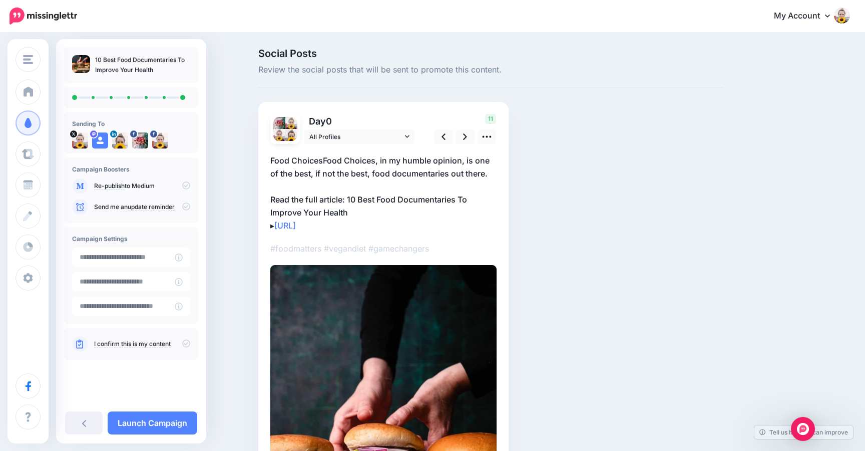
click at [318, 161] on p "Food ChoicesFood Choices, in my humble opinion, is one of the best, if not the …" at bounding box center [383, 193] width 226 height 78
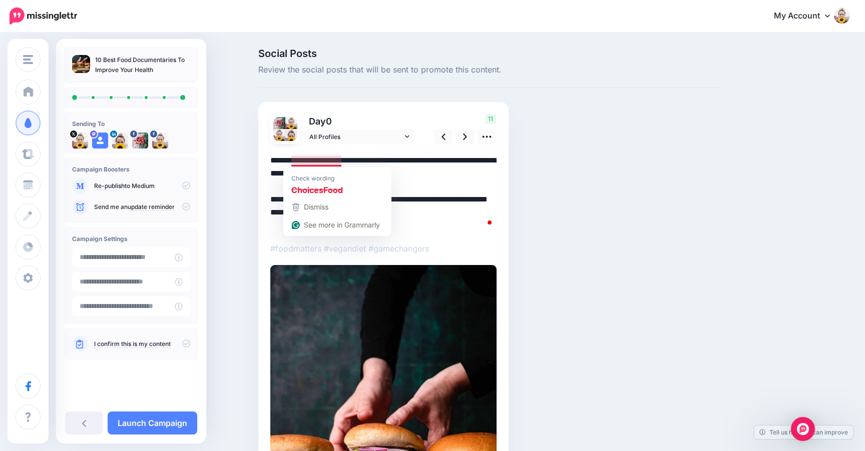
click at [319, 161] on textarea "**********" at bounding box center [383, 193] width 226 height 78
click at [266, 159] on div "Social Posts Review the social posts that will be sent to promote this content.…" at bounding box center [490, 348] width 479 height 598
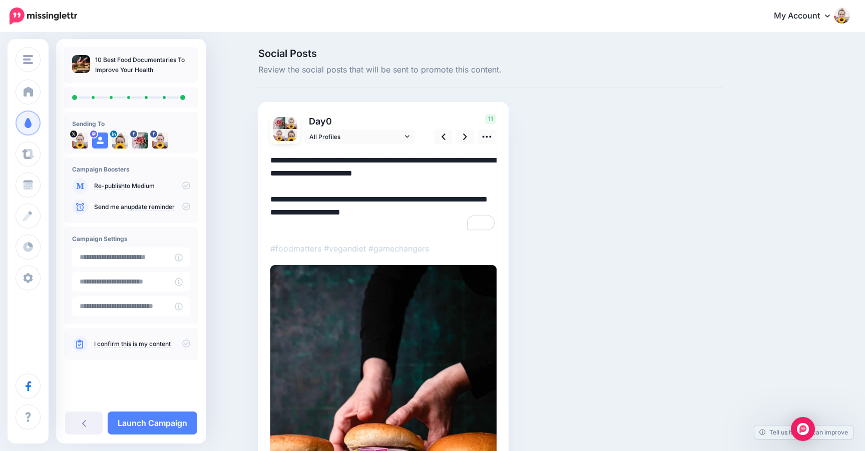
click at [416, 168] on textarea "**********" at bounding box center [383, 193] width 226 height 78
click at [468, 136] on link at bounding box center [464, 137] width 19 height 15
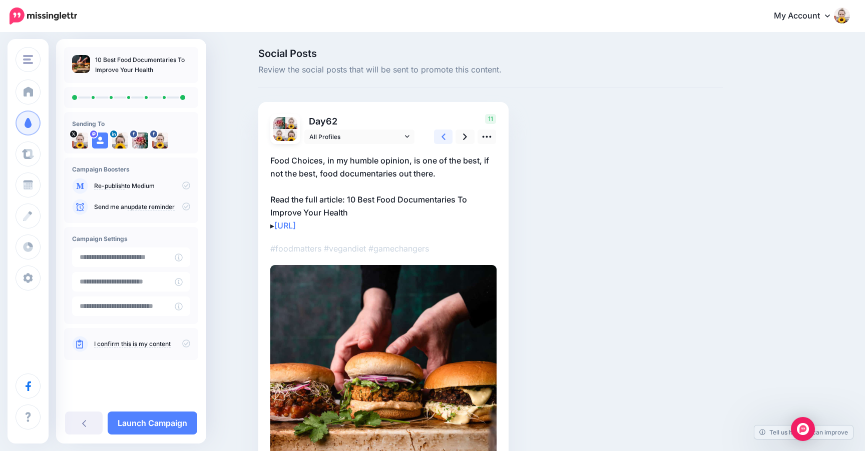
click at [443, 134] on icon at bounding box center [443, 137] width 4 height 11
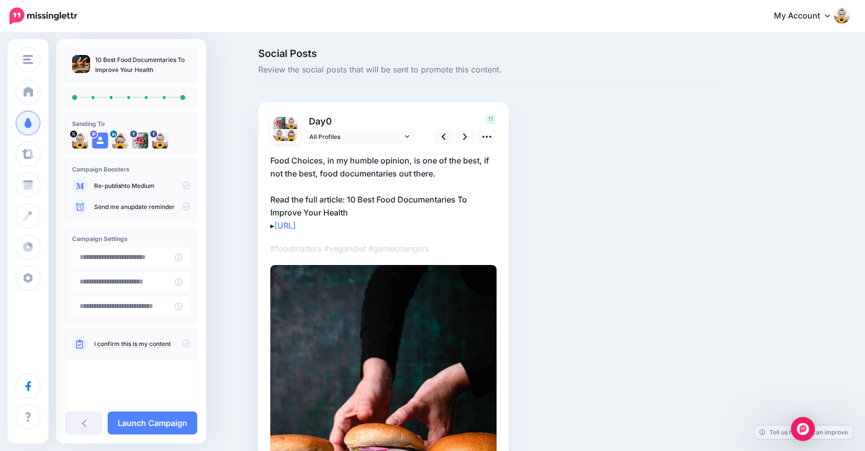
click at [395, 165] on p "Food Choices, in my humble opinion, is one of the best, if not the best, food d…" at bounding box center [383, 193] width 226 height 78
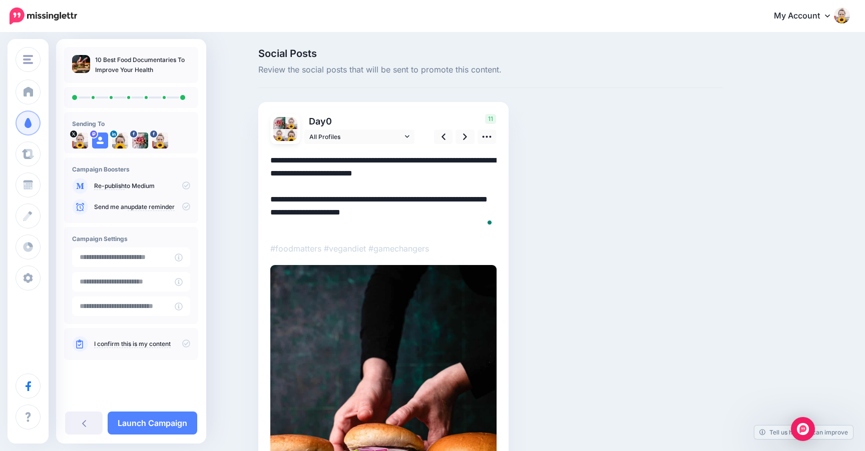
click at [395, 165] on textarea "**********" at bounding box center [383, 193] width 226 height 78
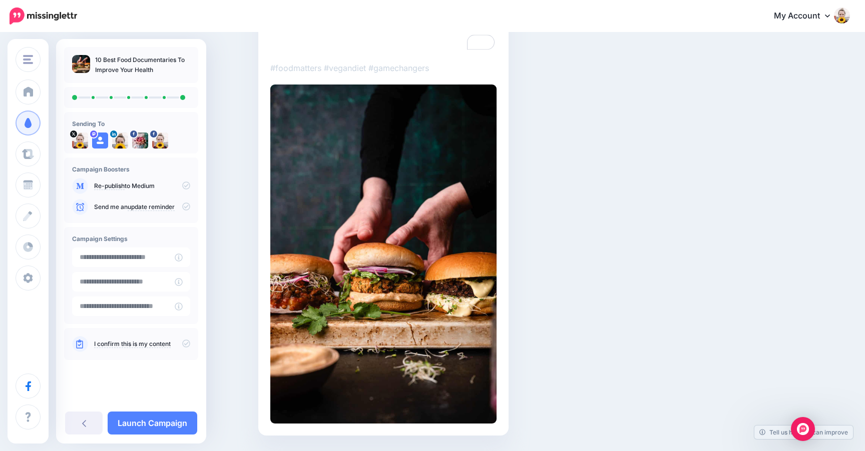
scroll to position [210, 0]
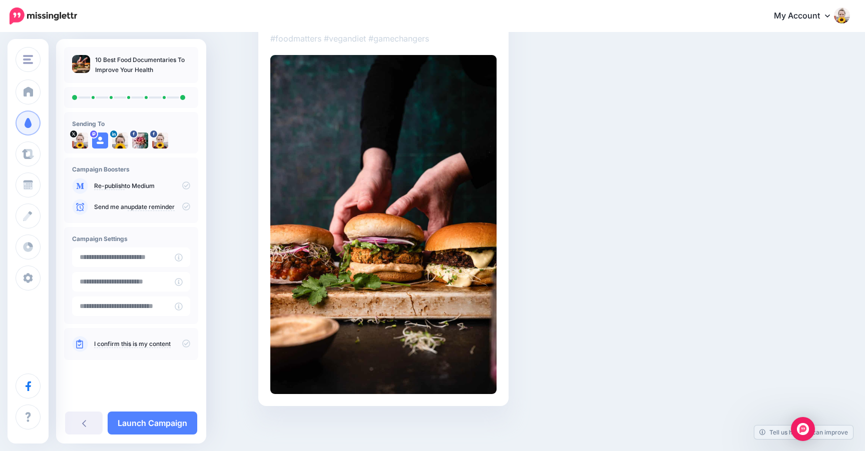
type textarea "**********"
click at [132, 342] on link "I confirm this is my content" at bounding box center [132, 344] width 77 height 8
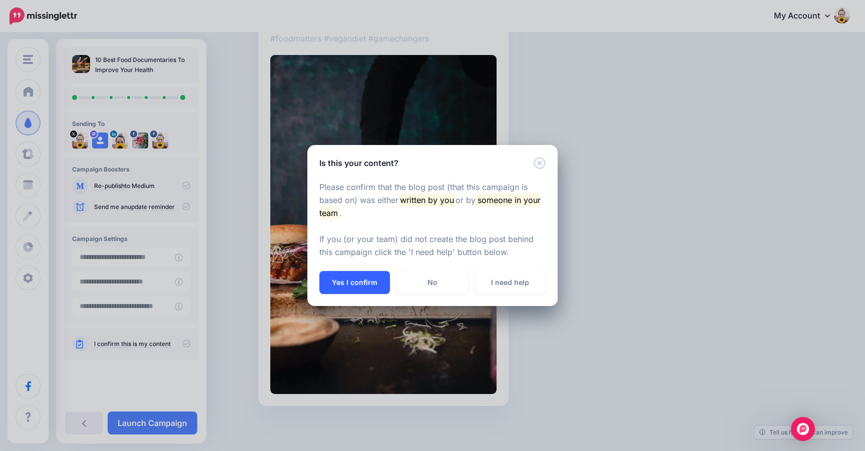
click at [369, 285] on button "Yes I confirm" at bounding box center [354, 282] width 71 height 23
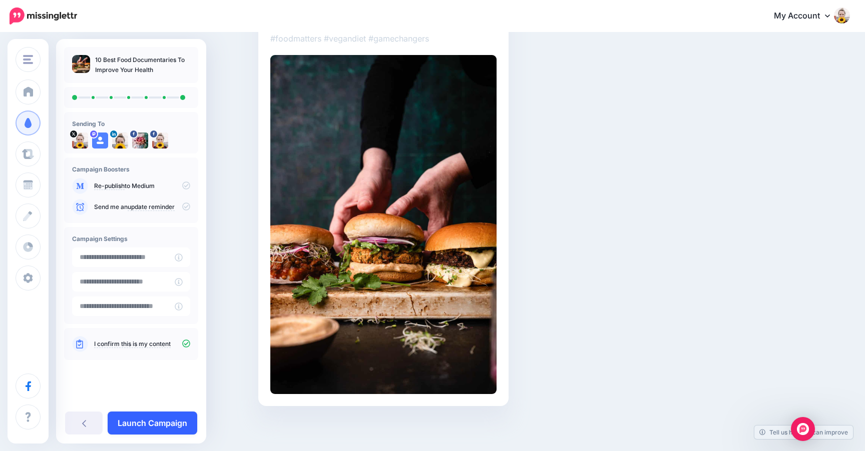
click at [149, 418] on link "Launch Campaign" at bounding box center [153, 423] width 90 height 23
